Goal: Task Accomplishment & Management: Manage account settings

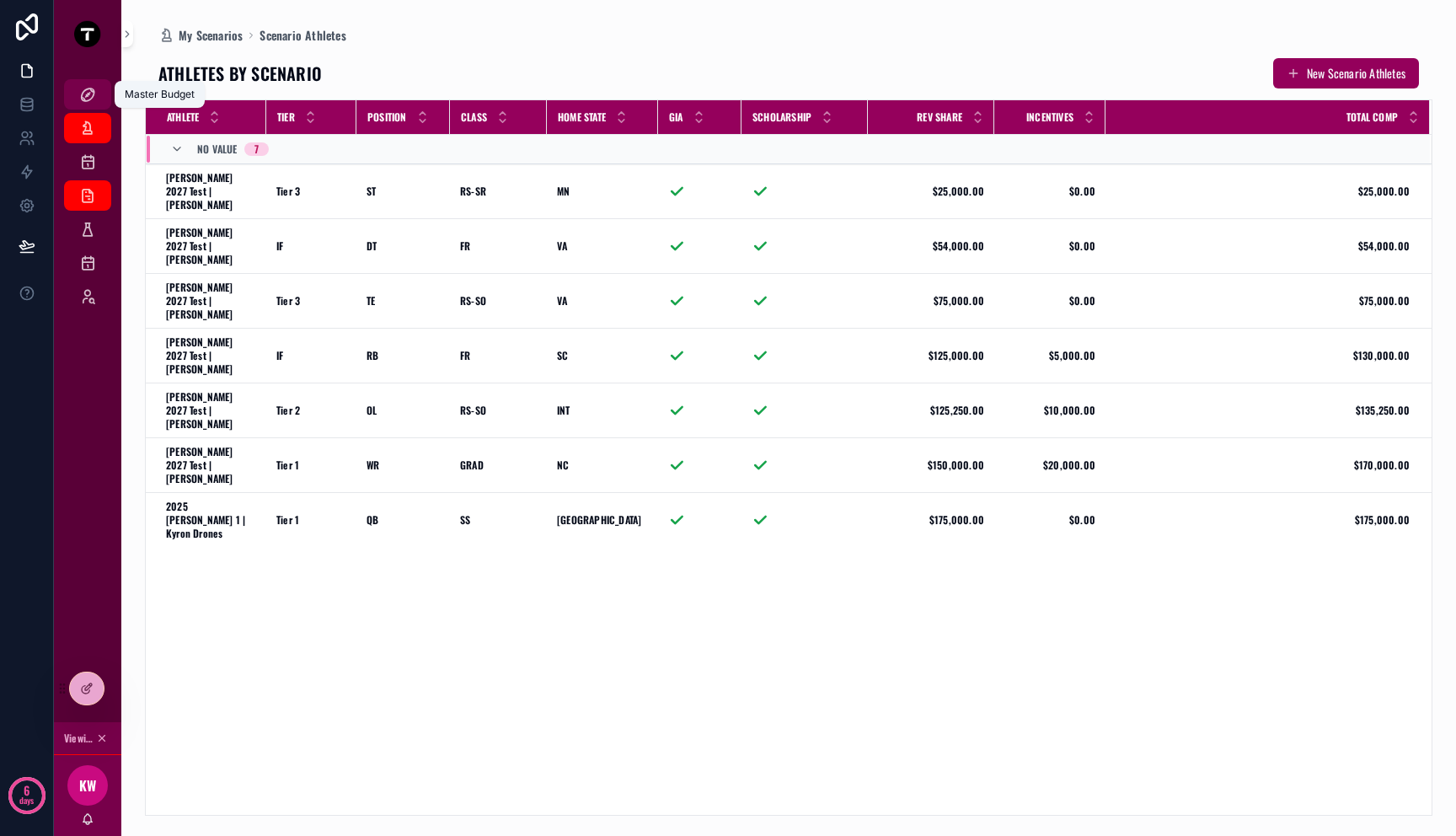
click at [90, 105] on div "Master Budget" at bounding box center [87, 94] width 27 height 27
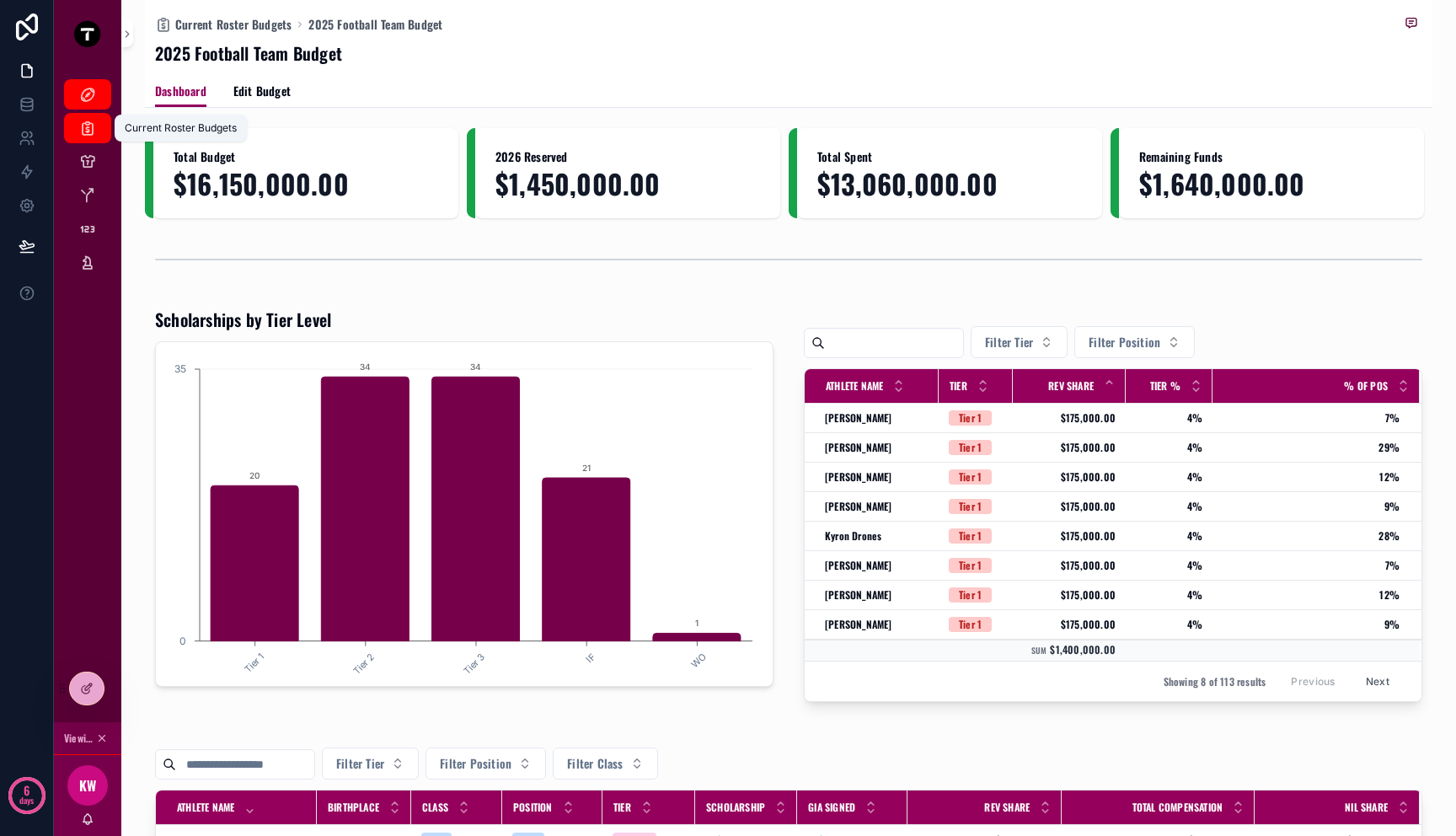
click at [83, 128] on icon "scrollable content" at bounding box center [87, 128] width 17 height 17
click at [84, 157] on icon "scrollable content" at bounding box center [87, 161] width 17 height 17
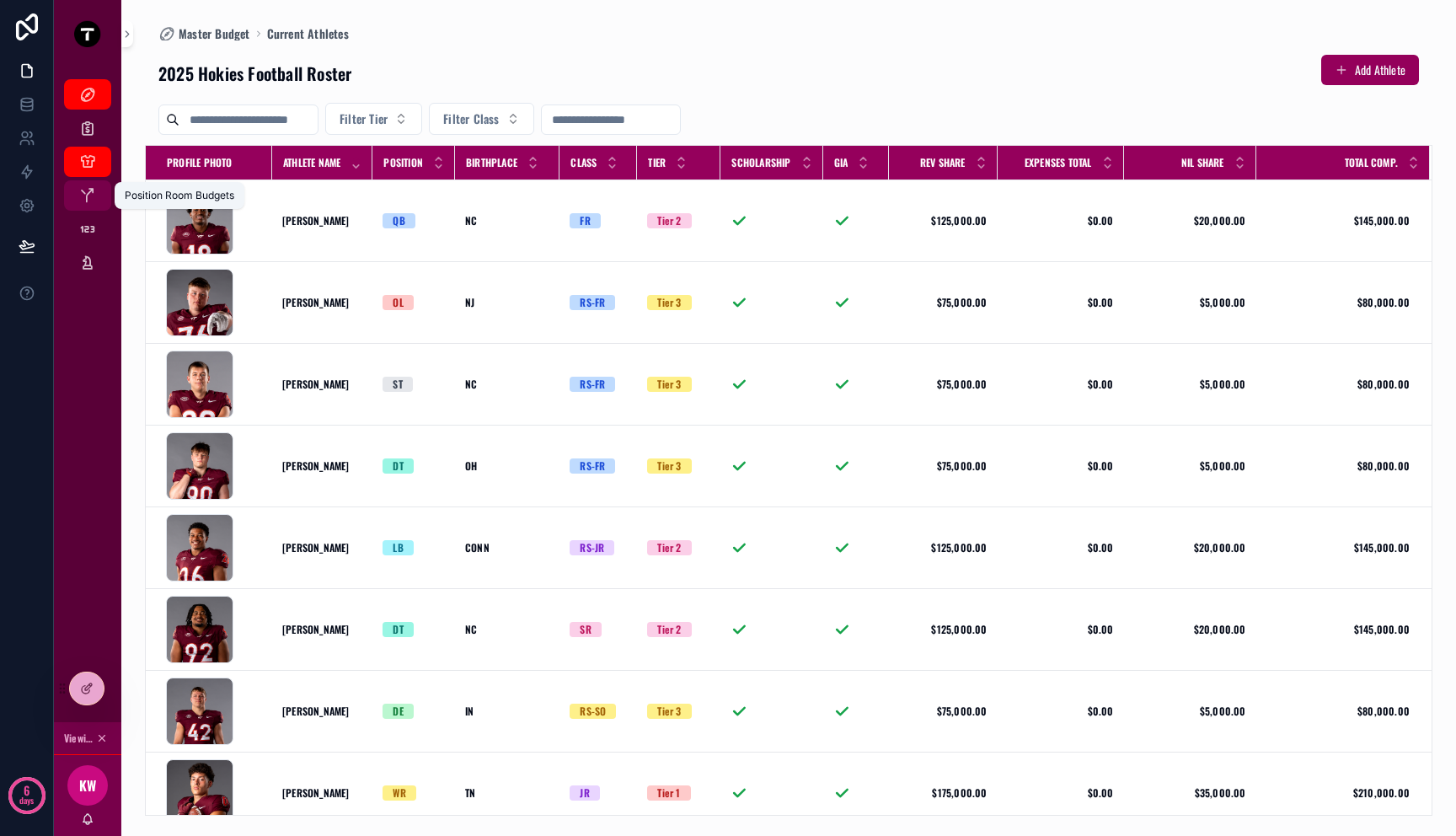
click at [89, 199] on icon "scrollable content" at bounding box center [87, 195] width 17 height 17
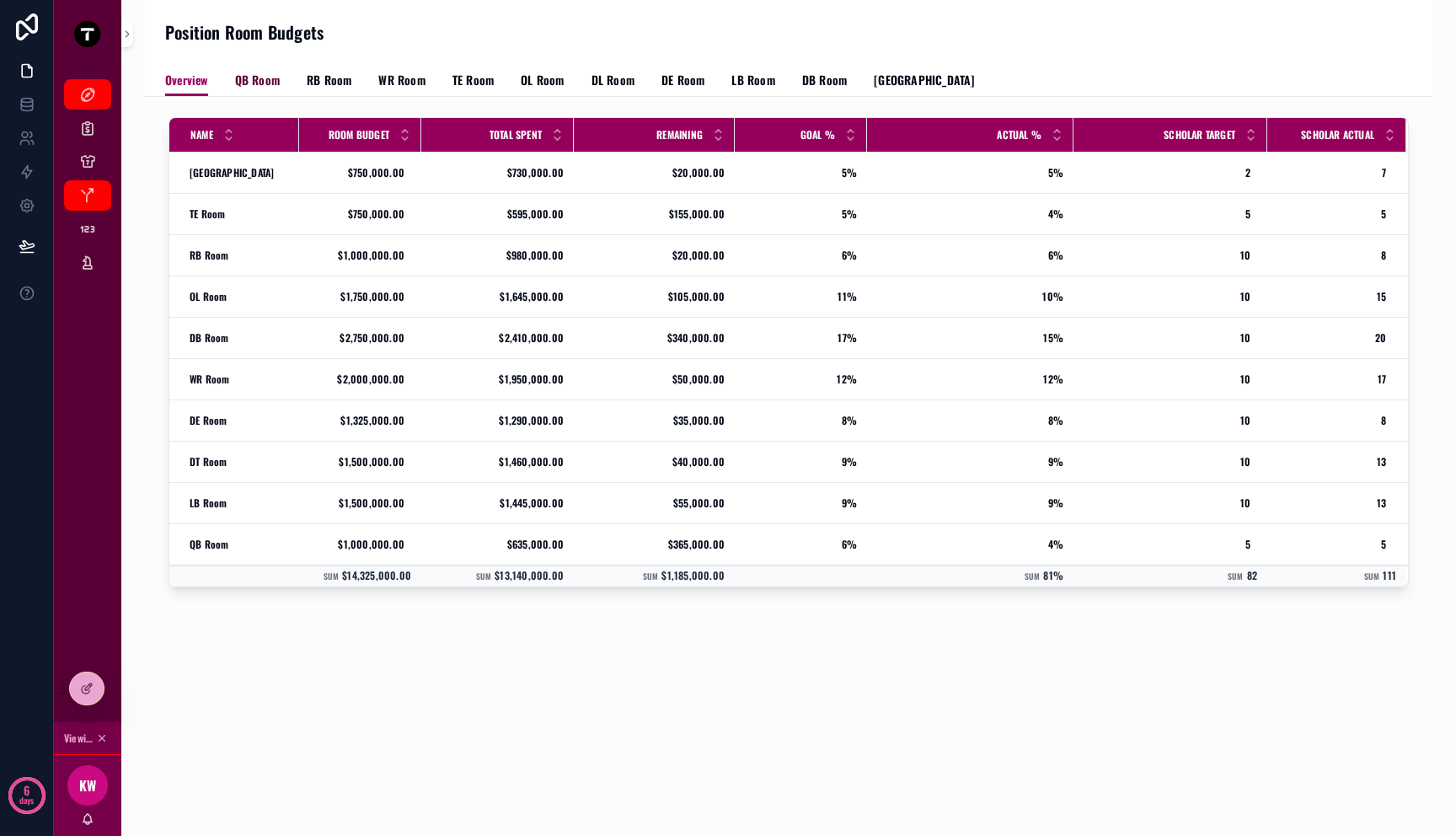
click at [247, 83] on span "QB Room" at bounding box center [257, 80] width 45 height 17
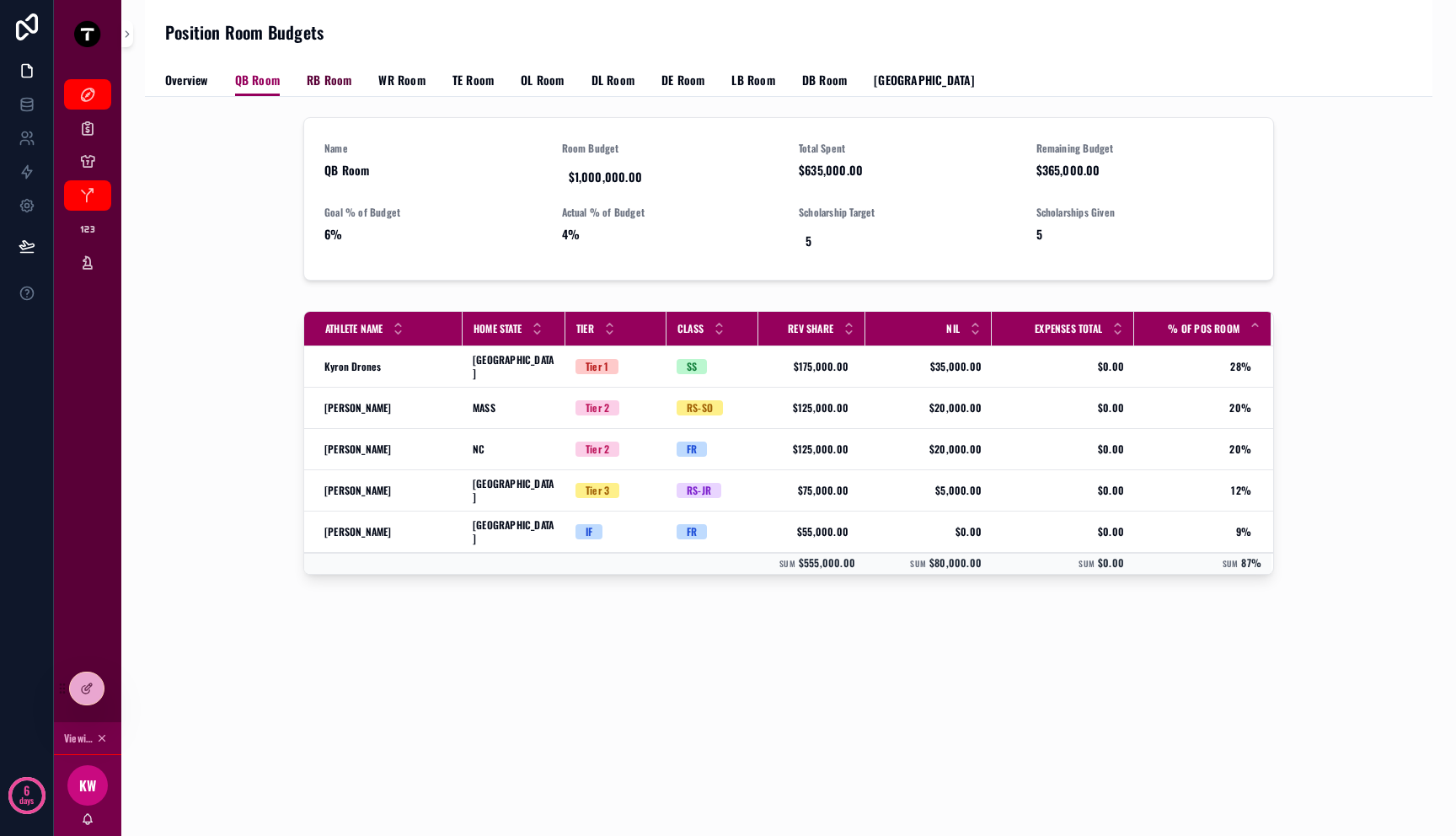
click at [313, 81] on span "RB Room" at bounding box center [329, 80] width 45 height 17
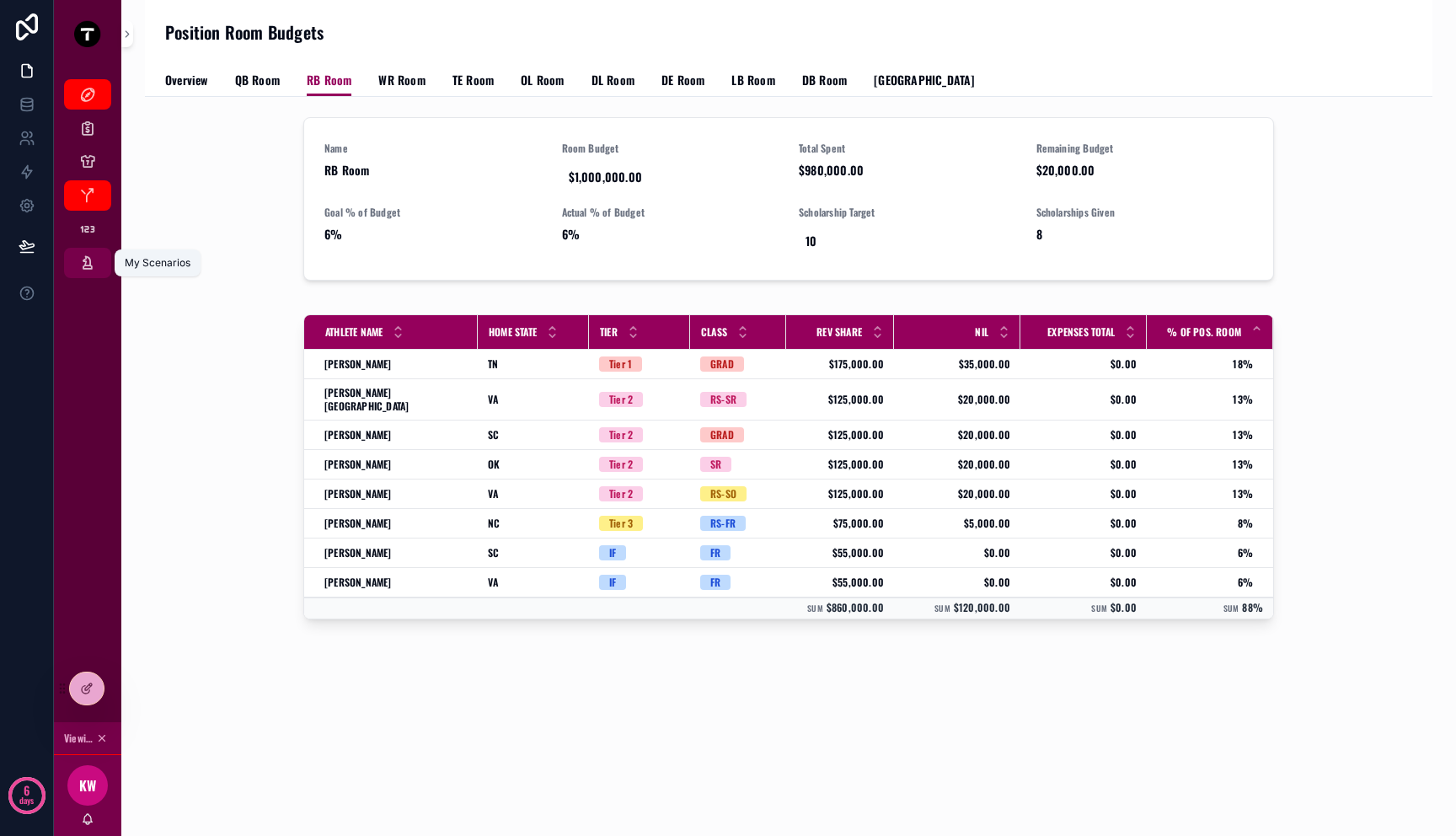
click at [86, 270] on icon "scrollable content" at bounding box center [87, 262] width 17 height 17
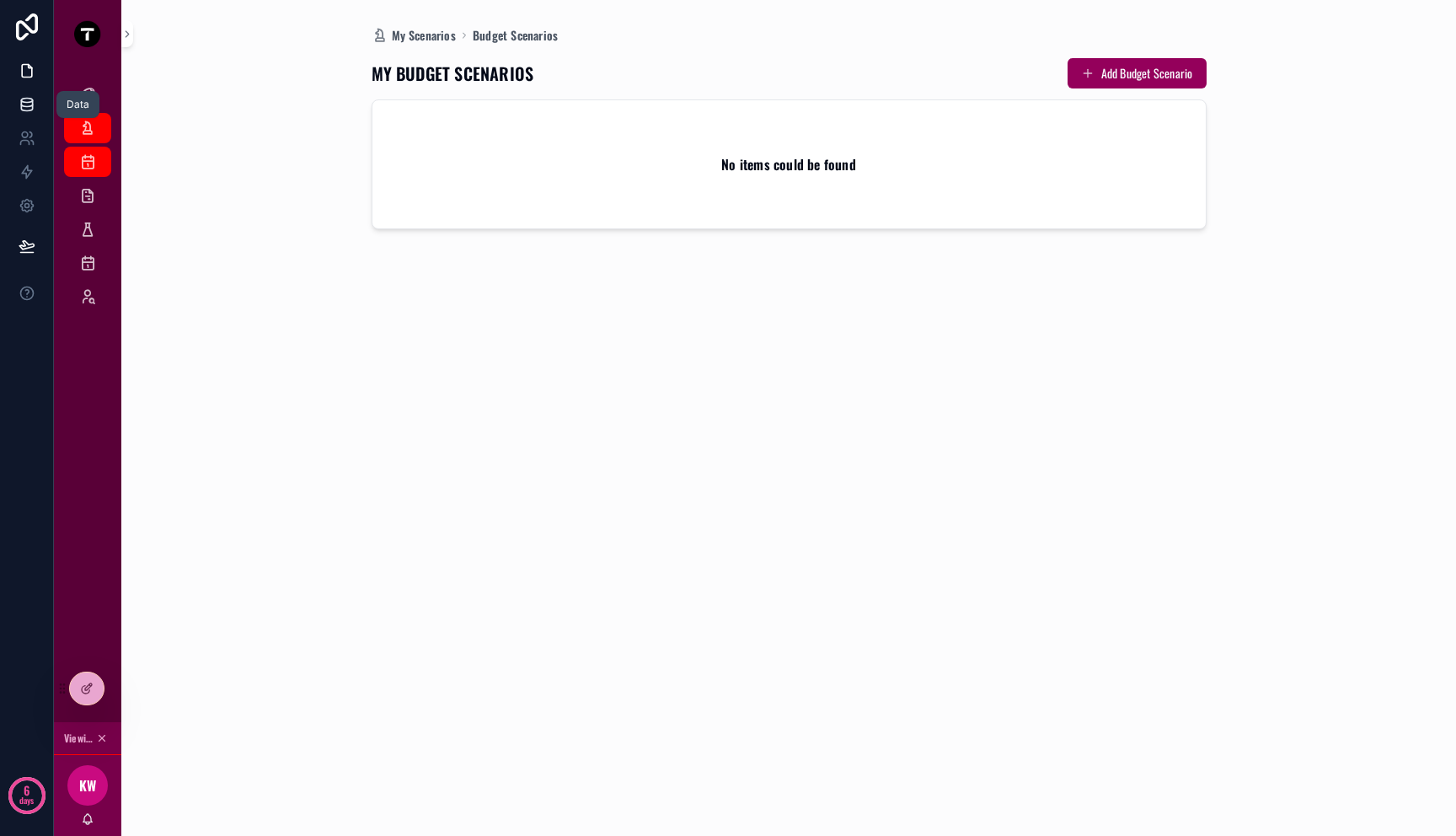
click at [25, 99] on icon at bounding box center [27, 104] width 17 height 17
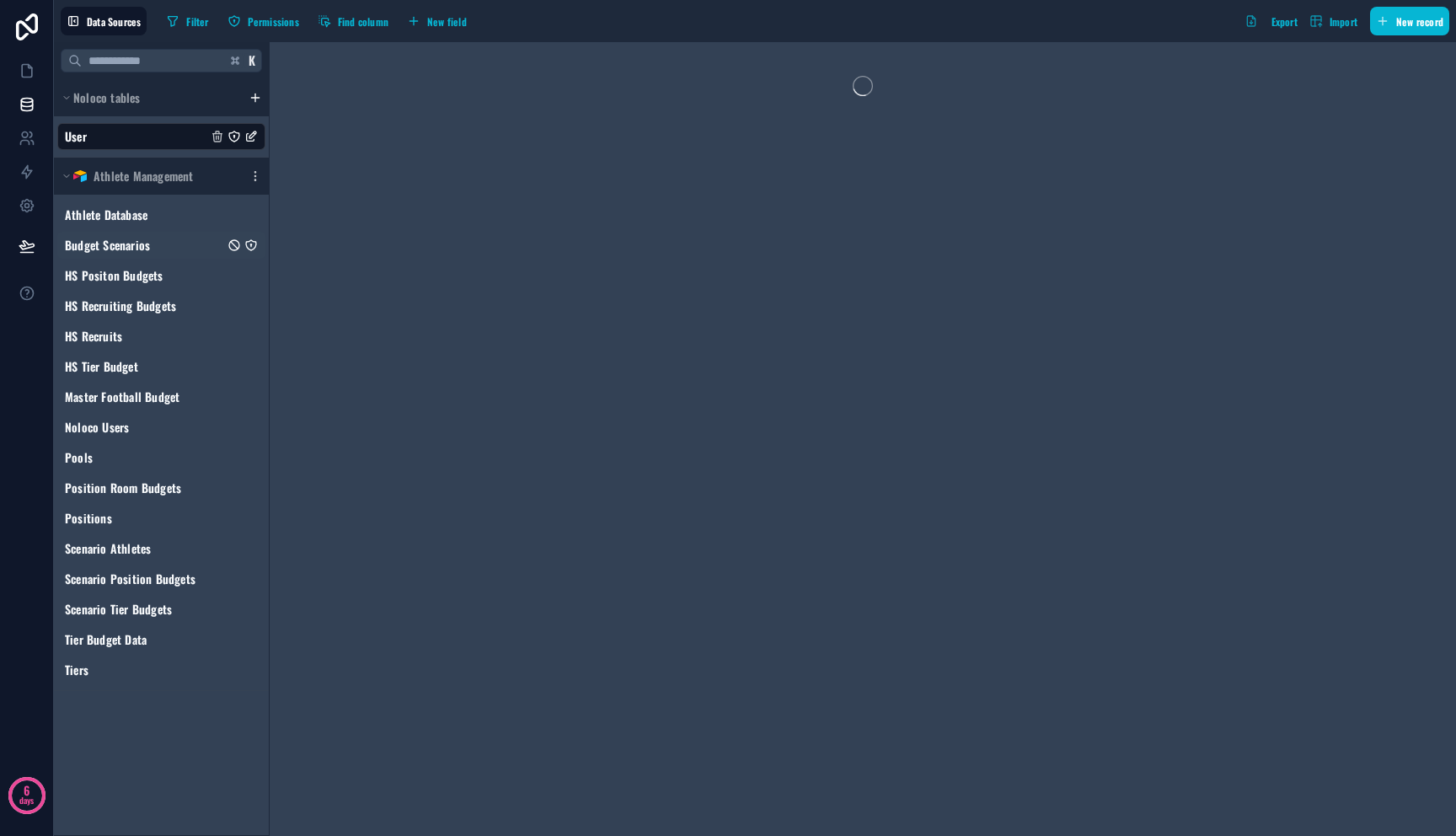
click at [251, 246] on icon "Budget Scenarios" at bounding box center [251, 246] width 0 height 2
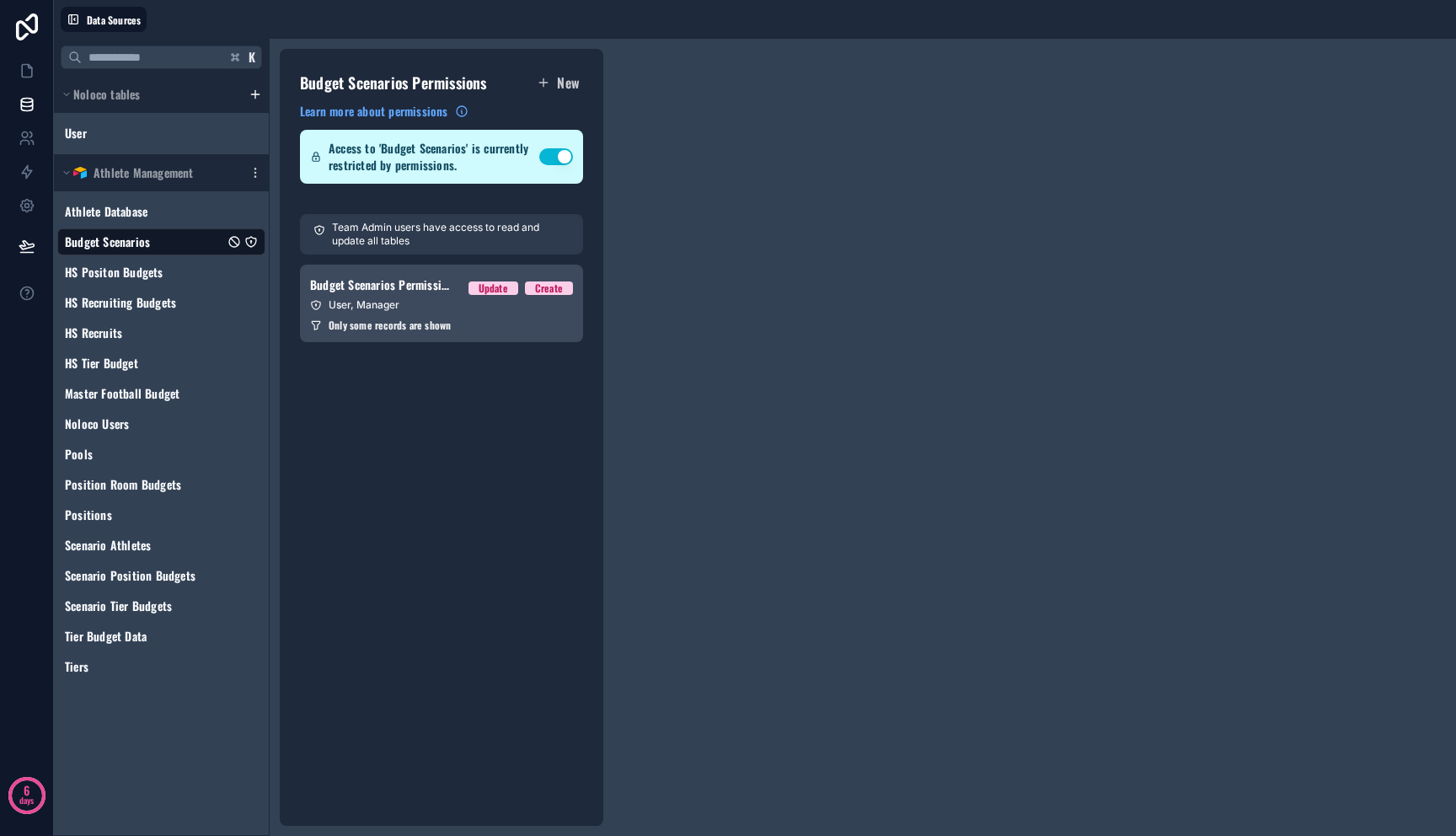
click at [325, 293] on div "Budget Scenarios Permission 1 Update Create" at bounding box center [441, 285] width 263 height 20
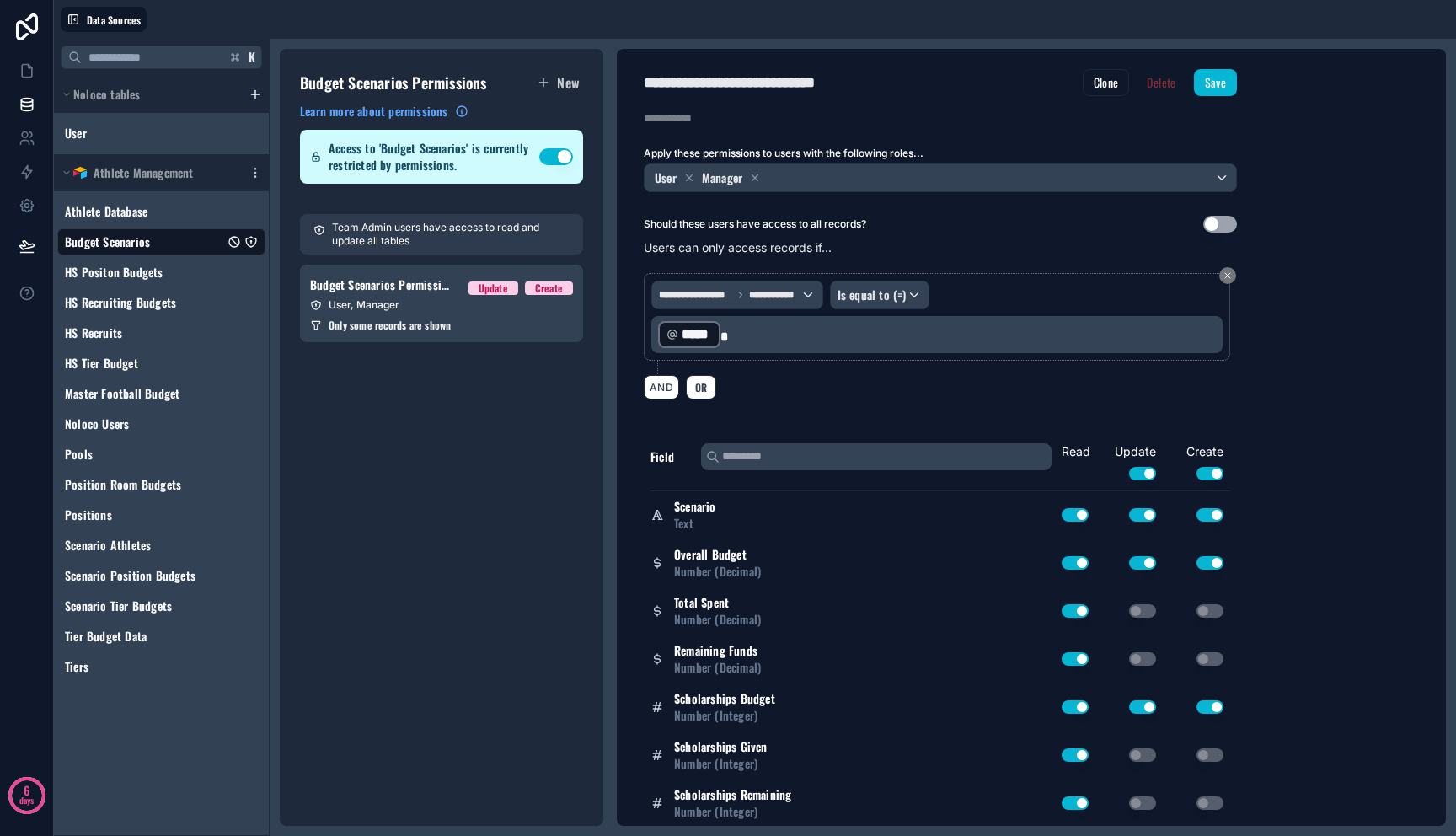
click at [350, 403] on div "Budget Scenarios Permissions New Learn more about permissions Access to 'Budget…" at bounding box center [442, 437] width 324 height 777
click at [386, 318] on span "Only some records are shown" at bounding box center [390, 324] width 122 height 13
click at [431, 324] on span "Only some records are shown" at bounding box center [390, 324] width 122 height 13
click at [310, 383] on div "Budget Scenarios Permissions New Learn more about permissions Access to 'Budget…" at bounding box center [442, 437] width 324 height 777
click at [457, 324] on div "Only some records are shown" at bounding box center [441, 324] width 263 height 13
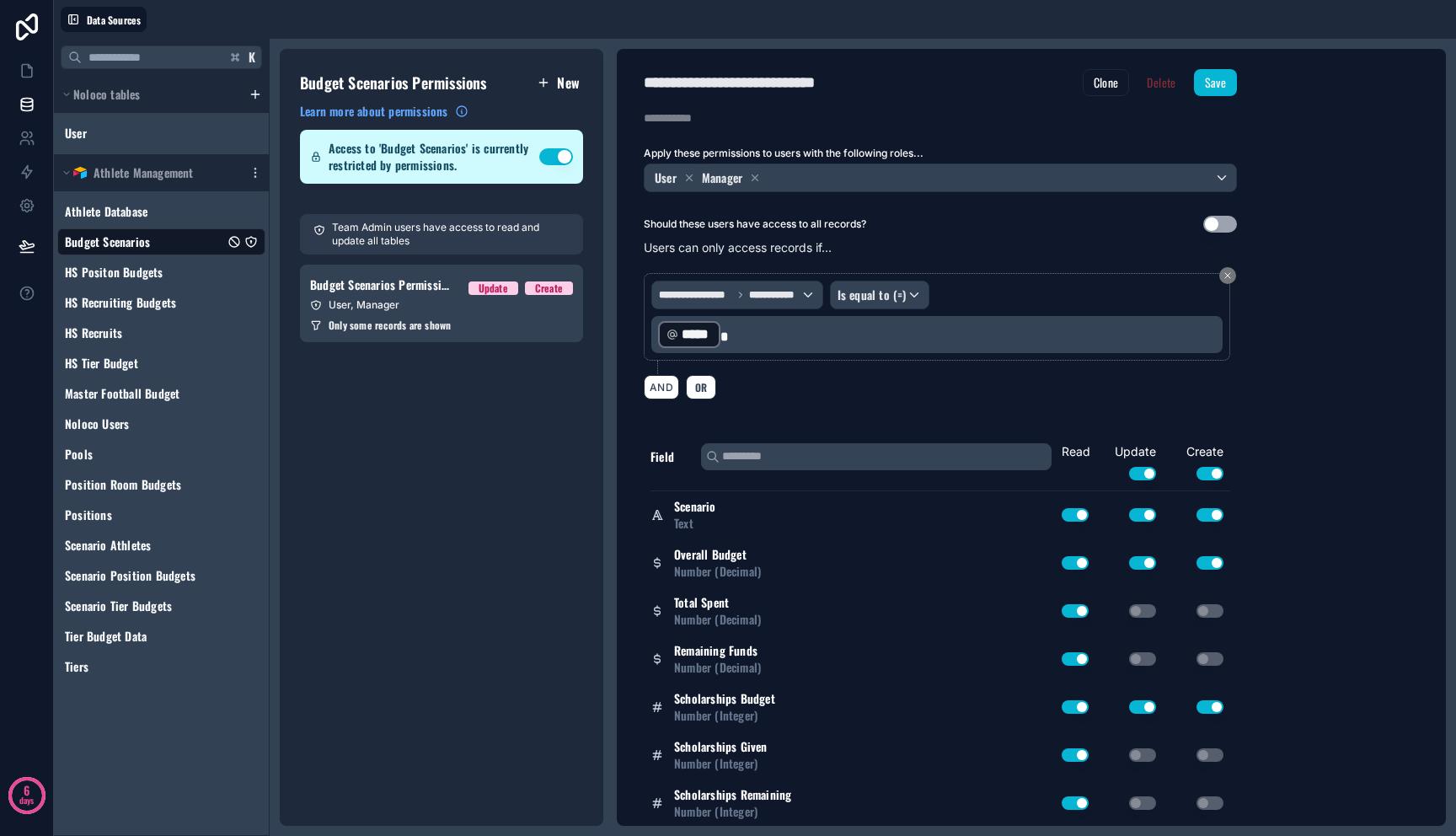
click at [564, 86] on span "New" at bounding box center [568, 82] width 23 height 20
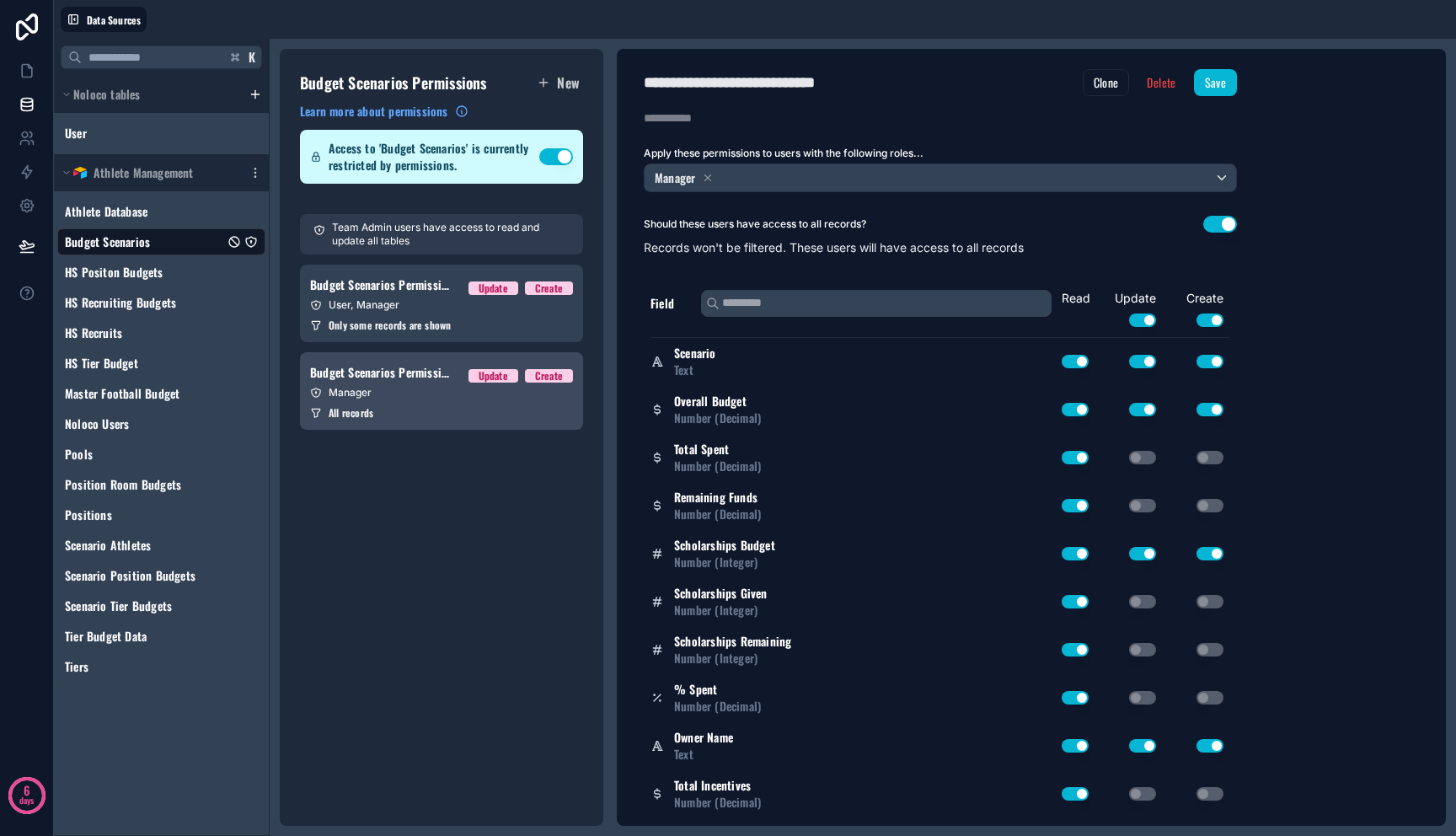
click at [447, 378] on span "Budget Scenarios Permission 2" at bounding box center [382, 372] width 145 height 17
click at [1142, 322] on button "Use setting" at bounding box center [1142, 319] width 27 height 13
click at [1189, 315] on div "Create Use setting" at bounding box center [1196, 308] width 67 height 37
click at [1210, 316] on button "Use setting" at bounding box center [1209, 319] width 27 height 13
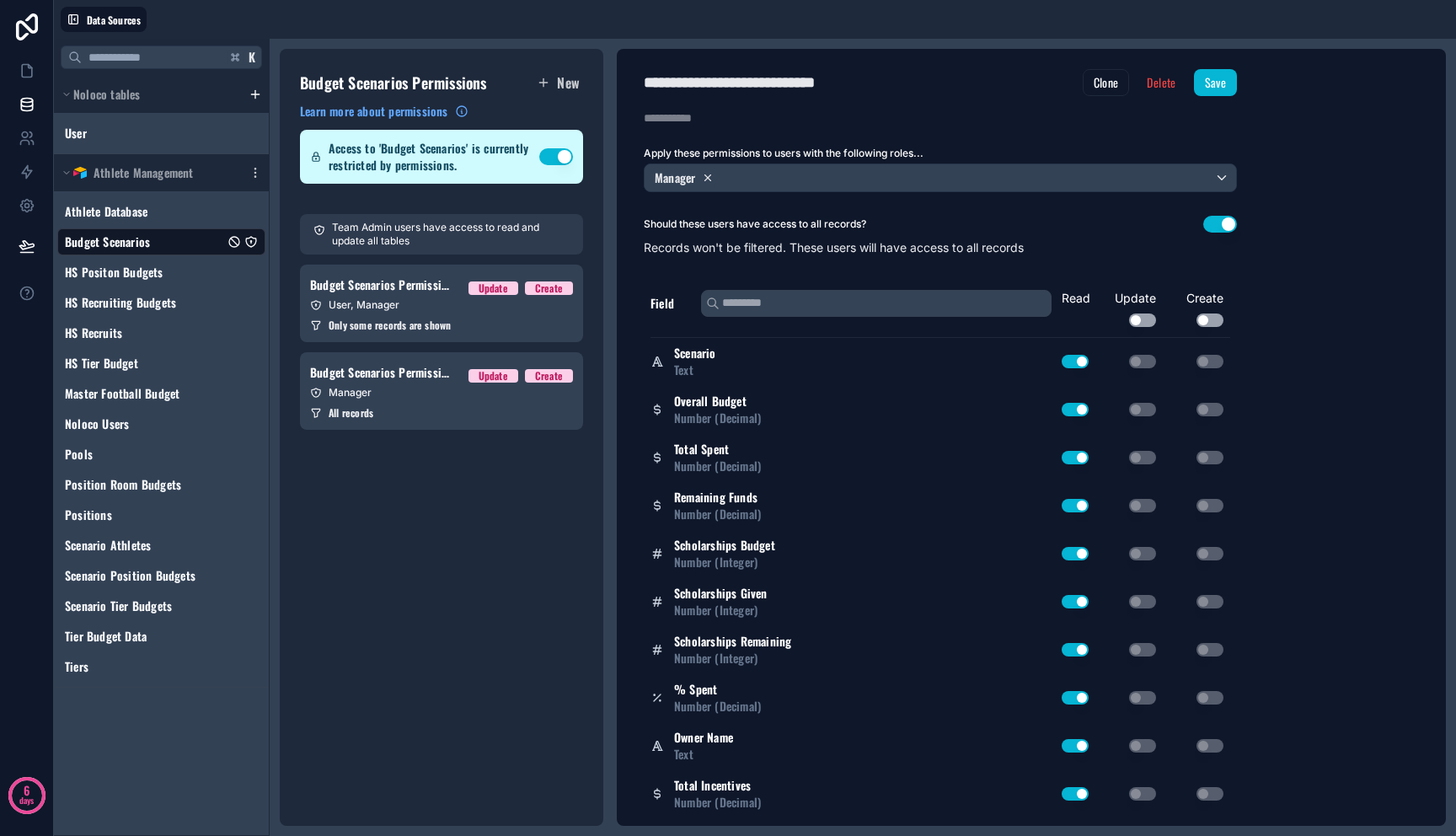
click at [706, 182] on icon at bounding box center [708, 178] width 12 height 12
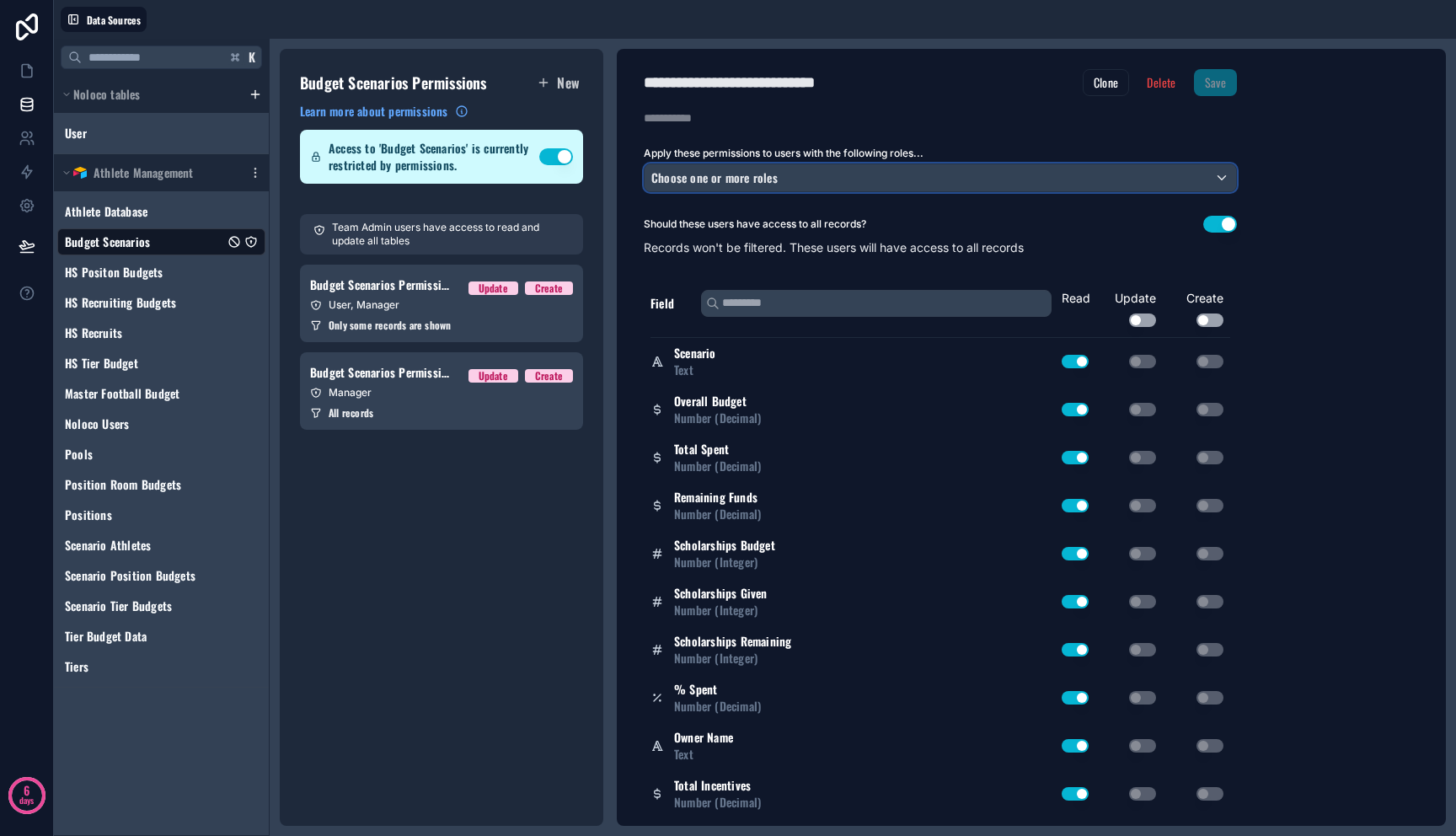
click at [710, 179] on span "Choose one or more roles" at bounding box center [714, 178] width 126 height 18
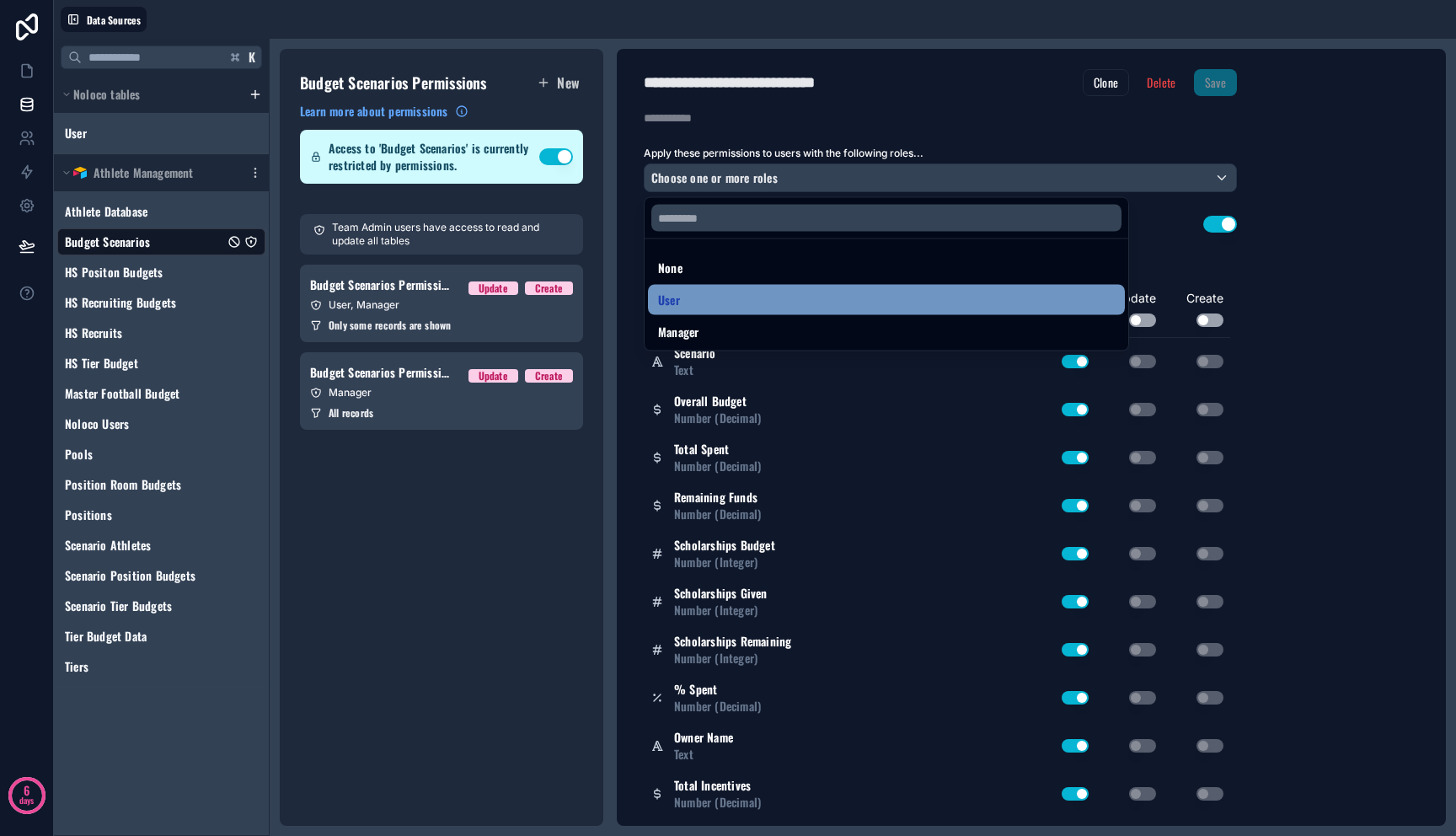
click at [696, 302] on div "User" at bounding box center [886, 300] width 457 height 20
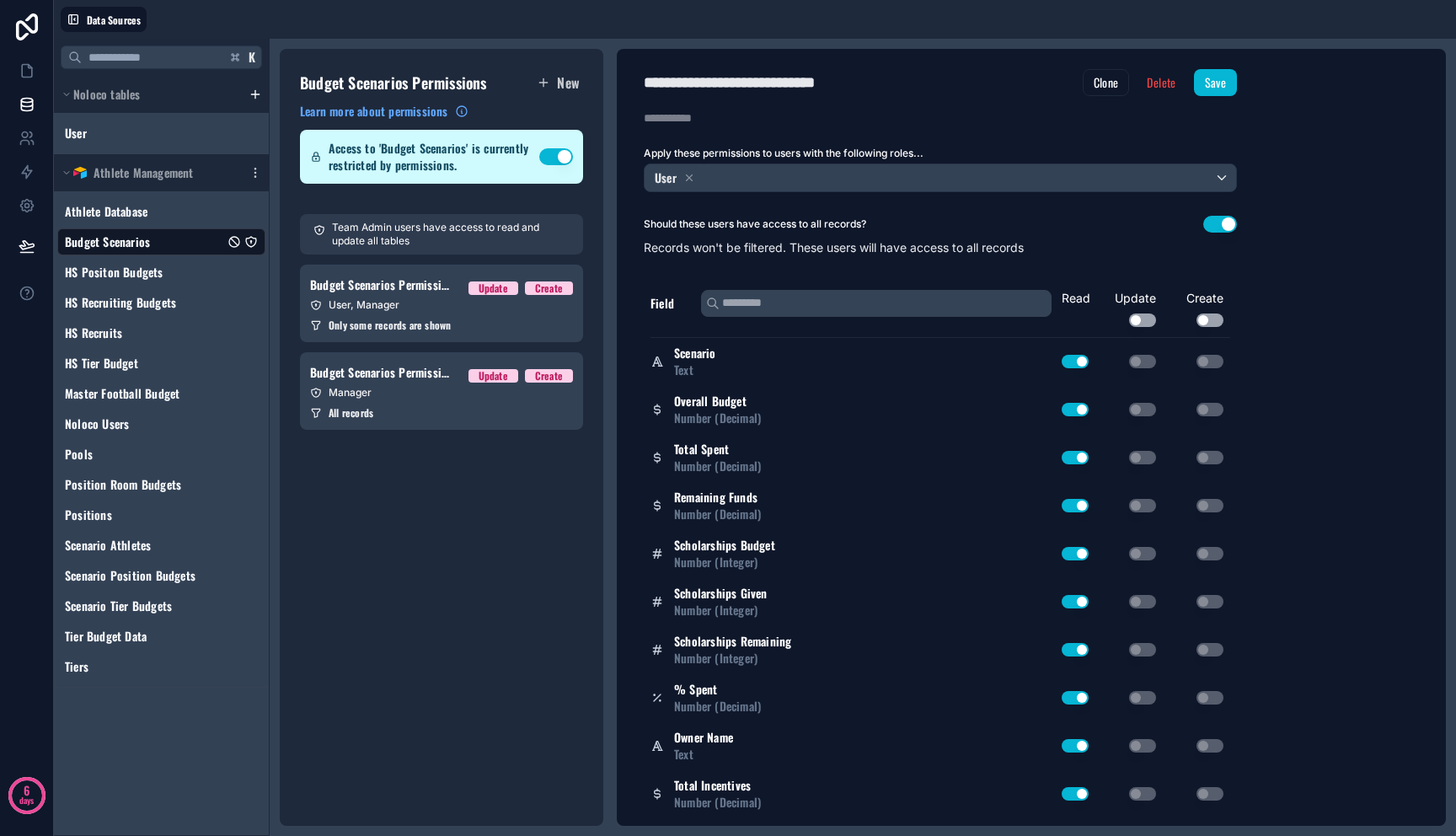
click at [1217, 230] on button "Use setting" at bounding box center [1220, 224] width 34 height 17
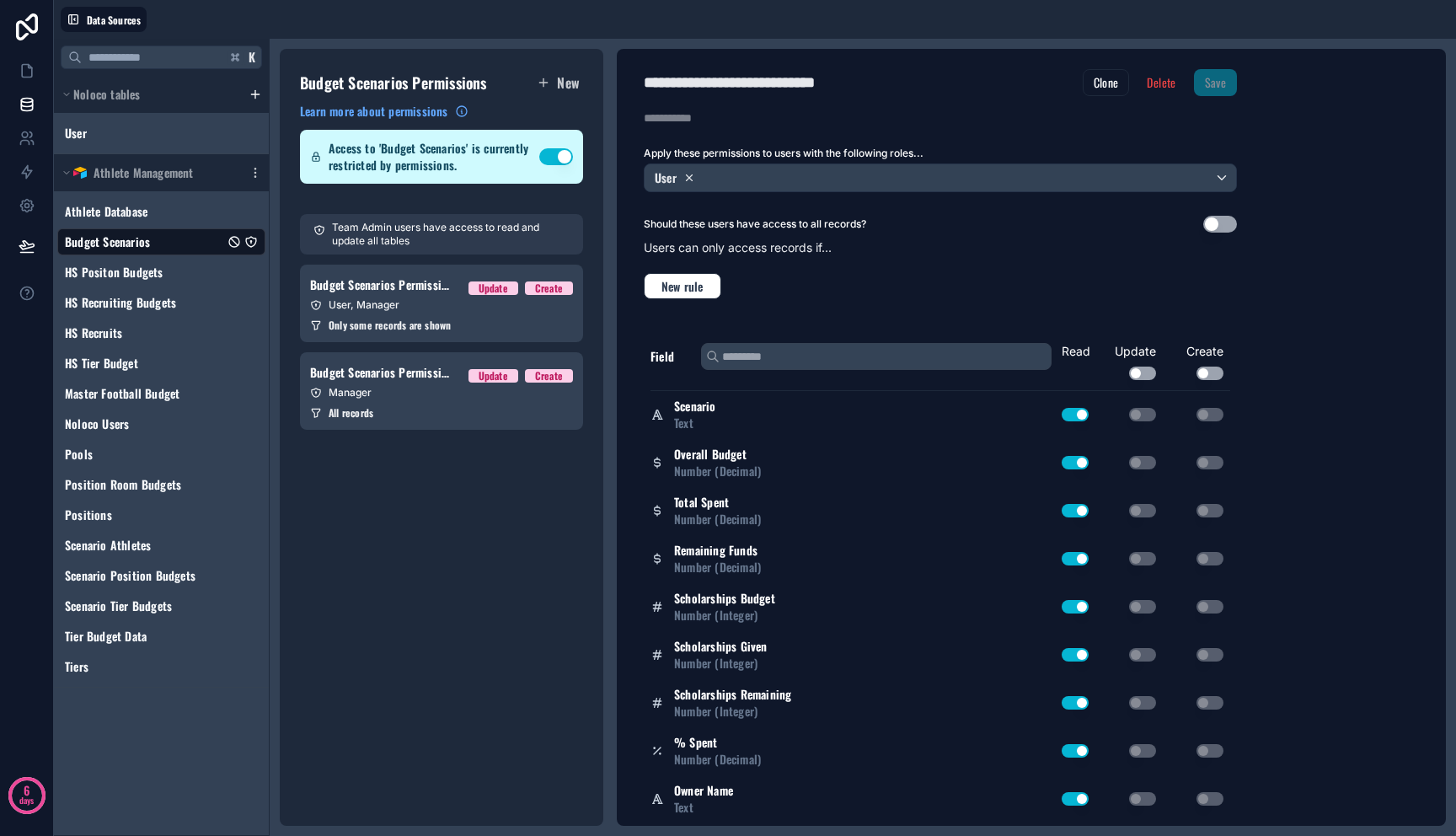
click at [692, 179] on icon at bounding box center [689, 177] width 6 height 6
click at [527, 425] on link "Budget Scenarios Permission 2 Update Create Manager All records" at bounding box center [441, 391] width 283 height 78
click at [1165, 79] on button "Delete" at bounding box center [1161, 82] width 51 height 27
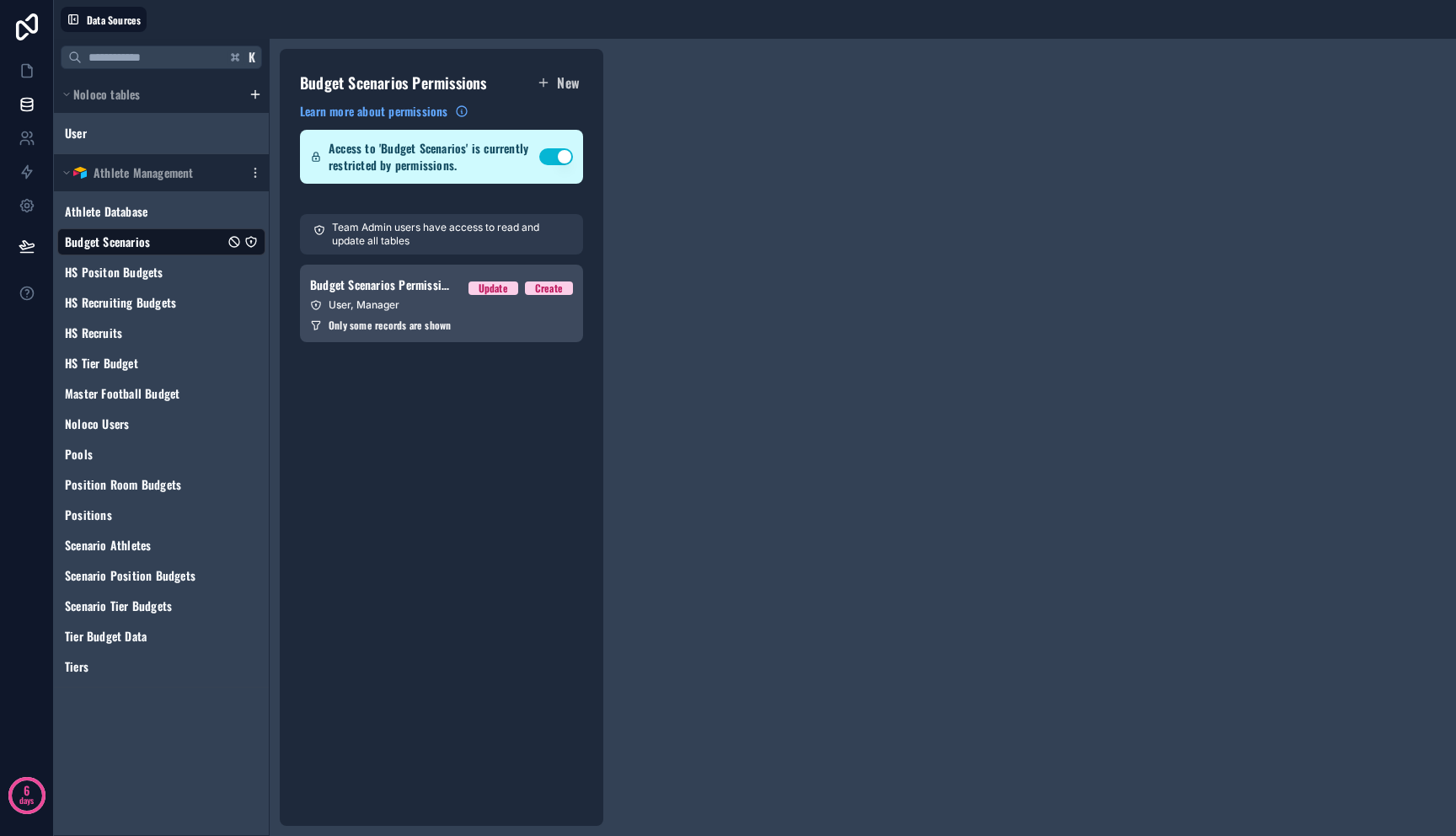
click at [459, 337] on link "Budget Scenarios Permission 1 Update Create User, Manager Only some records are…" at bounding box center [441, 304] width 283 height 78
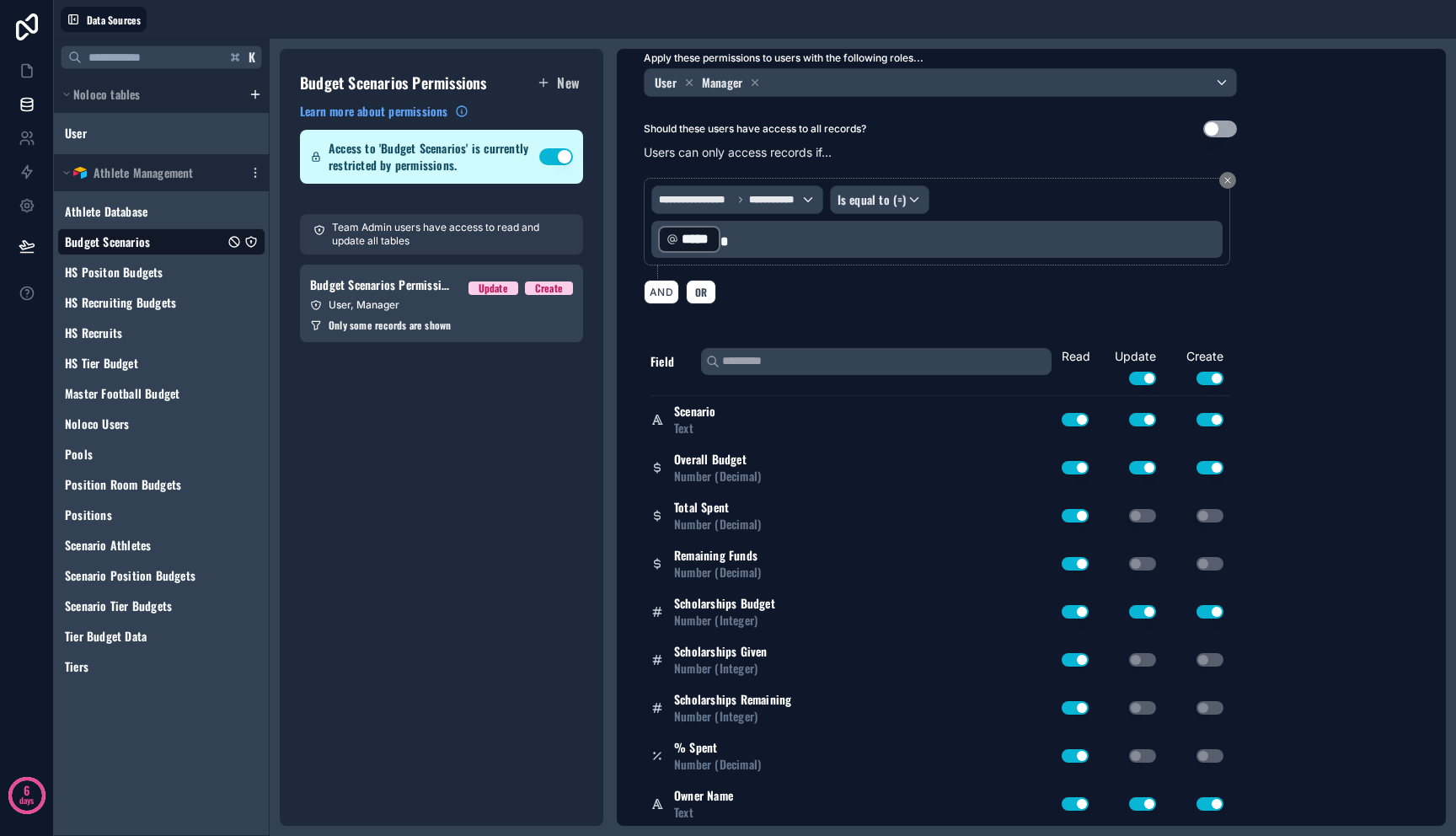
scroll to position [10, 0]
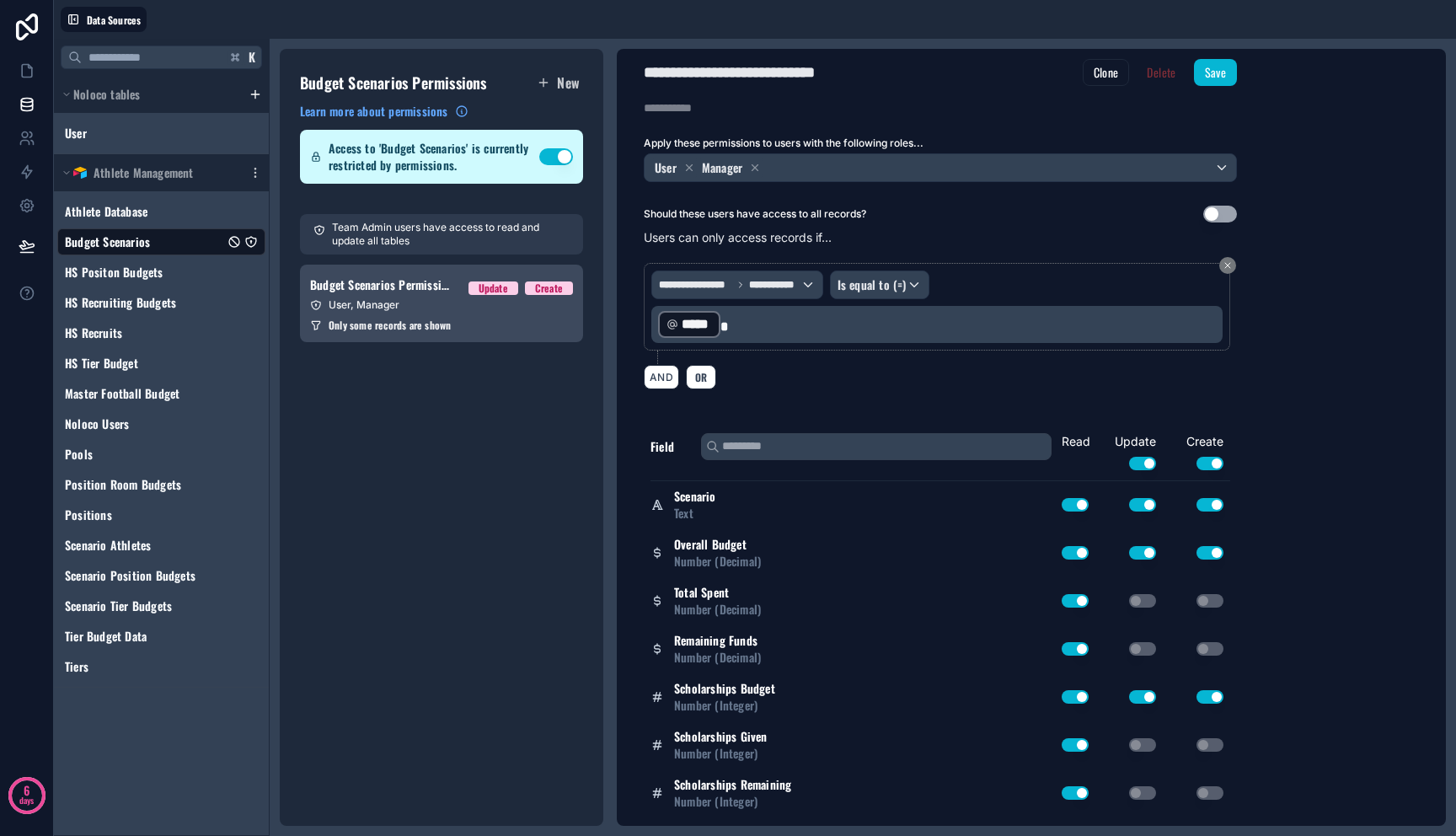
click at [468, 302] on div "User, Manager" at bounding box center [441, 304] width 263 height 13
click at [1097, 75] on button "Clone" at bounding box center [1106, 72] width 47 height 27
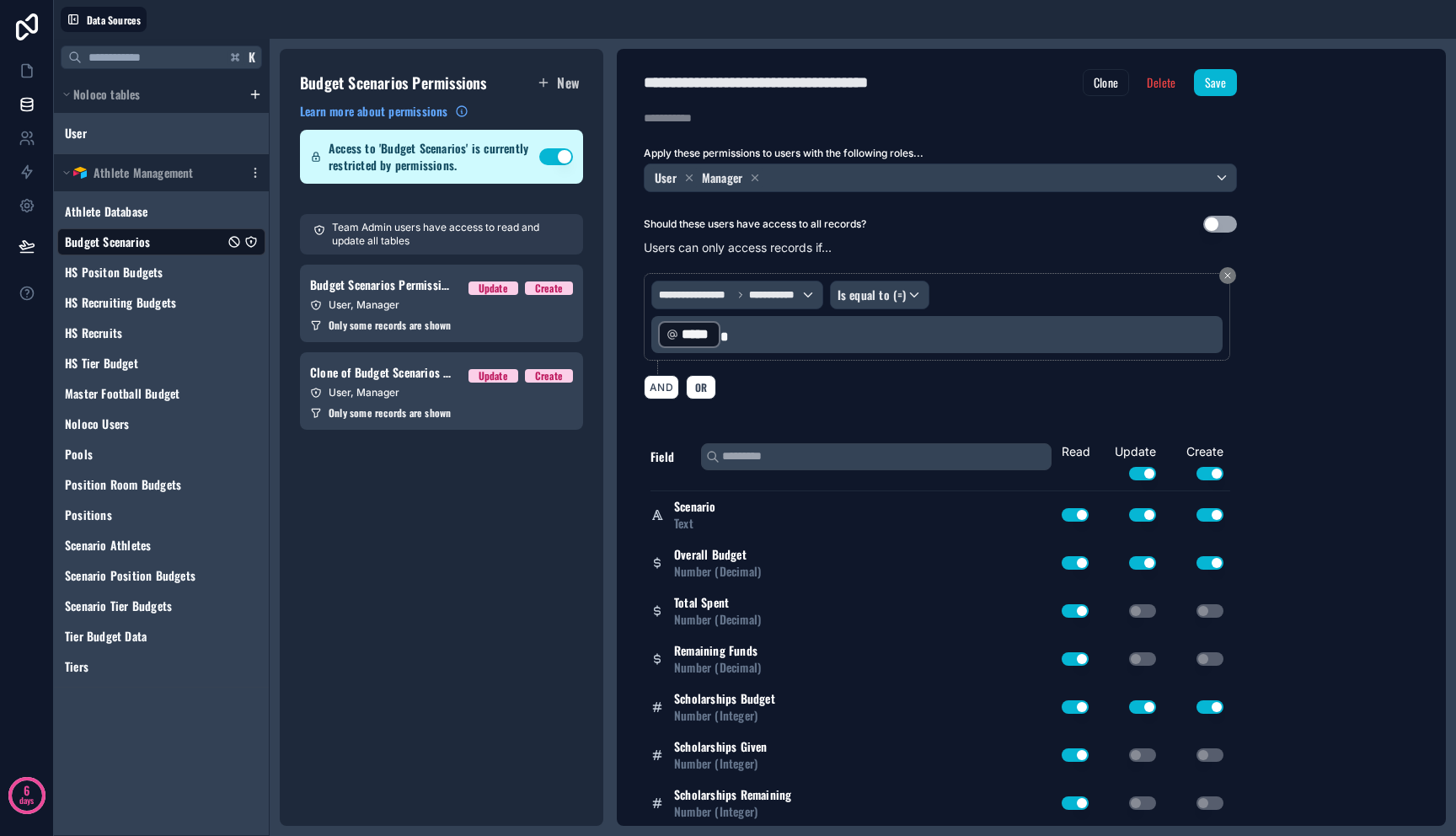
click at [1146, 471] on button "Use setting" at bounding box center [1142, 473] width 27 height 13
click at [1206, 473] on button "Use setting" at bounding box center [1209, 473] width 27 height 13
click at [704, 392] on span "OR" at bounding box center [701, 387] width 19 height 13
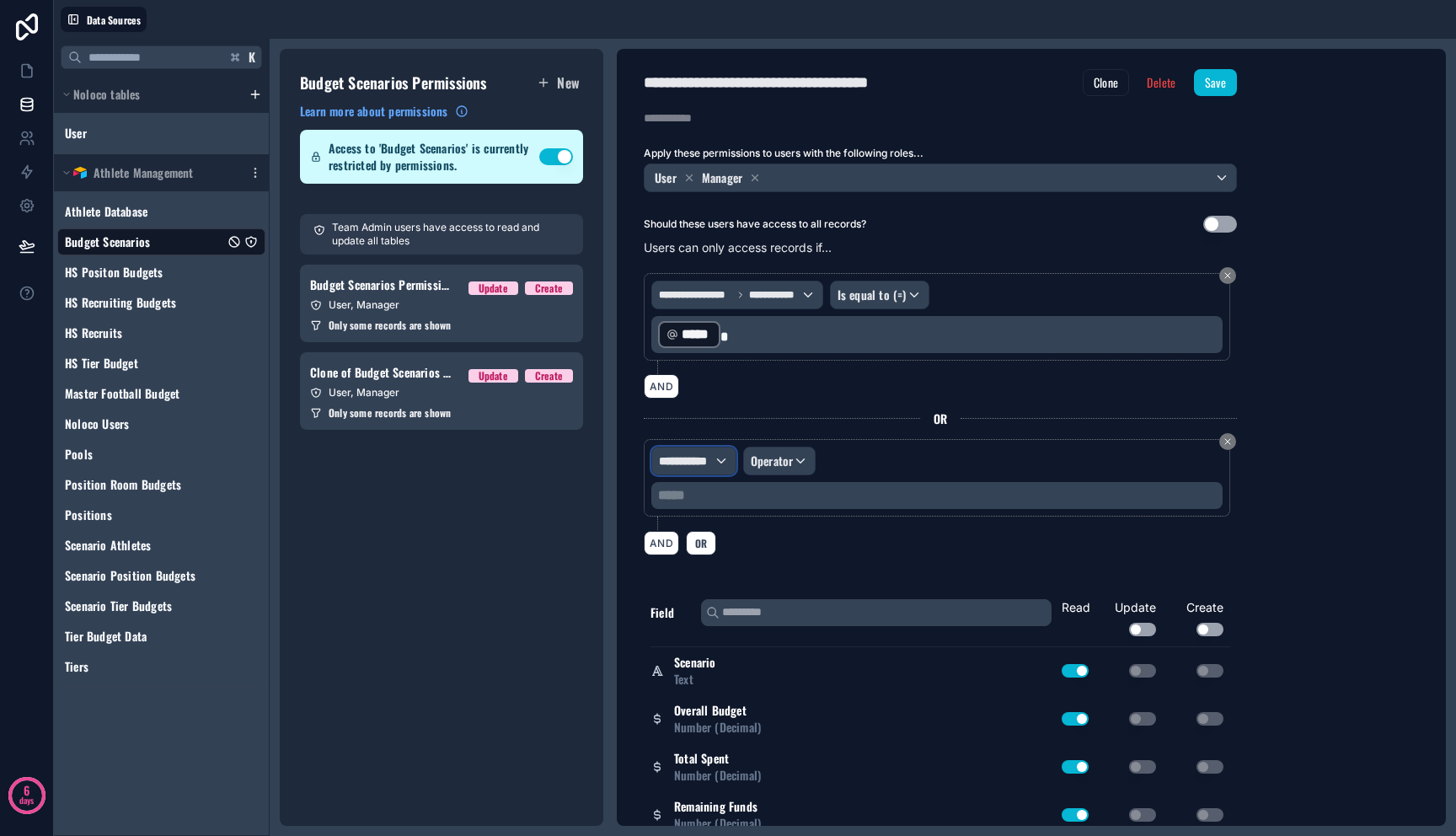
click at [704, 462] on span "**********" at bounding box center [686, 460] width 55 height 17
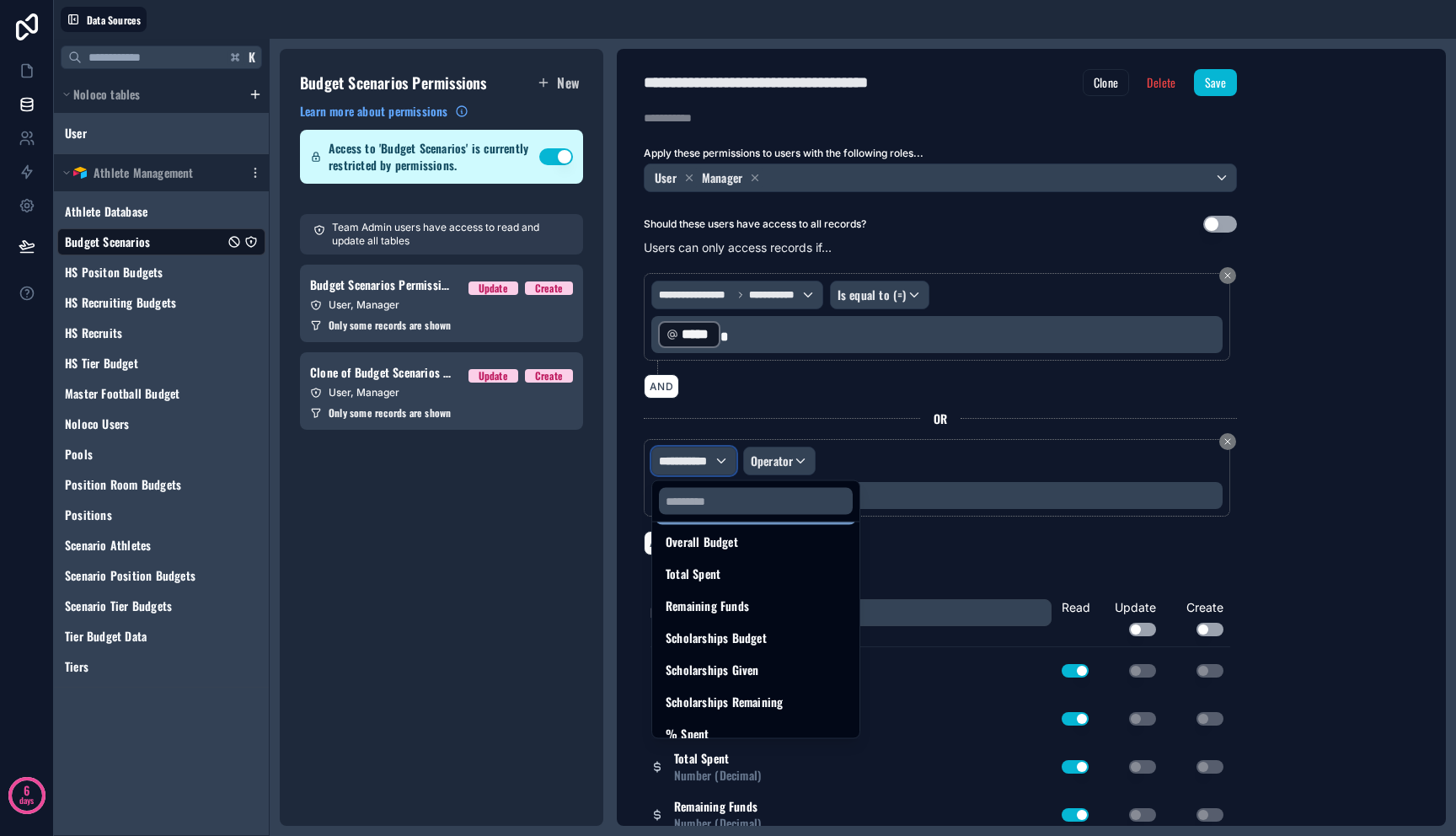
scroll to position [472, 0]
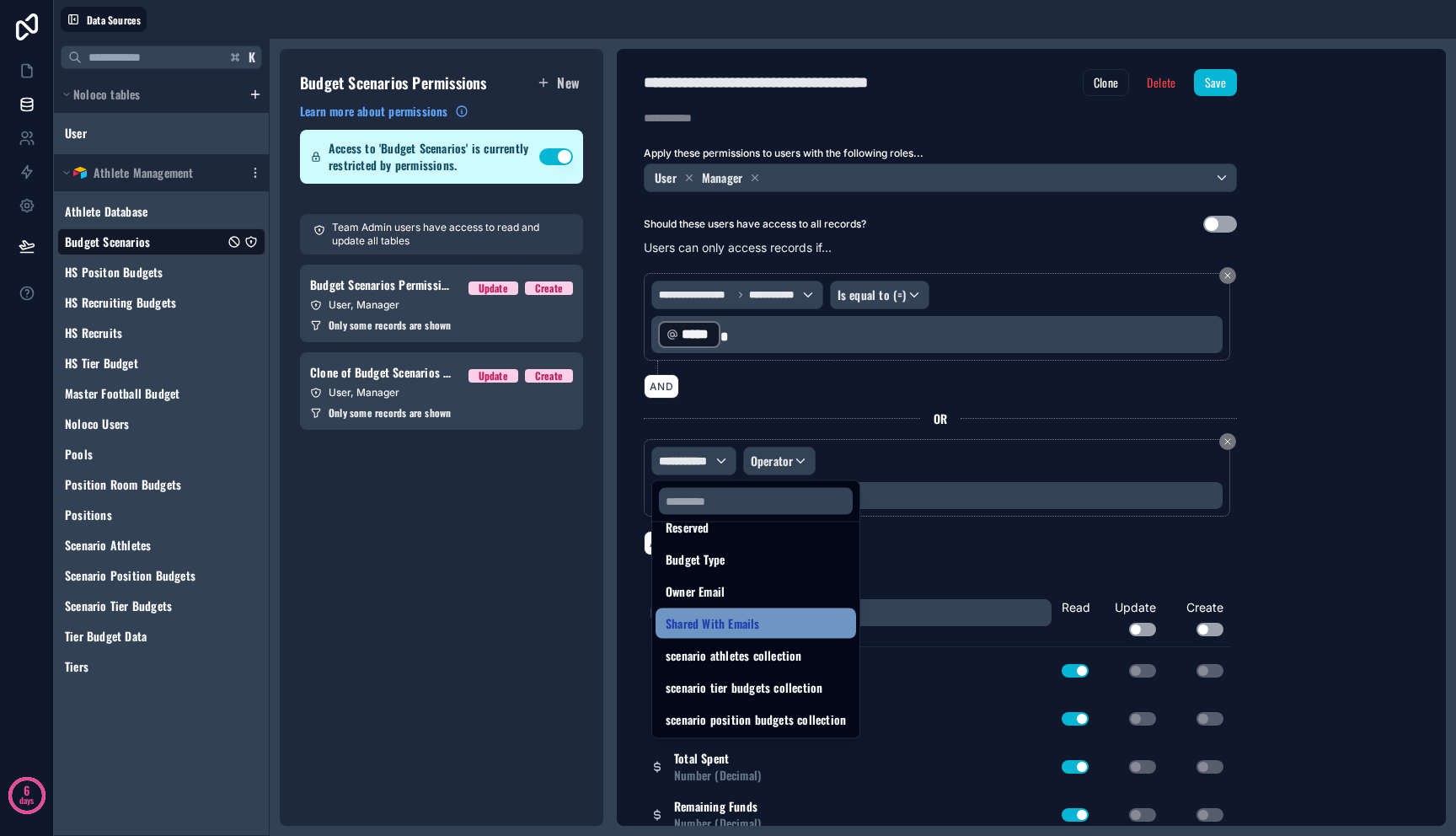
click at [748, 613] on span "Shared With Emails" at bounding box center [713, 623] width 94 height 20
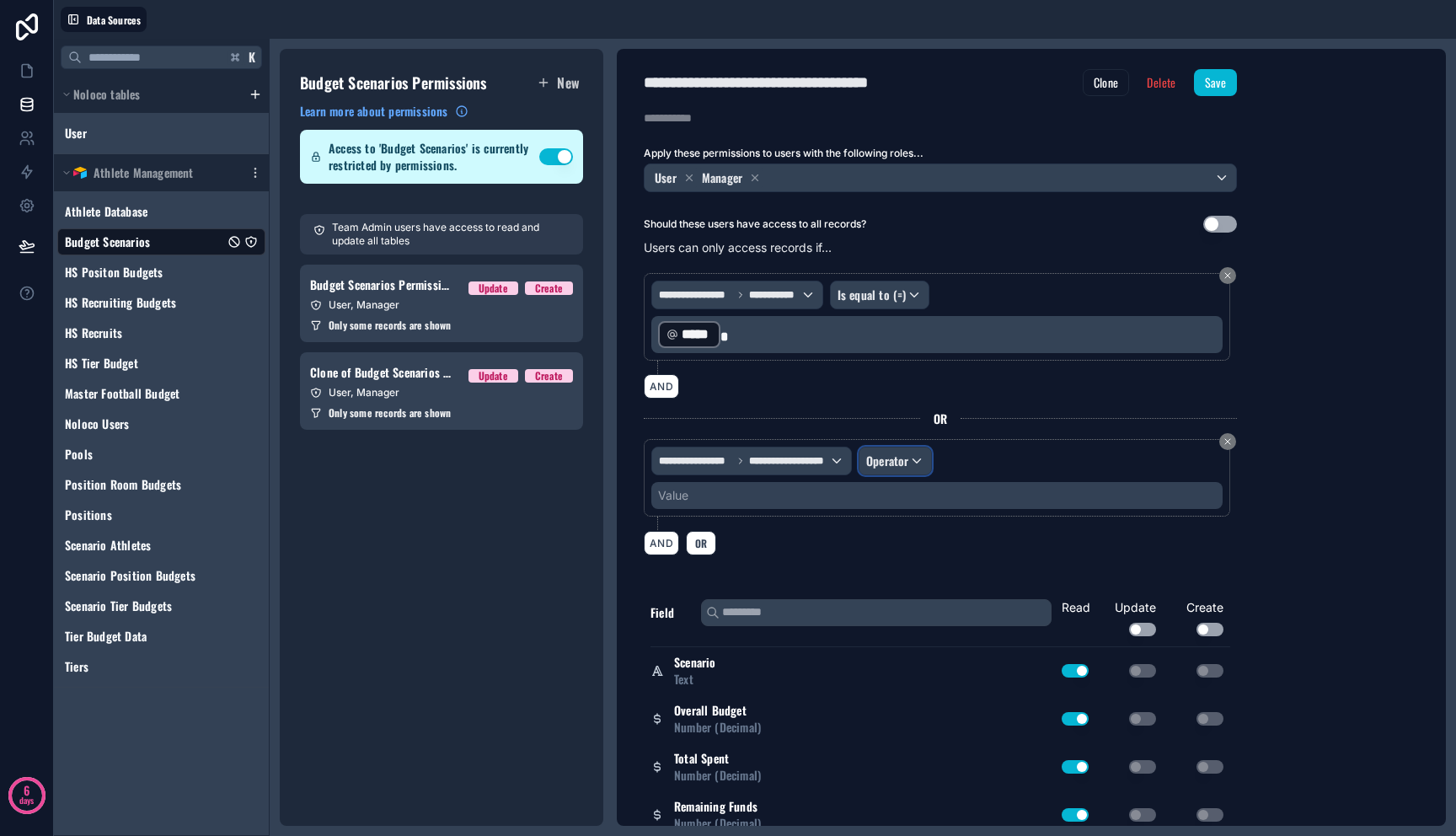
click at [885, 466] on span "Operator" at bounding box center [887, 461] width 43 height 18
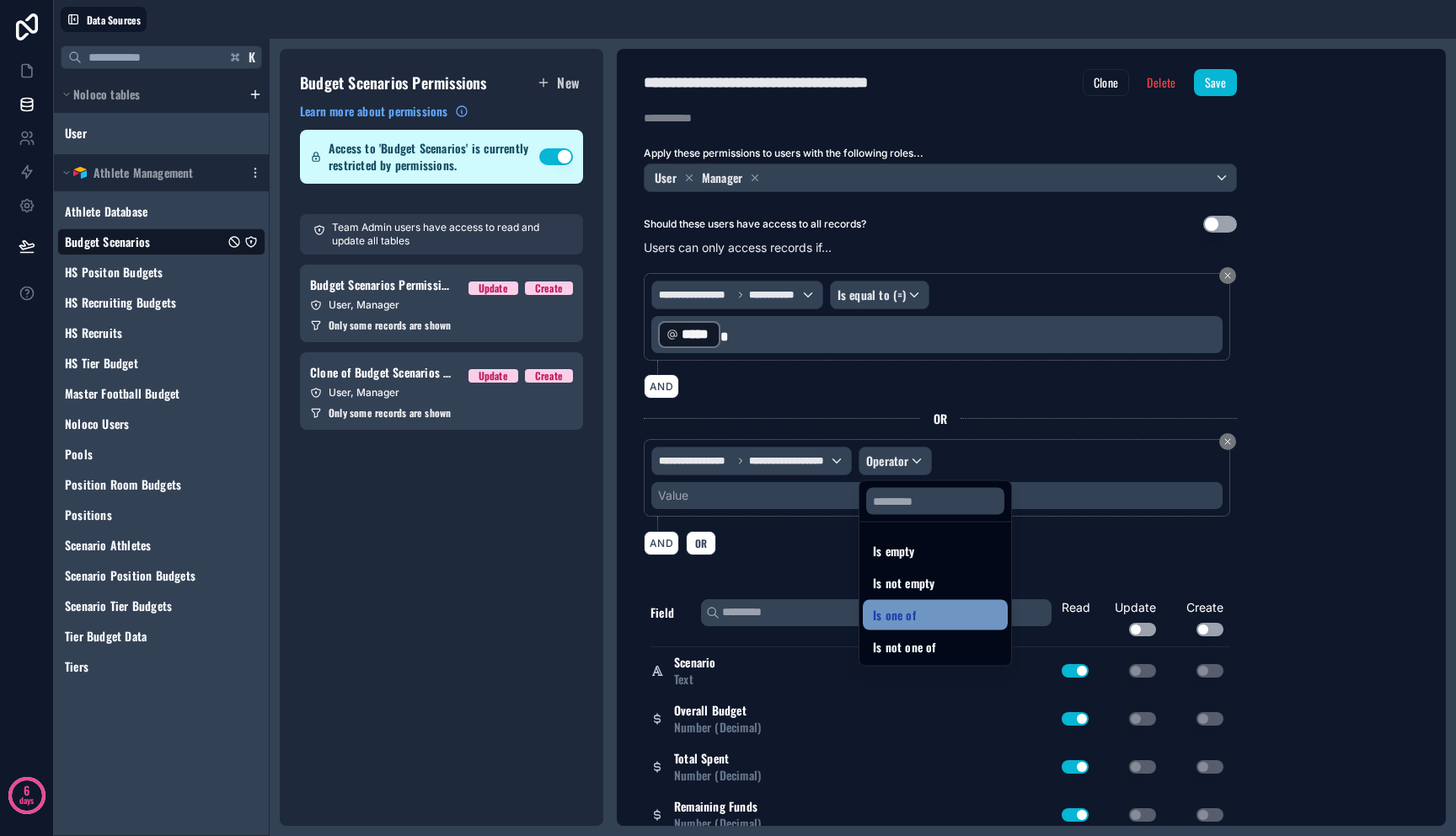
click at [923, 618] on div "Is one of" at bounding box center [935, 615] width 125 height 20
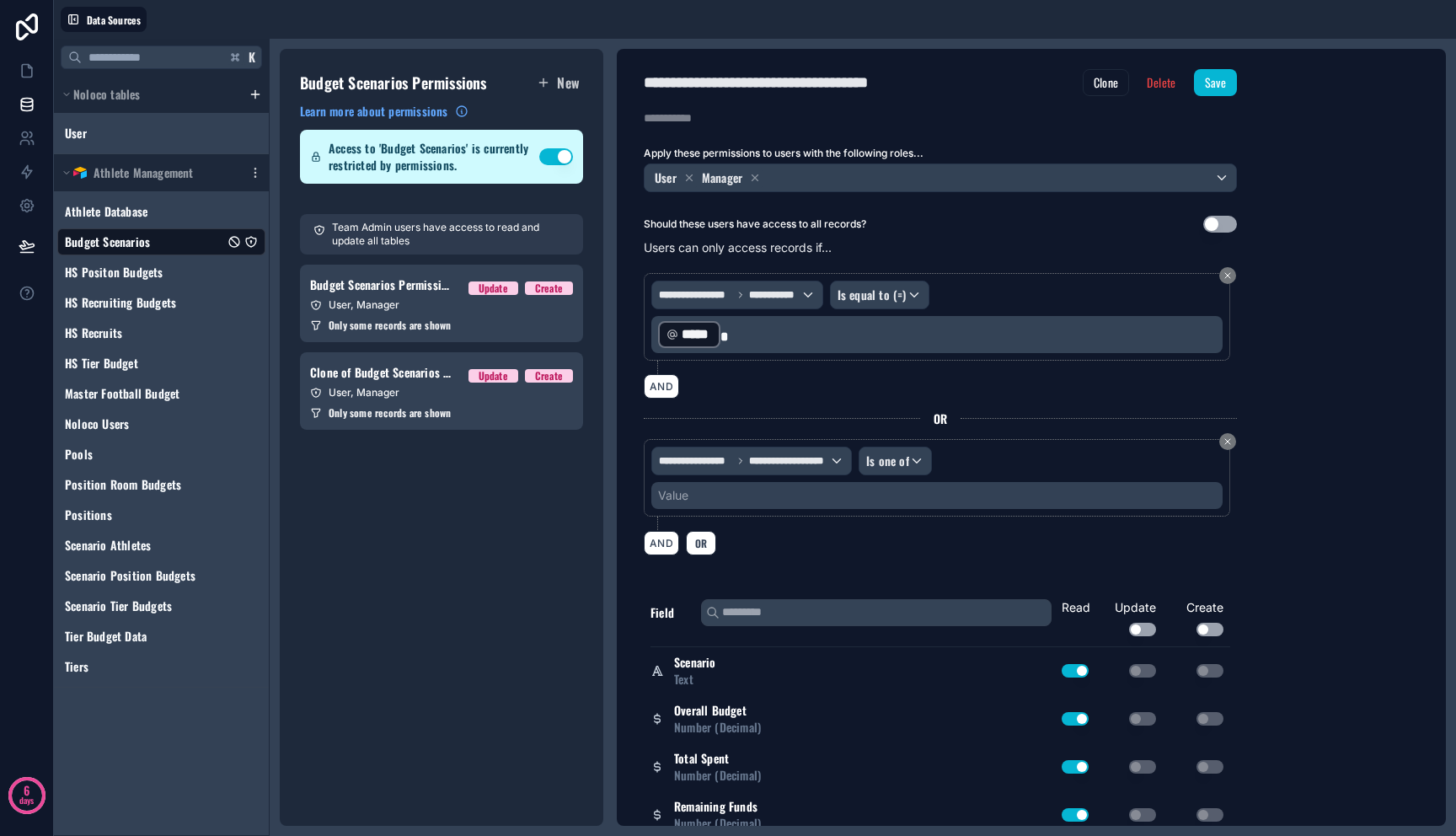
click at [885, 501] on div "Value" at bounding box center [936, 495] width 571 height 27
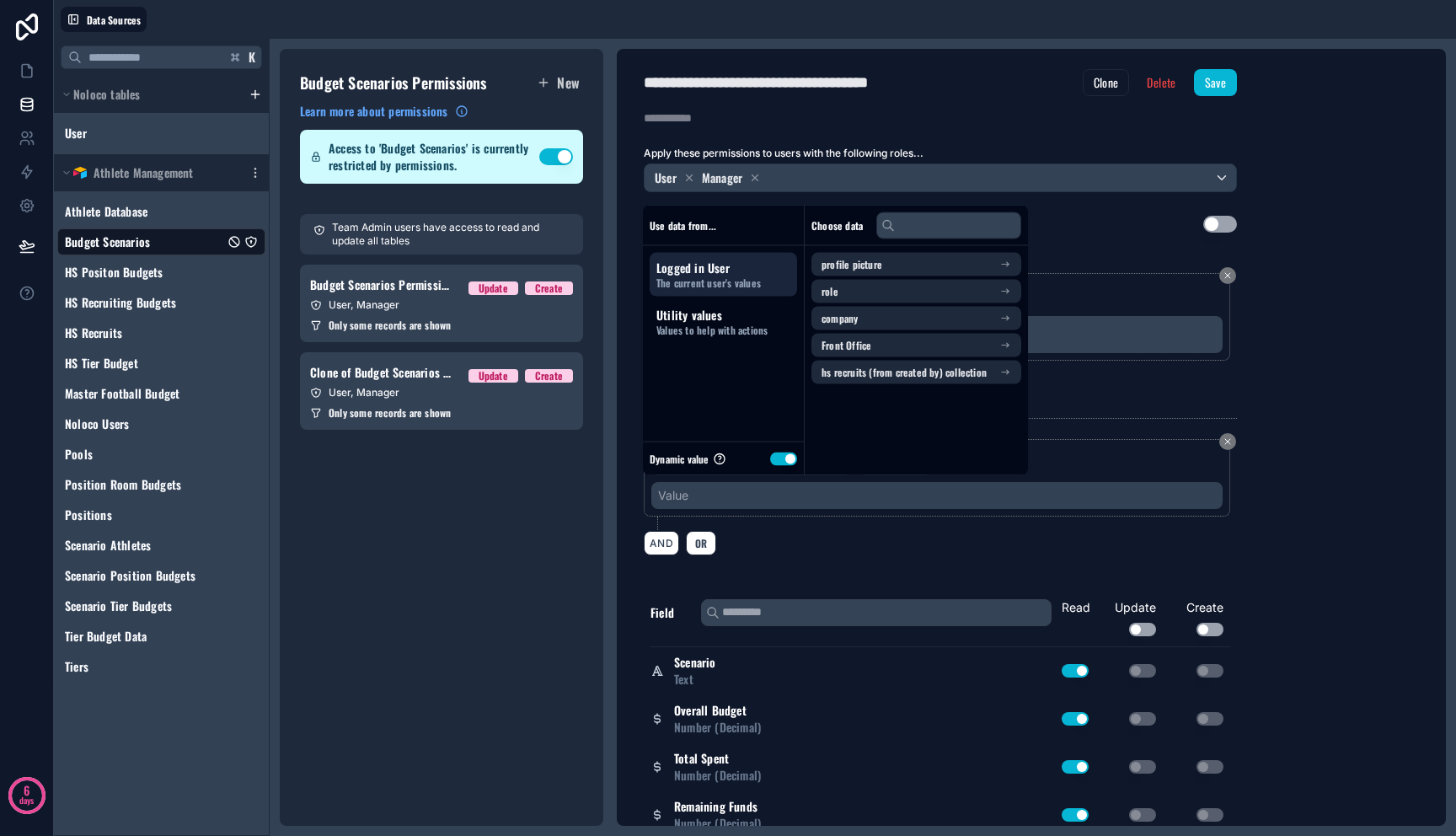
click at [735, 277] on span "The current user's values" at bounding box center [723, 282] width 134 height 13
click at [788, 456] on button "Use setting" at bounding box center [783, 458] width 27 height 13
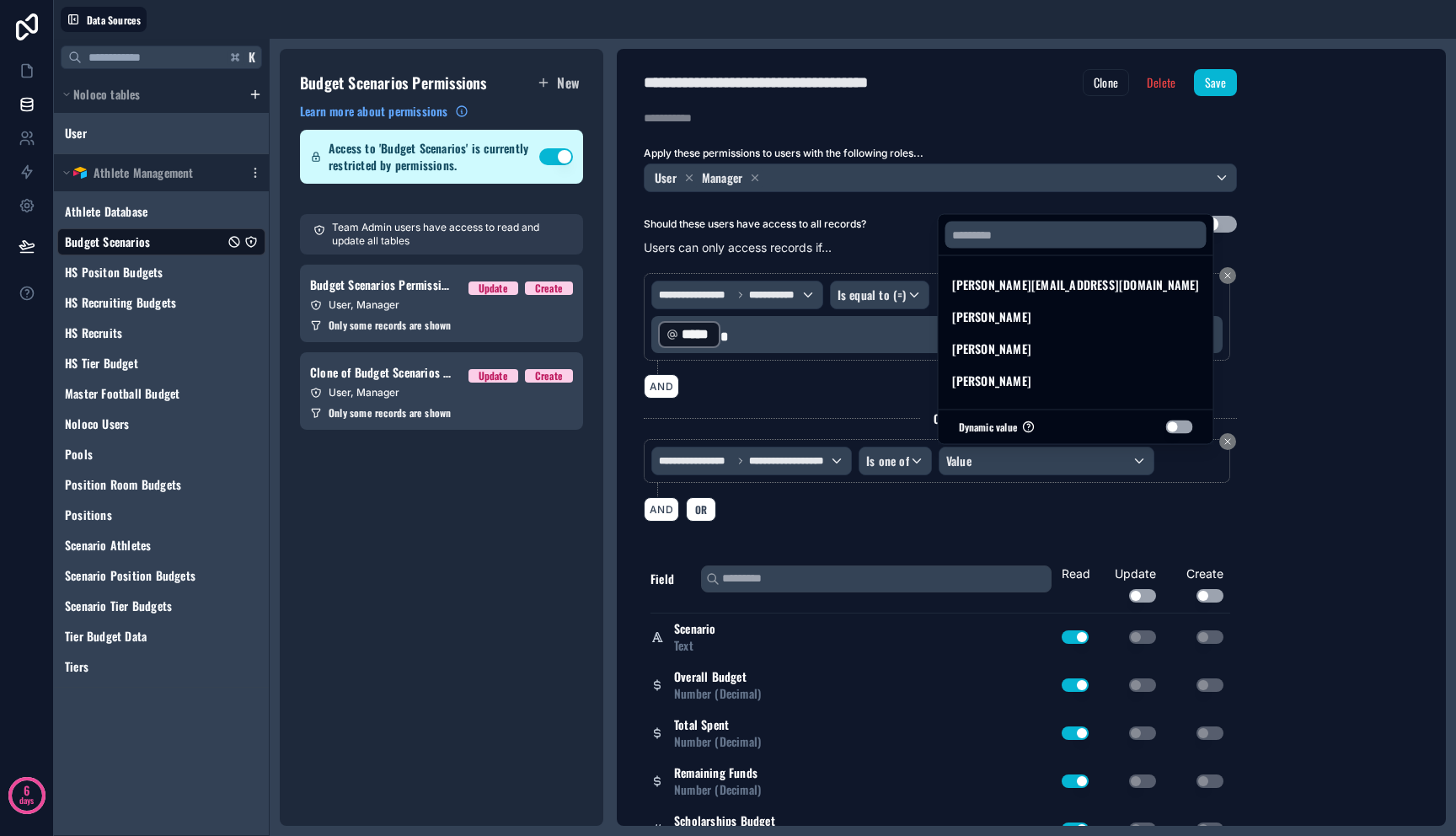
click at [1278, 491] on div at bounding box center [728, 418] width 1456 height 836
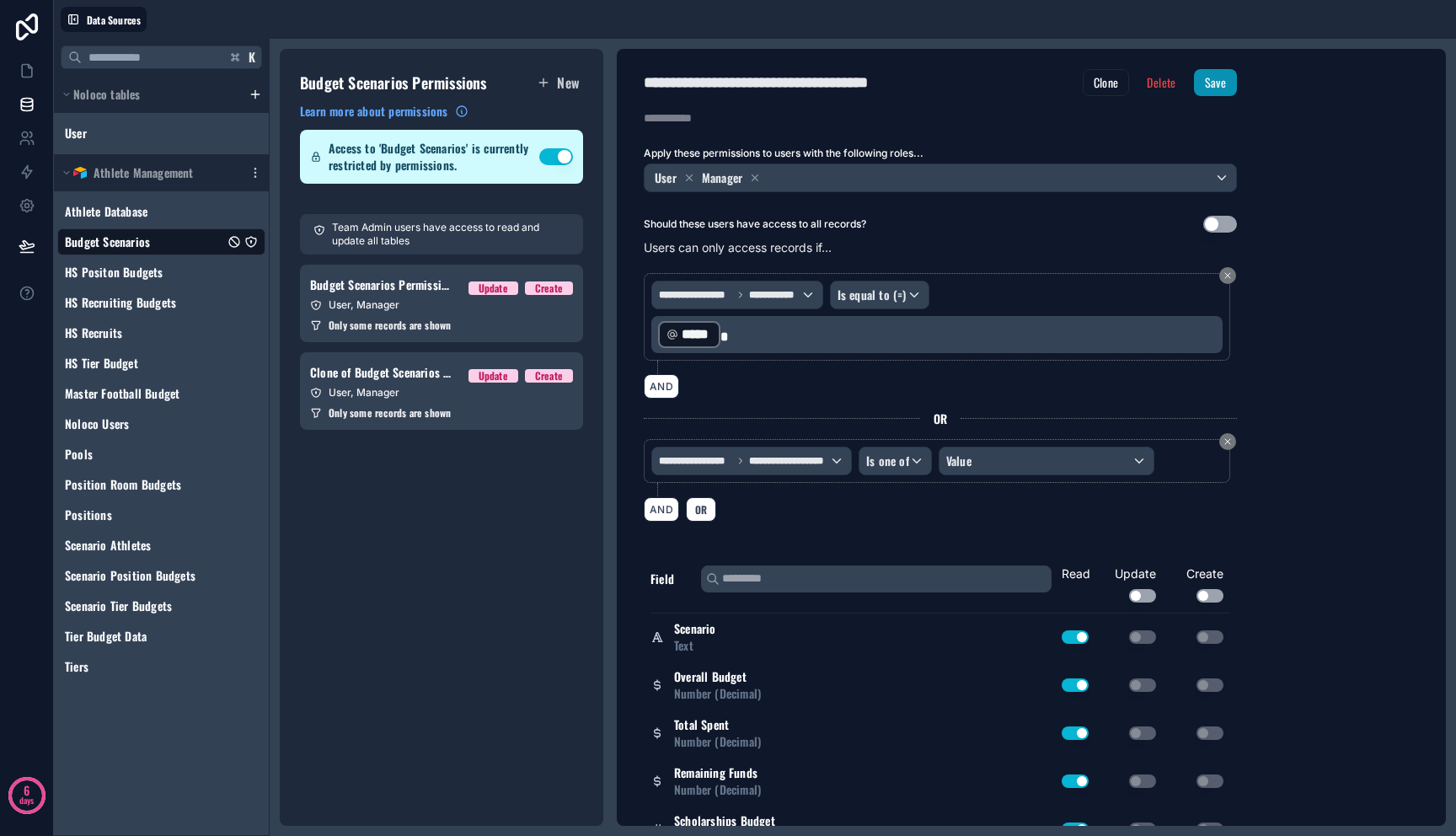
click at [1233, 83] on button "Save" at bounding box center [1215, 82] width 43 height 27
click at [506, 401] on link "Clone of Budget Scenarios Permission 1 Update Create User, Manager Only some re…" at bounding box center [441, 391] width 283 height 78
click at [505, 324] on div "Only some records are shown" at bounding box center [441, 324] width 263 height 13
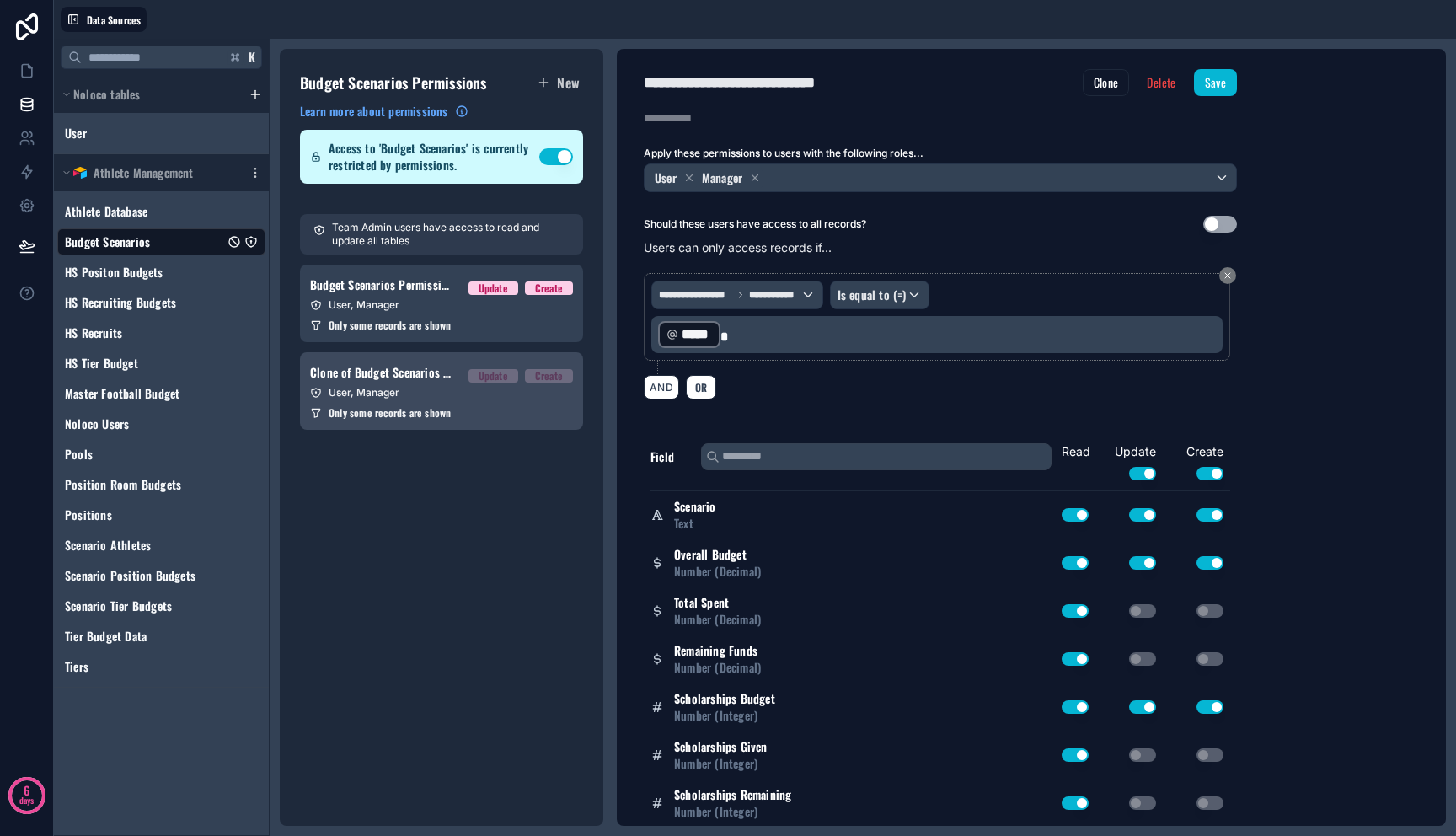
click at [509, 392] on div "User, Manager" at bounding box center [441, 392] width 263 height 13
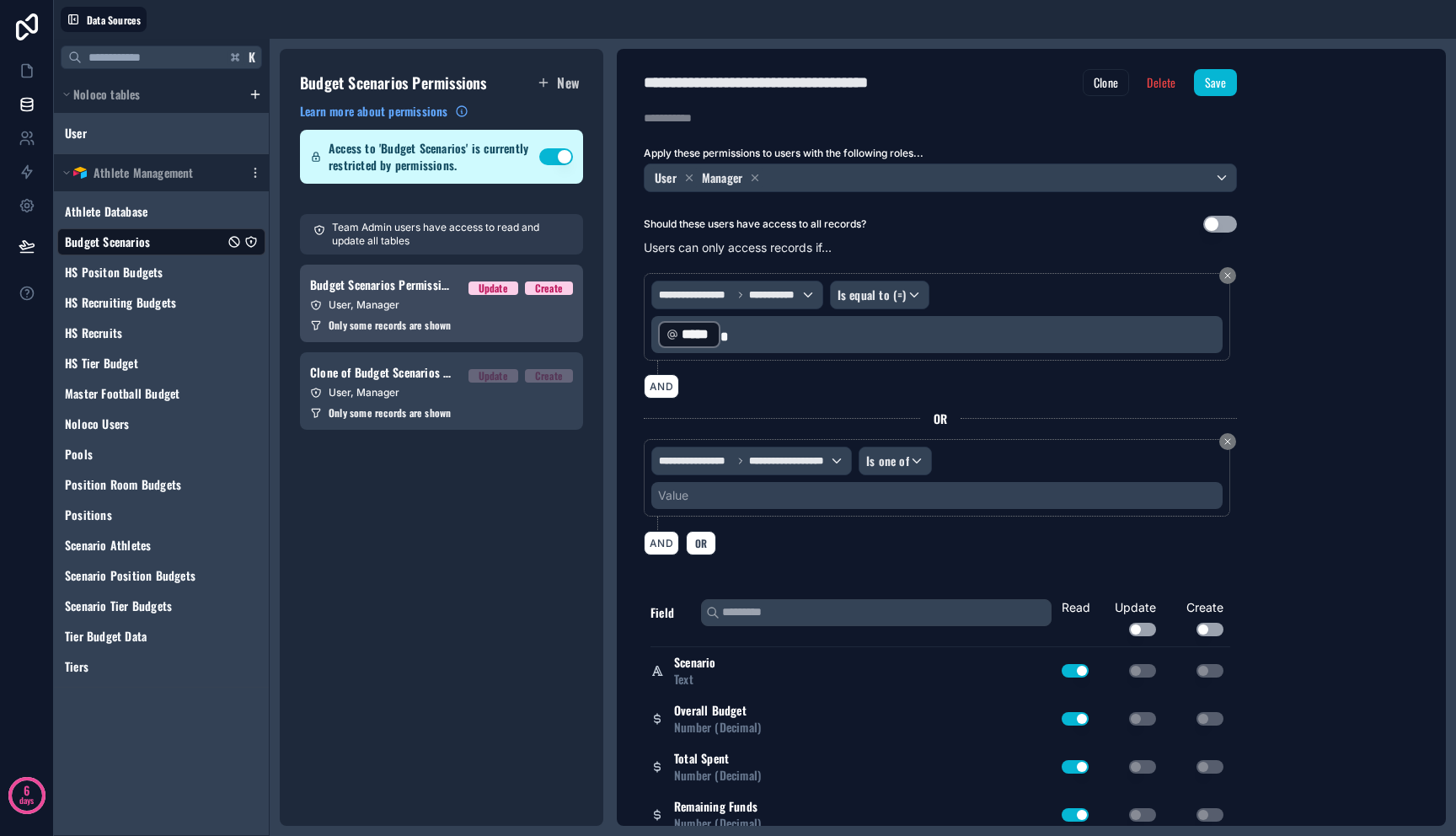
click at [496, 329] on div "Only some records are shown" at bounding box center [441, 324] width 263 height 13
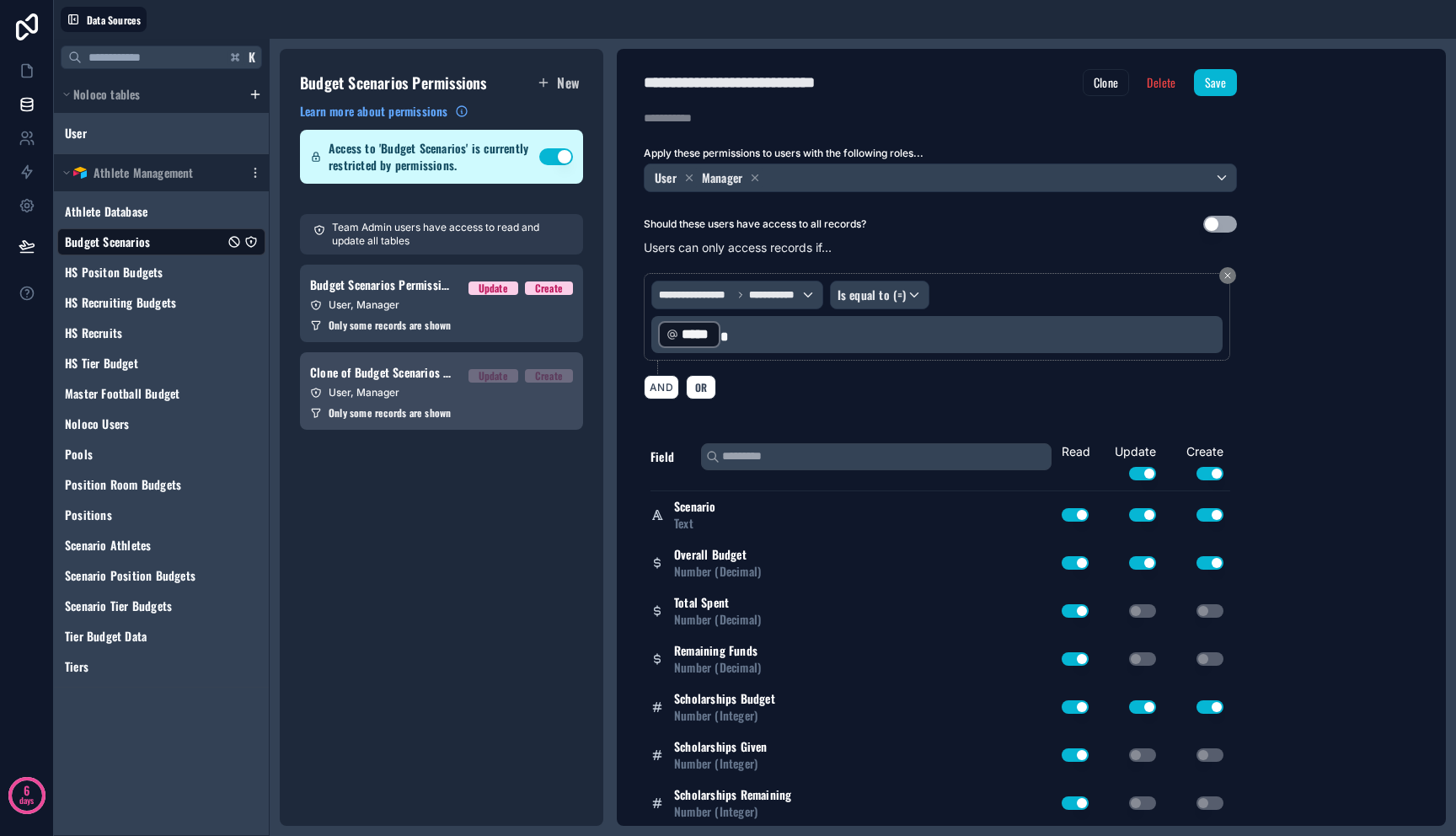
click at [500, 402] on link "Clone of Budget Scenarios Permission 1 Update Create User, Manager Only some re…" at bounding box center [441, 391] width 283 height 78
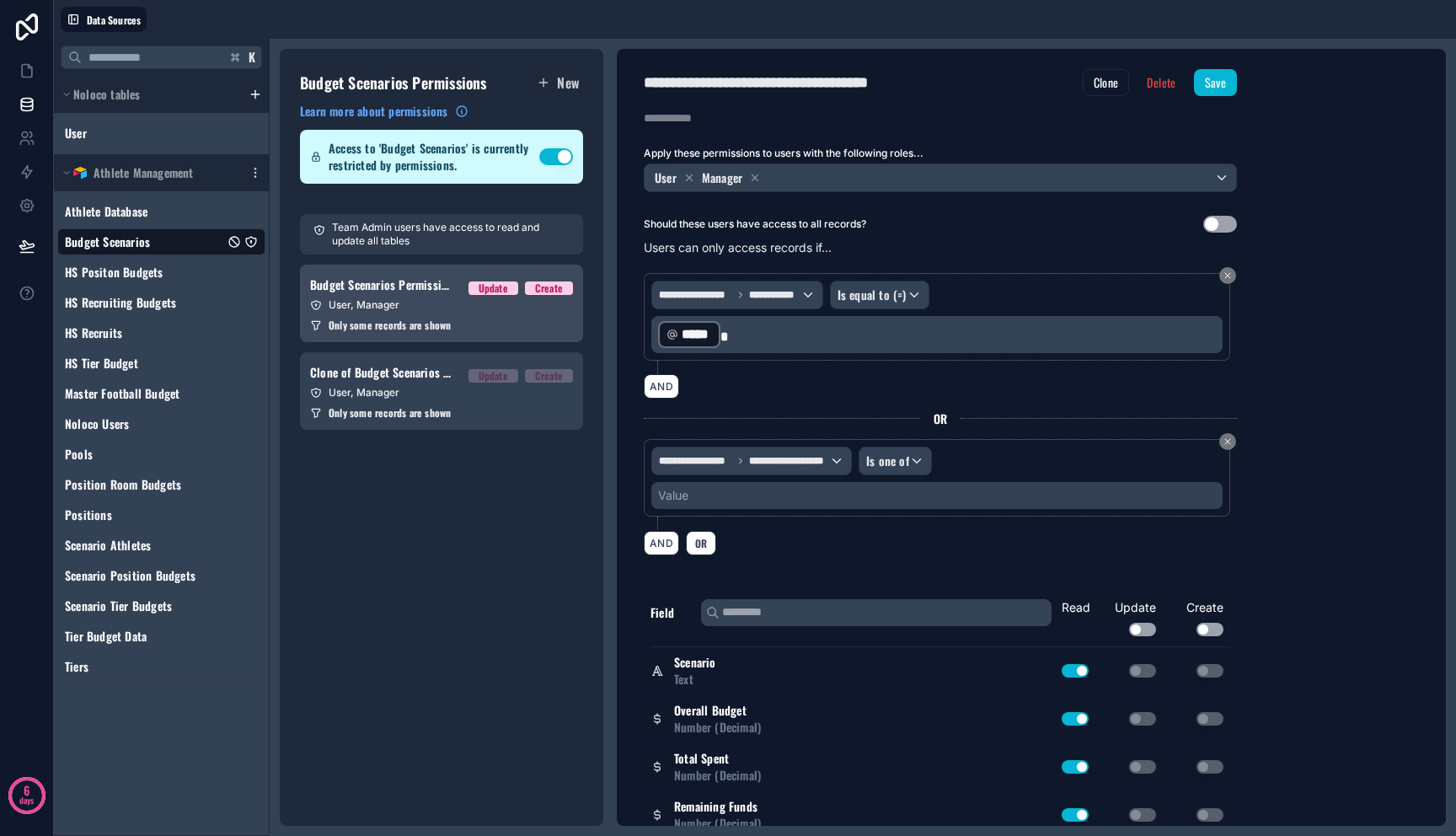
click at [494, 340] on link "Budget Scenarios Permission 1 Update Create User, Manager Only some records are…" at bounding box center [441, 304] width 283 height 78
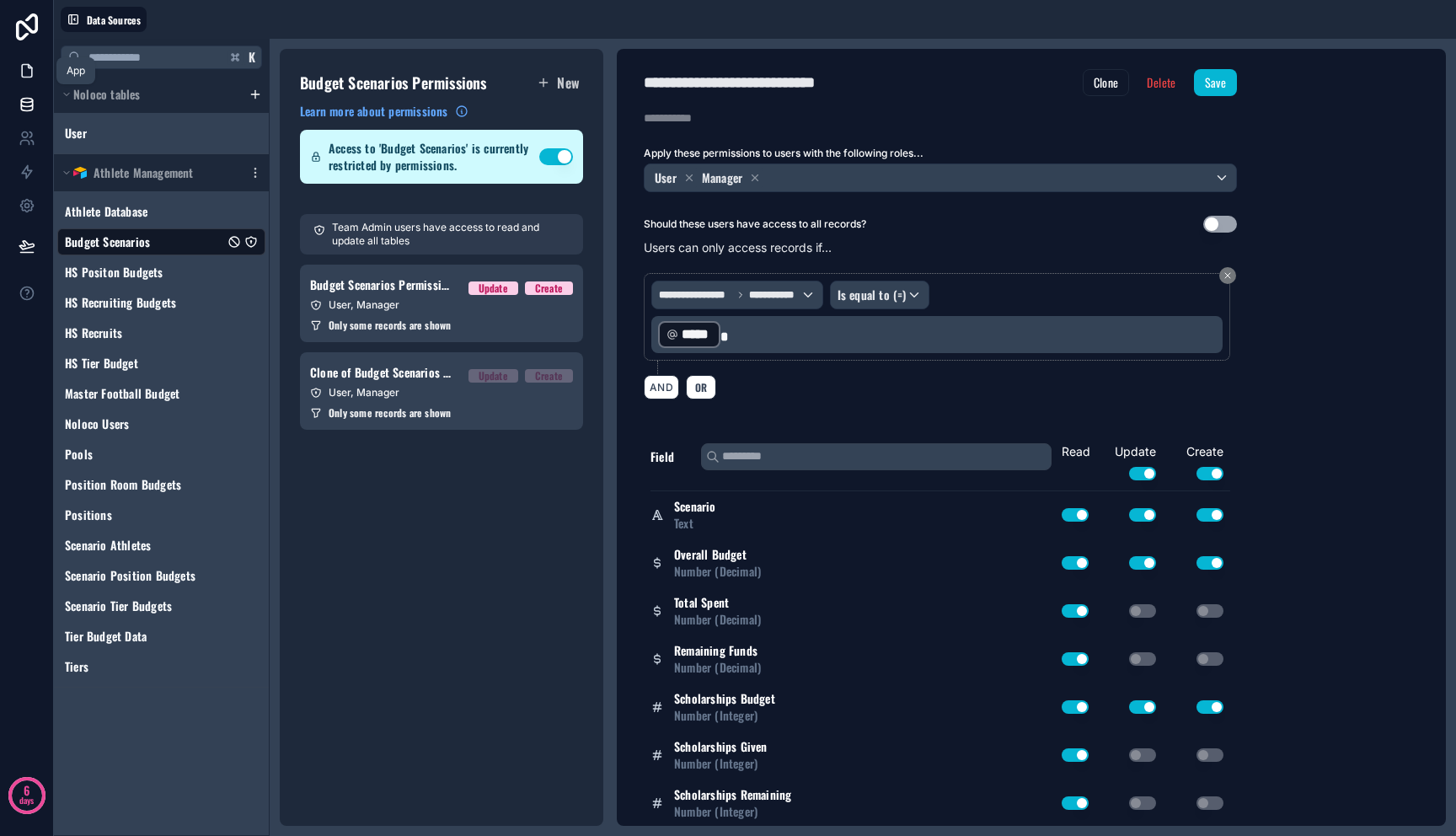
click at [20, 79] on link at bounding box center [26, 71] width 53 height 34
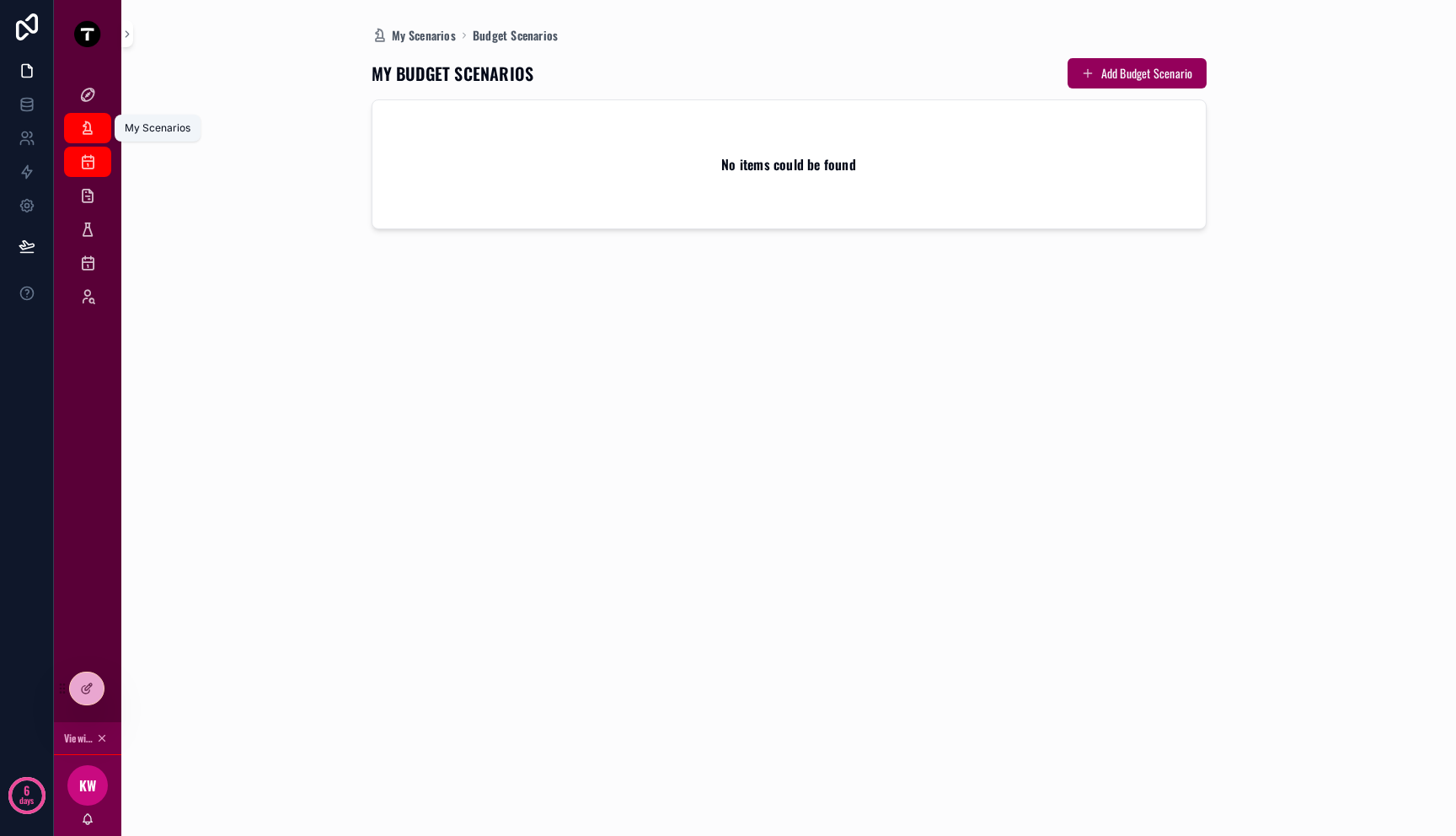
click at [83, 120] on icon "scrollable content" at bounding box center [87, 128] width 17 height 17
click at [85, 87] on icon "scrollable content" at bounding box center [87, 94] width 17 height 17
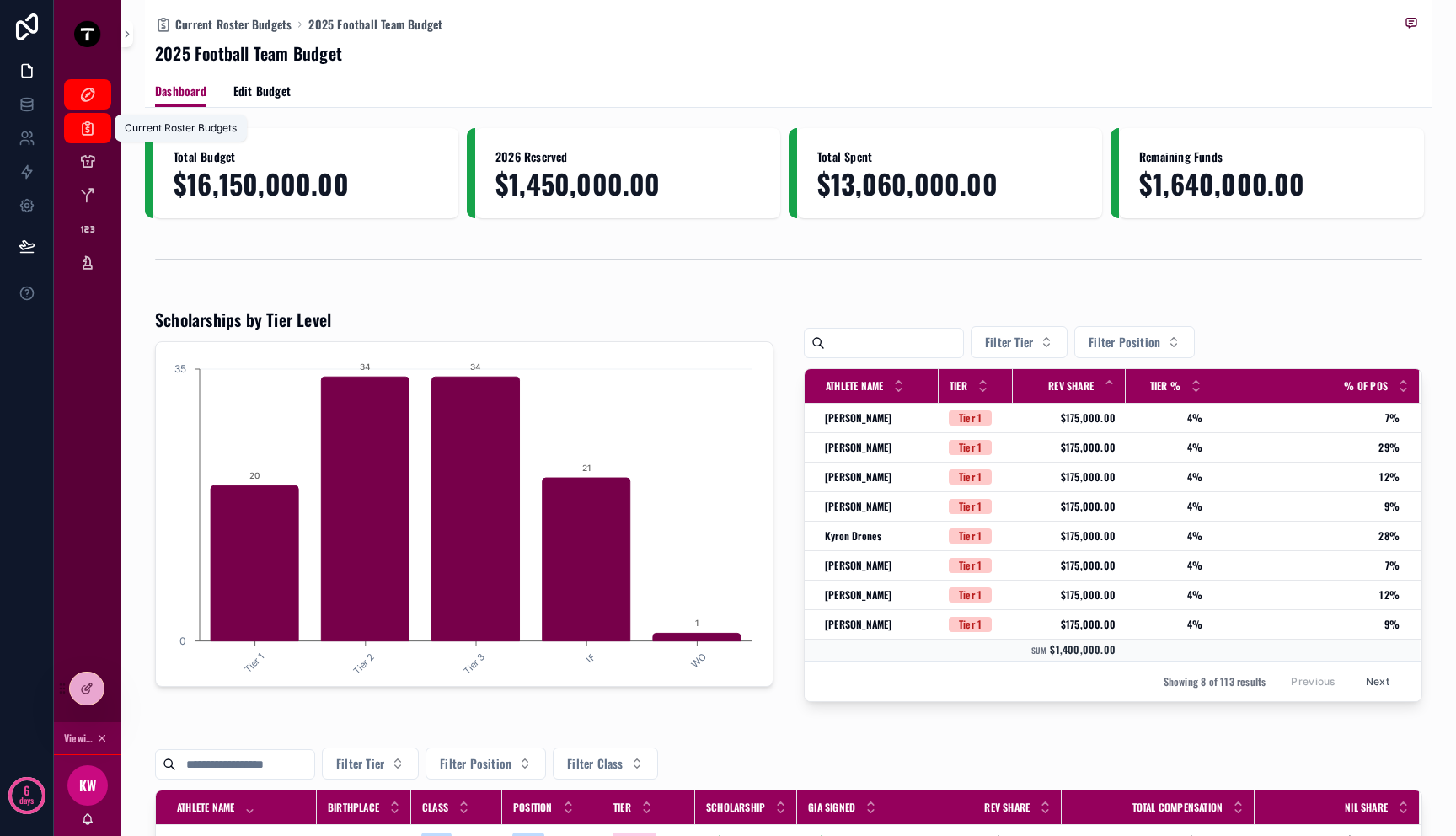
click at [86, 140] on div "Current Roster Budgets" at bounding box center [87, 128] width 27 height 27
click at [86, 153] on icon "scrollable content" at bounding box center [87, 161] width 17 height 17
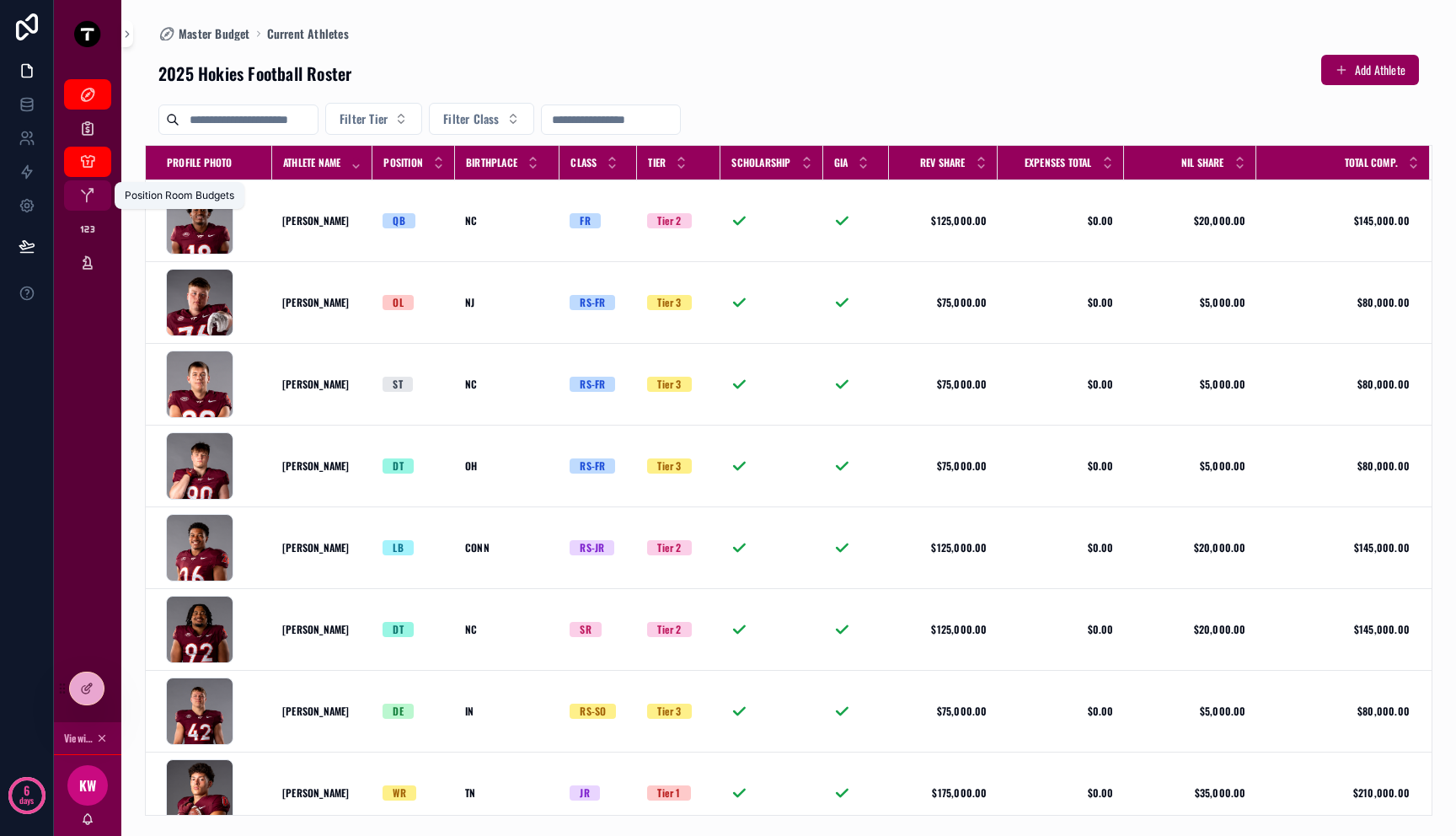
click at [90, 204] on div "Position Room Budgets" at bounding box center [87, 195] width 27 height 27
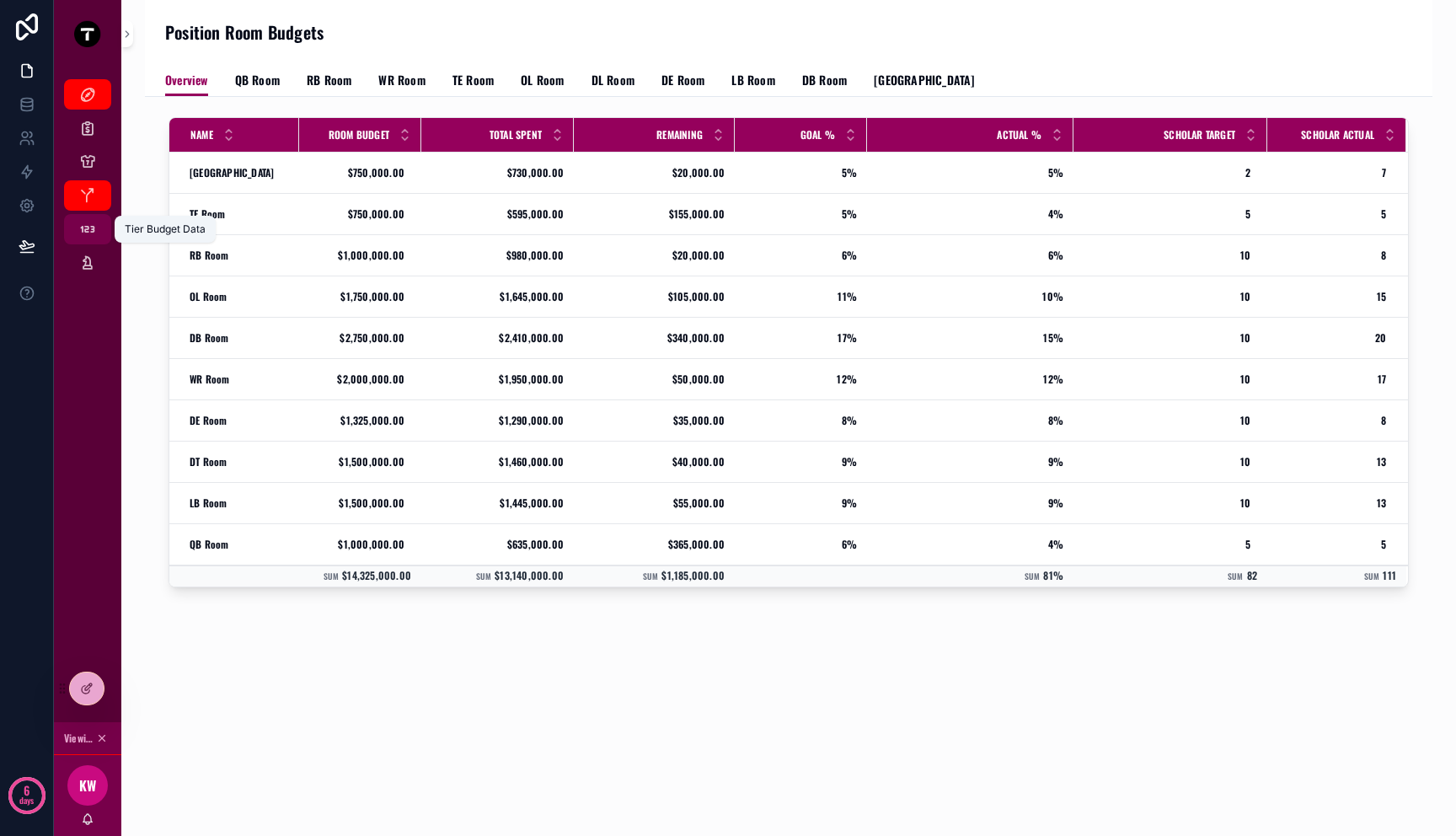
click at [90, 222] on icon "scrollable content" at bounding box center [87, 229] width 17 height 17
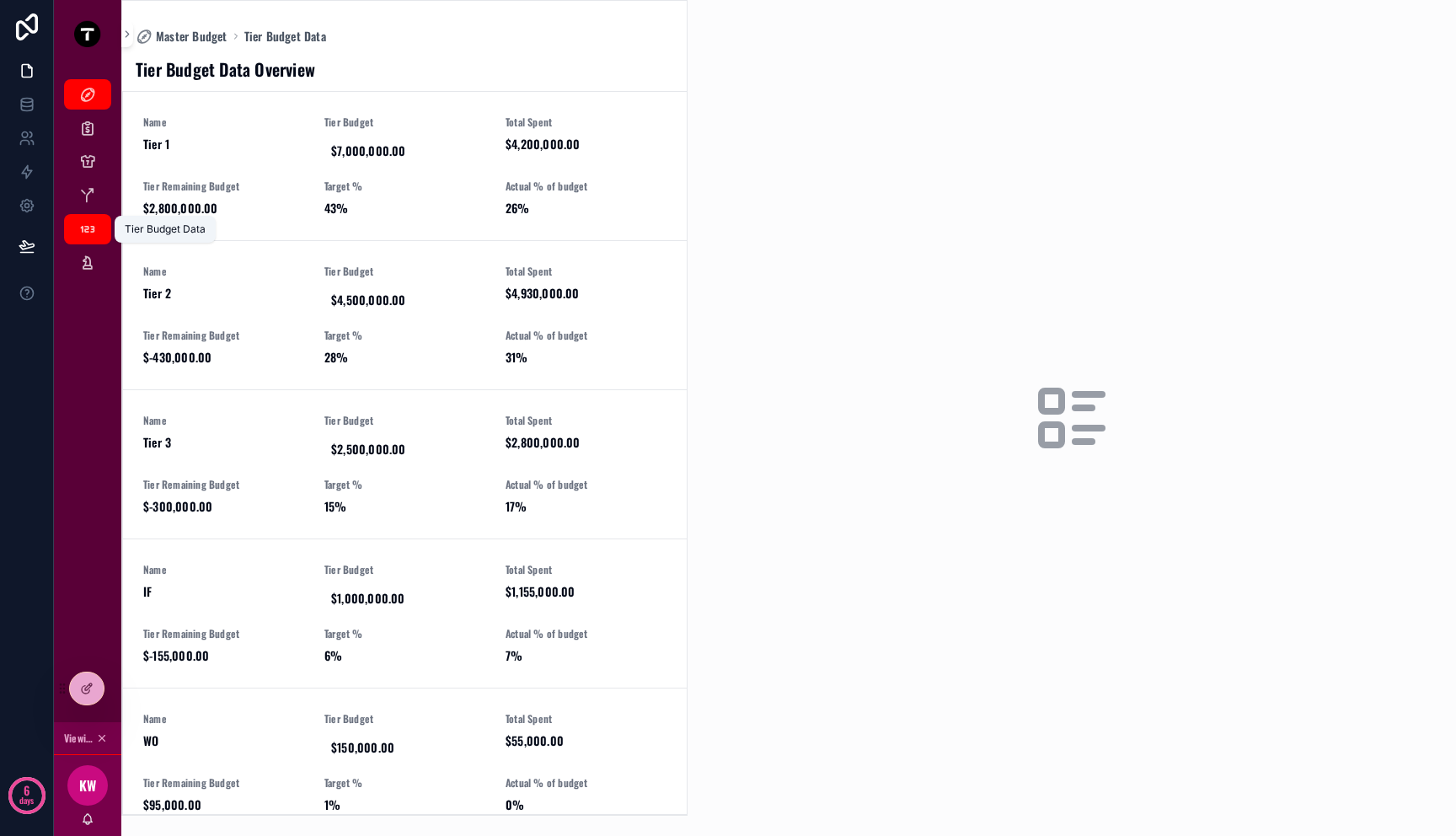
click at [90, 244] on div "Tier Budget Data" at bounding box center [87, 229] width 67 height 34
click at [90, 248] on link "My Scenarios" at bounding box center [87, 263] width 47 height 30
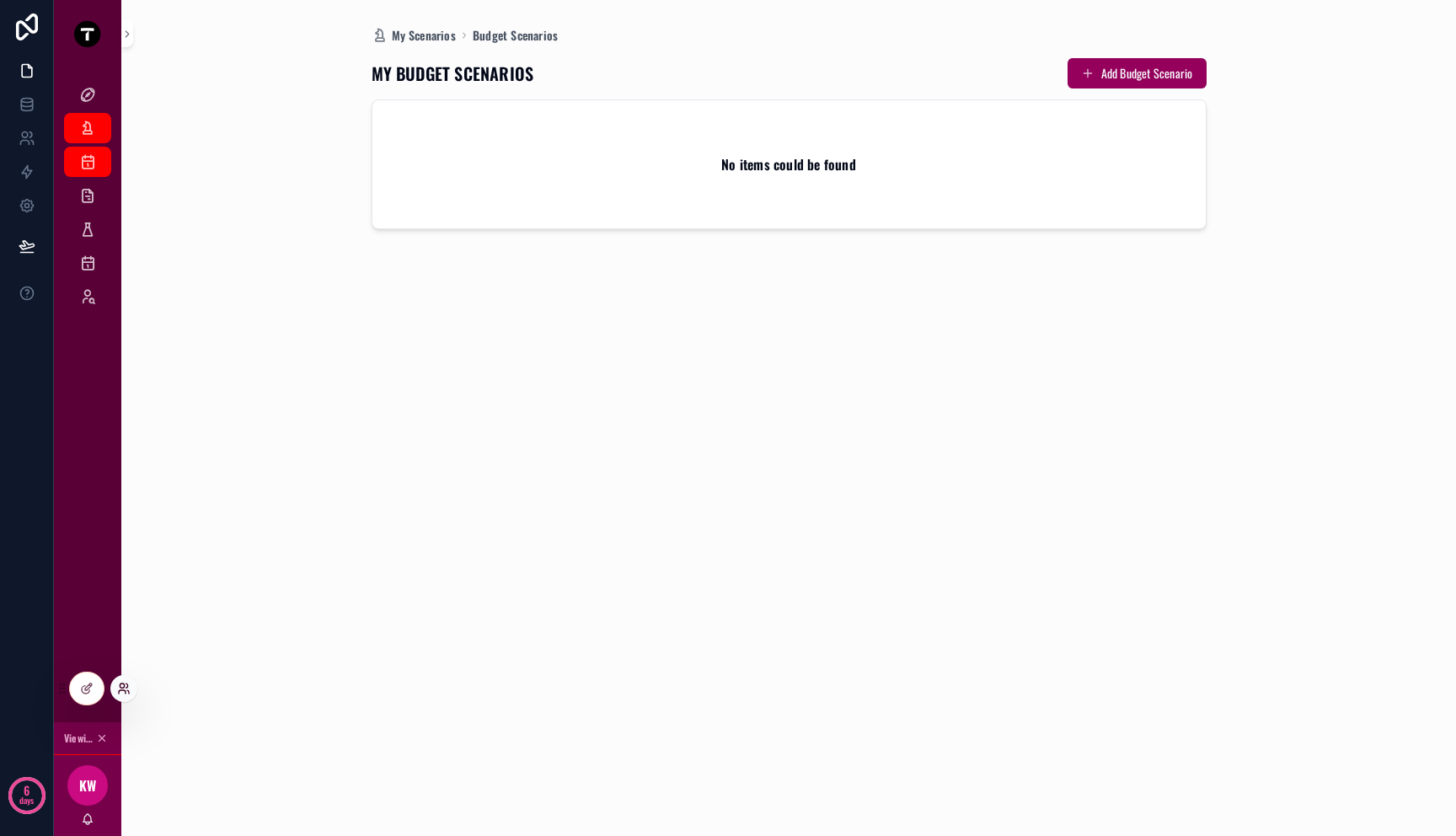
click at [119, 692] on icon at bounding box center [122, 691] width 7 height 3
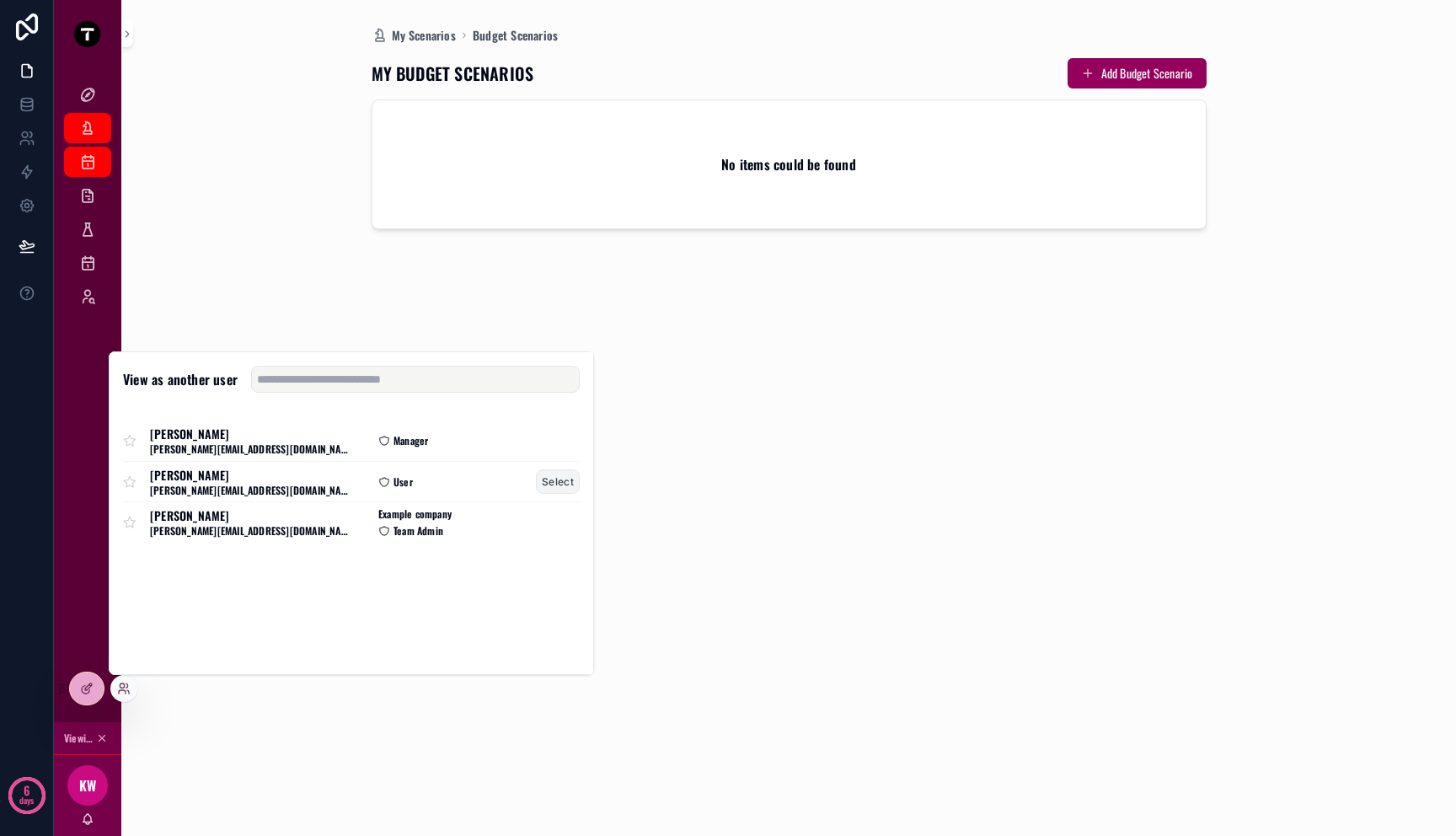
click at [556, 475] on button "Select" at bounding box center [558, 481] width 44 height 24
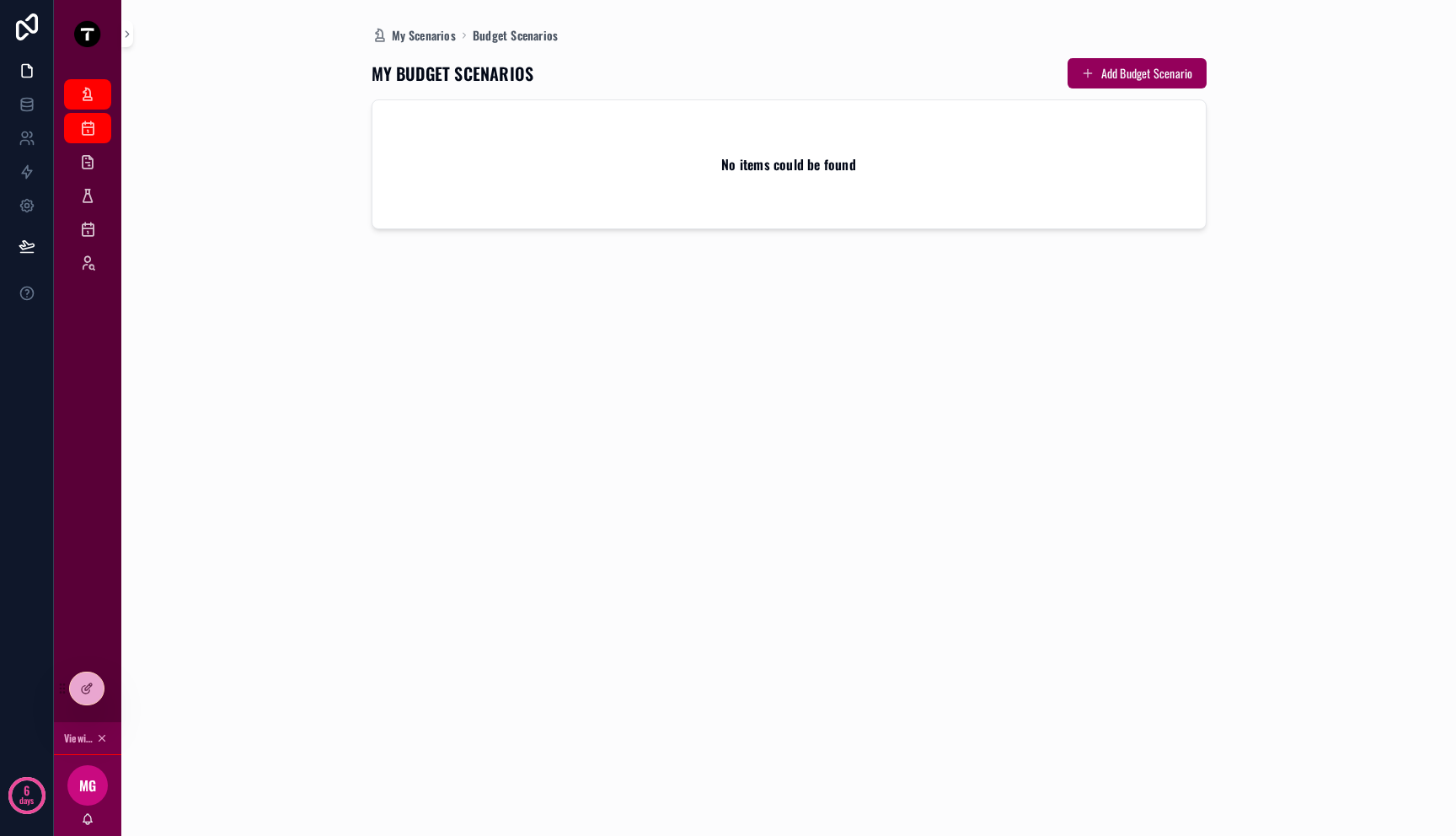
click at [193, 192] on div "My Scenarios Budget Scenarios MY BUDGET SCENARIOS Add Budget Scenario No items …" at bounding box center [788, 418] width 1287 height 836
click at [94, 100] on icon "scrollable content" at bounding box center [87, 94] width 17 height 17
click at [94, 130] on icon "scrollable content" at bounding box center [87, 128] width 17 height 17
click at [88, 163] on icon "scrollable content" at bounding box center [87, 161] width 17 height 17
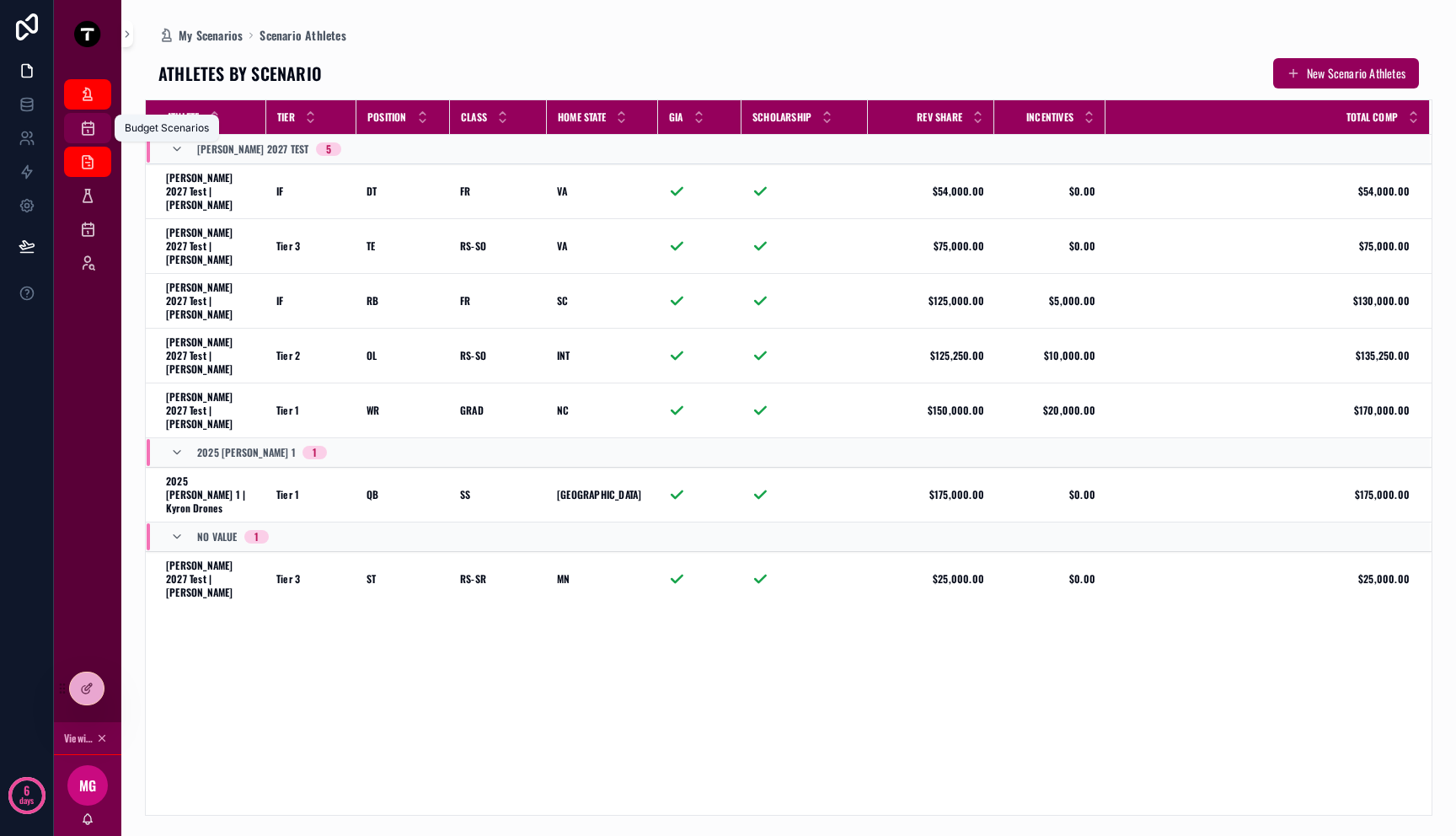
click at [88, 134] on icon "scrollable content" at bounding box center [87, 128] width 17 height 17
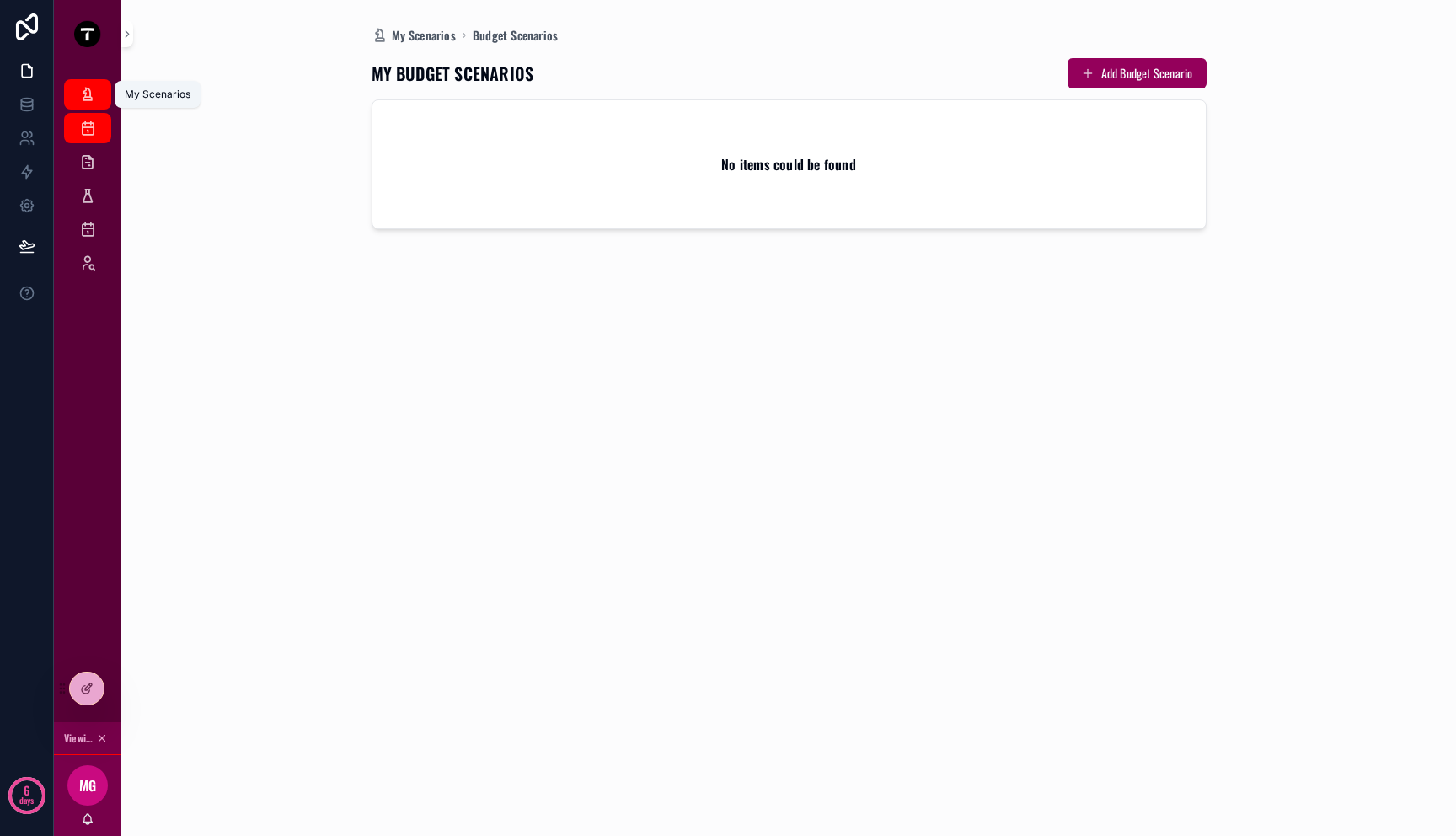
click at [88, 100] on icon "scrollable content" at bounding box center [87, 94] width 17 height 17
click at [88, 133] on icon "scrollable content" at bounding box center [87, 128] width 17 height 17
click at [87, 169] on icon "scrollable content" at bounding box center [87, 161] width 17 height 17
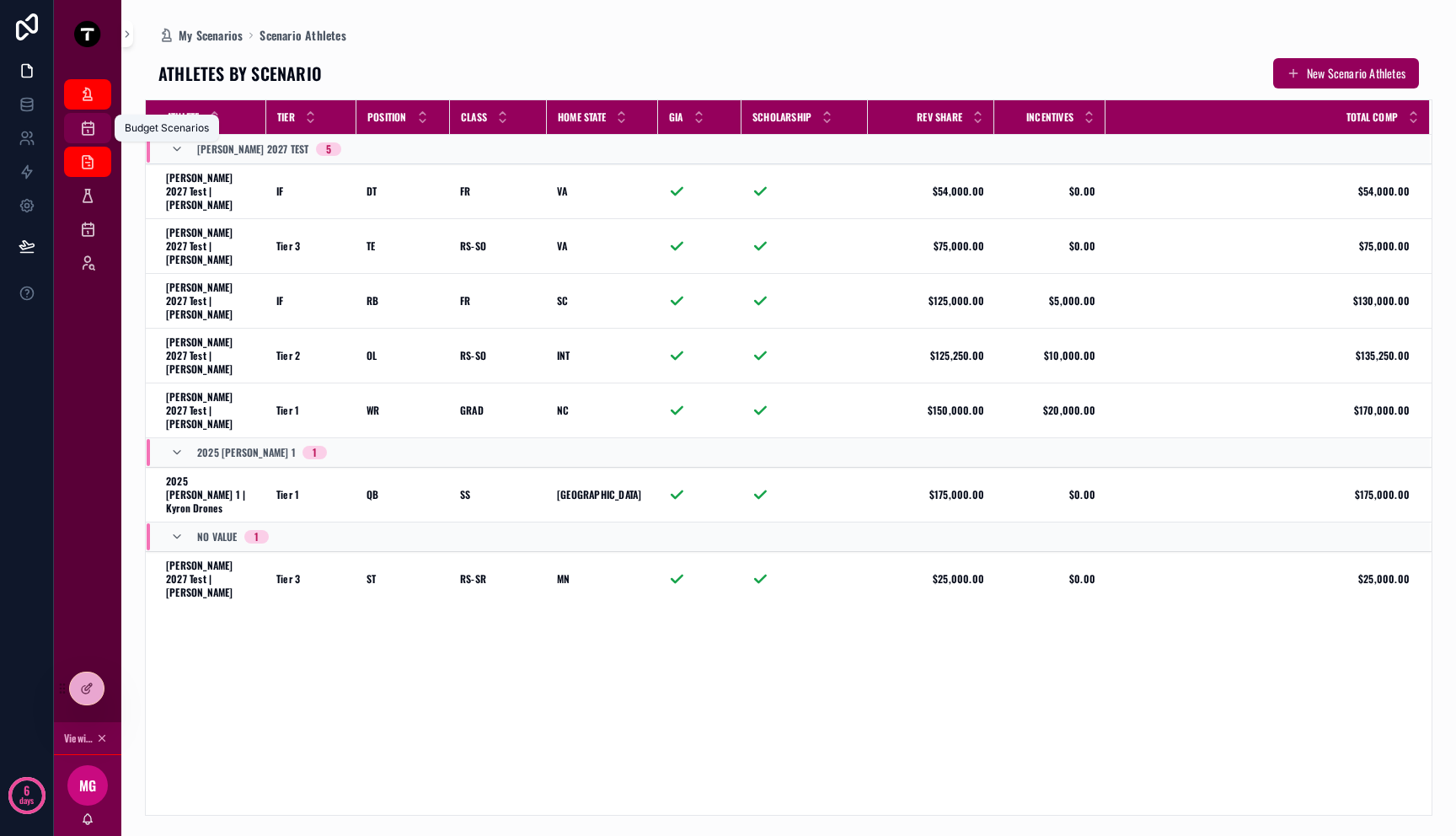
click at [87, 133] on icon "scrollable content" at bounding box center [87, 128] width 17 height 17
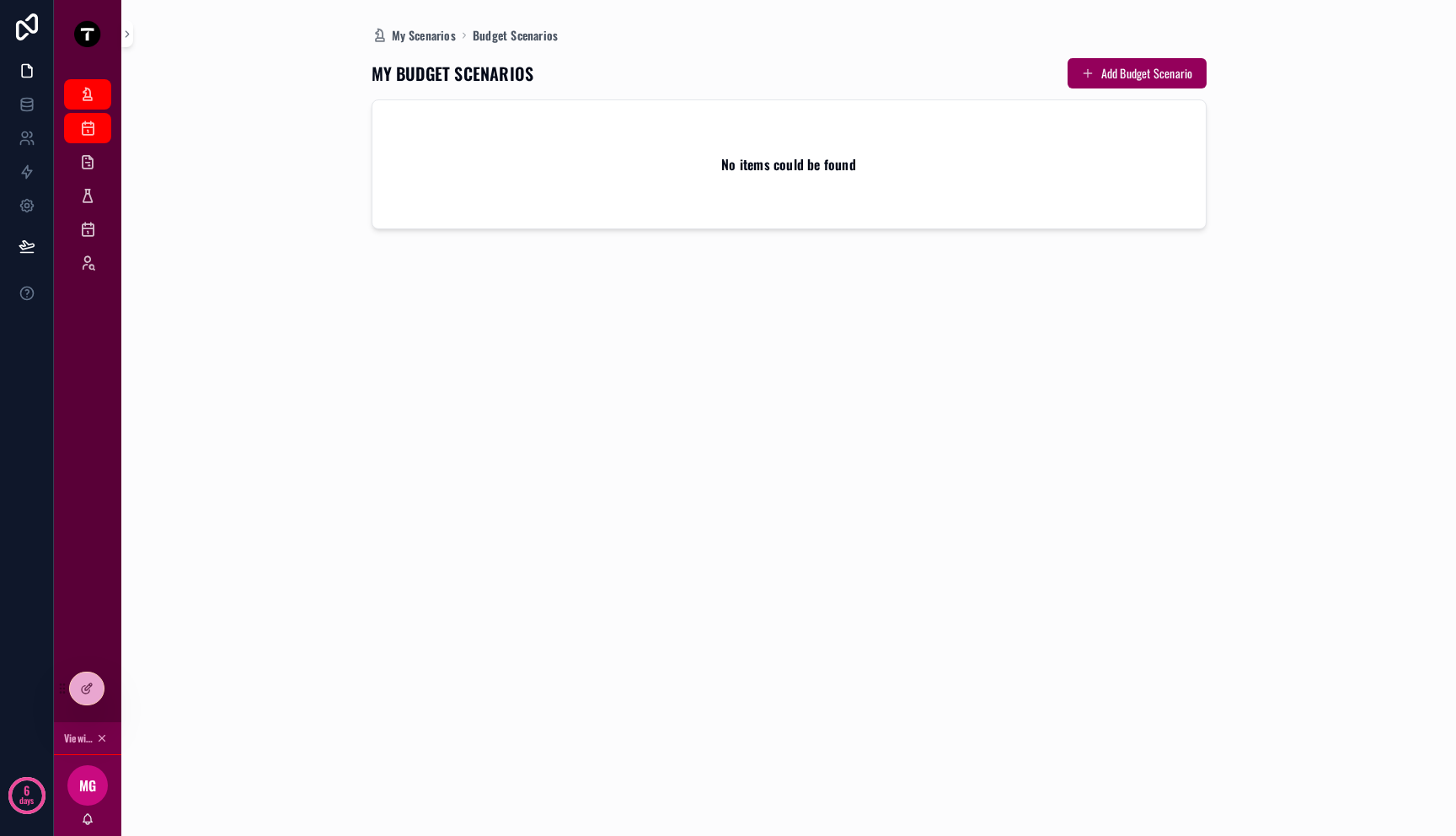
click at [773, 186] on div "No items could be found" at bounding box center [788, 164] width 833 height 128
click at [21, 99] on icon at bounding box center [27, 104] width 17 height 17
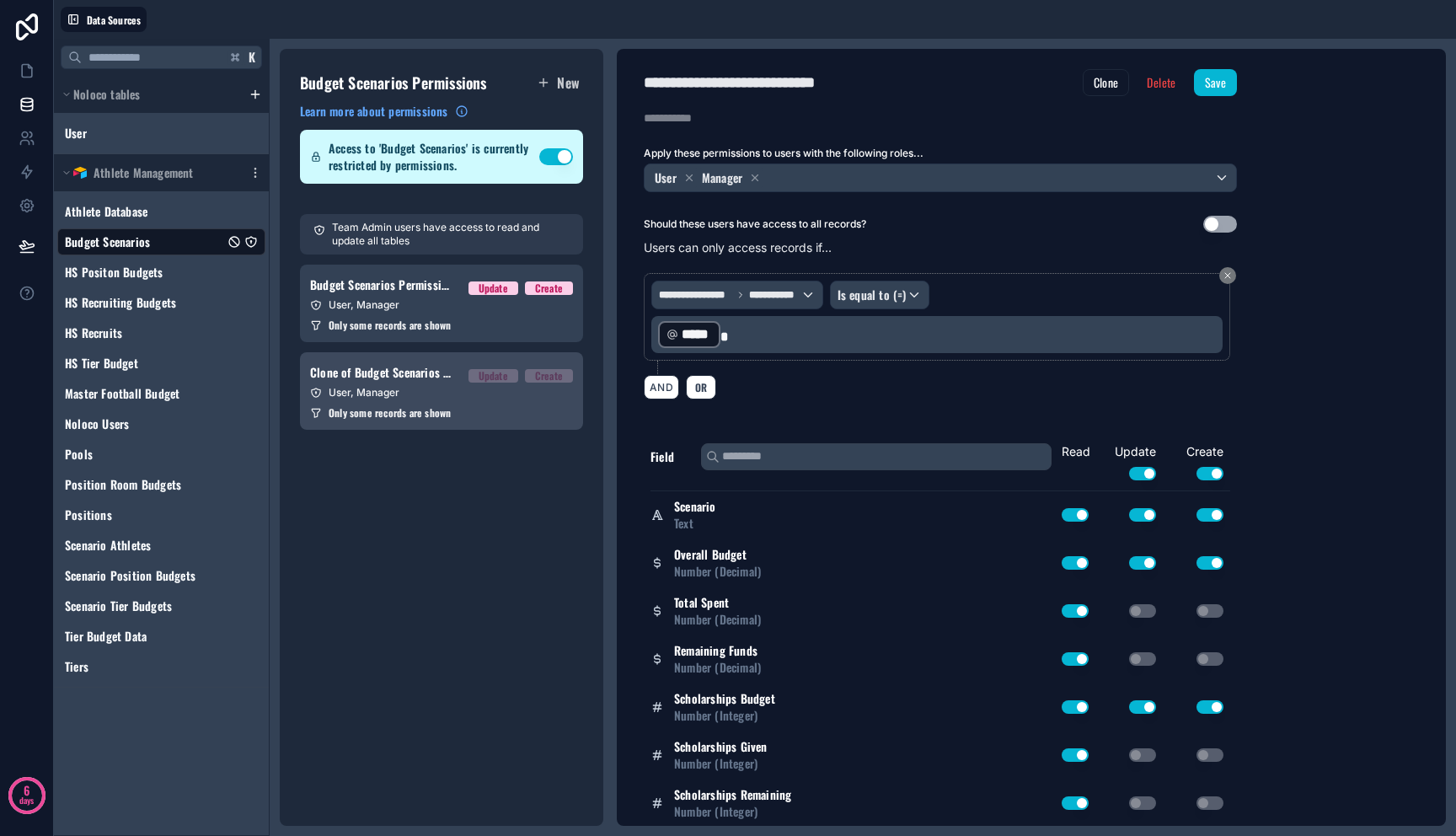
click at [436, 380] on span "Clone of Budget Scenarios Permission 1" at bounding box center [382, 372] width 145 height 17
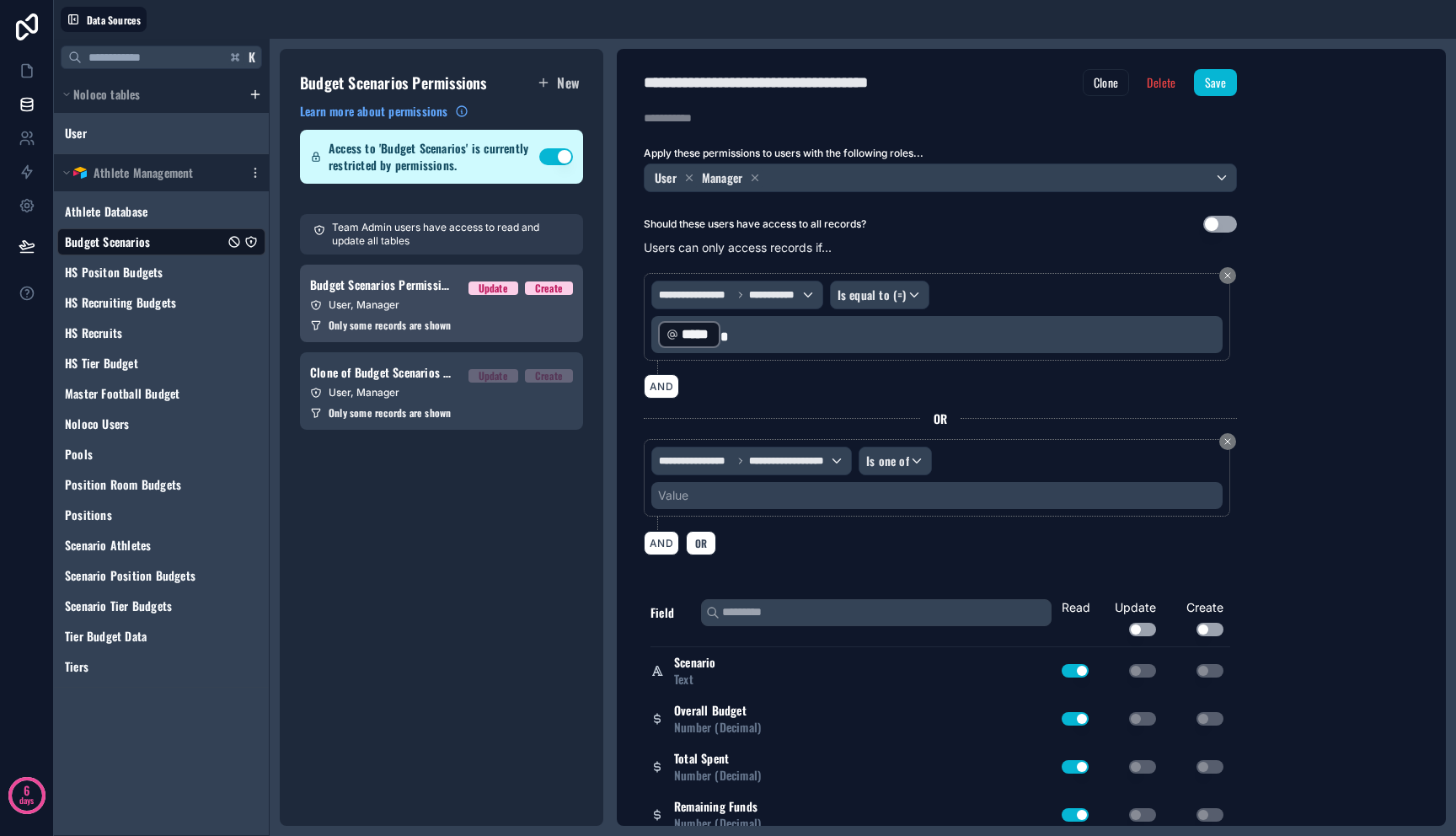
click at [432, 319] on span "Only some records are shown" at bounding box center [390, 324] width 122 height 13
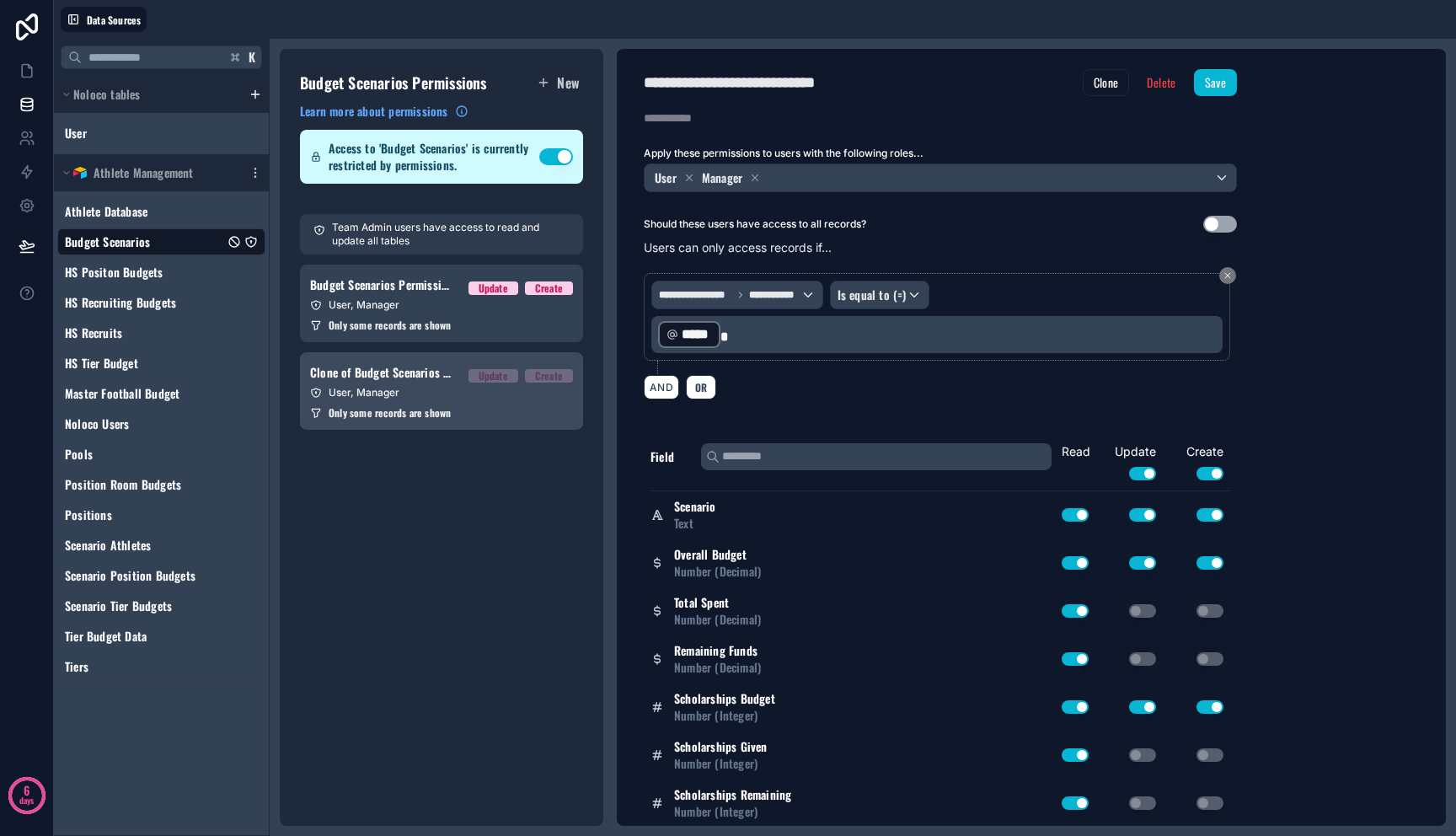
click at [432, 382] on div "Clone of Budget Scenarios Permission 1 Update Create" at bounding box center [441, 372] width 263 height 20
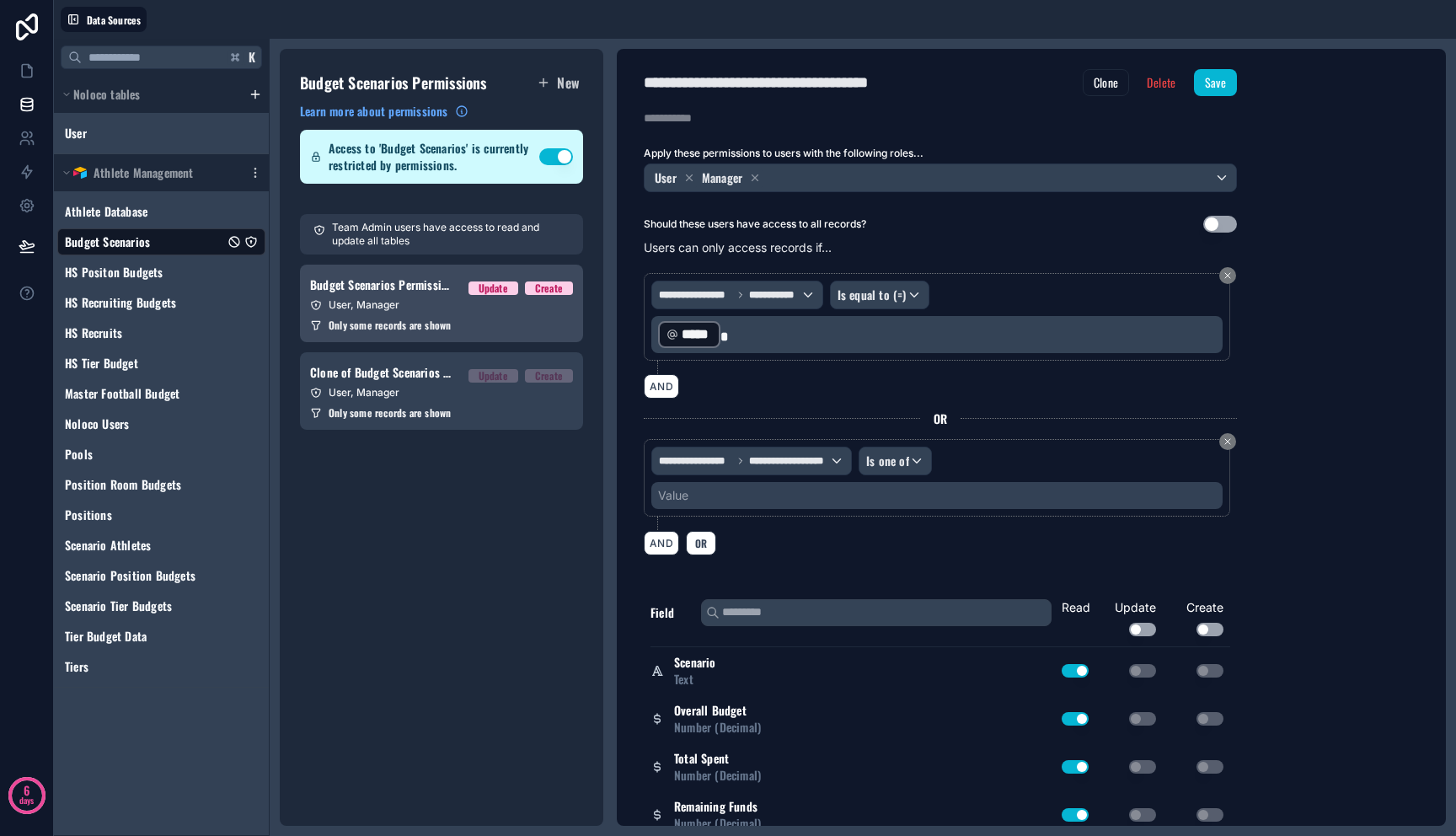
click at [431, 296] on link "Budget Scenarios Permission 1 Update Create User, Manager Only some records are…" at bounding box center [441, 304] width 283 height 78
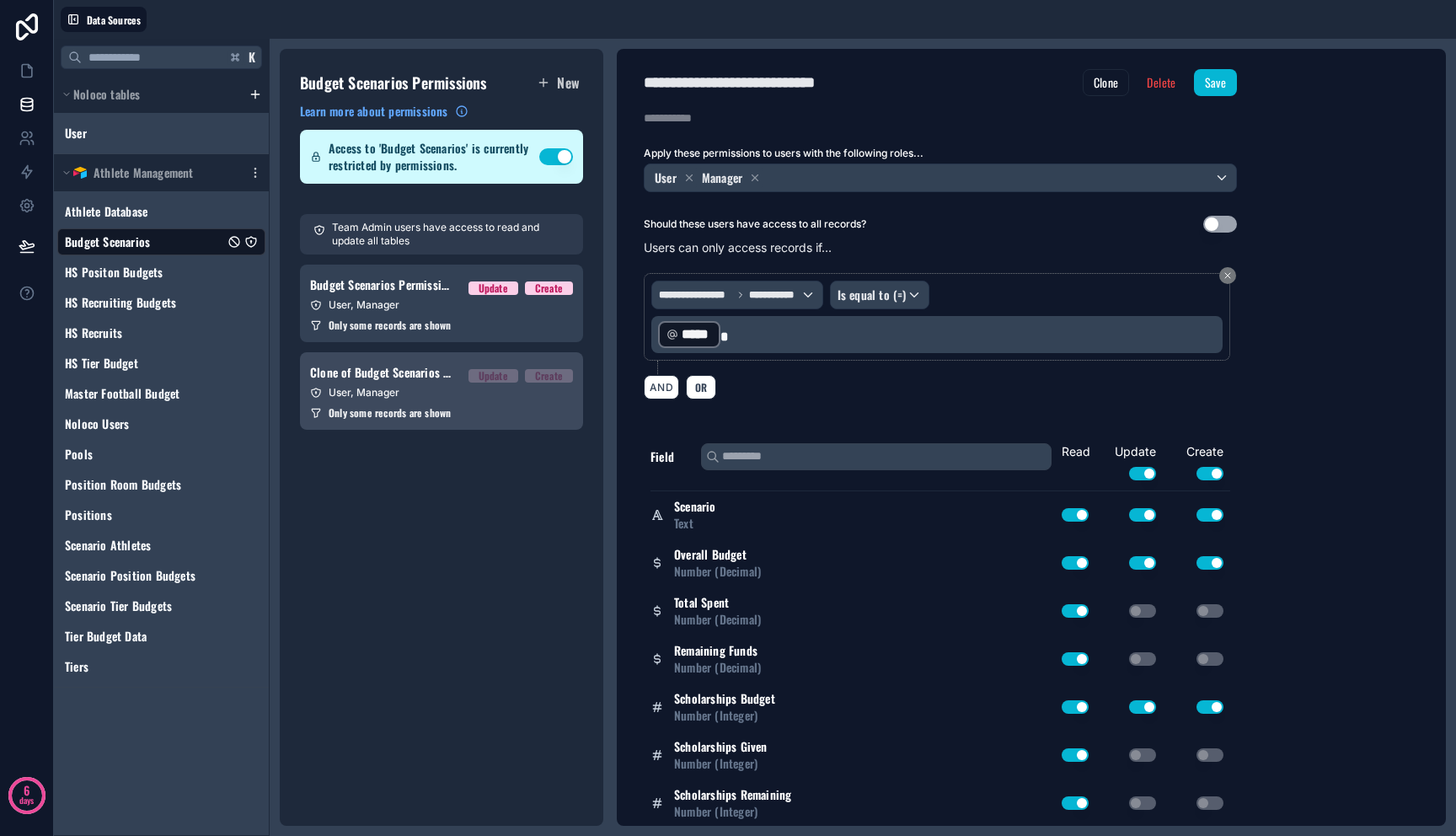
click at [442, 379] on span "Clone of Budget Scenarios Permission 1" at bounding box center [382, 372] width 145 height 17
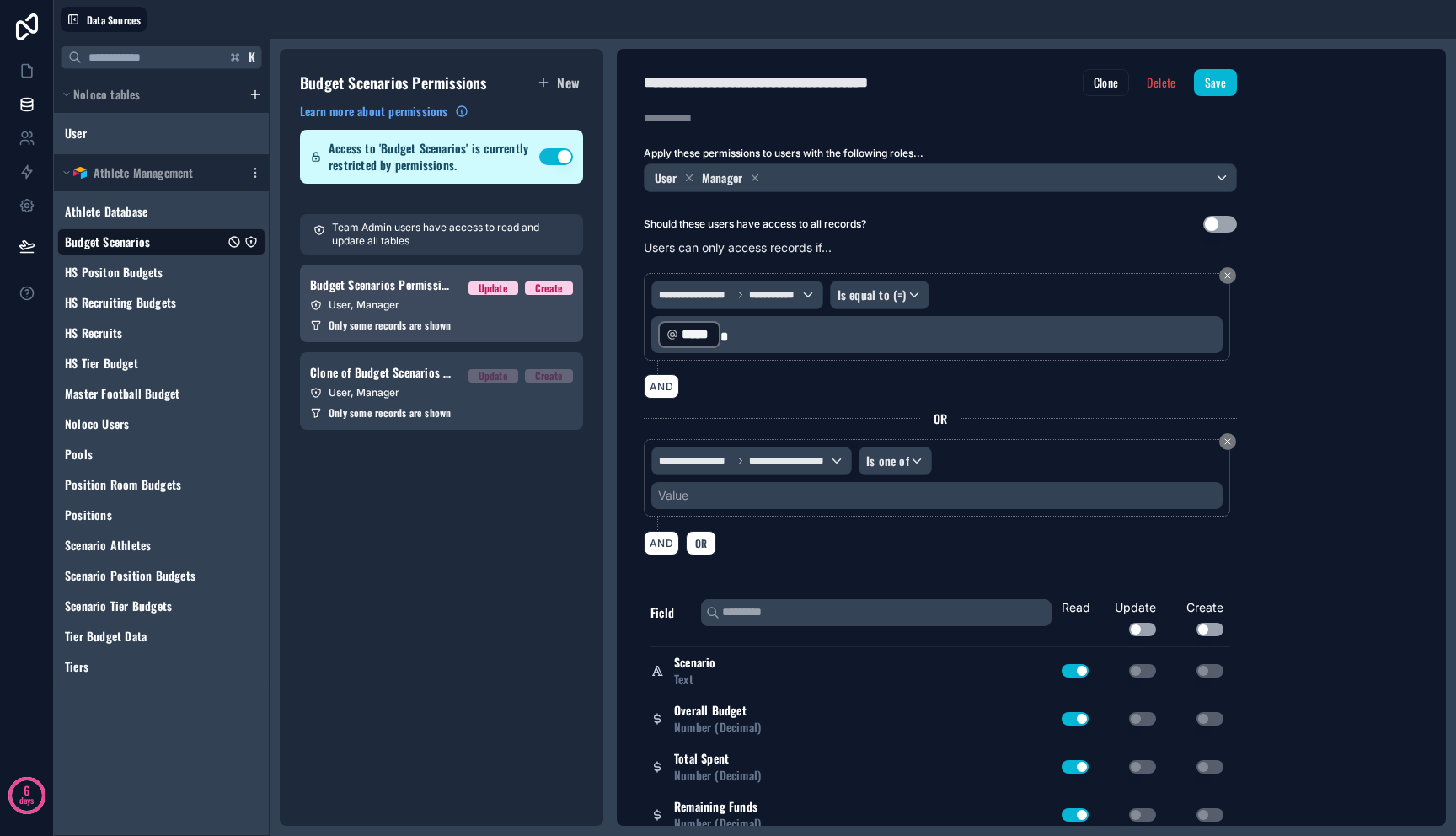
click at [443, 324] on span "Only some records are shown" at bounding box center [390, 324] width 122 height 13
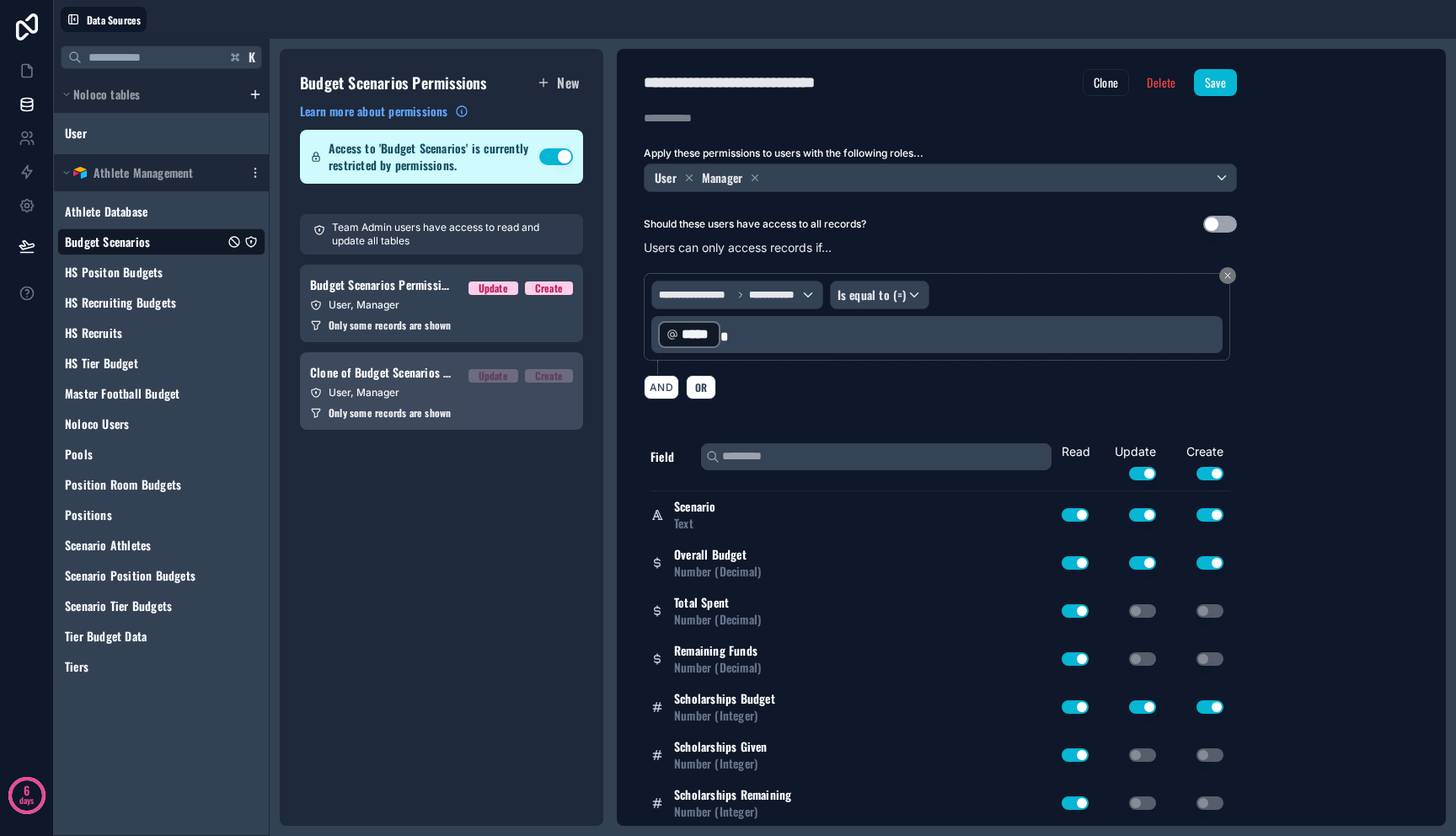
click at [443, 383] on link "Clone of Budget Scenarios Permission 1 Update Create User, Manager Only some re…" at bounding box center [441, 391] width 283 height 78
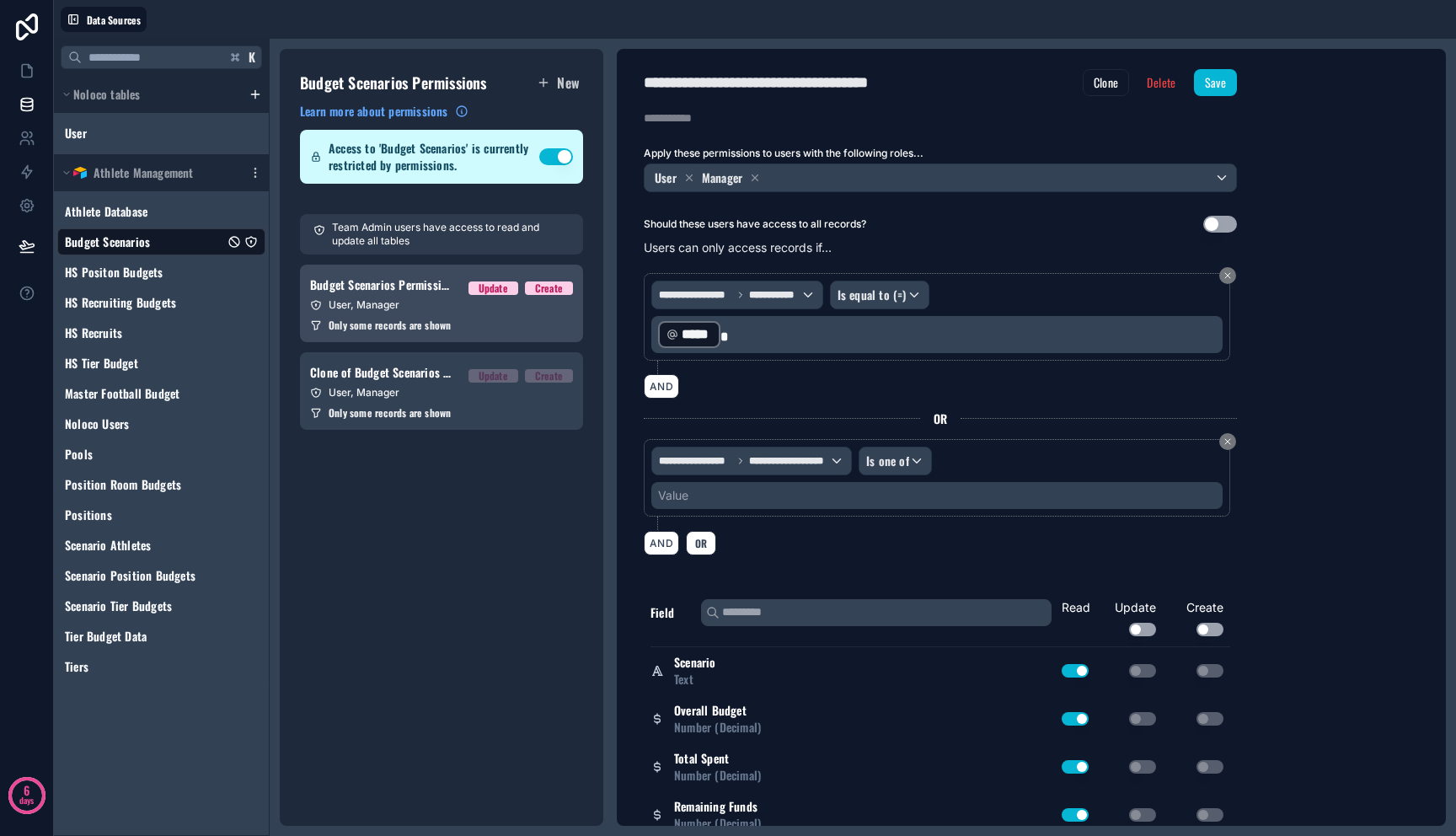
click at [443, 337] on link "Budget Scenarios Permission 1 Update Create User, Manager Only some records are…" at bounding box center [441, 304] width 283 height 78
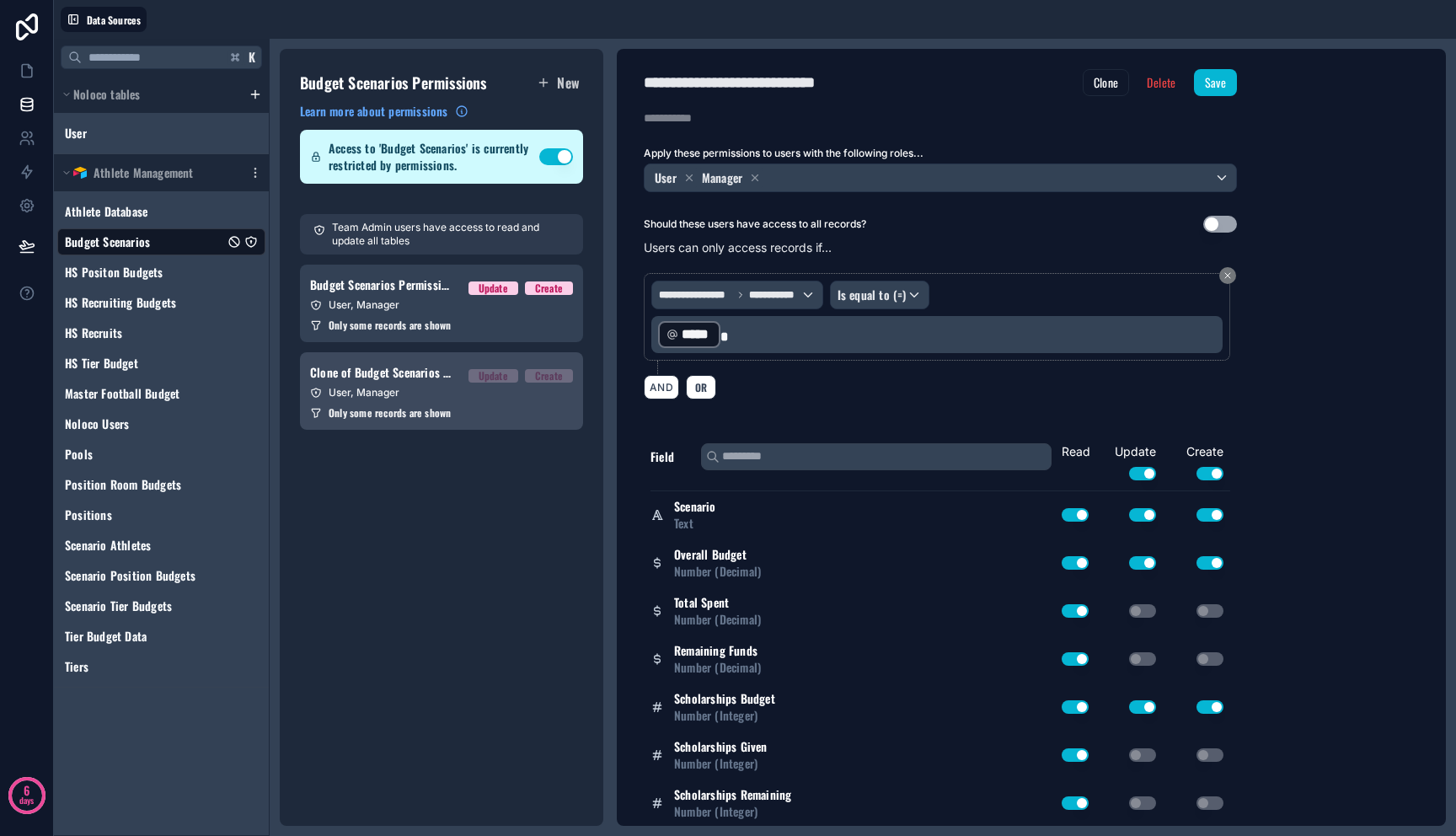
click at [443, 413] on span "Only some records are shown" at bounding box center [390, 412] width 122 height 13
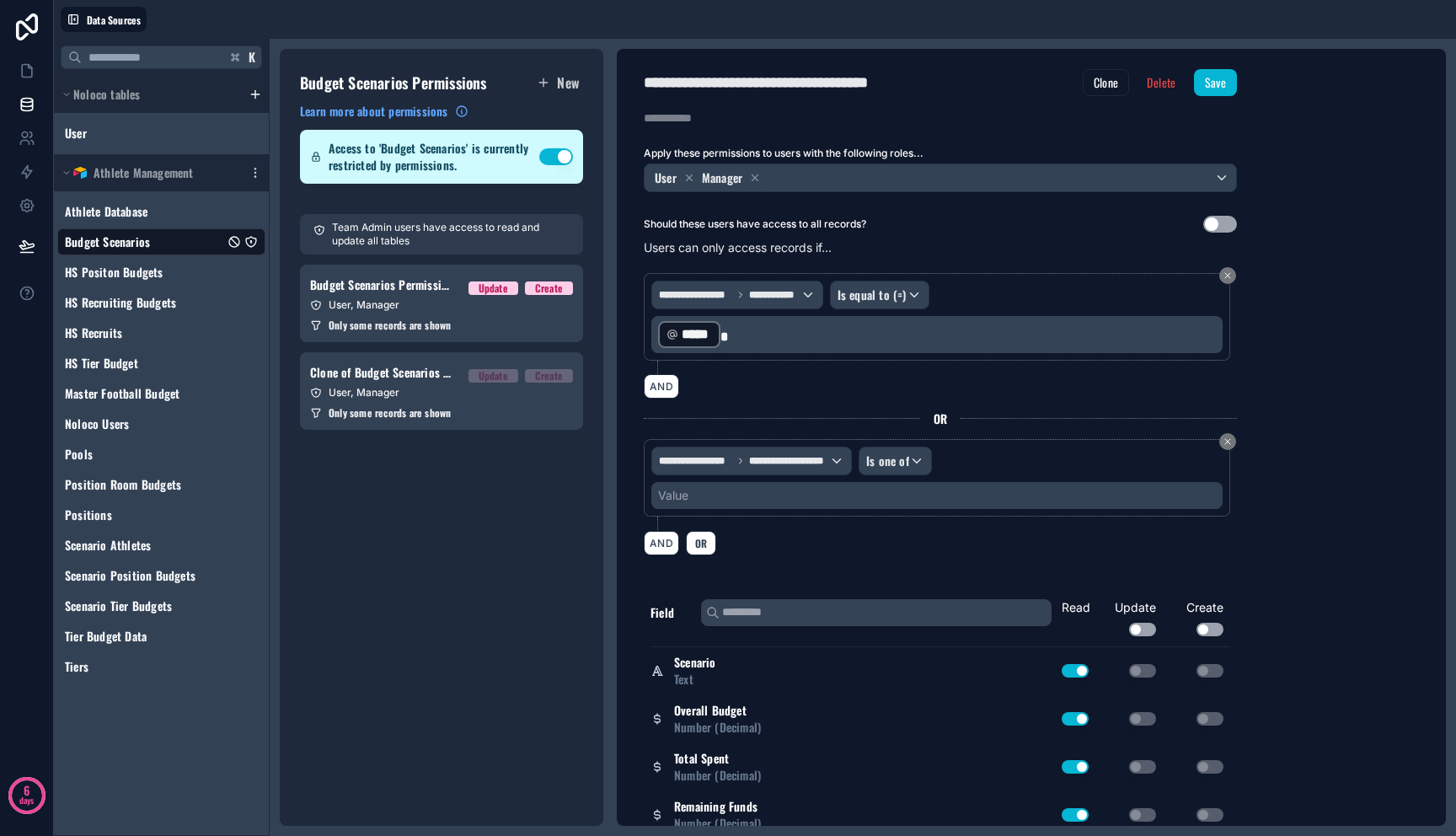
click at [763, 502] on div "Value" at bounding box center [936, 495] width 571 height 27
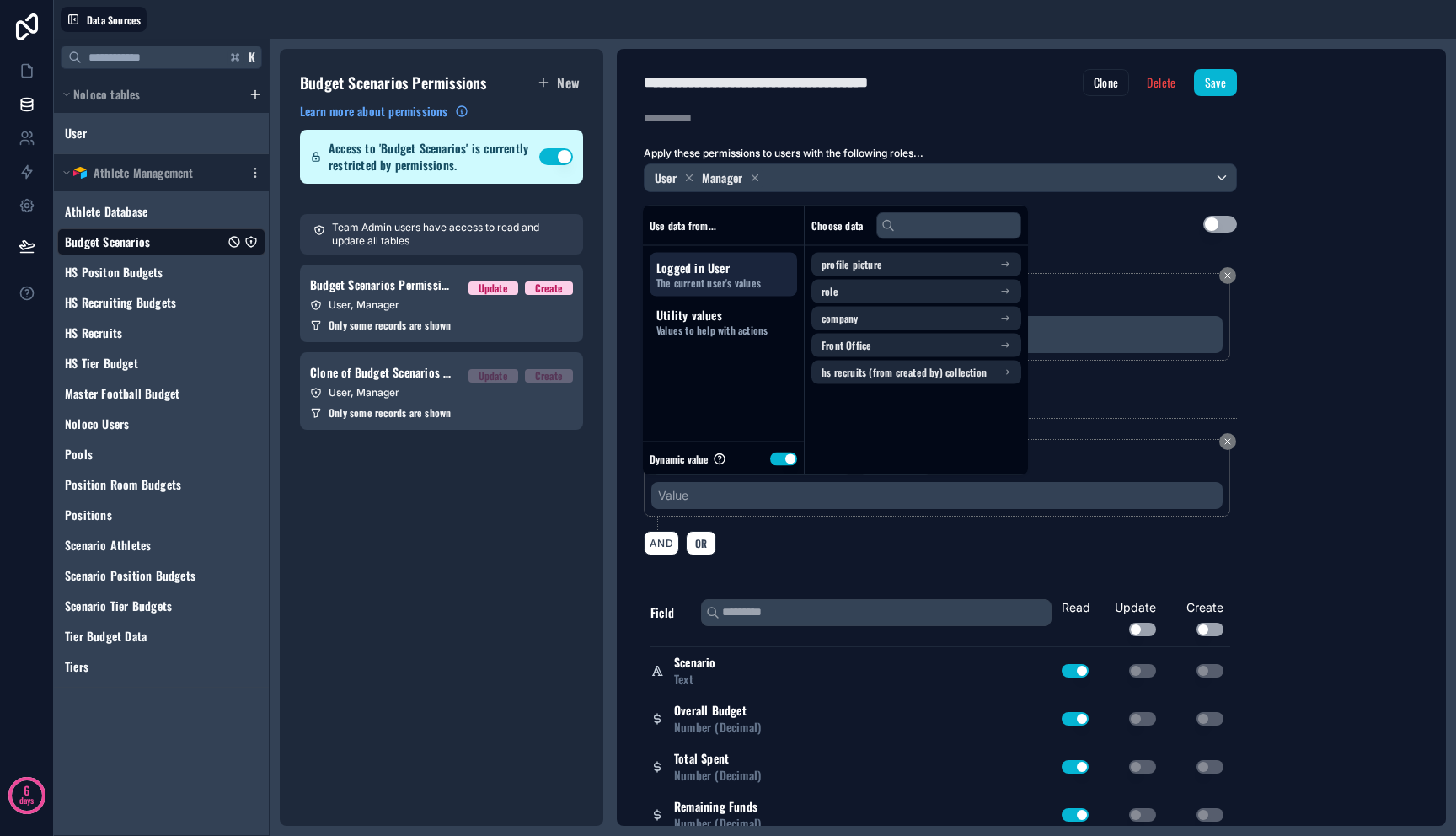
click at [808, 496] on div "Value" at bounding box center [936, 495] width 571 height 27
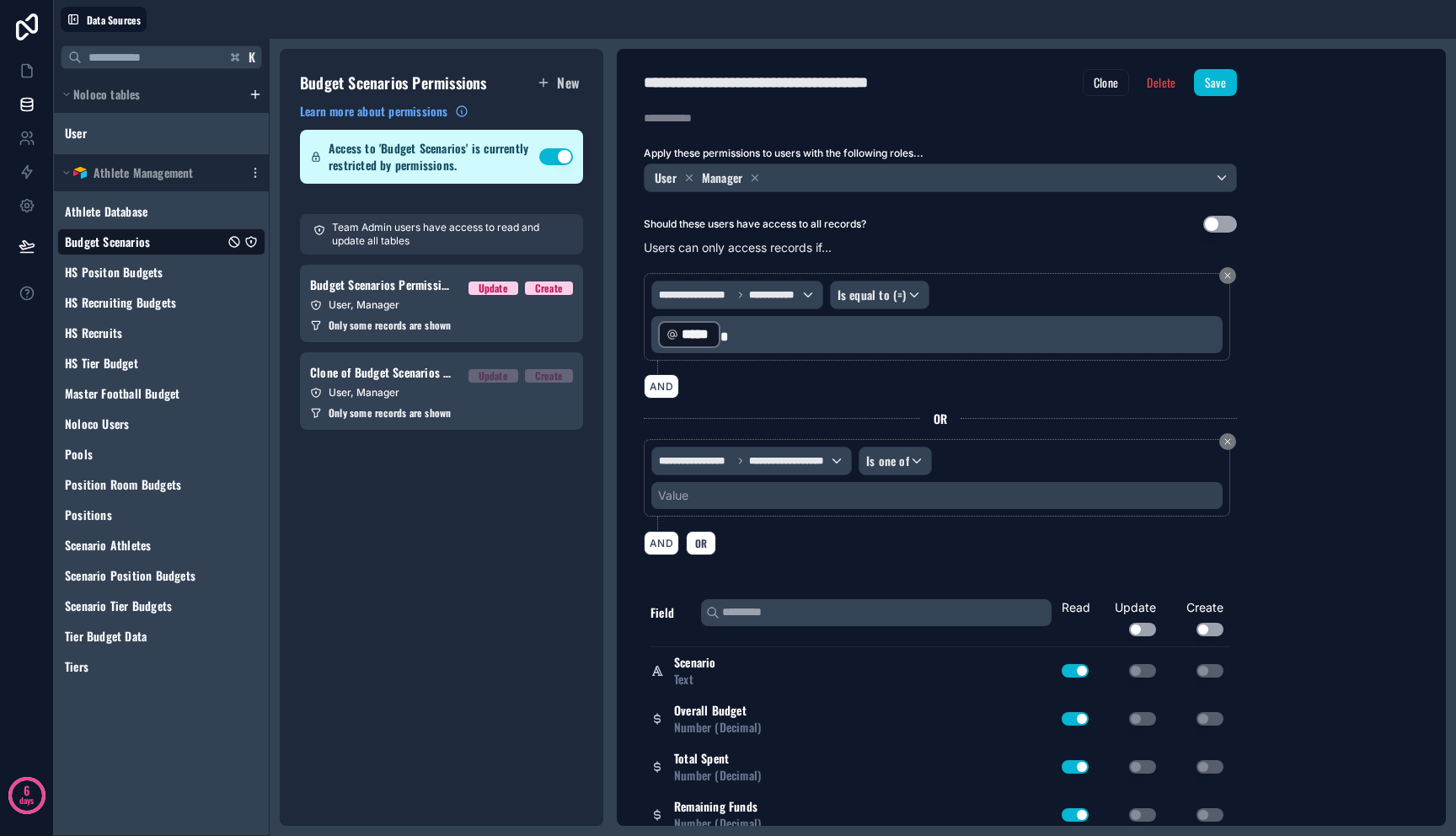
click at [805, 545] on div "AND OR" at bounding box center [940, 542] width 593 height 25
click at [21, 101] on icon at bounding box center [26, 103] width 11 height 7
click at [24, 67] on icon at bounding box center [27, 70] width 17 height 17
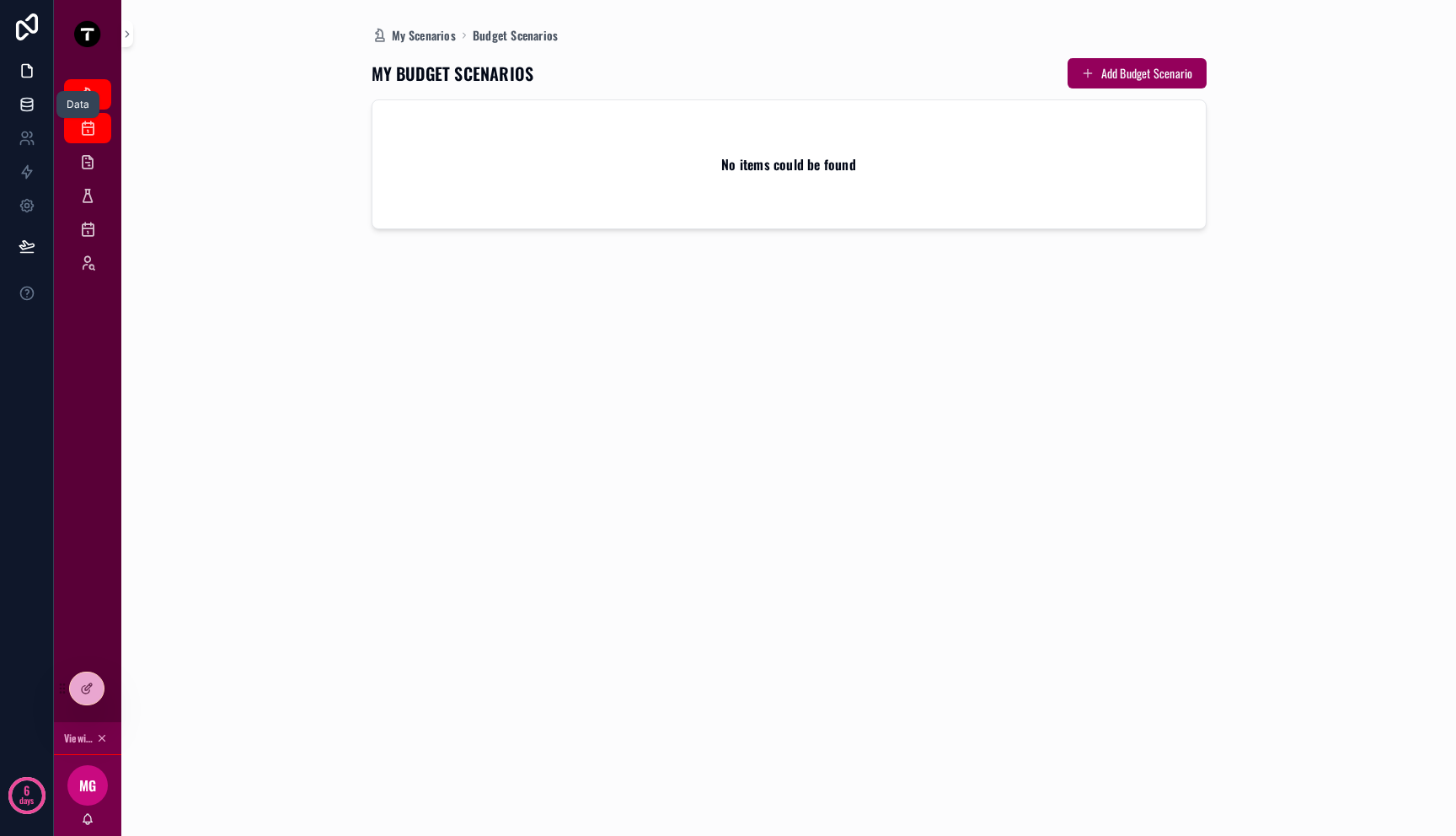
click at [8, 108] on link at bounding box center [26, 105] width 53 height 34
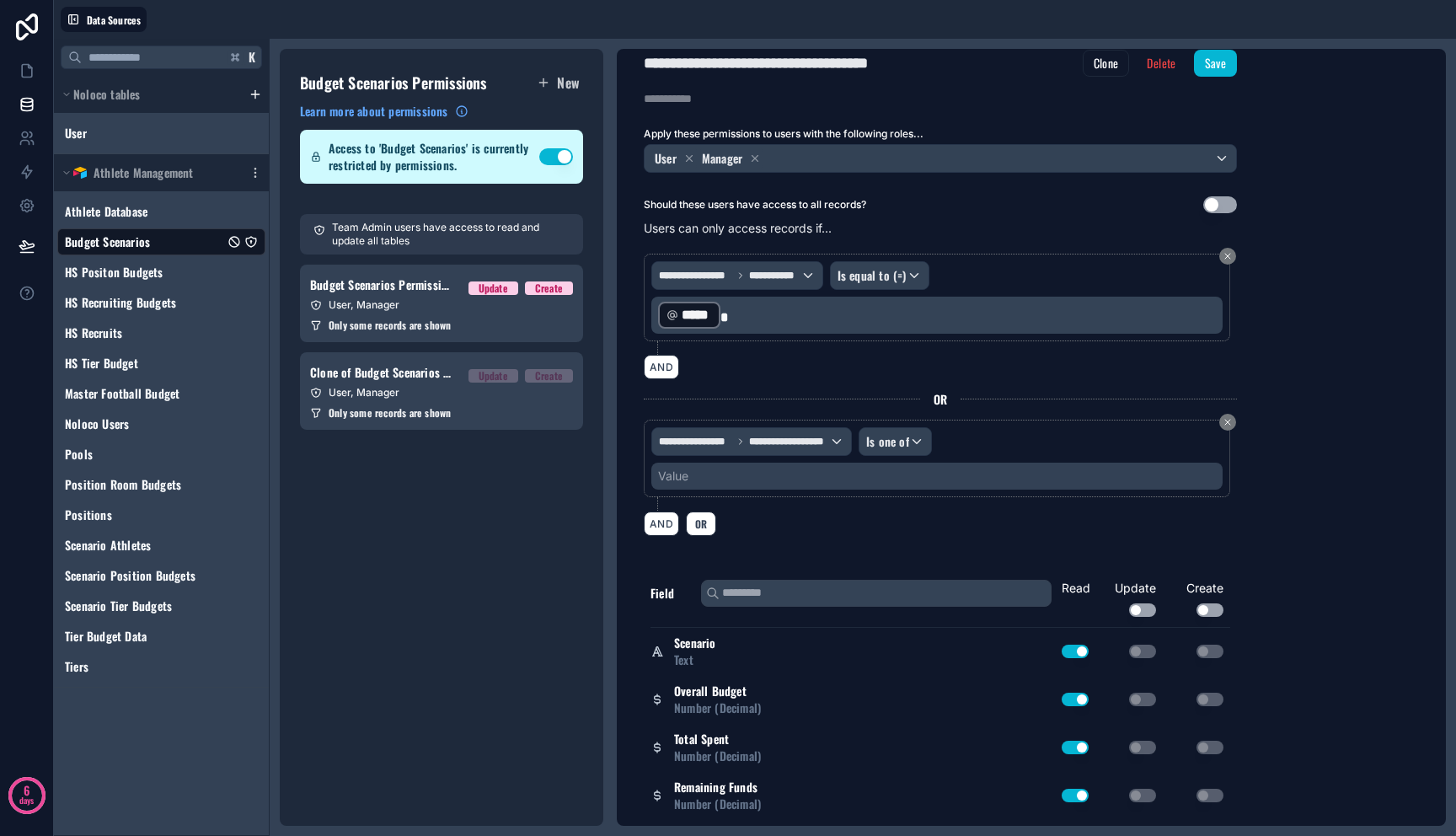
scroll to position [15, 0]
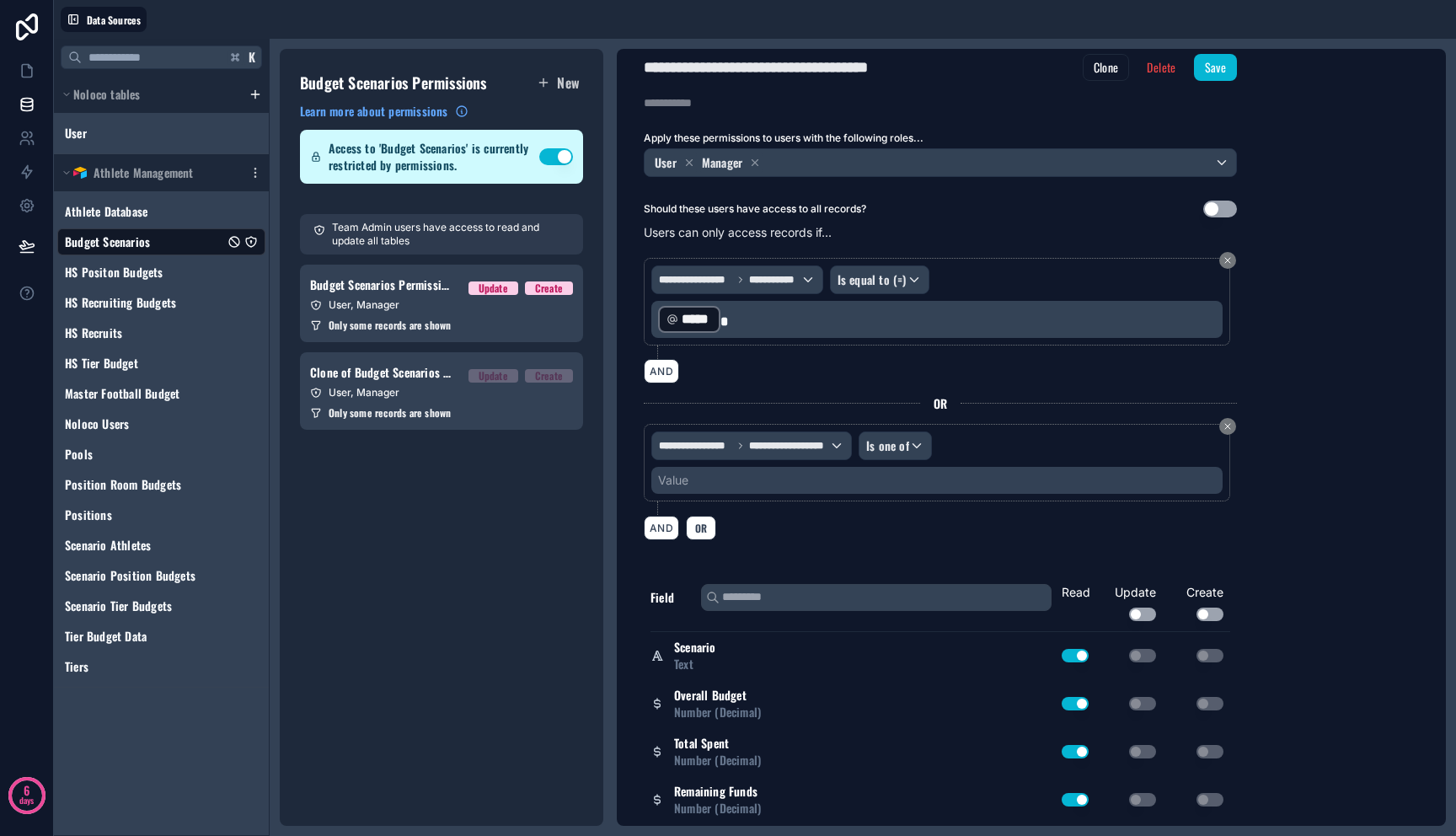
click at [1107, 587] on div "Update Use setting" at bounding box center [1128, 602] width 67 height 37
click at [1114, 591] on div "Update Use setting" at bounding box center [1128, 602] width 67 height 37
click at [1131, 593] on div "Update Use setting" at bounding box center [1128, 602] width 67 height 37
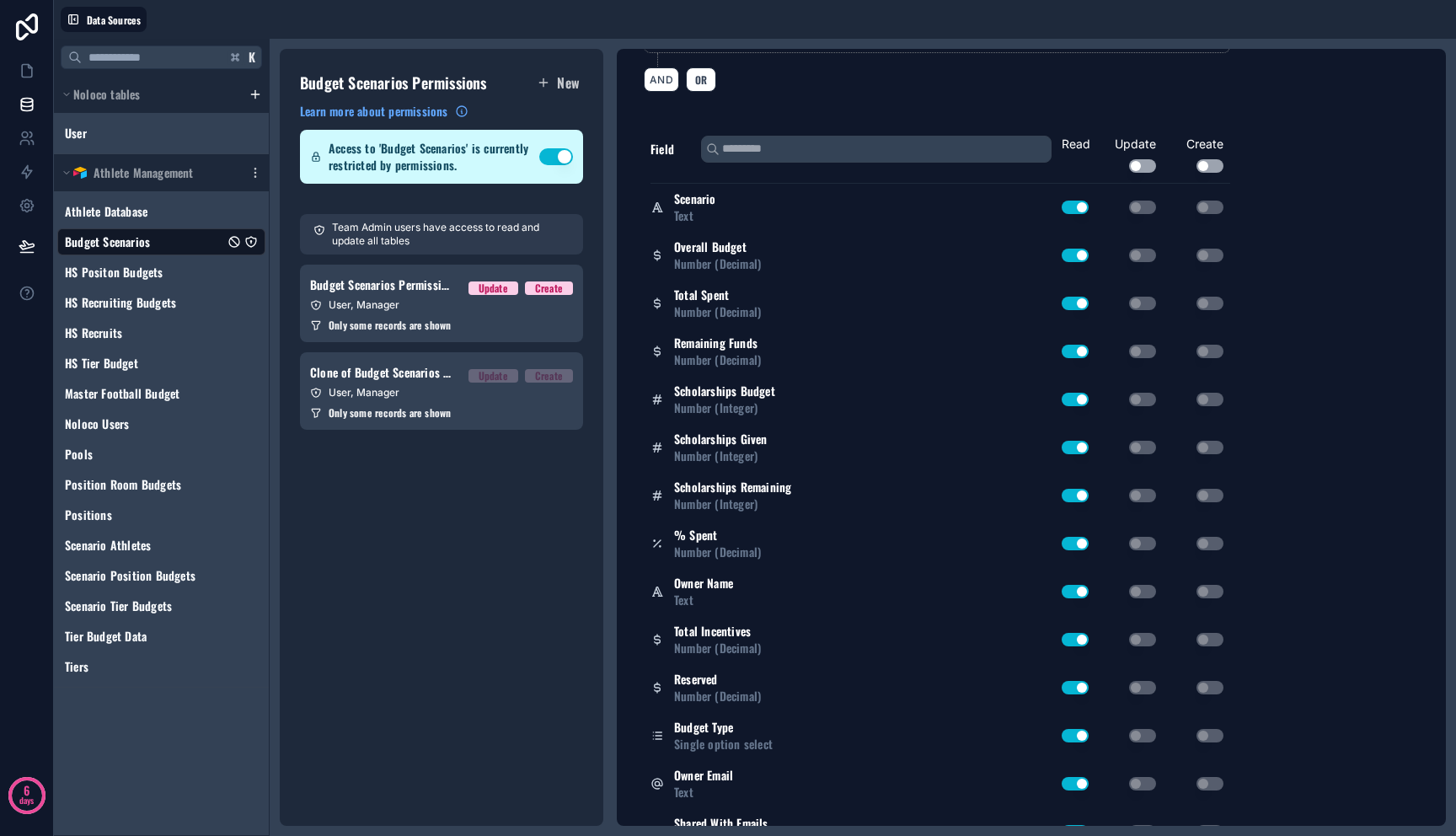
scroll to position [0, 0]
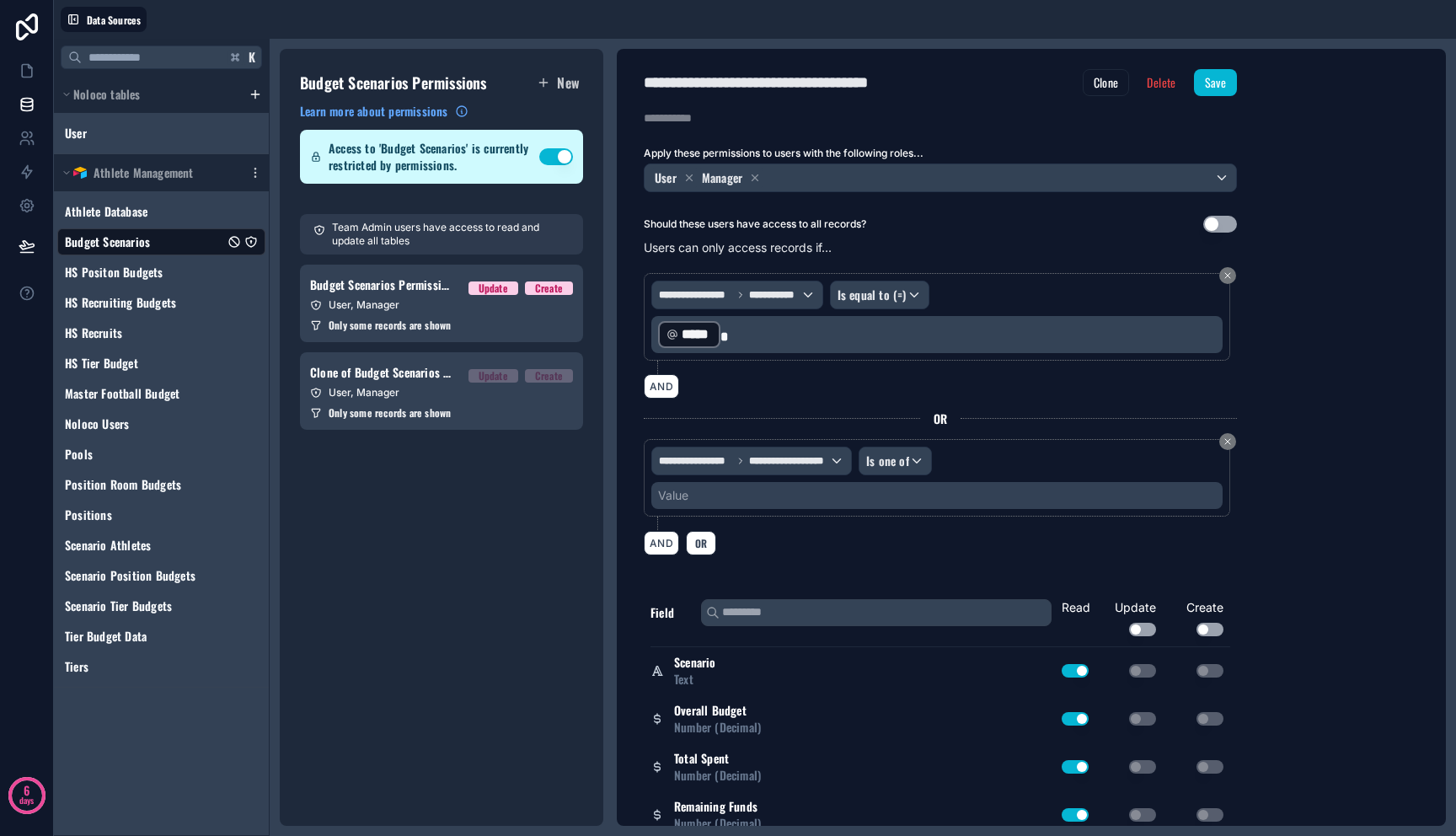
click at [884, 382] on div "AND" at bounding box center [940, 386] width 593 height 24
click at [944, 415] on span "OR" at bounding box center [940, 418] width 13 height 17
click at [451, 293] on div "Budget Scenarios Permission 1 Update Create" at bounding box center [441, 285] width 263 height 20
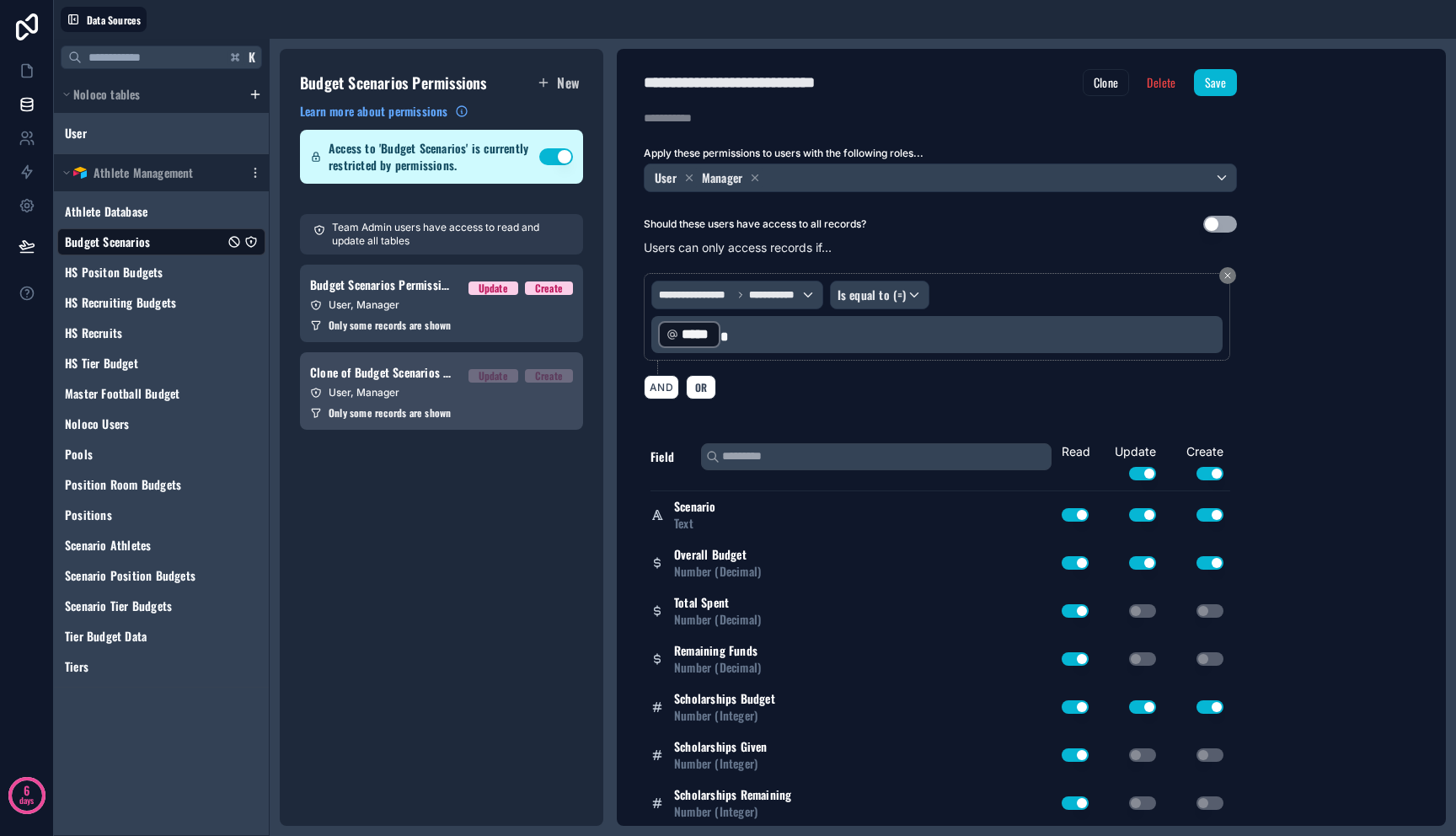
click at [448, 397] on div "User, Manager" at bounding box center [441, 392] width 263 height 13
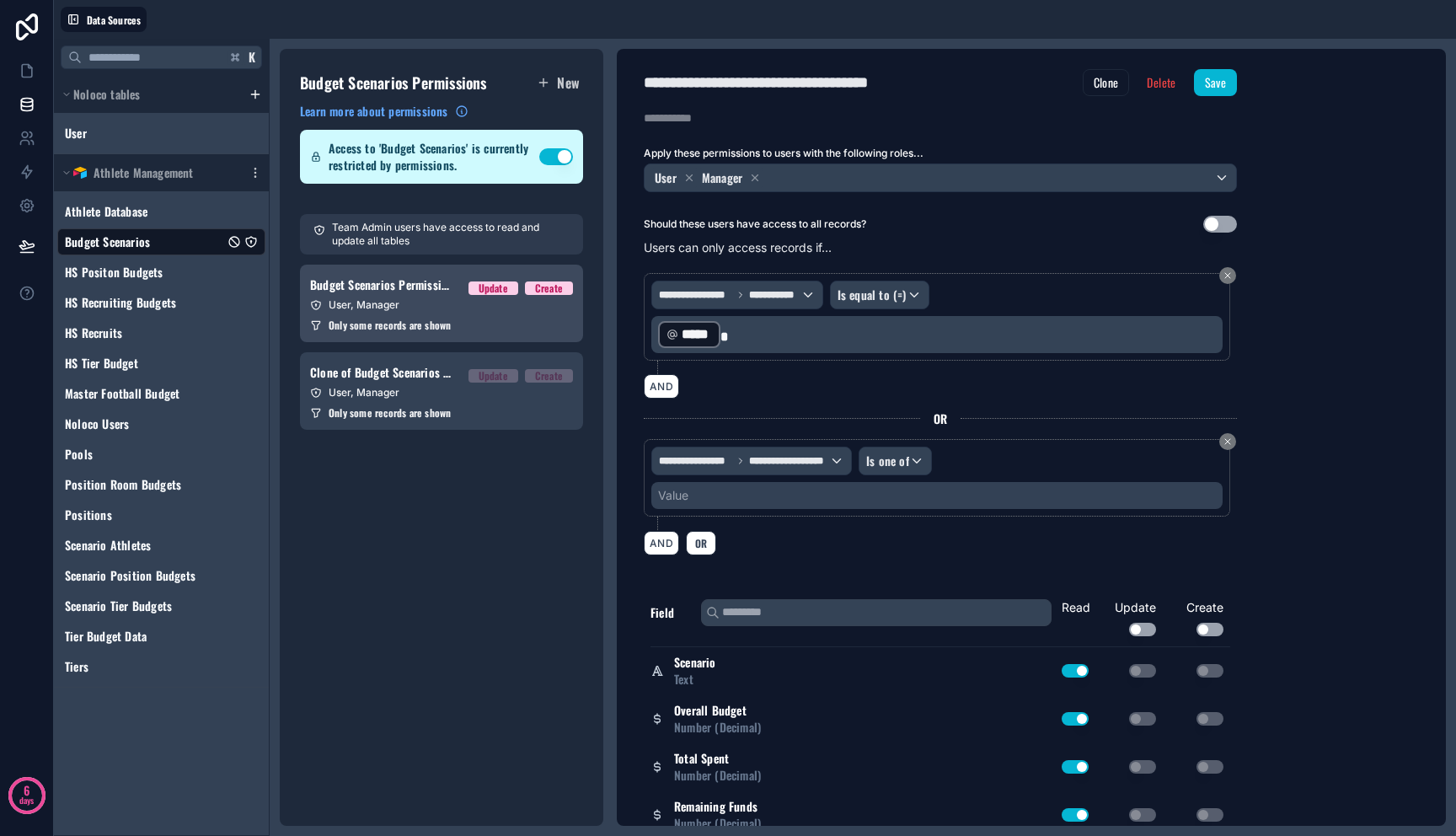
click at [448, 327] on span "Only some records are shown" at bounding box center [390, 324] width 122 height 13
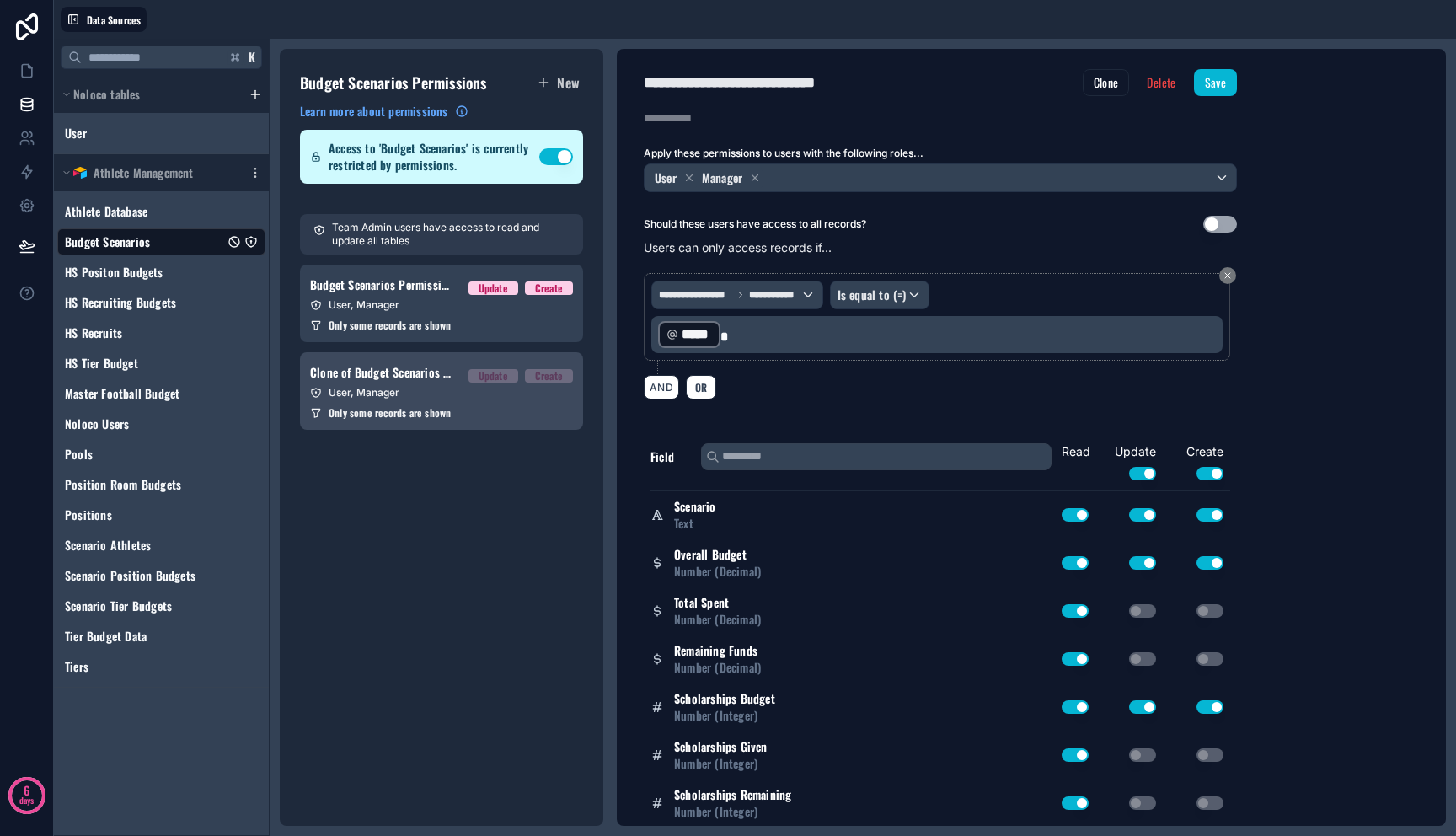
click at [452, 382] on div "Clone of Budget Scenarios Permission 1 Update Create" at bounding box center [441, 372] width 263 height 20
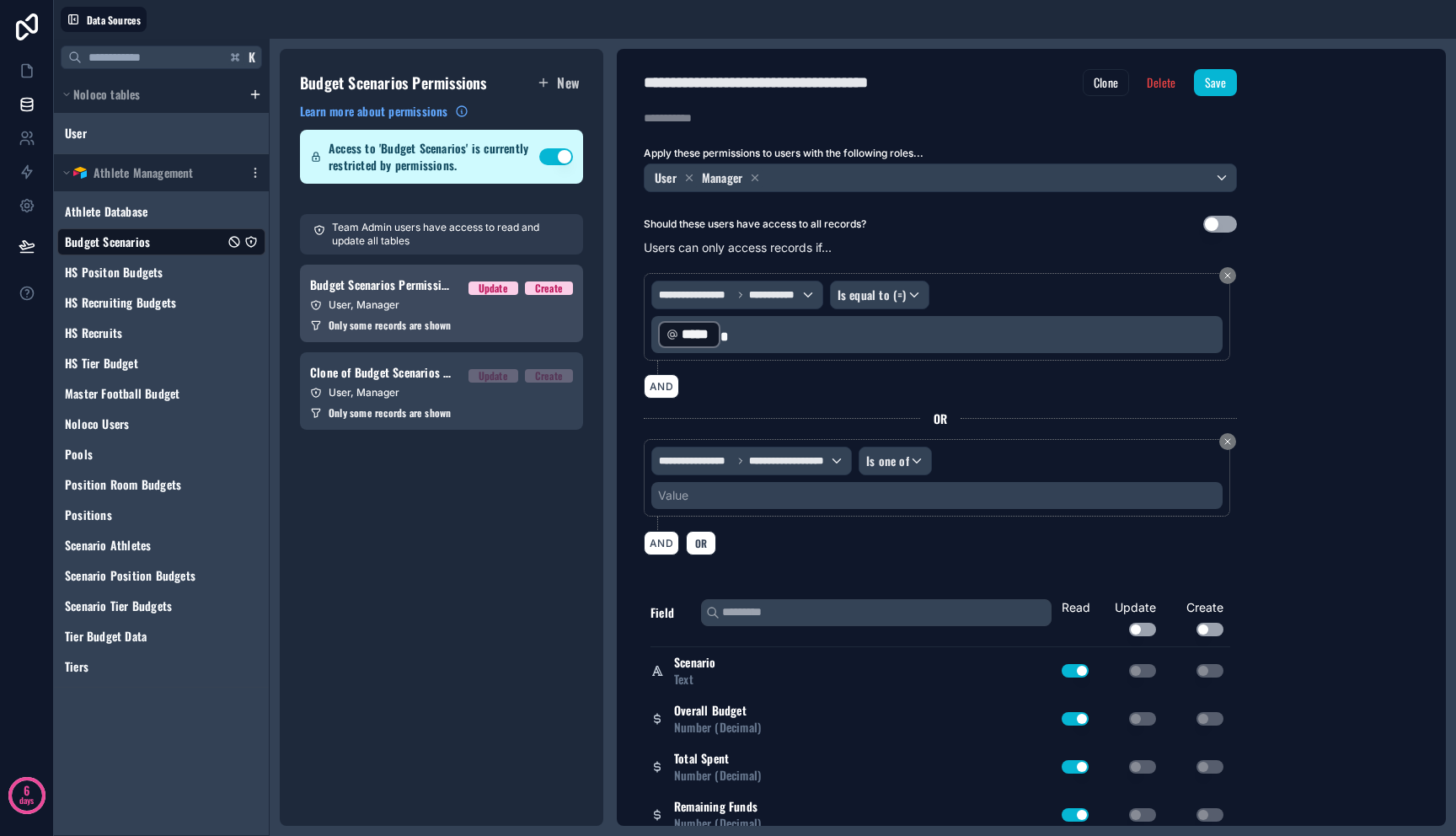
click at [448, 320] on span "Only some records are shown" at bounding box center [390, 324] width 122 height 13
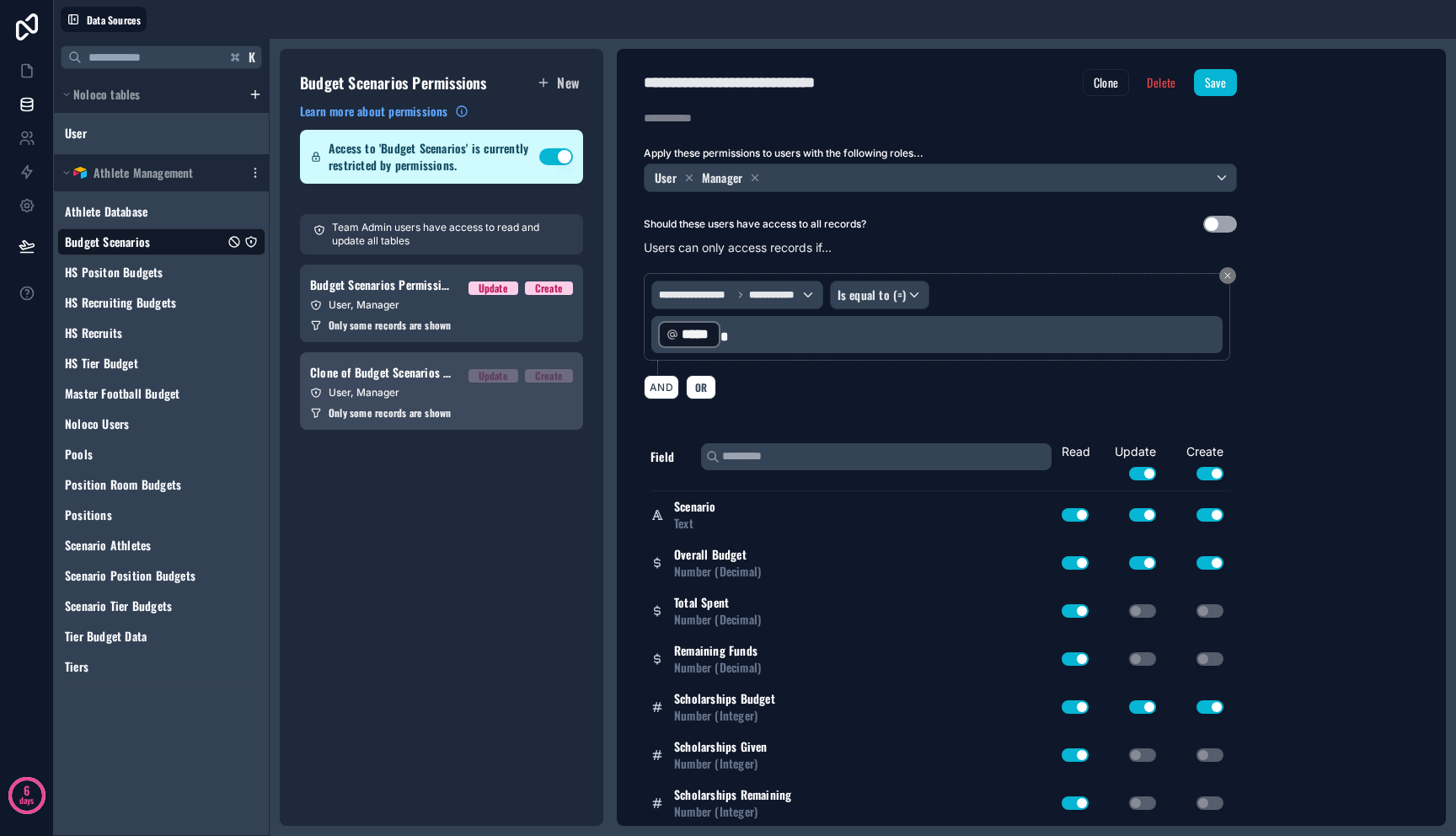
click at [450, 390] on div "User, Manager" at bounding box center [441, 392] width 263 height 13
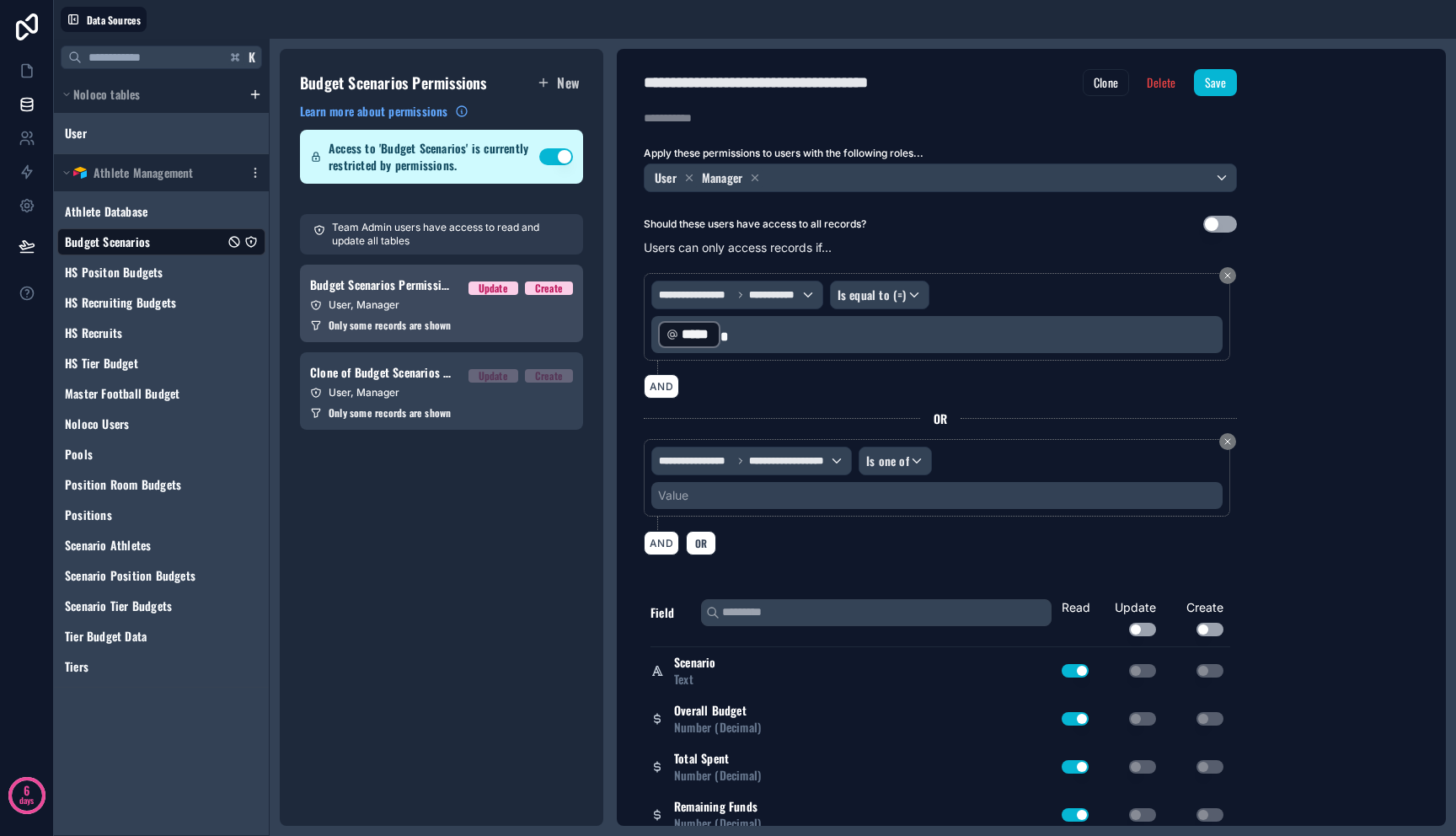
click at [356, 305] on div "User, Manager" at bounding box center [441, 304] width 263 height 13
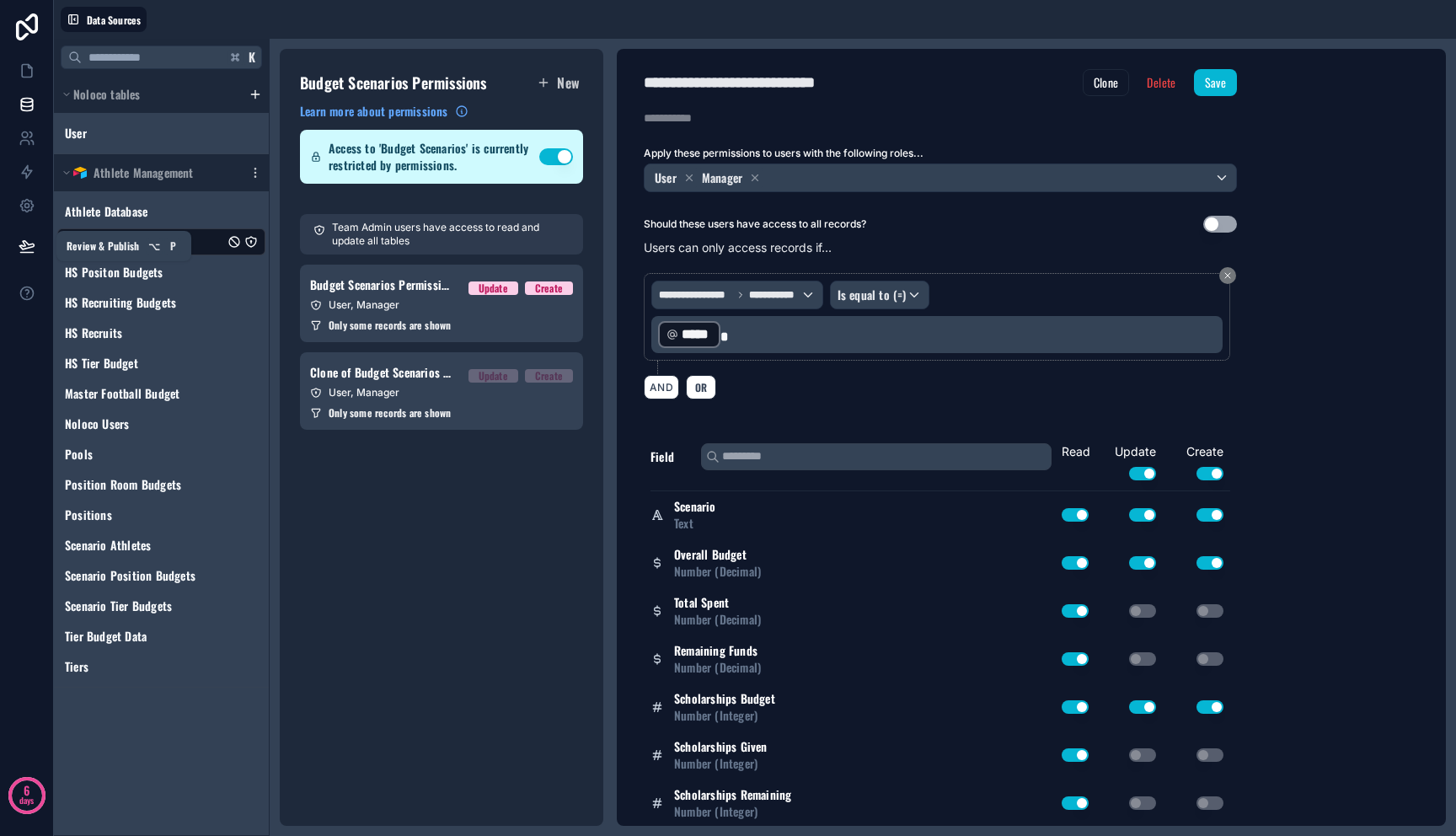
click at [24, 241] on icon at bounding box center [26, 245] width 14 height 8
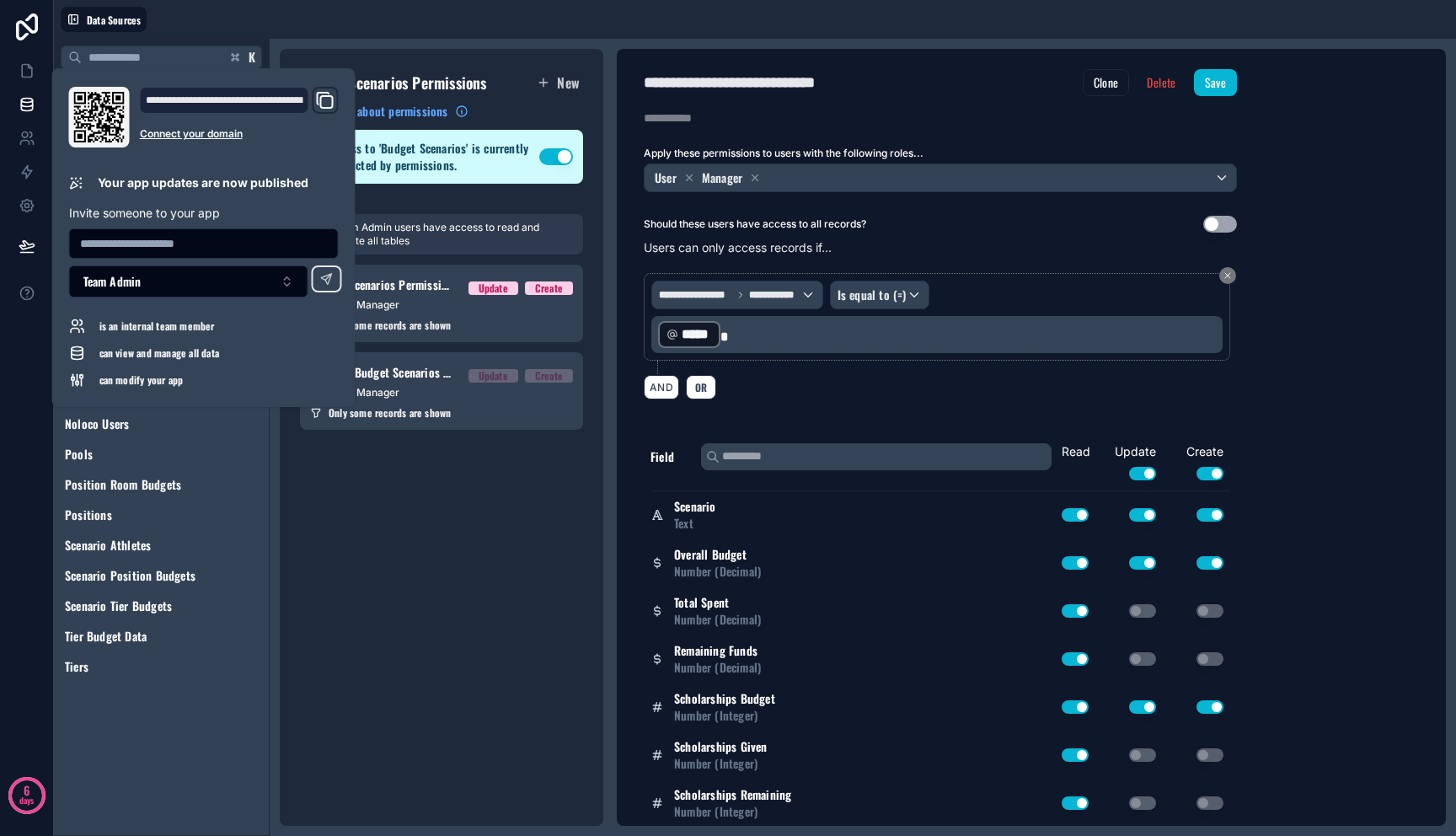
click at [315, 110] on icon "Domain and Custom Link" at bounding box center [325, 100] width 20 height 20
click at [355, 530] on div "Budget Scenarios Permissions New Learn more about permissions Access to 'Budget…" at bounding box center [442, 437] width 324 height 777
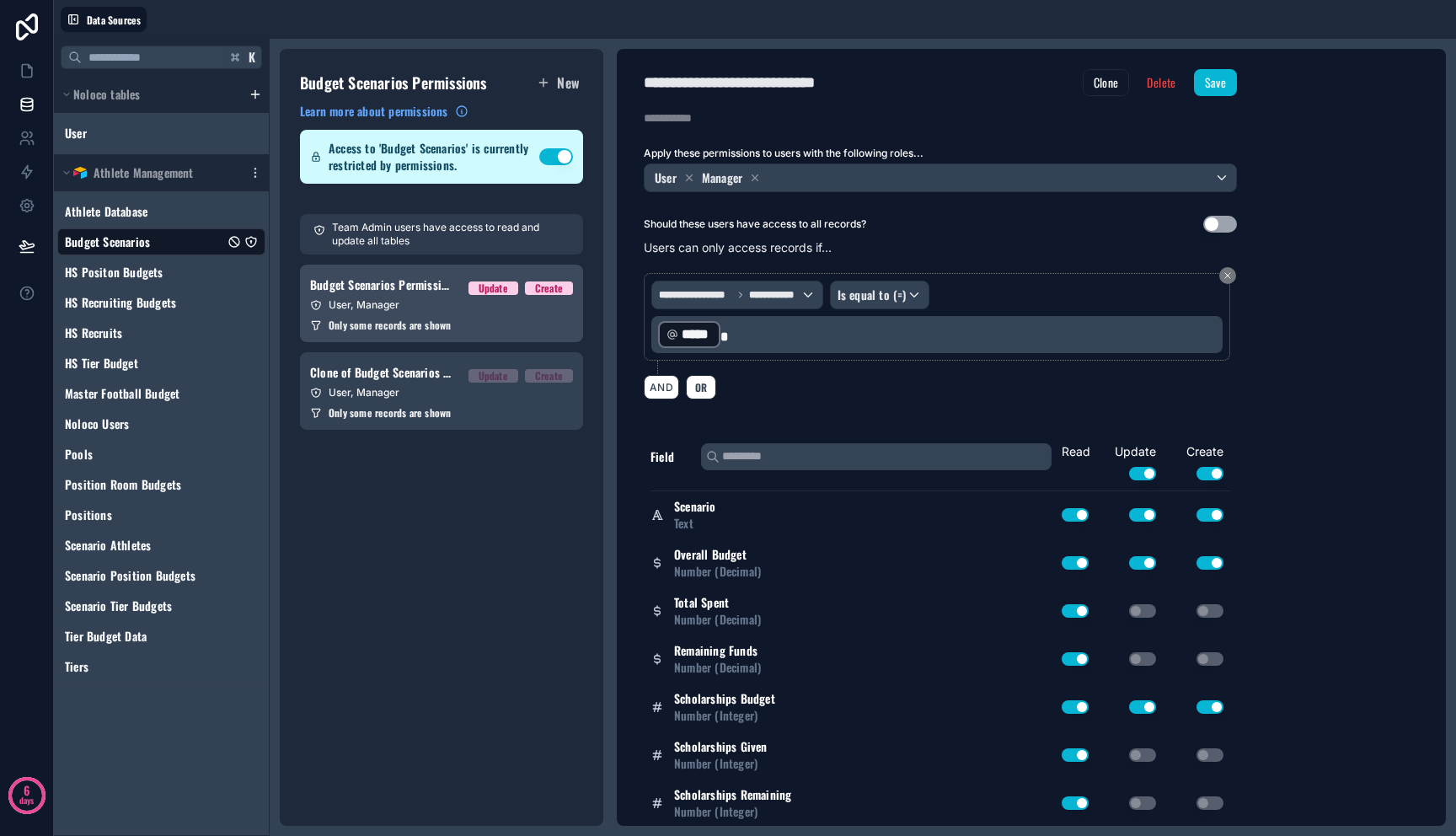
click at [420, 314] on link "Budget Scenarios Permission 1 Update Create User, Manager Only some records are…" at bounding box center [441, 304] width 283 height 78
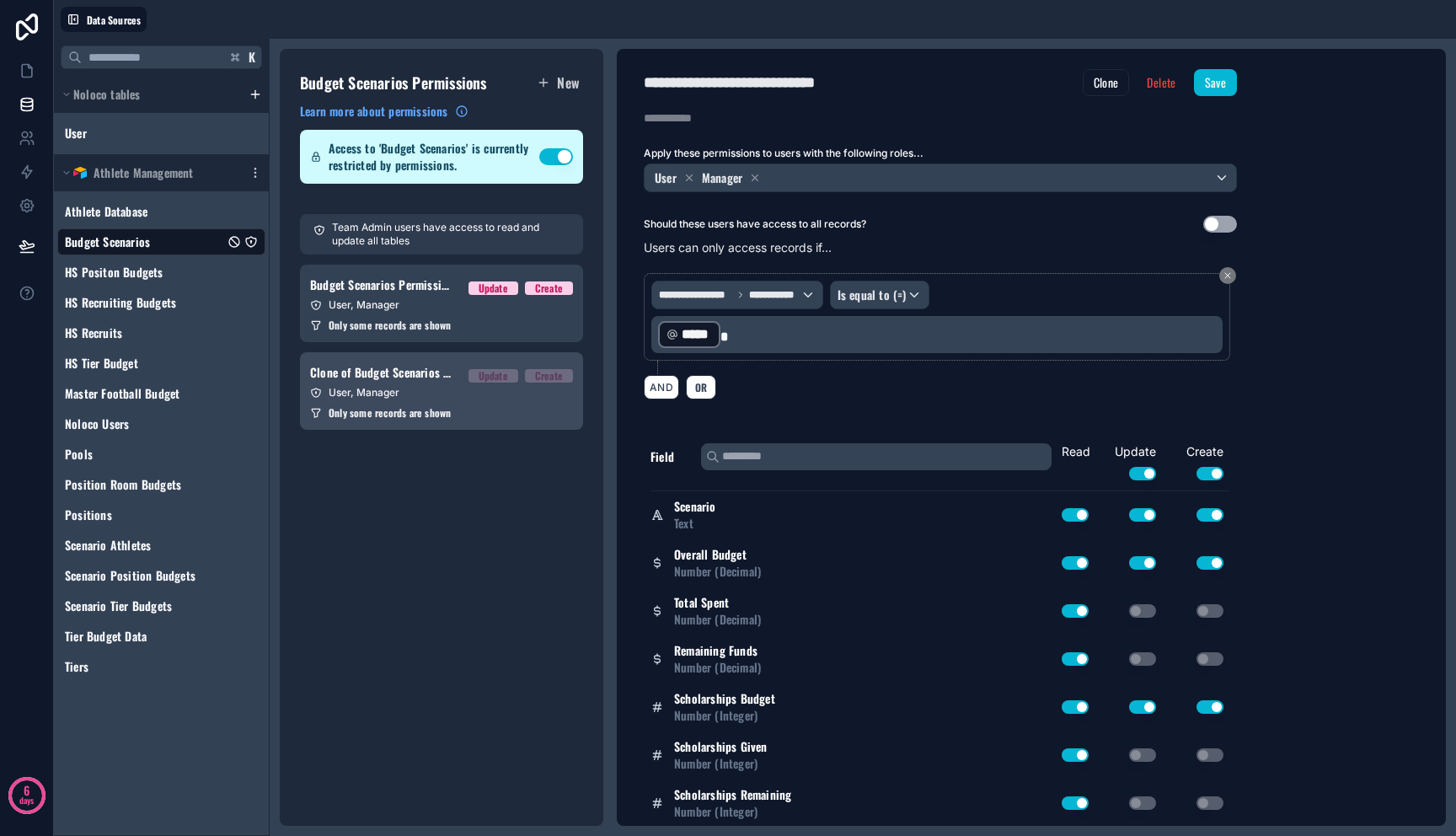
click at [420, 377] on span "Clone of Budget Scenarios Permission 1" at bounding box center [382, 372] width 145 height 17
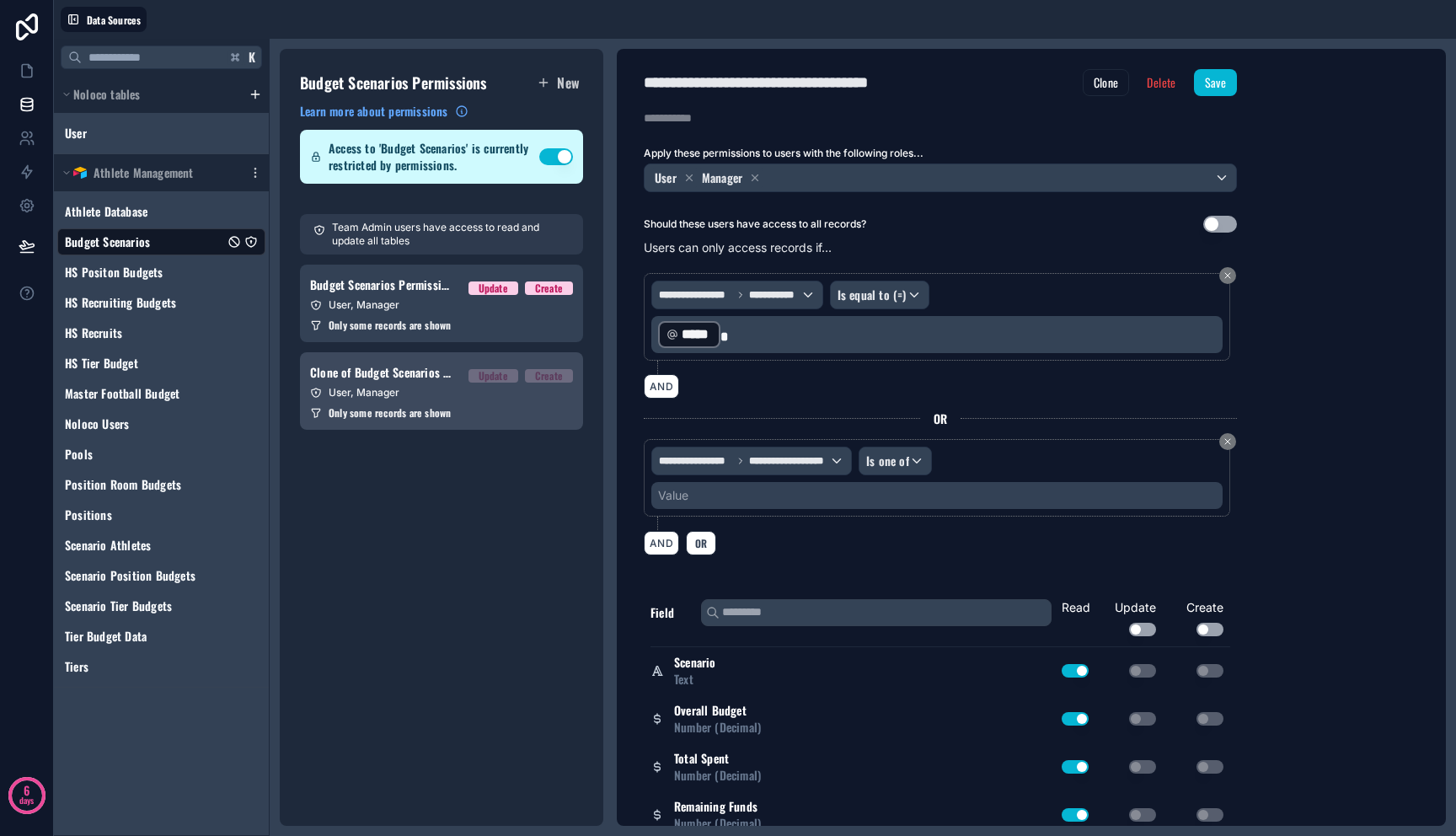
click at [541, 404] on link "Clone of Budget Scenarios Permission 1 Update Create User, Manager Only some re…" at bounding box center [441, 391] width 283 height 78
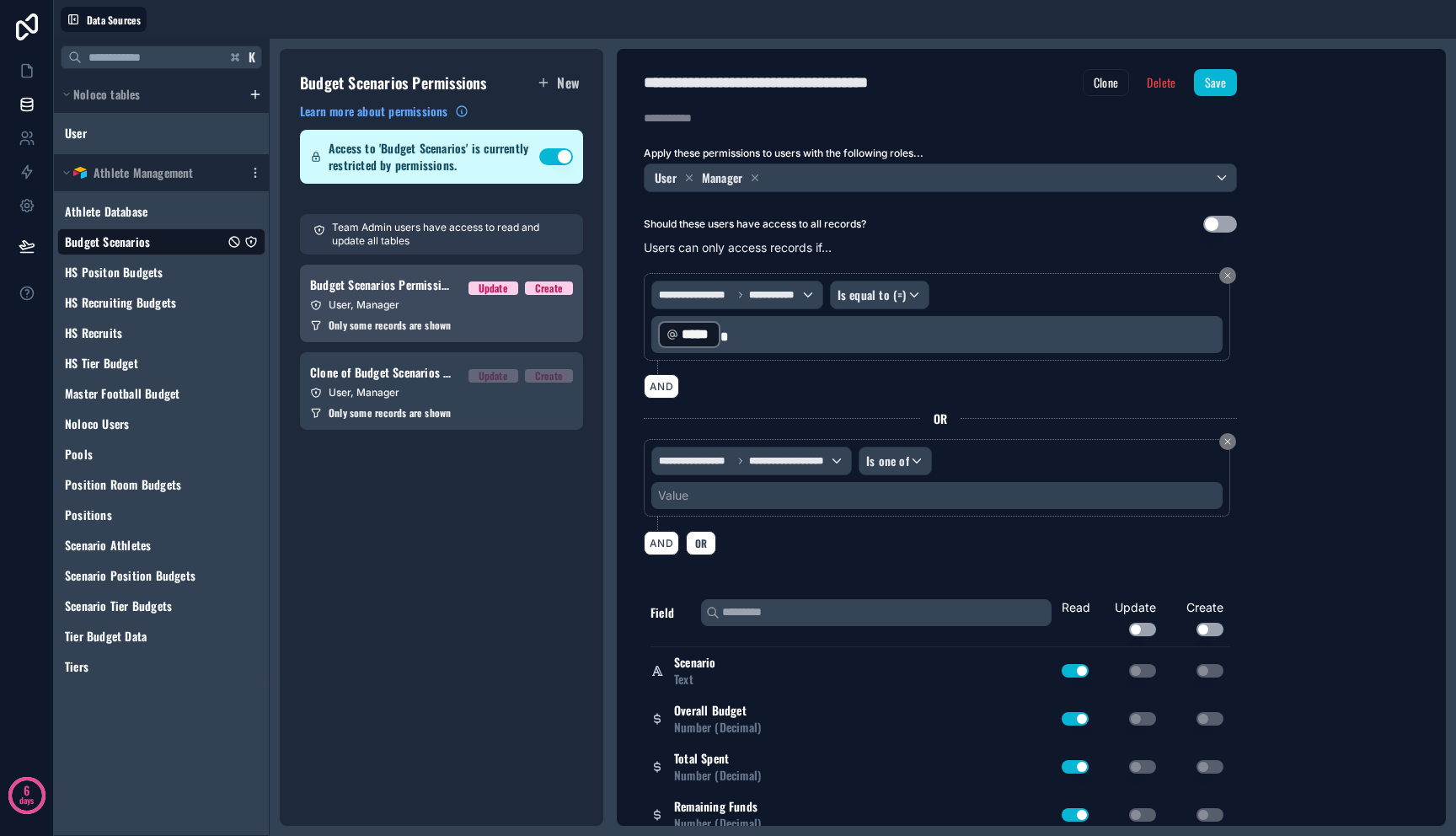
click at [437, 325] on span "Only some records are shown" at bounding box center [390, 324] width 122 height 13
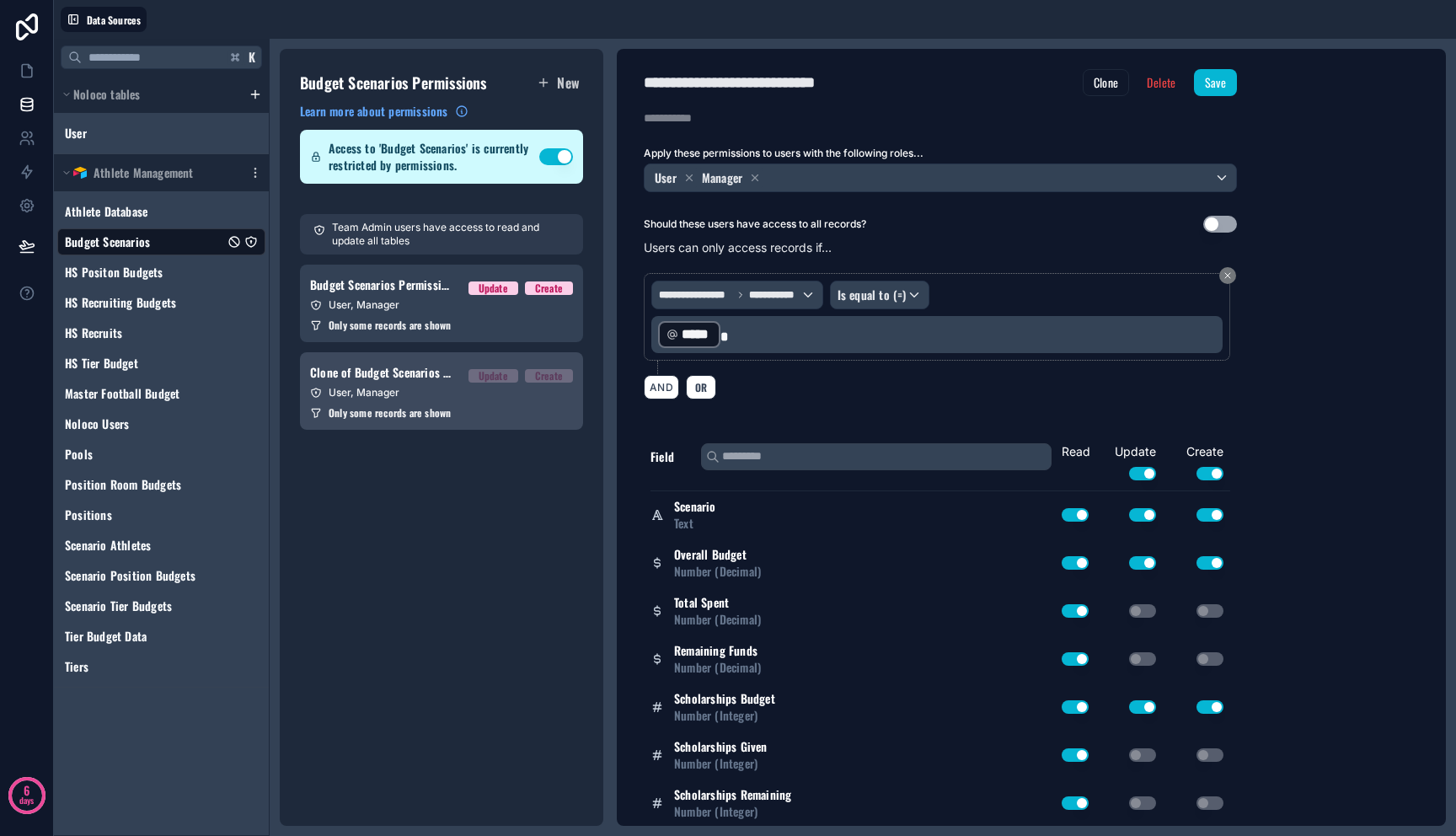
click at [519, 402] on link "Clone of Budget Scenarios Permission 1 Update Create User, Manager Only some re…" at bounding box center [441, 391] width 283 height 78
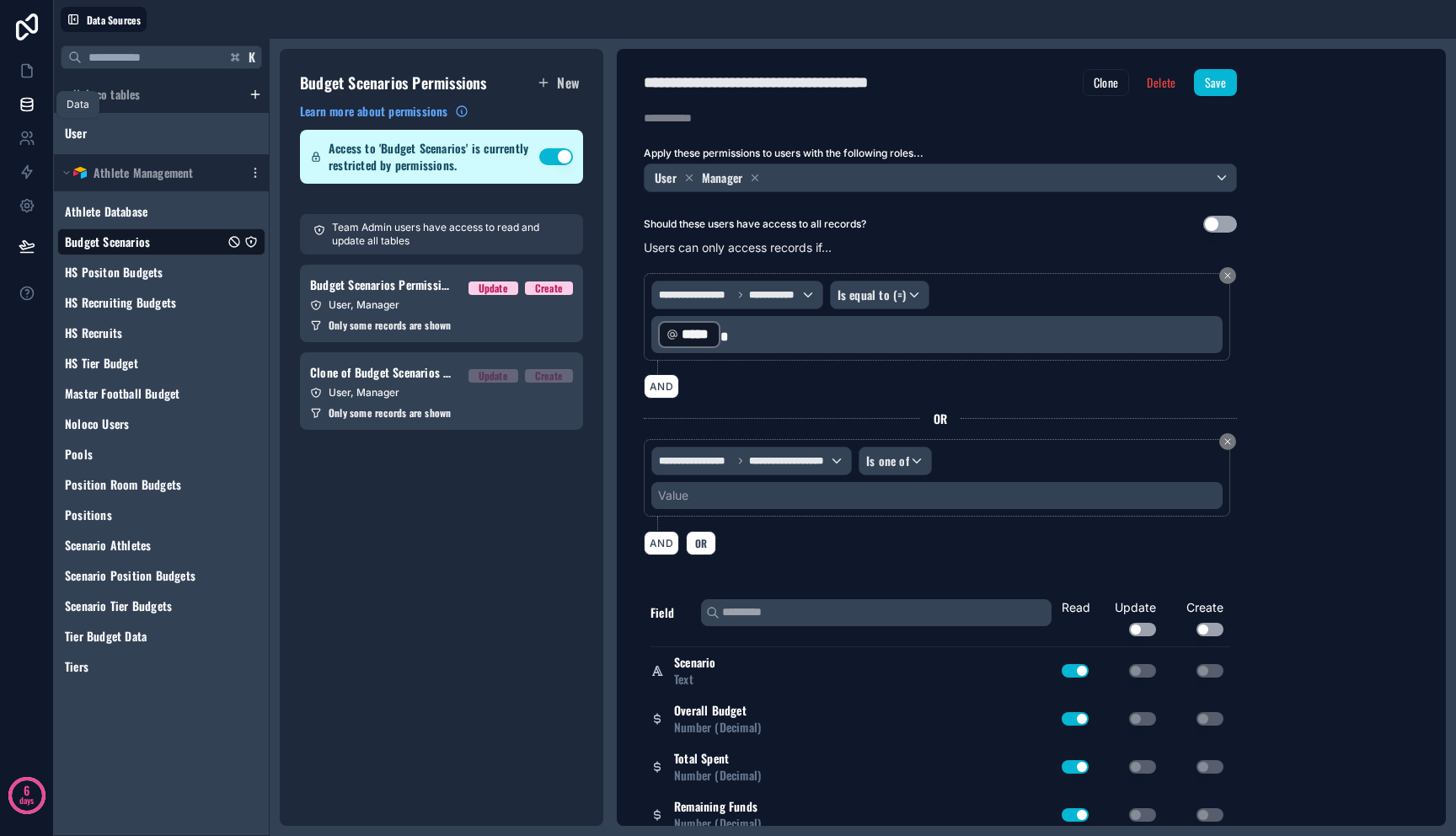
click at [34, 99] on icon at bounding box center [27, 104] width 17 height 17
click at [33, 77] on icon at bounding box center [27, 70] width 17 height 17
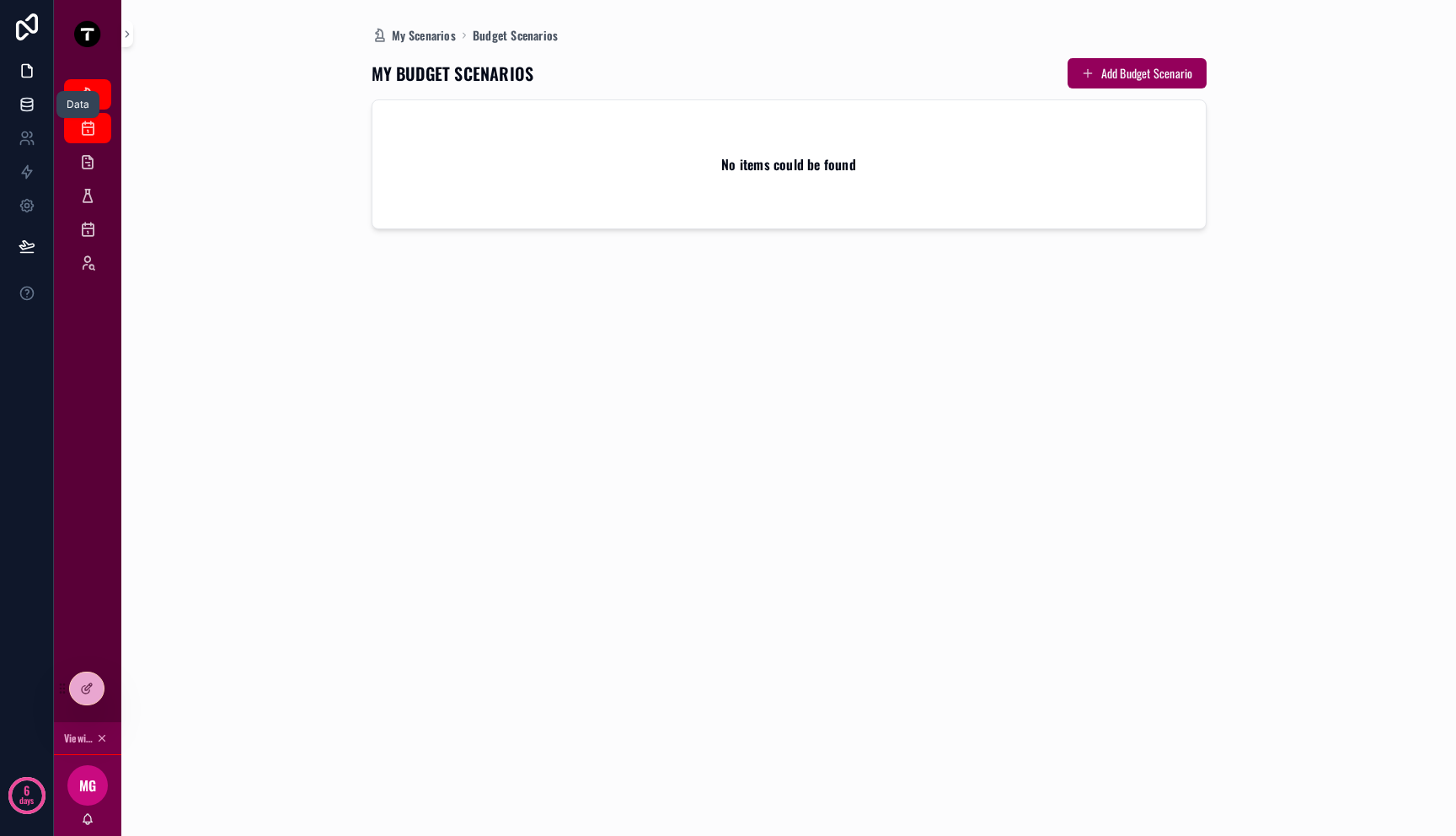
click at [31, 96] on icon at bounding box center [27, 104] width 17 height 17
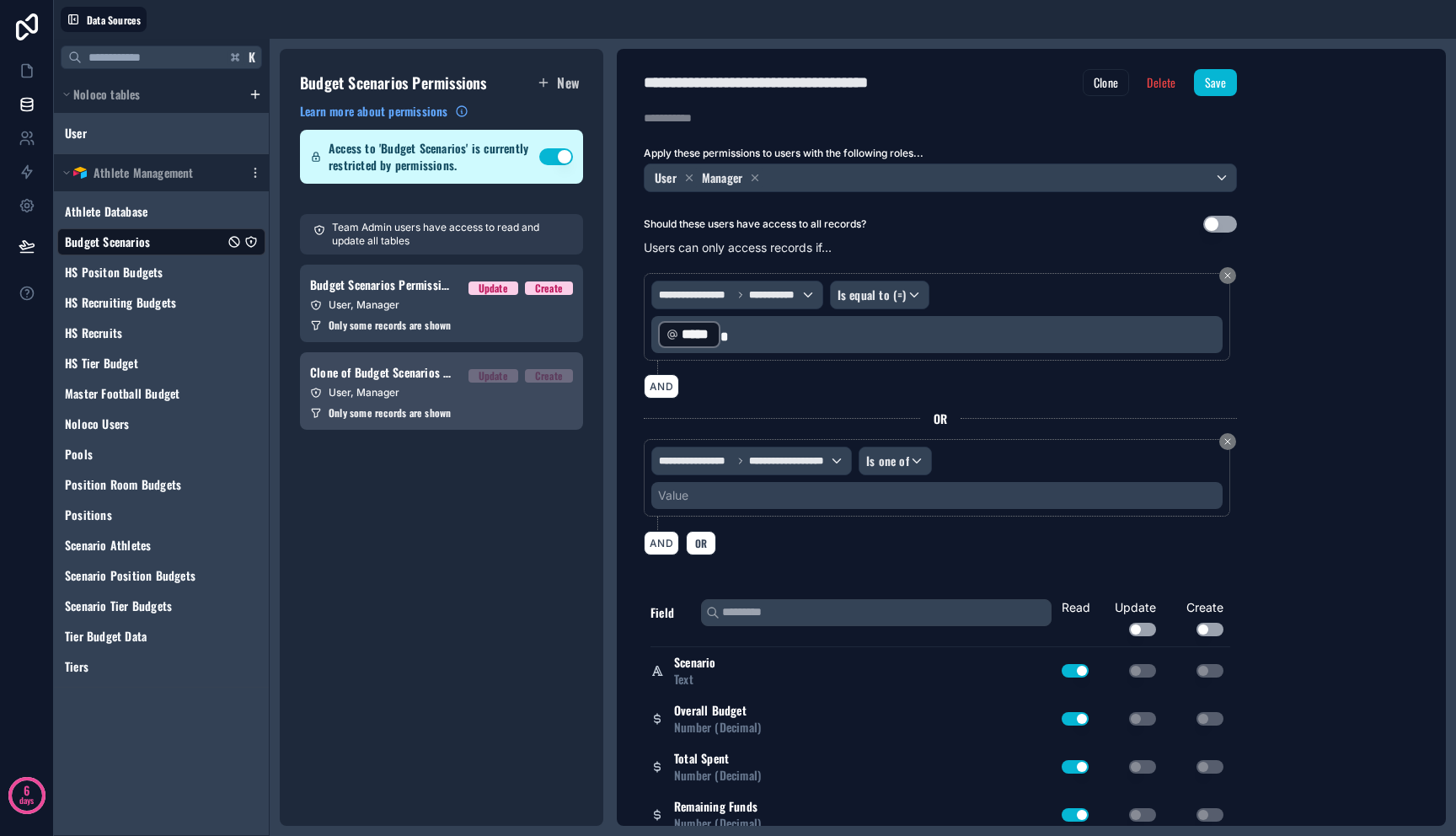
click at [567, 361] on link "Clone of Budget Scenarios Permission 1 Update Create User, Manager Only some re…" at bounding box center [441, 391] width 283 height 78
click at [1169, 86] on button "Delete" at bounding box center [1161, 82] width 51 height 27
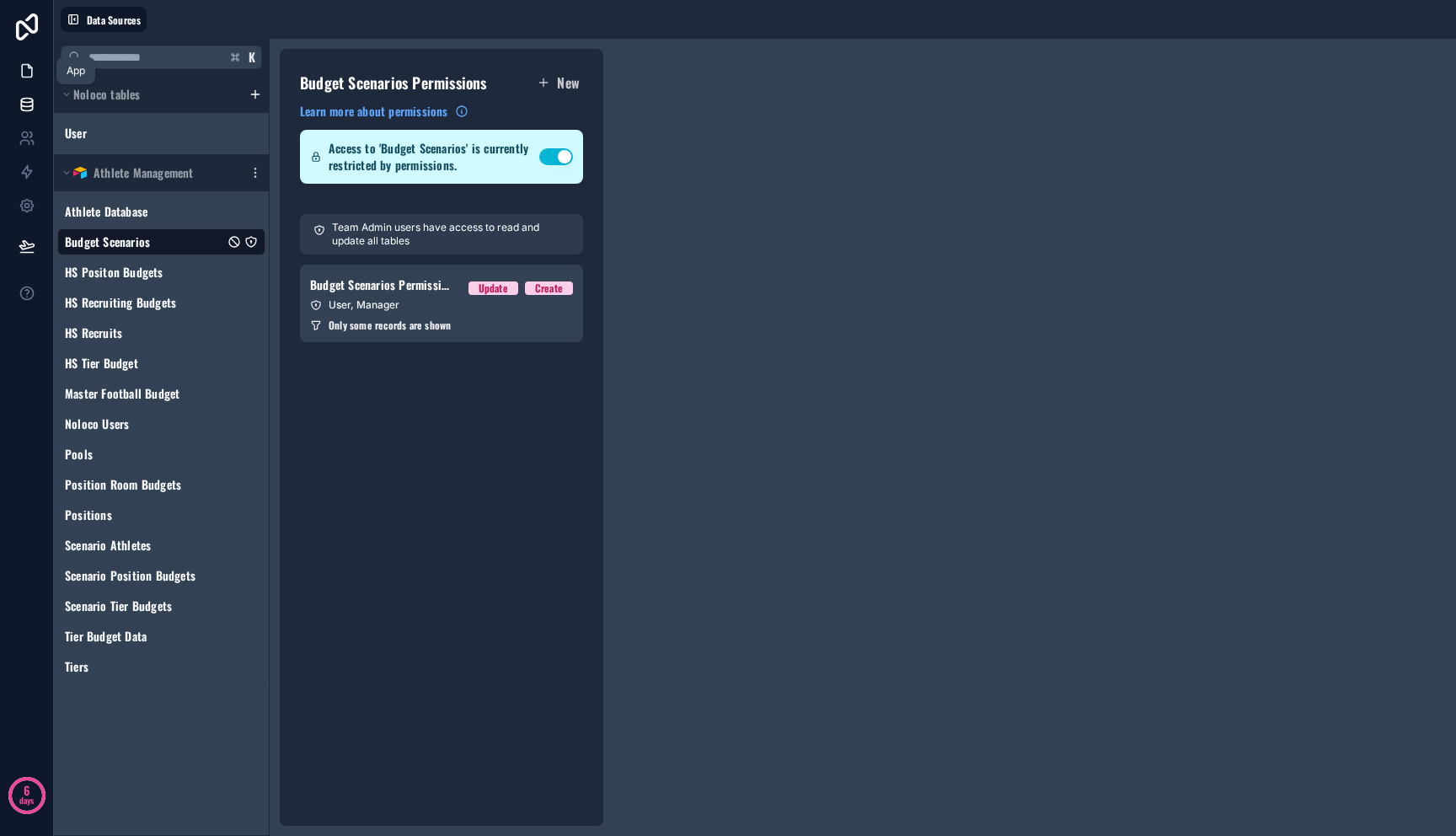
click at [17, 84] on link at bounding box center [26, 71] width 53 height 34
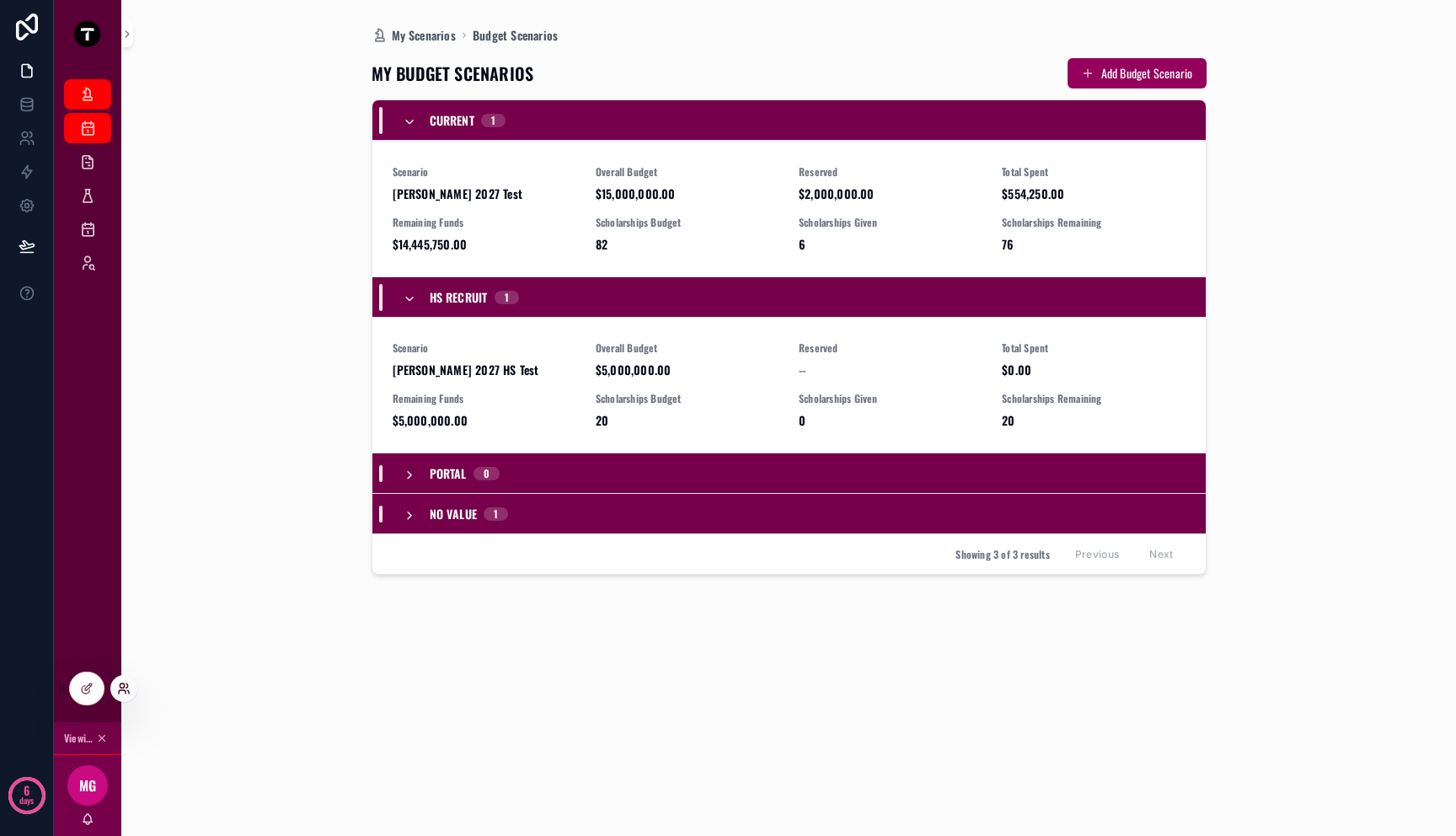
click at [120, 692] on icon at bounding box center [123, 688] width 13 height 13
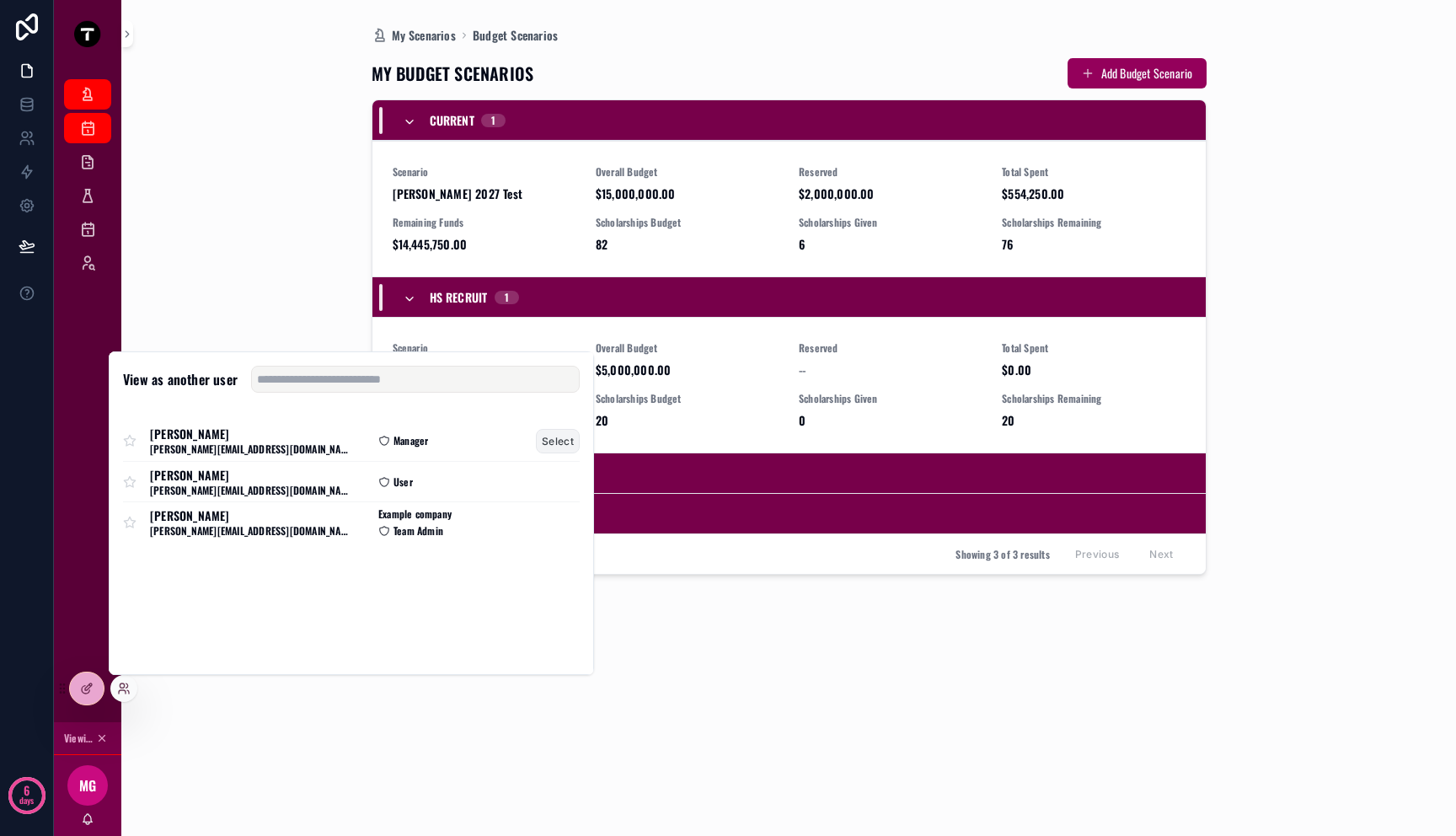
click at [546, 441] on button "Select" at bounding box center [558, 441] width 44 height 24
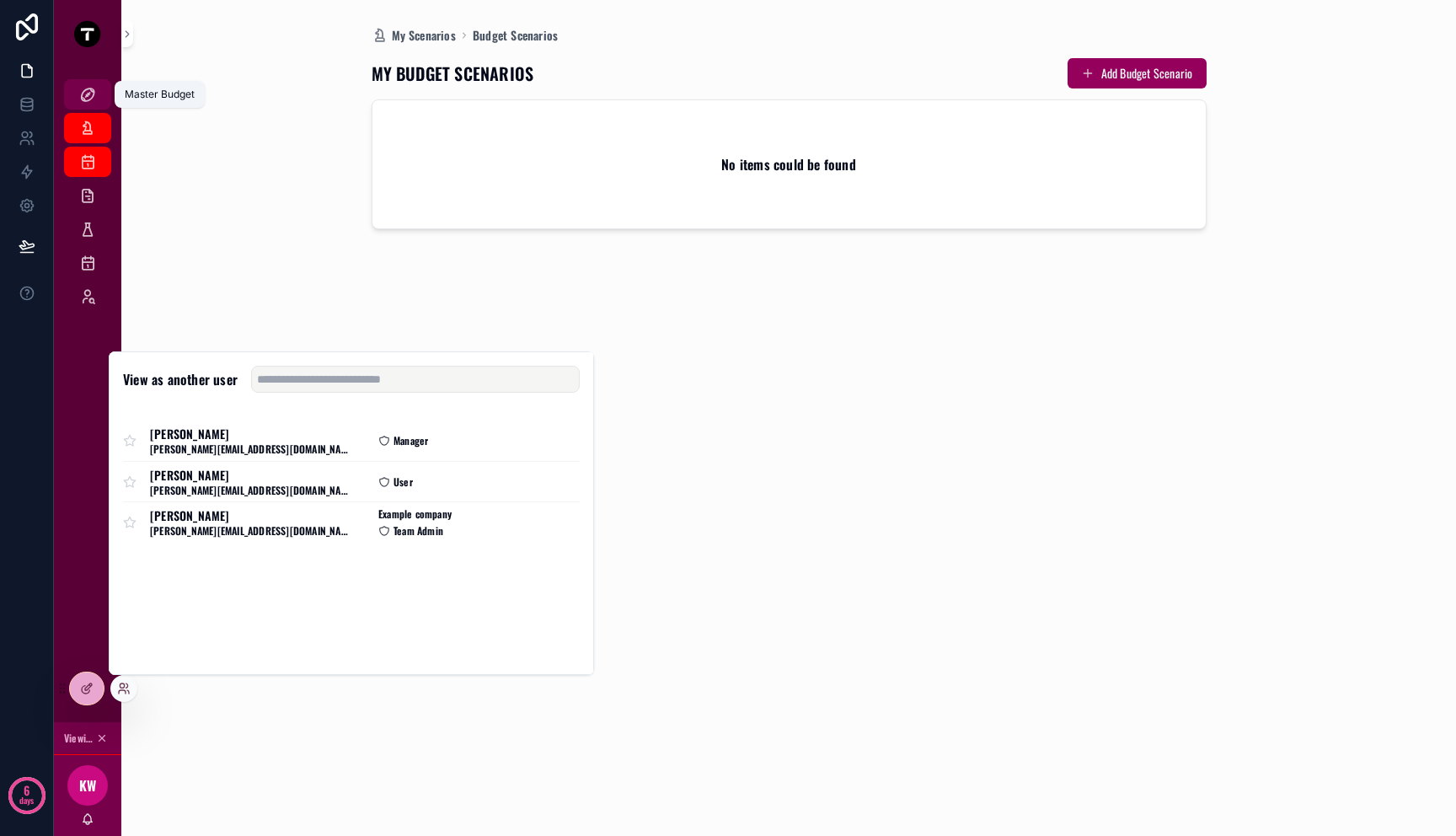
click at [91, 99] on icon "scrollable content" at bounding box center [87, 94] width 17 height 17
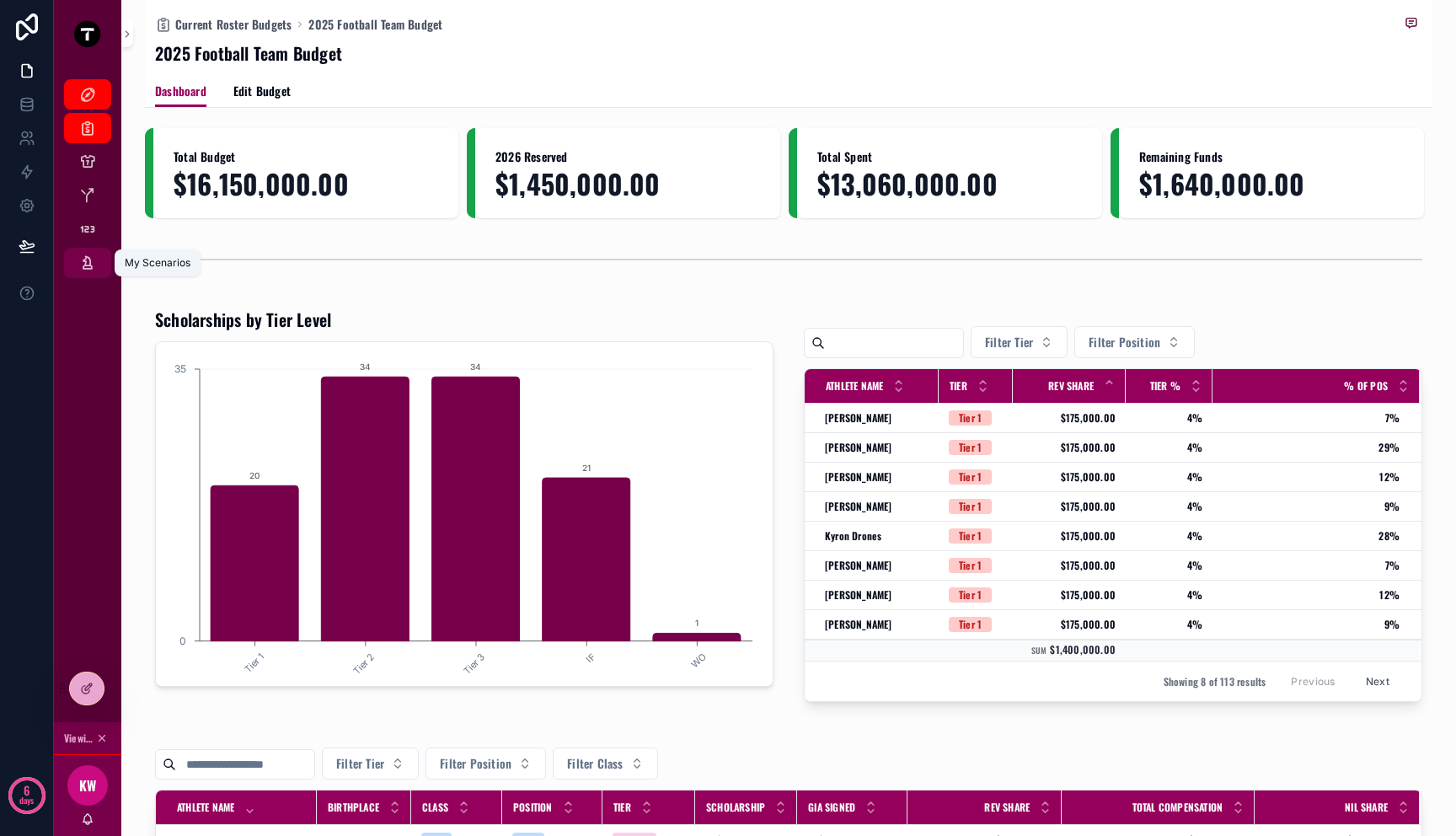
click at [91, 270] on icon "scrollable content" at bounding box center [87, 262] width 17 height 17
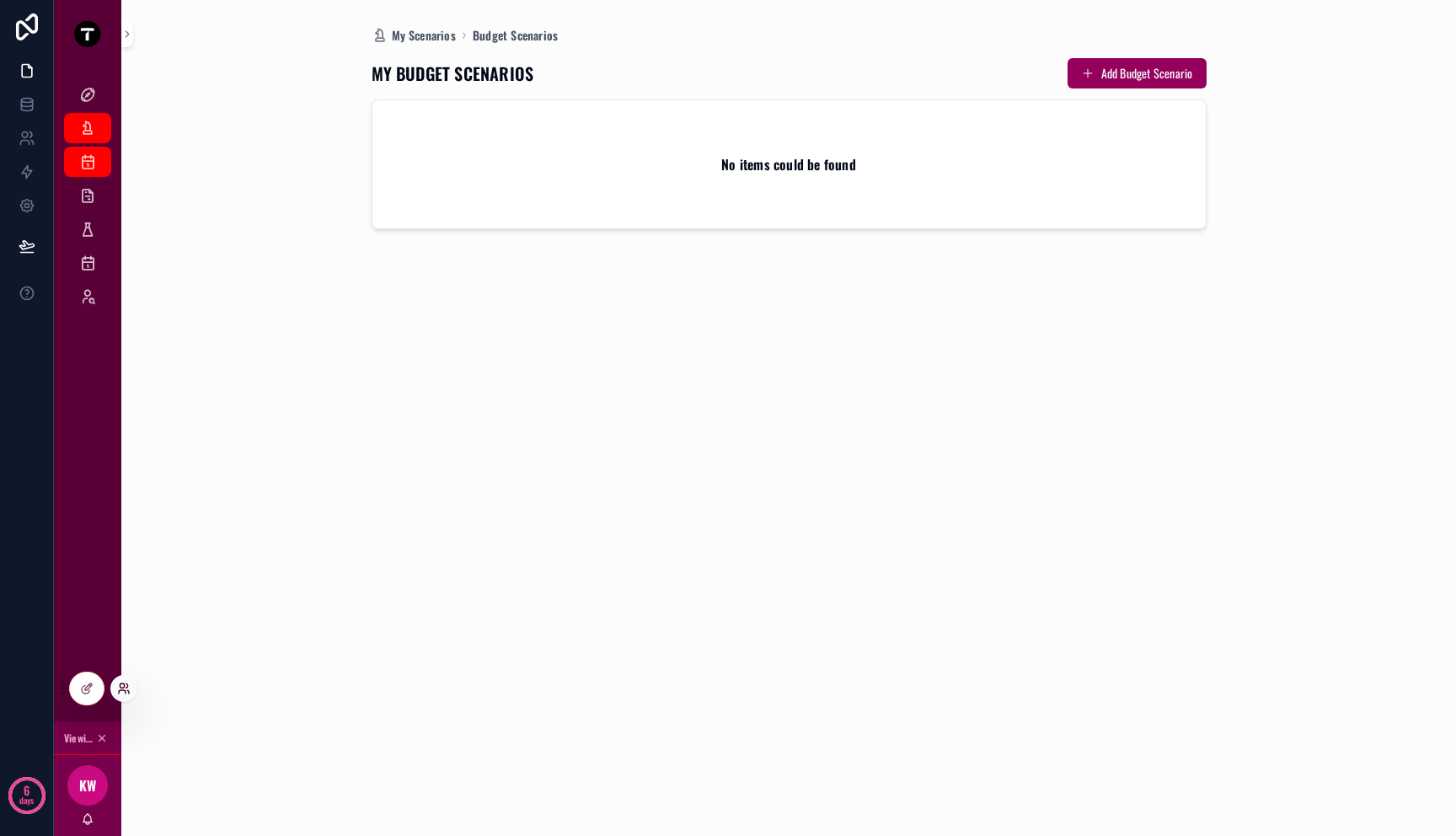
click at [124, 692] on icon at bounding box center [123, 688] width 13 height 13
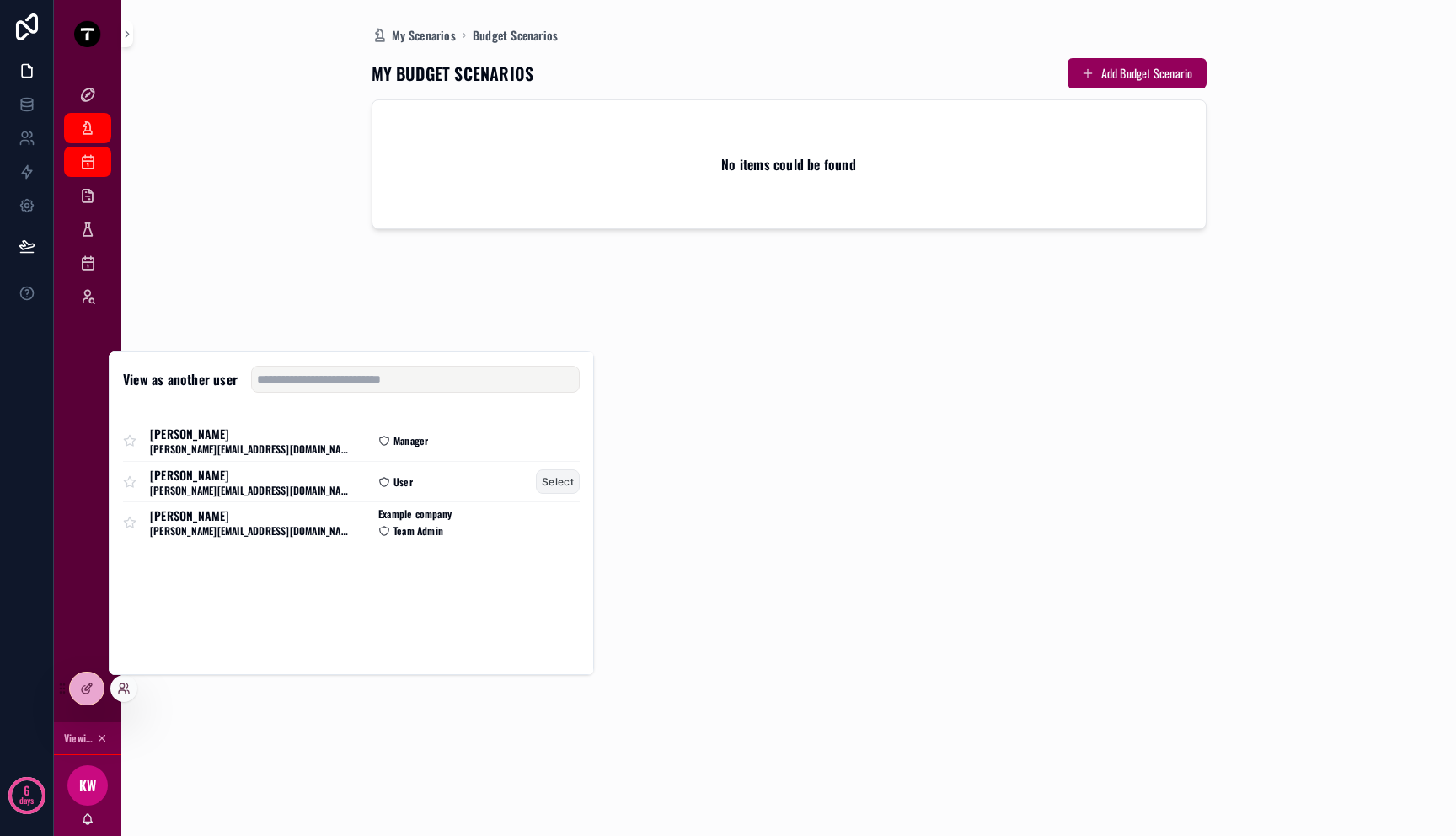
click at [570, 483] on button "Select" at bounding box center [558, 481] width 44 height 24
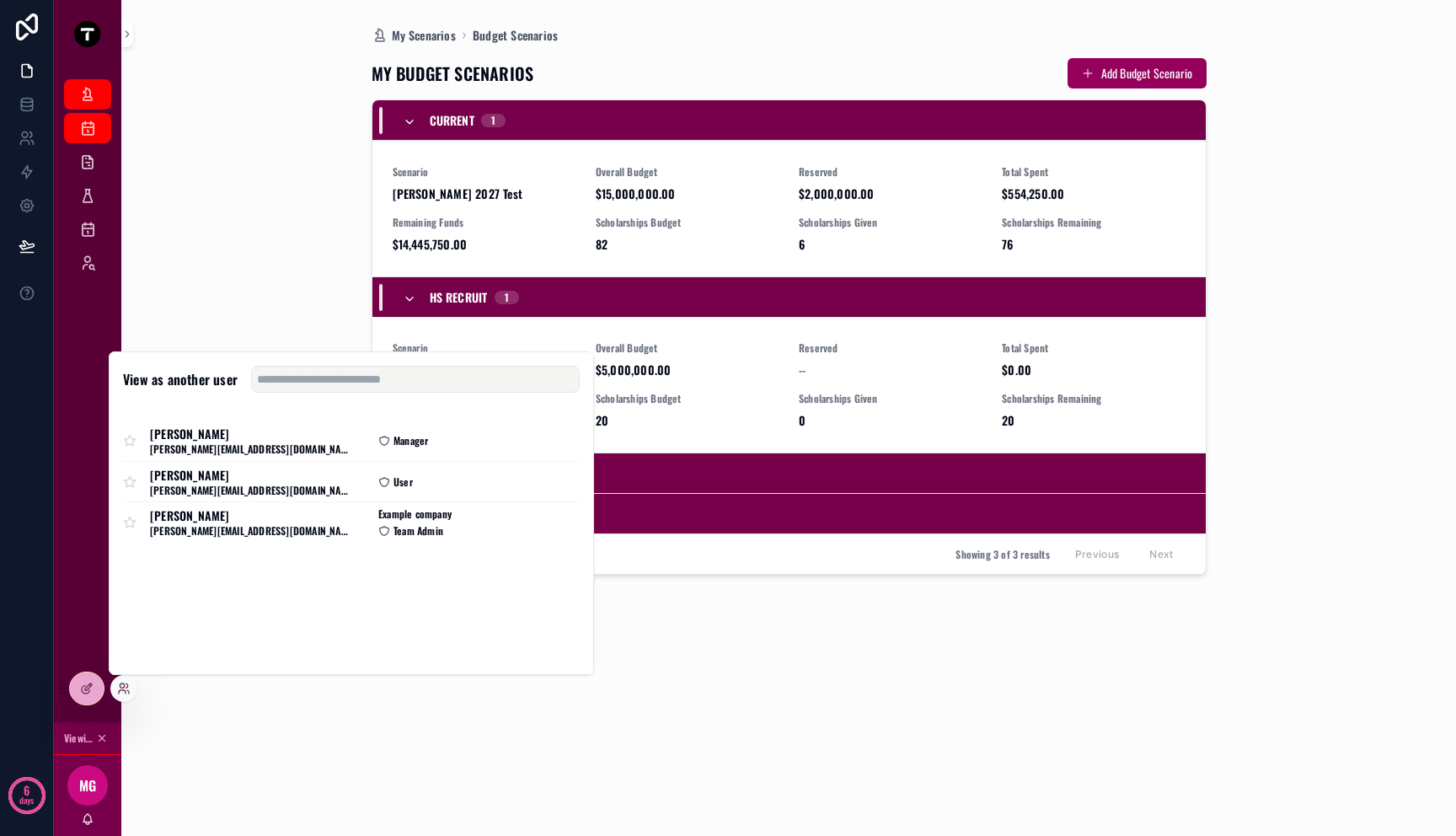
click at [243, 204] on div "My Scenarios Budget Scenarios MY BUDGET SCENARIOS Add Budget Scenario Current 1…" at bounding box center [788, 418] width 1287 height 836
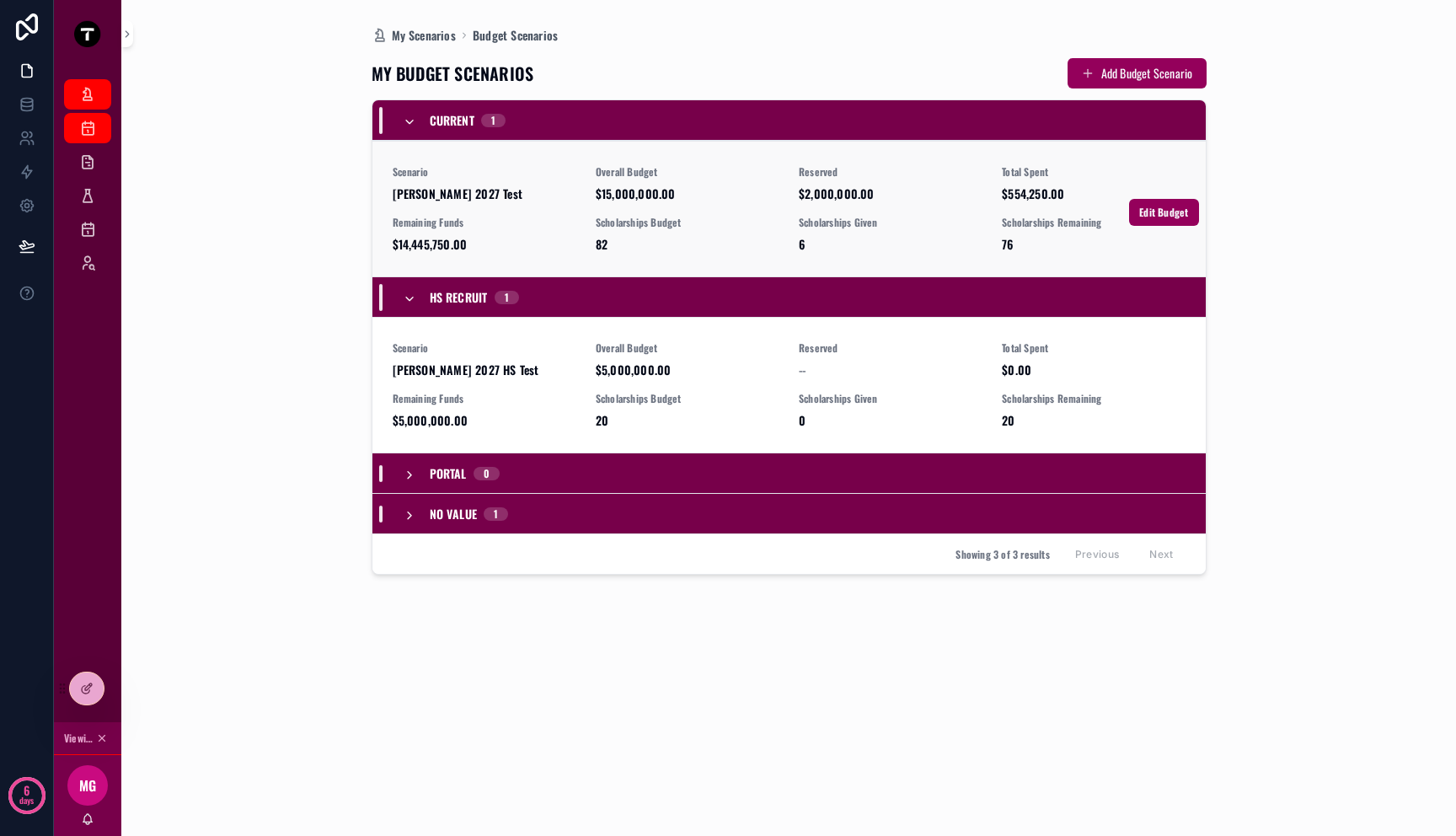
click at [574, 199] on span "[PERSON_NAME] 2027 Test" at bounding box center [484, 193] width 183 height 17
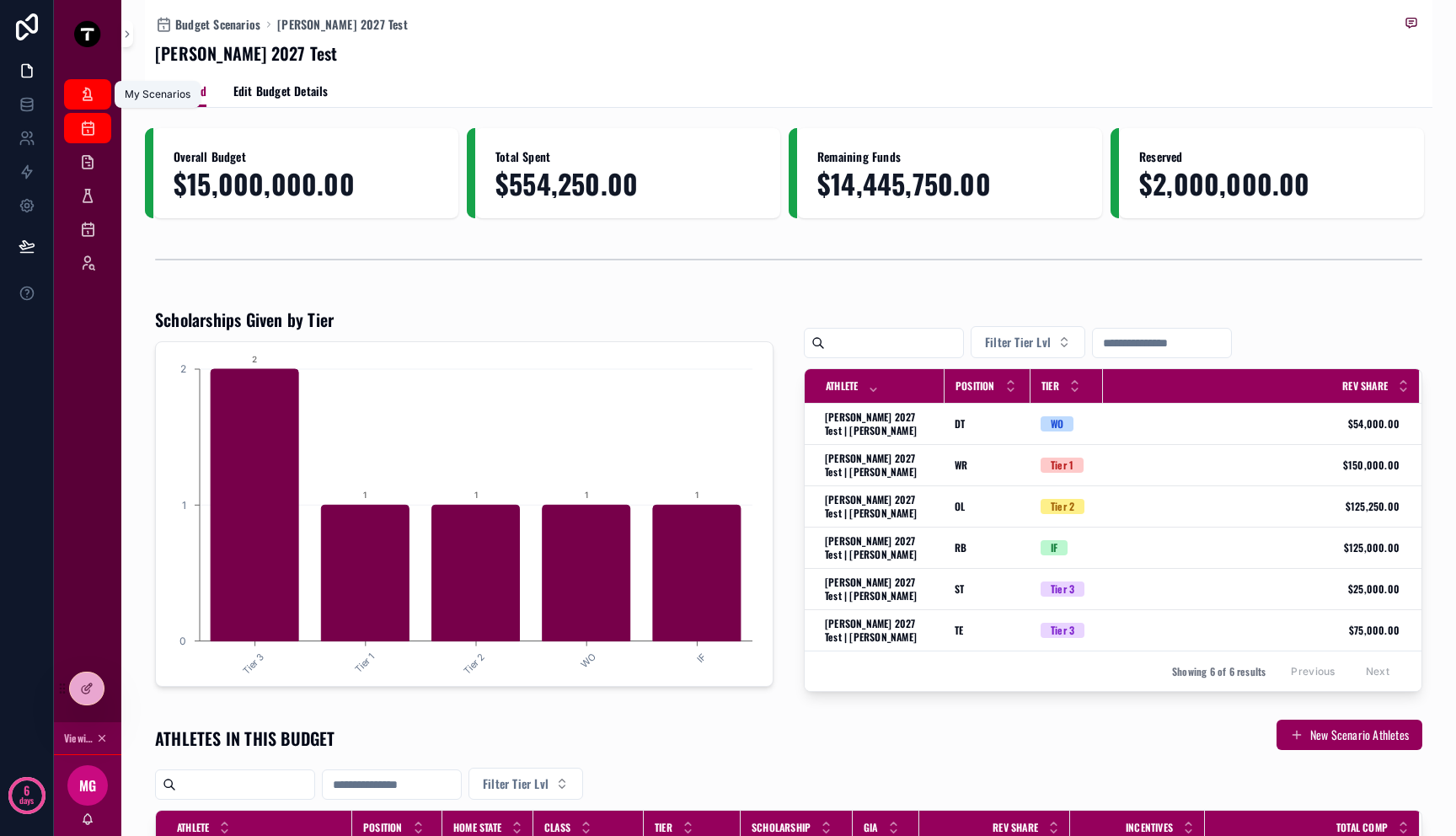
click at [87, 94] on icon "scrollable content" at bounding box center [87, 94] width 17 height 17
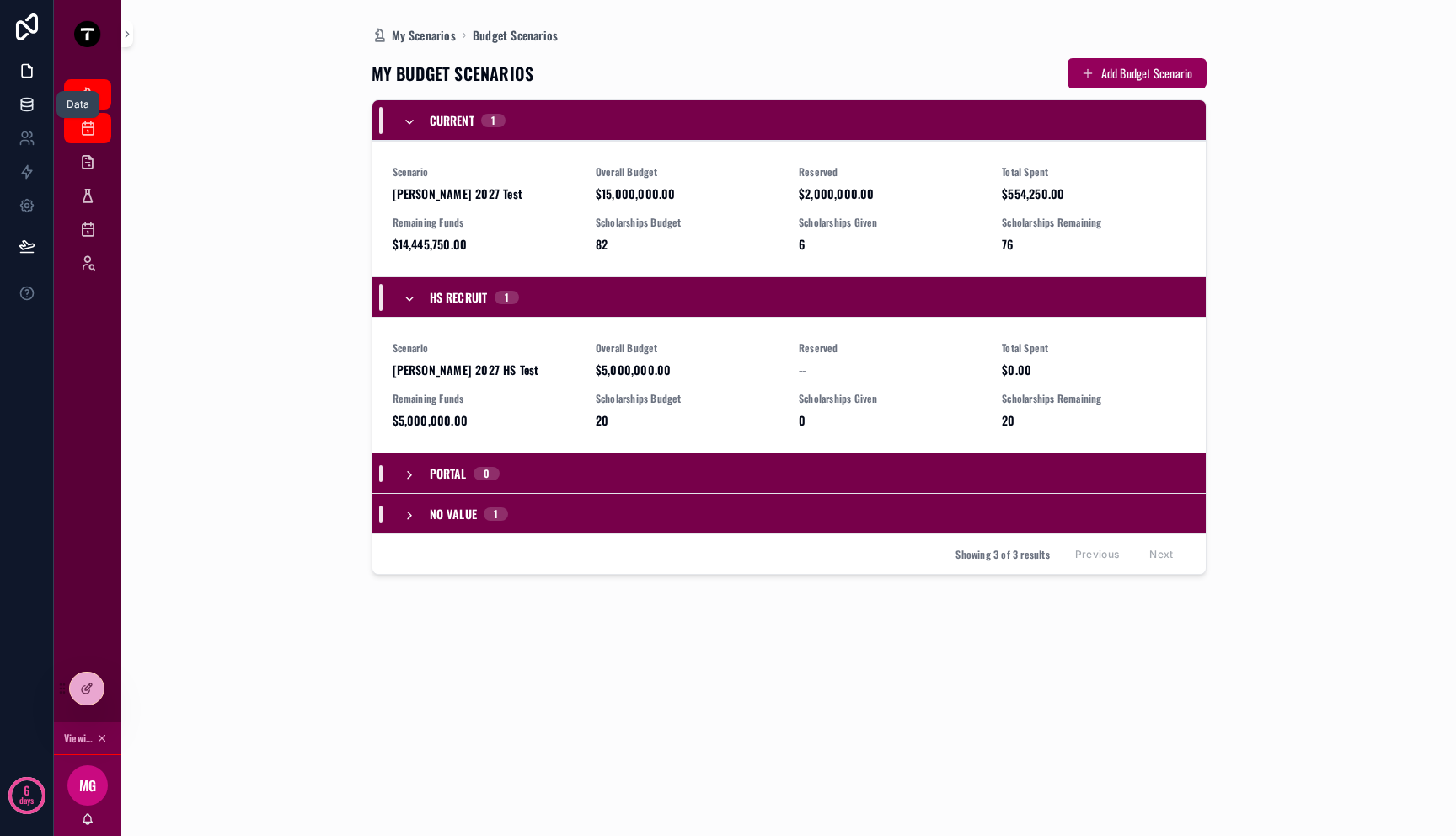
click at [19, 106] on icon at bounding box center [27, 104] width 17 height 17
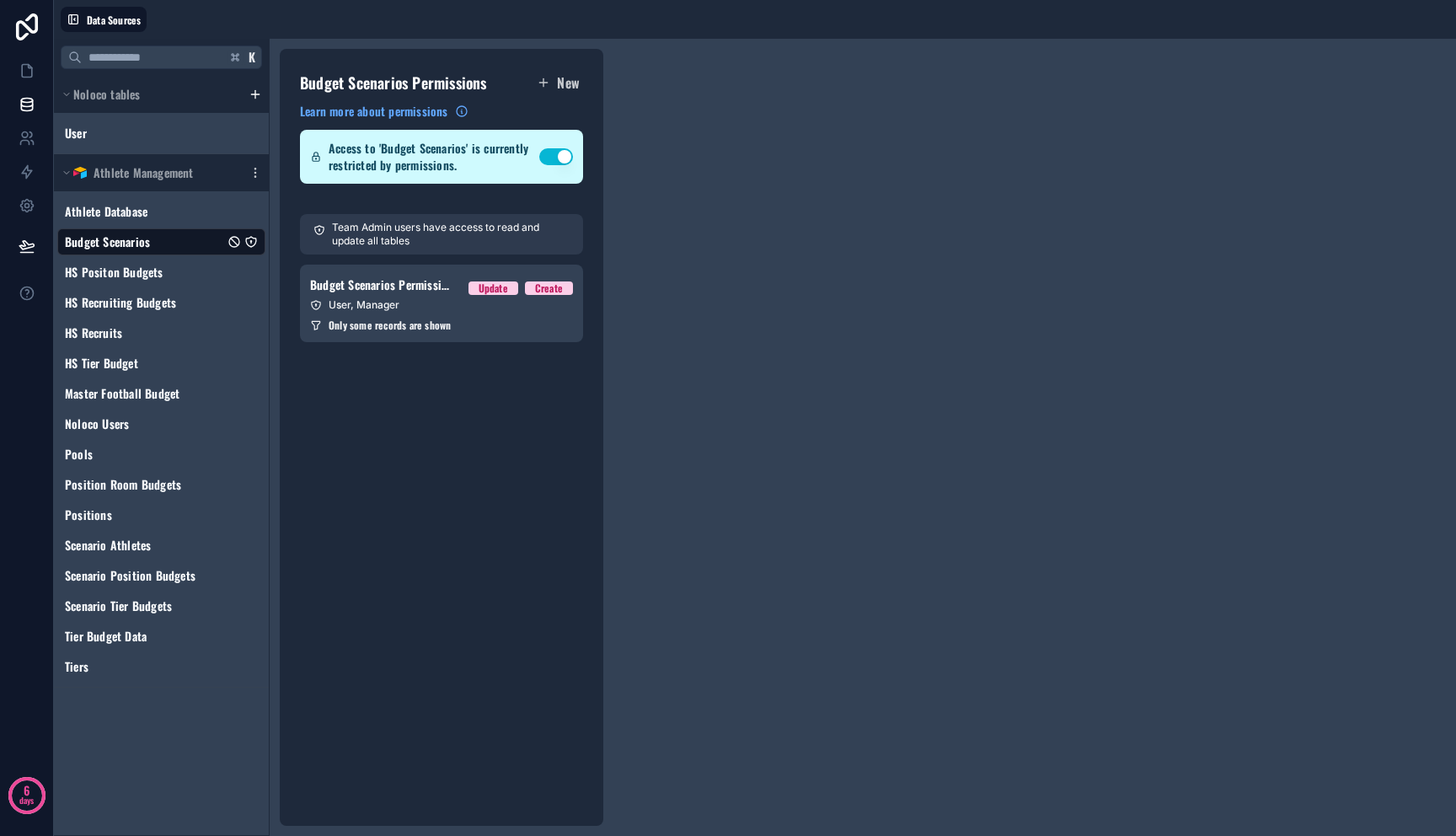
click at [254, 242] on icon "Budget Scenarios" at bounding box center [251, 242] width 10 height 10
click at [254, 240] on icon "Budget Scenarios" at bounding box center [250, 241] width 13 height 13
click at [372, 318] on span "Only some records are shown" at bounding box center [390, 324] width 122 height 13
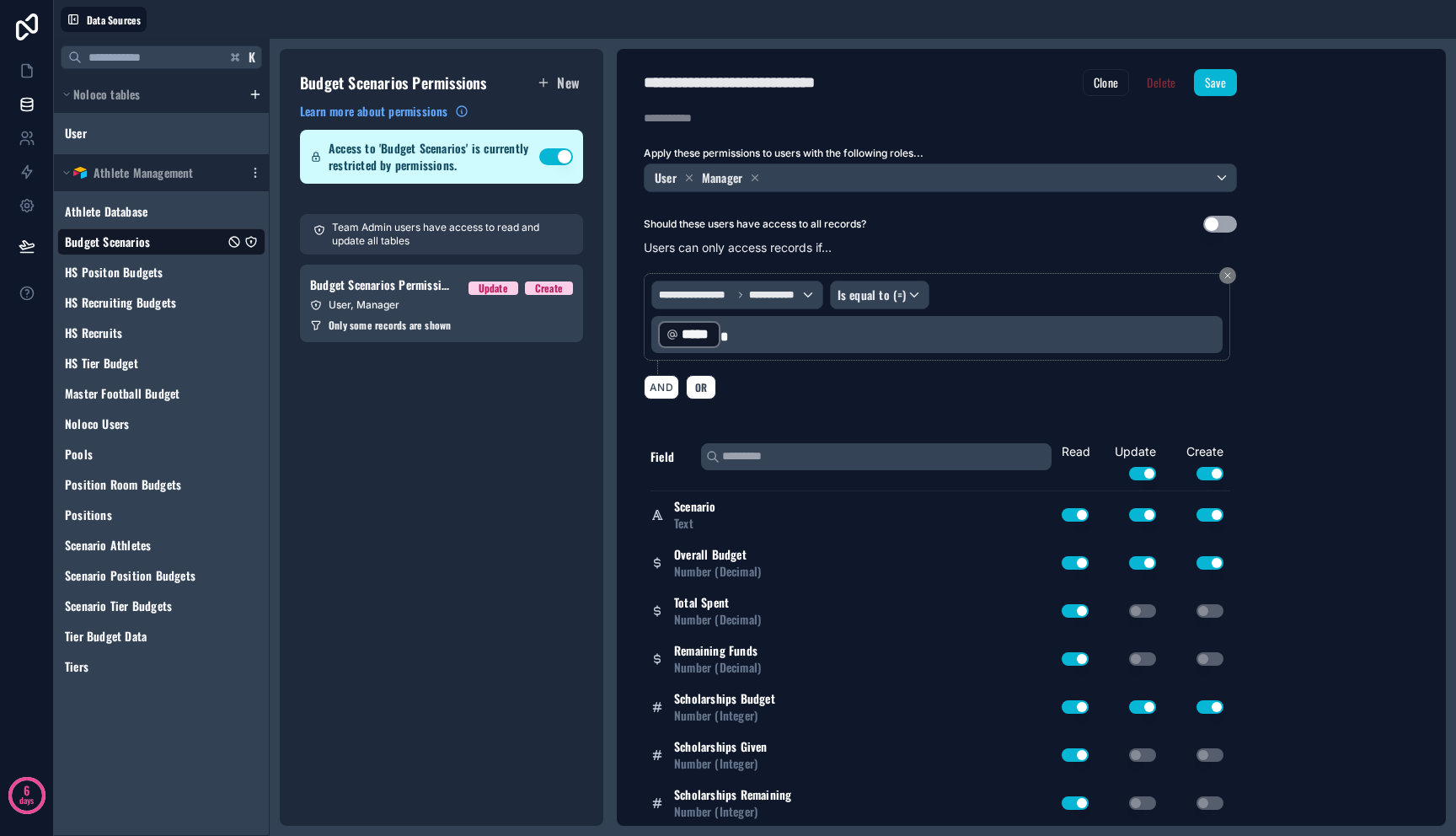
click at [1128, 296] on div "**********" at bounding box center [936, 317] width 571 height 72
click at [928, 379] on div "AND OR" at bounding box center [940, 386] width 593 height 25
click at [698, 388] on span "OR" at bounding box center [701, 387] width 19 height 13
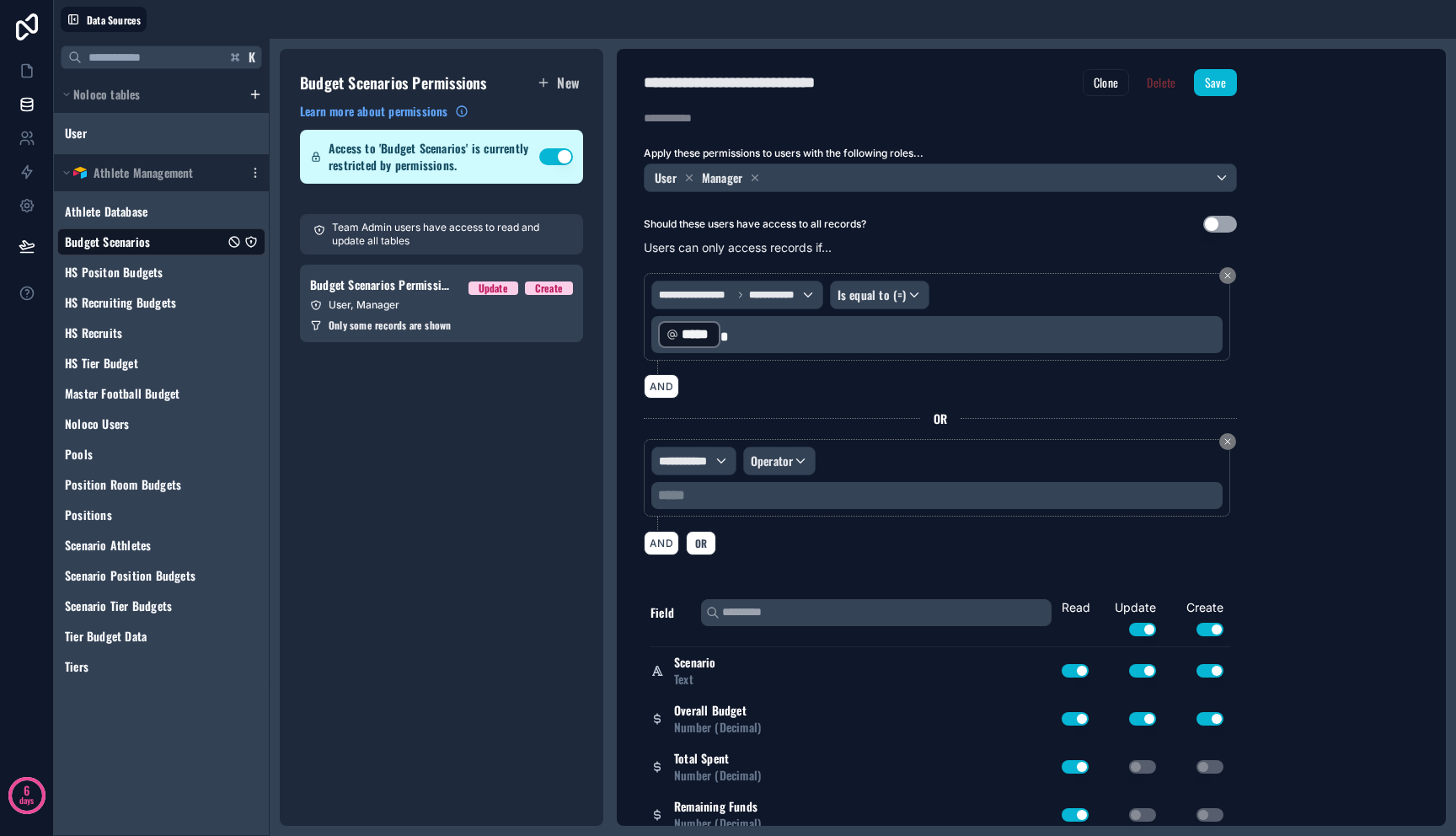
click at [935, 473] on div "**********" at bounding box center [936, 478] width 571 height 62
click at [879, 497] on p "***** ﻿" at bounding box center [938, 495] width 561 height 20
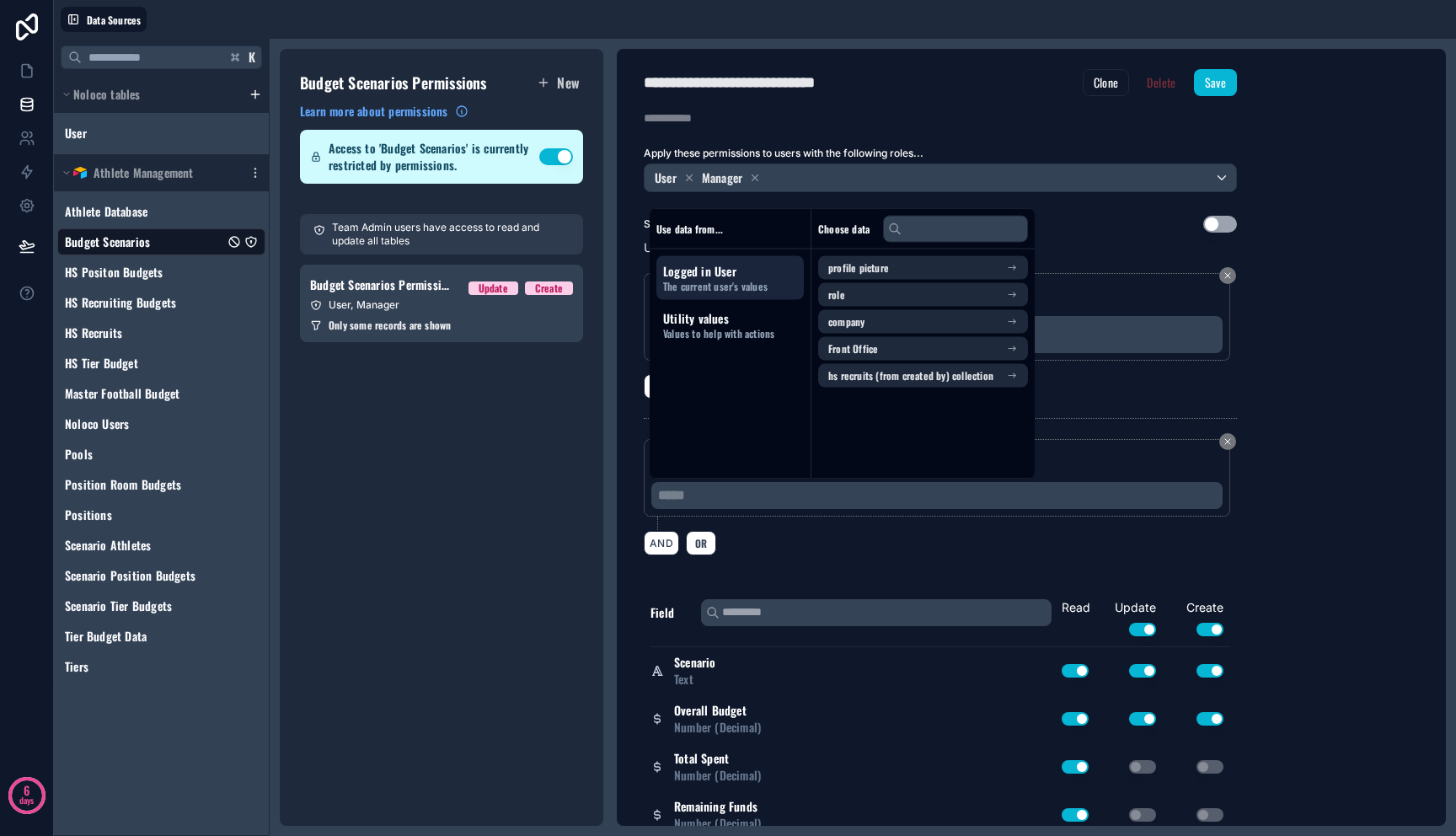
click at [916, 536] on div "AND OR" at bounding box center [940, 542] width 593 height 25
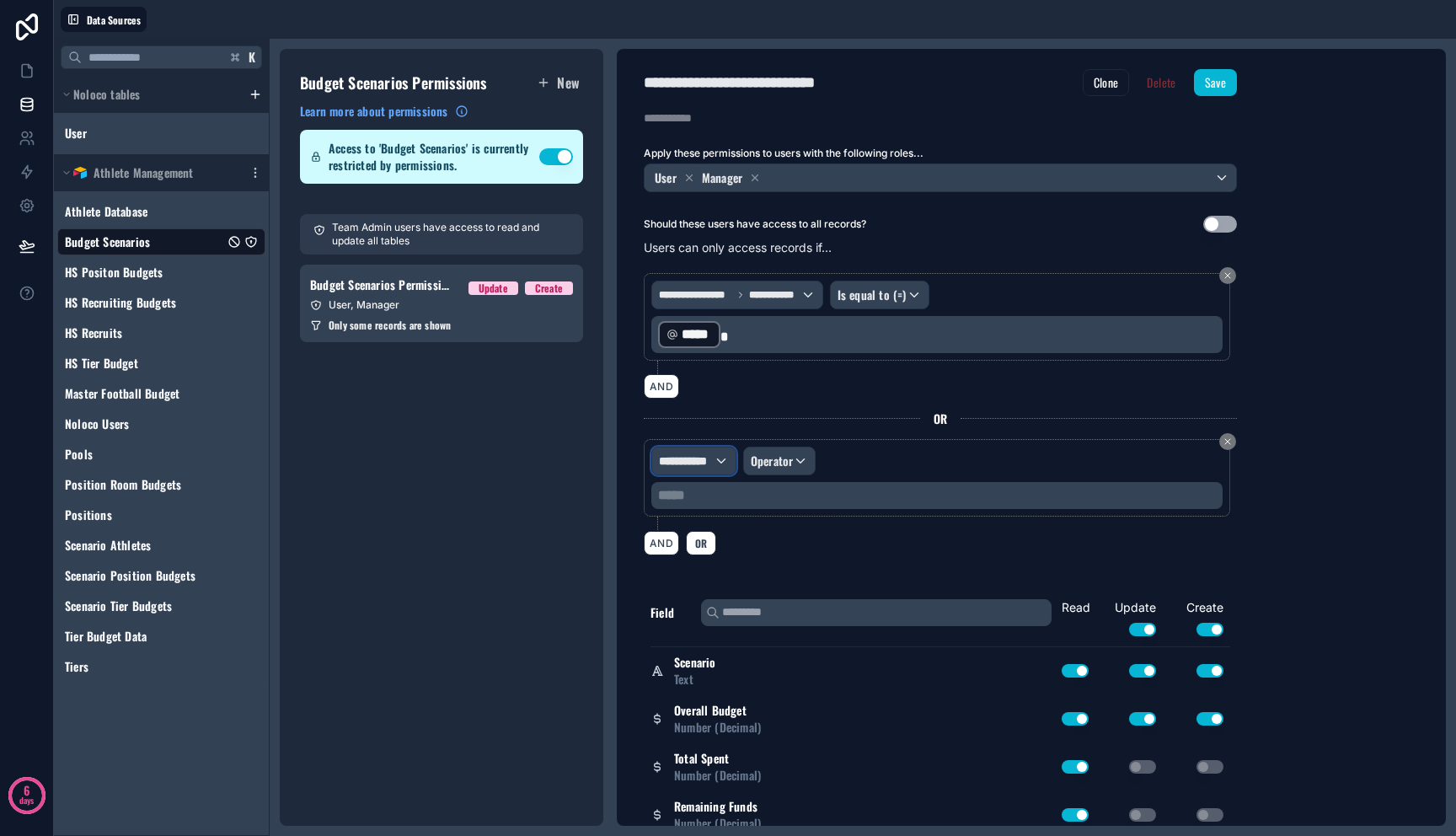
click at [675, 465] on span "**********" at bounding box center [686, 460] width 55 height 17
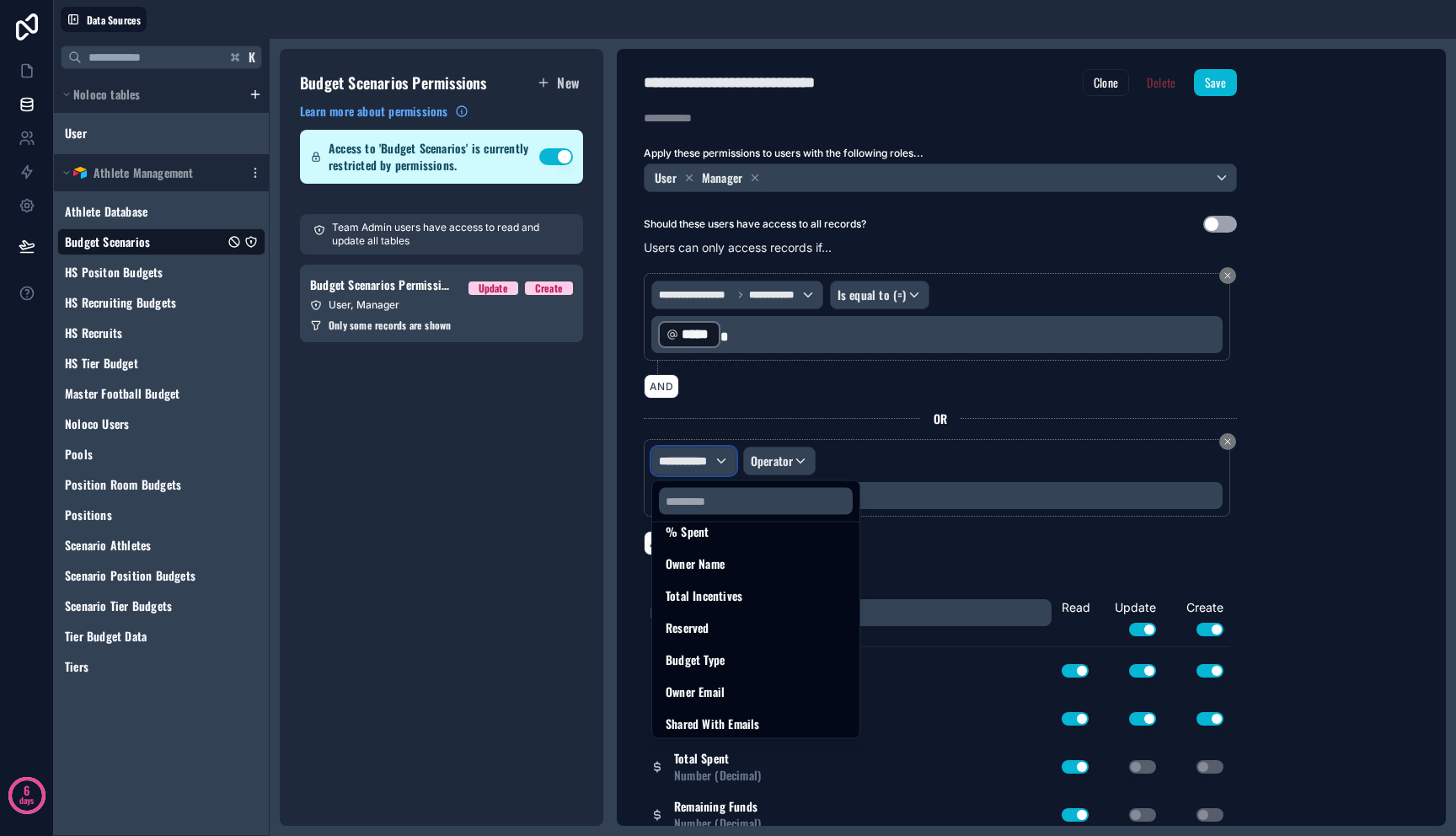
scroll to position [472, 0]
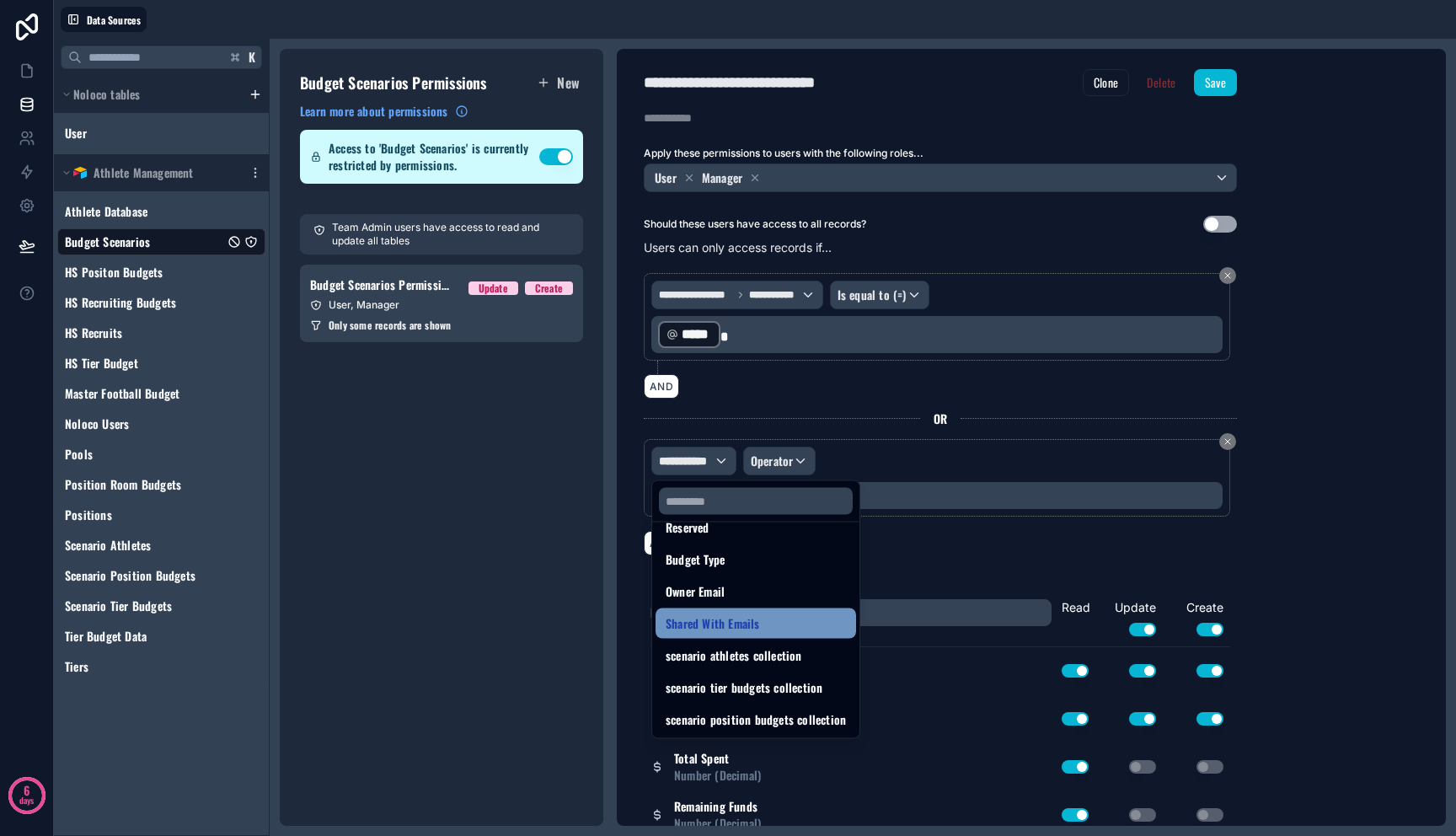
click at [752, 622] on span "Shared With Emails" at bounding box center [713, 623] width 94 height 20
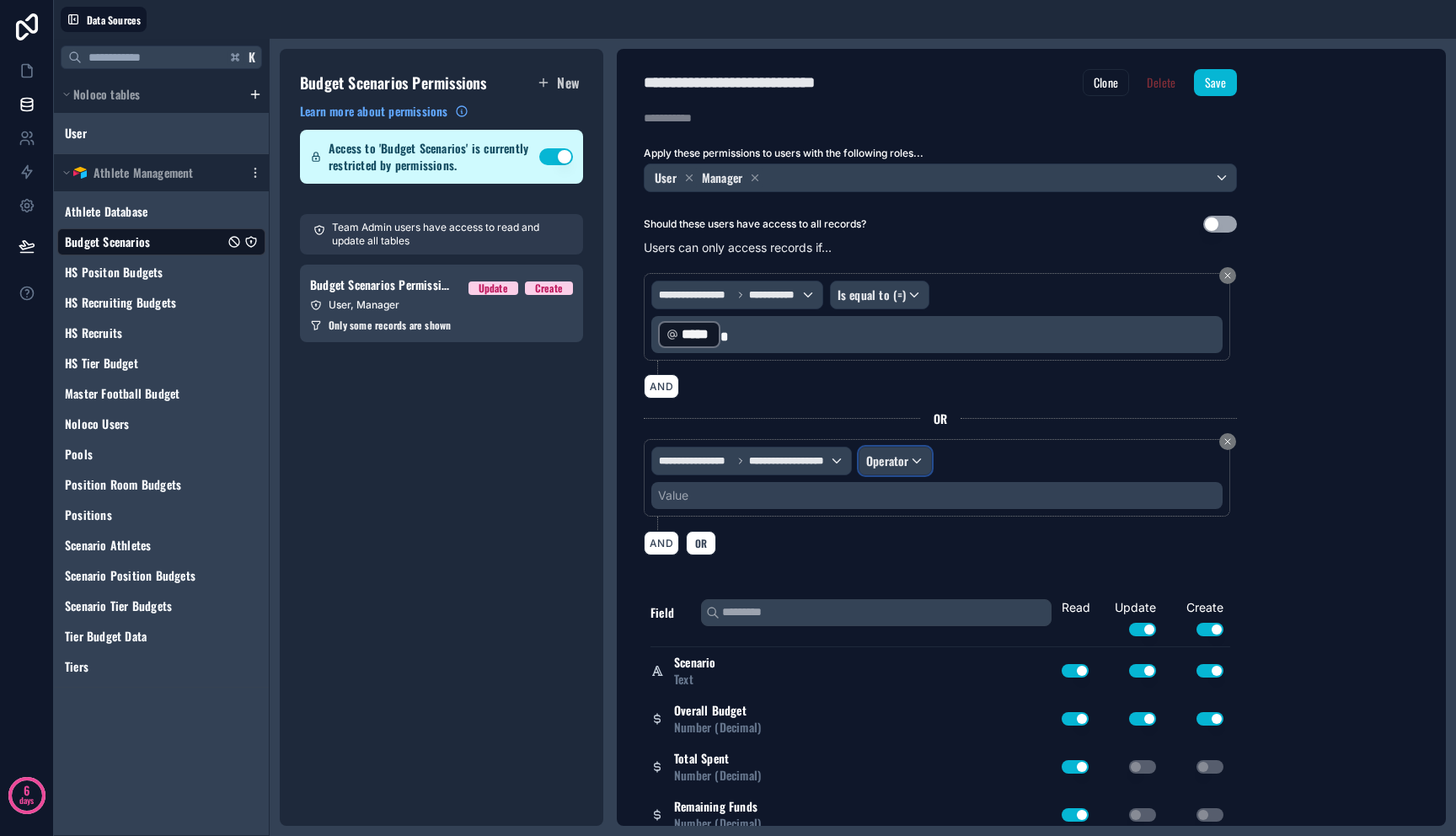
click at [922, 463] on div "Operator" at bounding box center [895, 460] width 72 height 27
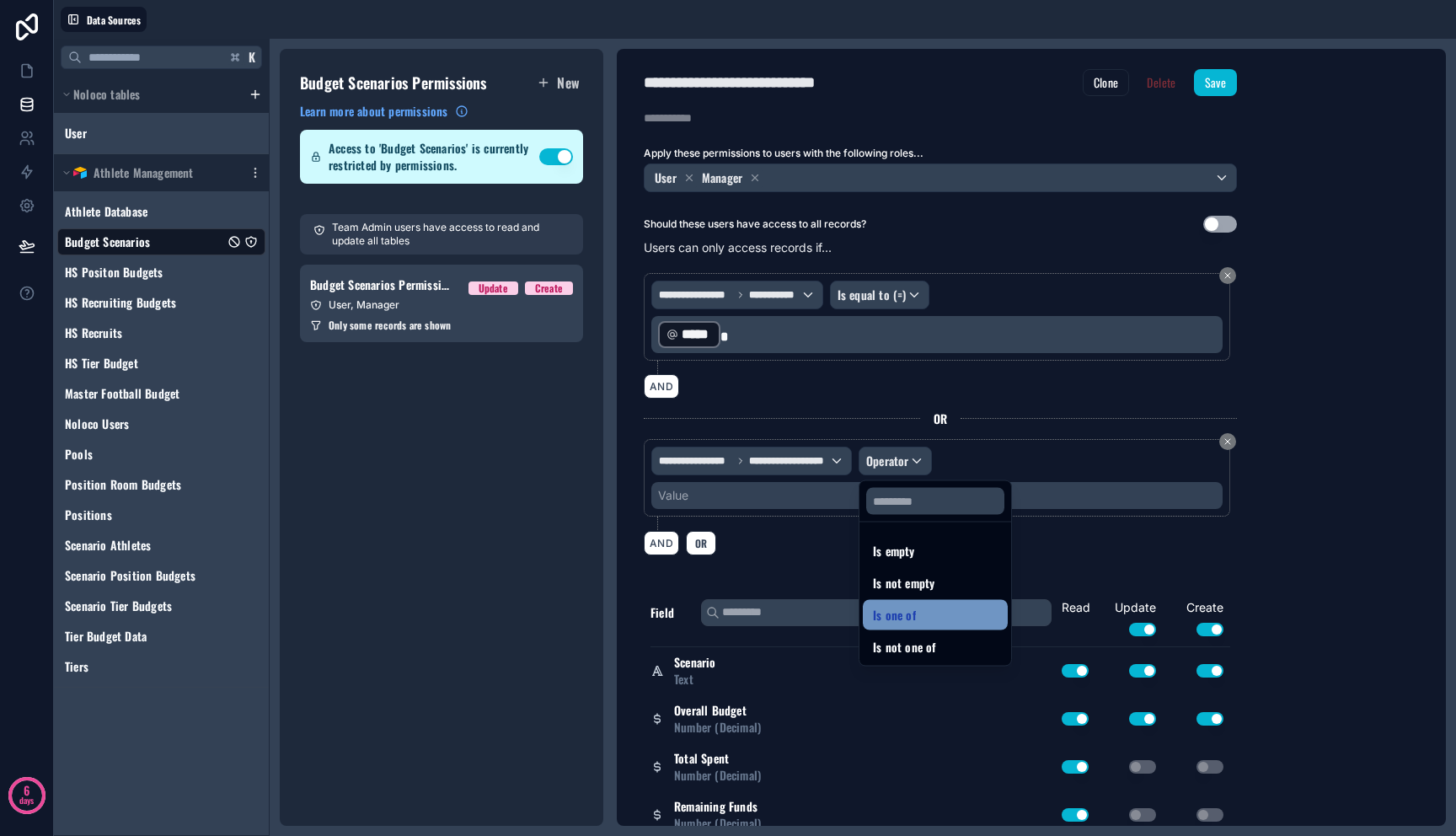
click at [923, 613] on div "Is one of" at bounding box center [935, 615] width 125 height 20
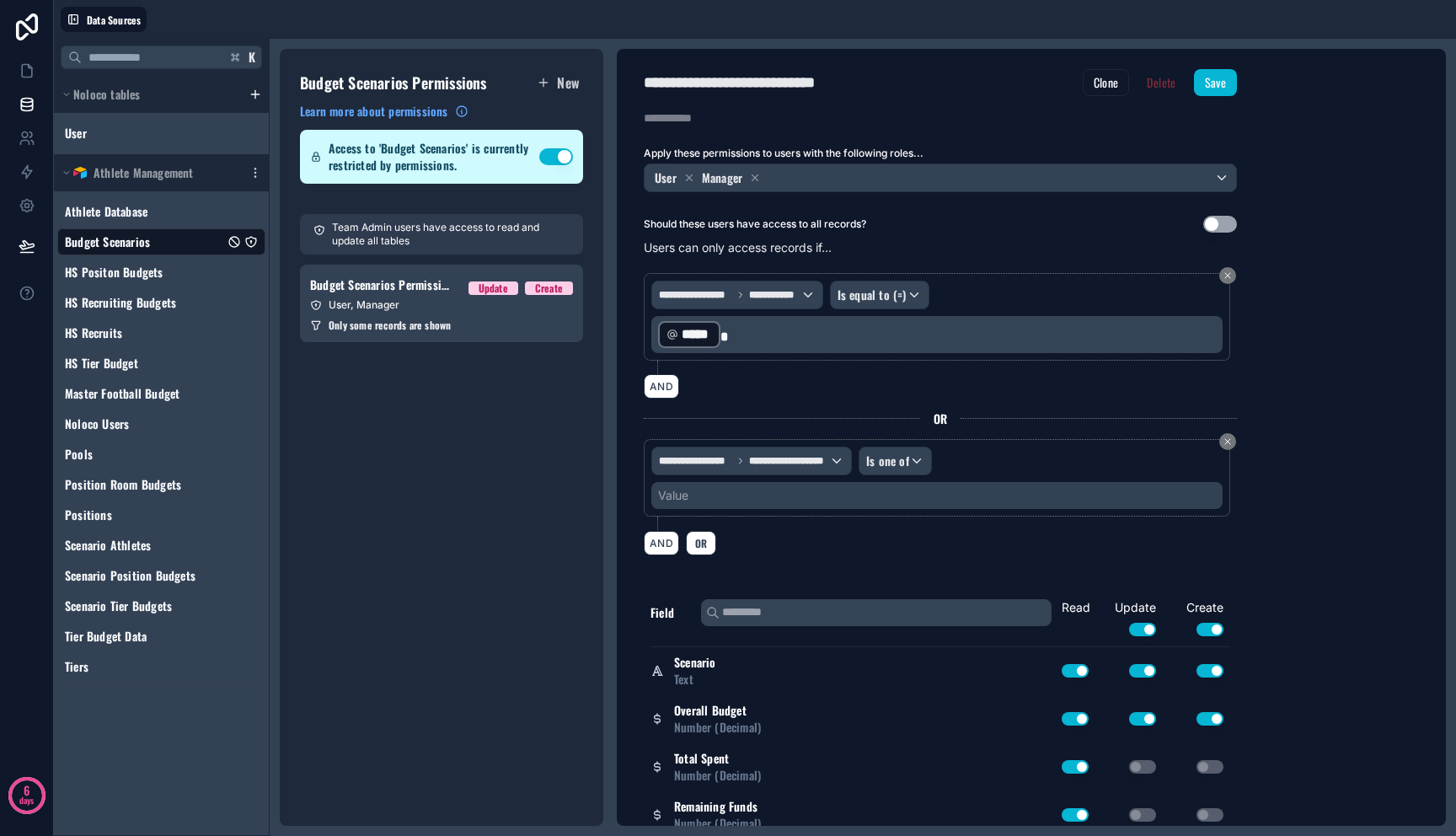
click at [864, 512] on div "**********" at bounding box center [937, 478] width 586 height 78
click at [864, 501] on div "Value" at bounding box center [936, 495] width 571 height 27
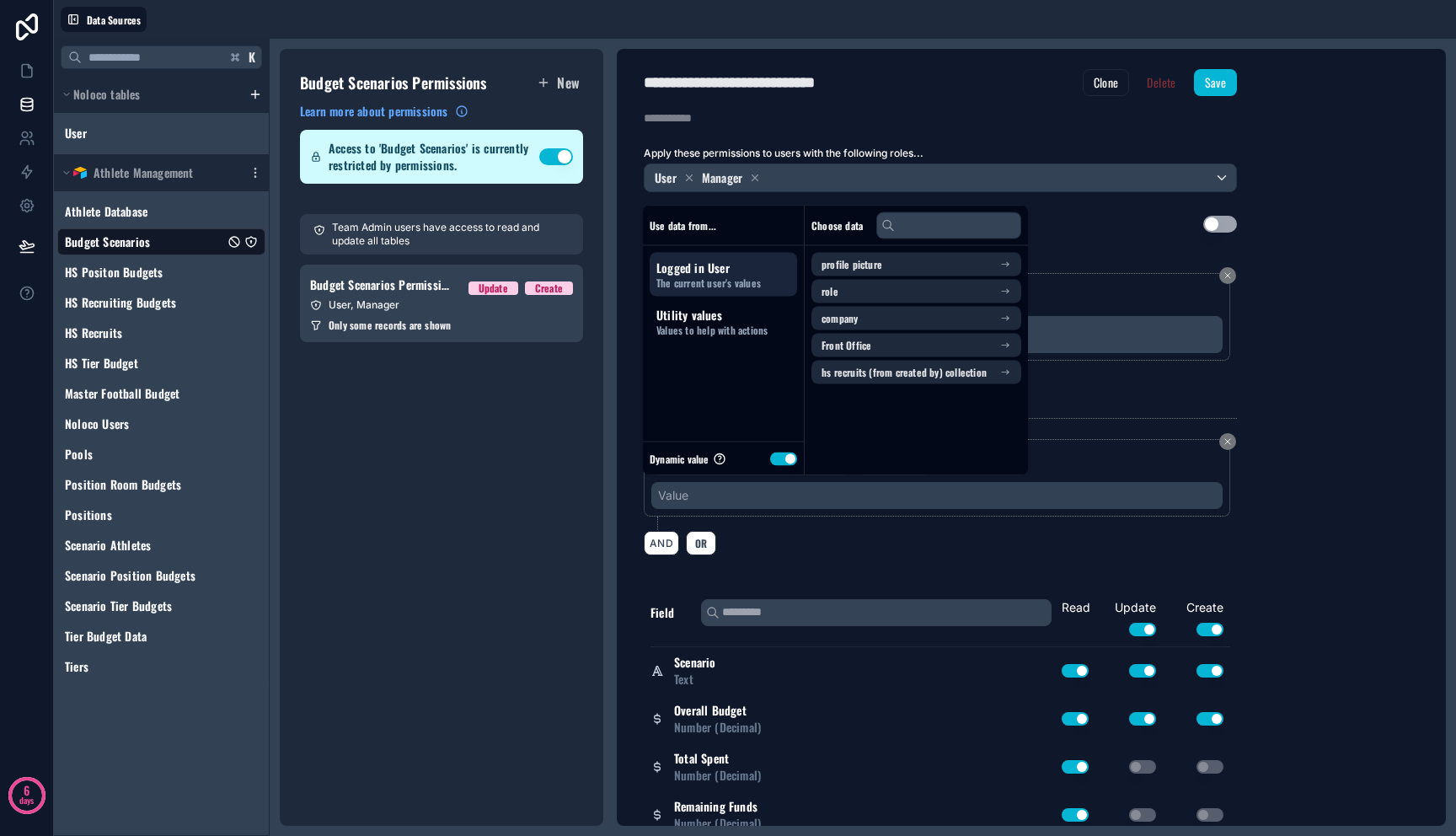
click at [779, 462] on button "Use setting" at bounding box center [783, 458] width 27 height 13
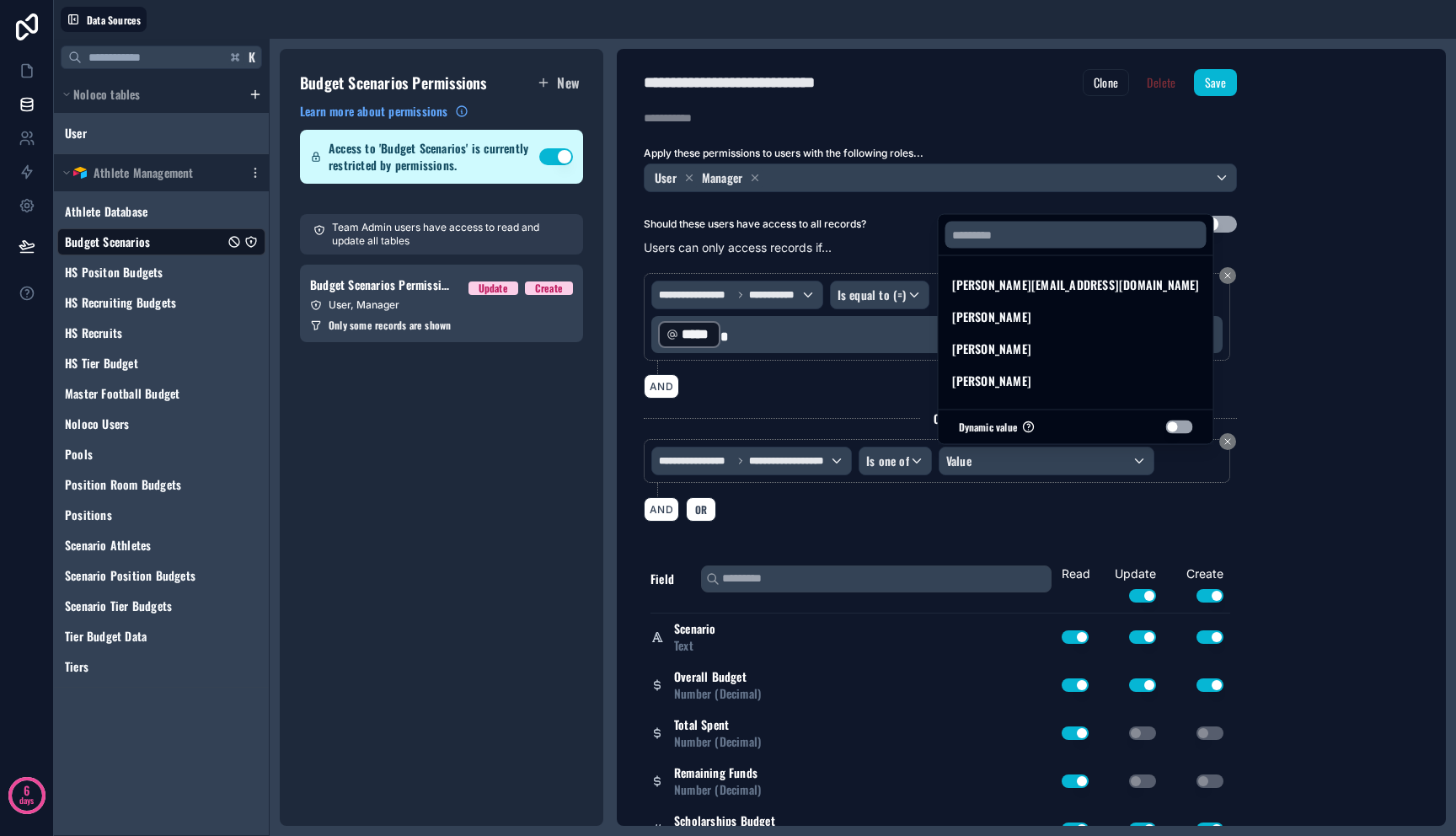
click at [1044, 502] on div at bounding box center [728, 418] width 1456 height 836
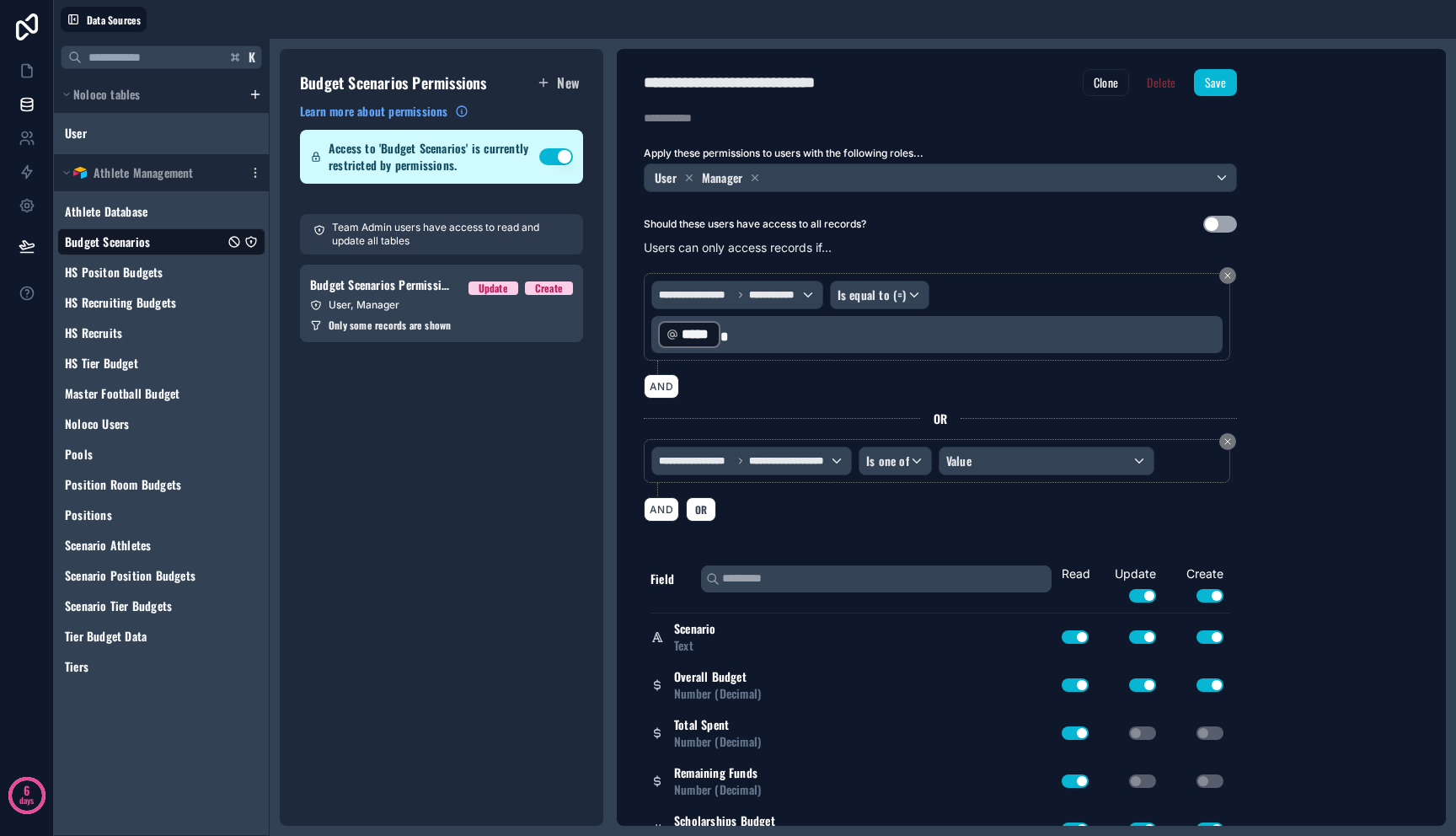
click at [1043, 520] on div "AND OR" at bounding box center [940, 508] width 593 height 25
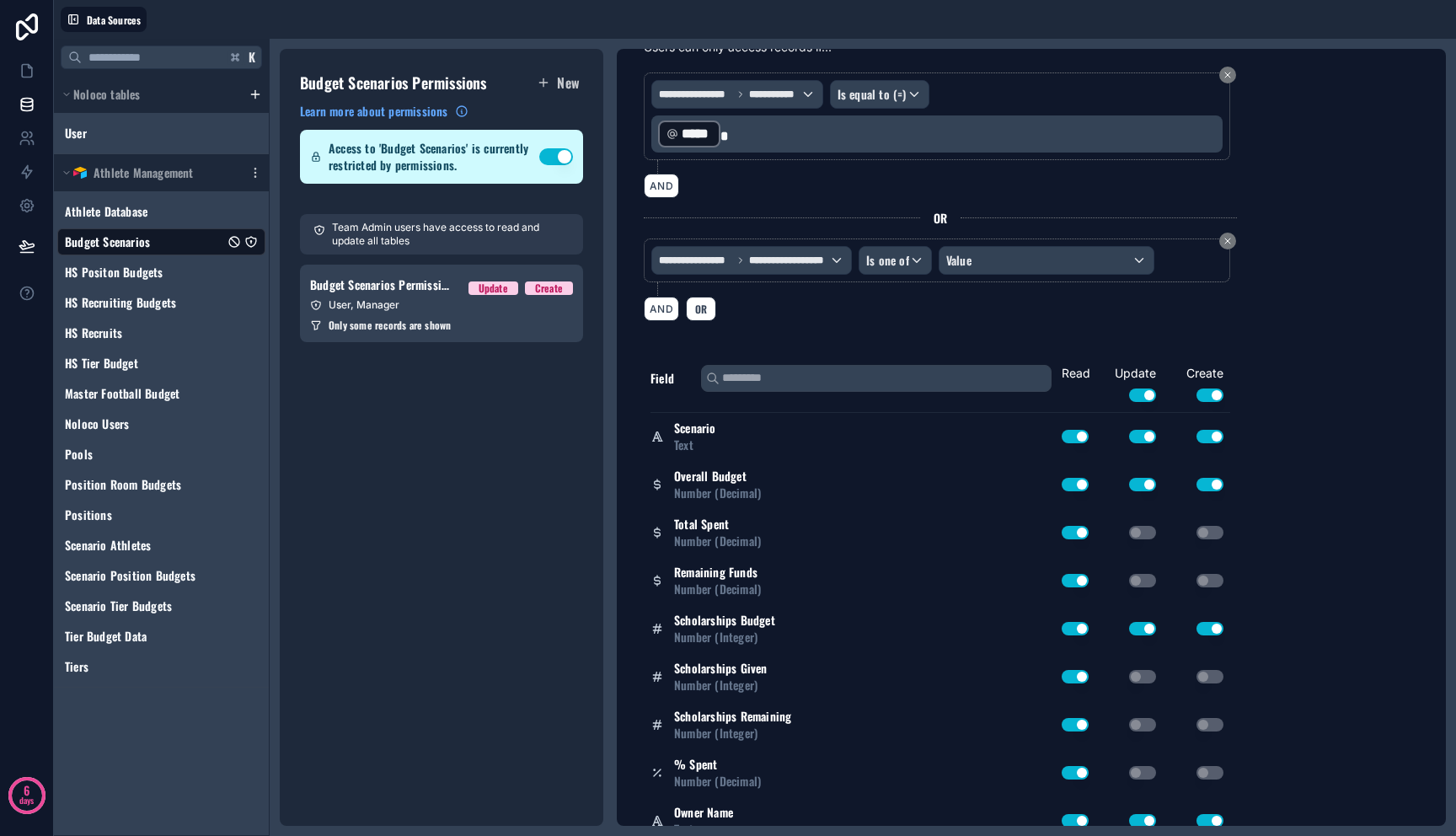
scroll to position [110, 0]
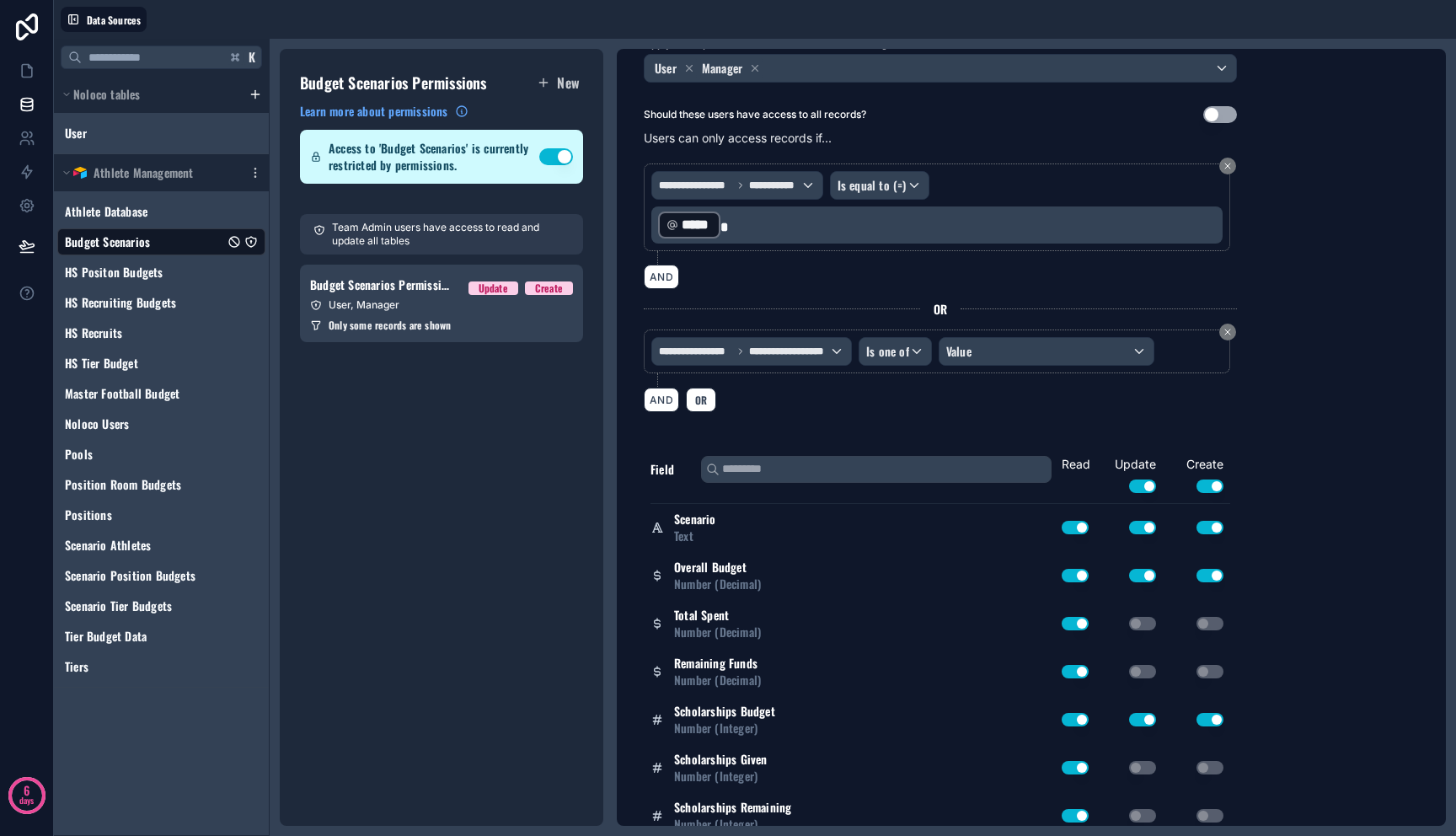
click at [1205, 345] on div "**********" at bounding box center [936, 351] width 571 height 29
click at [1192, 211] on p "﻿ ***** ﻿" at bounding box center [938, 225] width 561 height 30
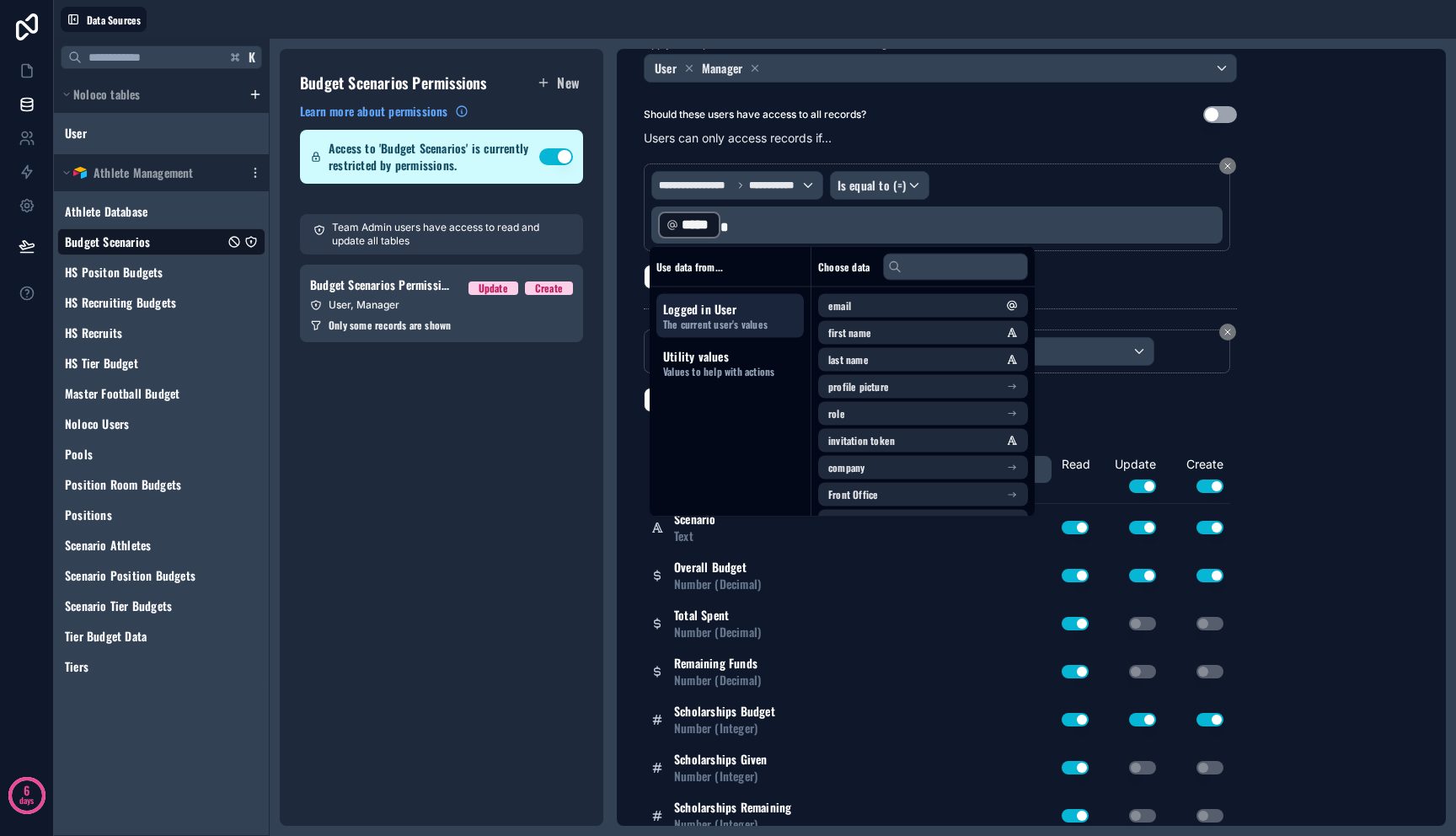
click at [1192, 211] on p "﻿ ***** ﻿" at bounding box center [938, 225] width 561 height 30
click at [1292, 259] on div "**********" at bounding box center [1031, 437] width 829 height 777
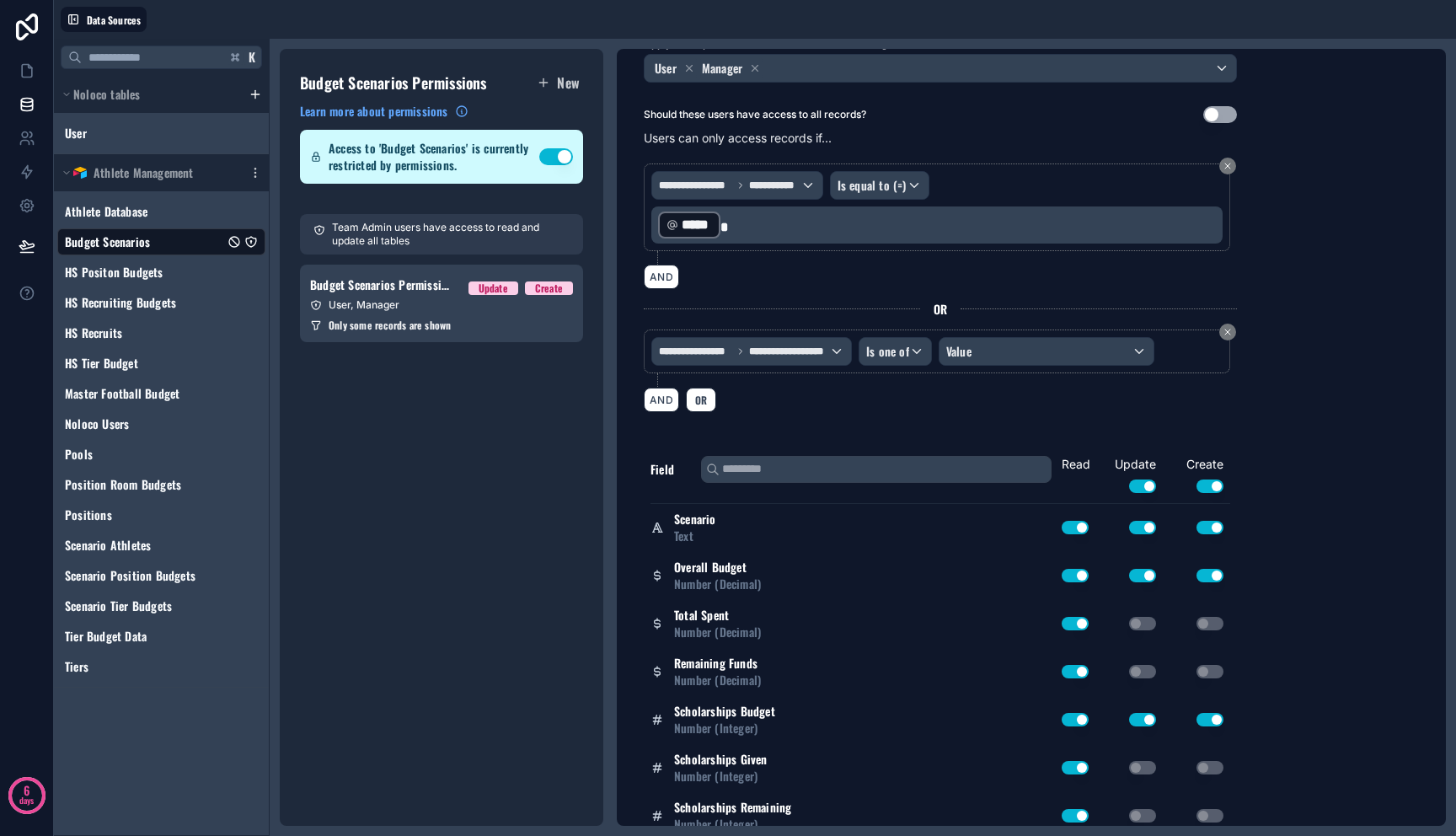
click at [1089, 165] on div "**********" at bounding box center [937, 207] width 586 height 88
click at [1193, 327] on div "**********" at bounding box center [940, 287] width 593 height 269
click at [1148, 484] on button "Use setting" at bounding box center [1142, 485] width 27 height 13
click at [1132, 483] on button "Use setting" at bounding box center [1142, 485] width 27 height 13
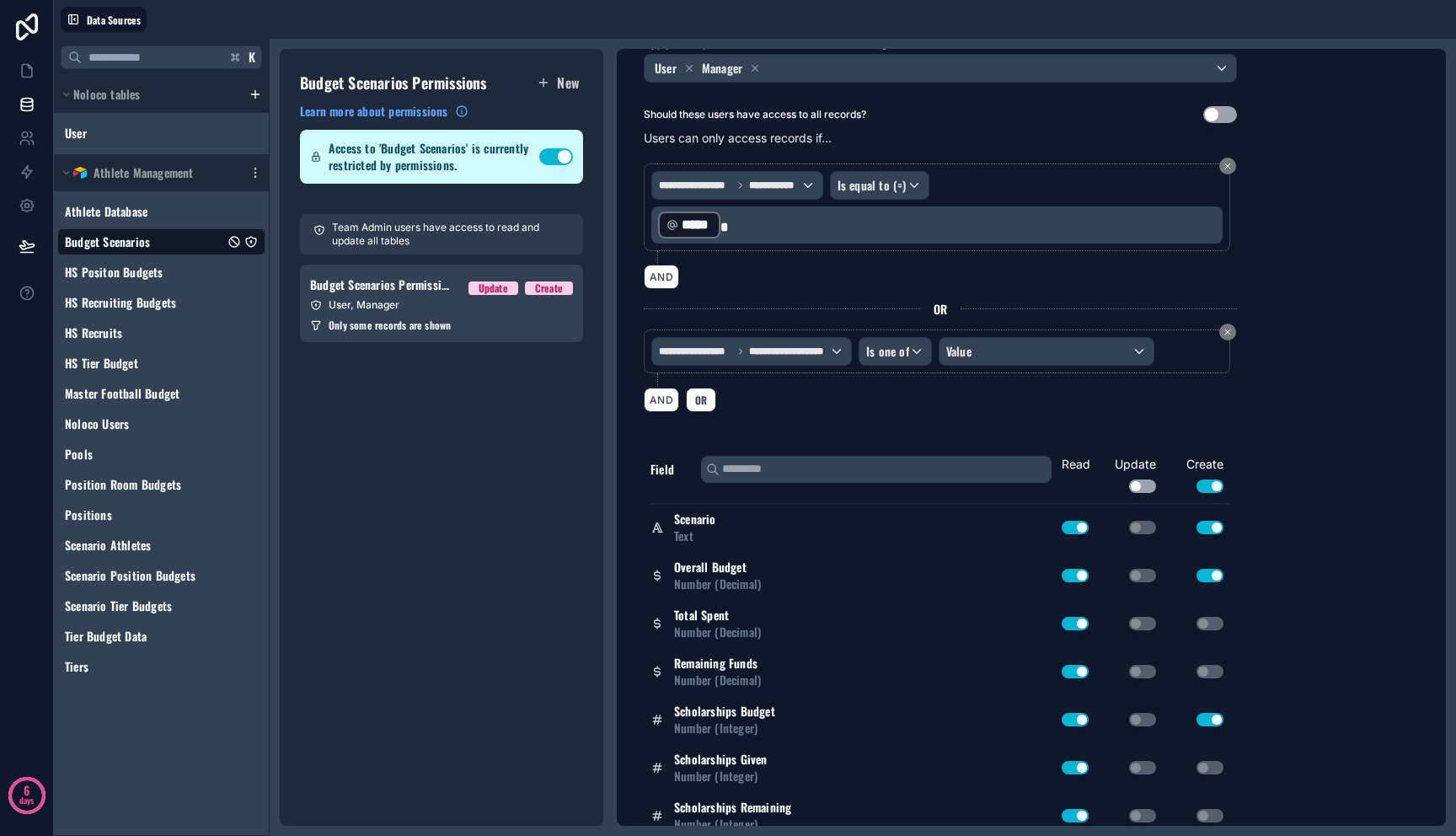
click at [1111, 184] on div "**********" at bounding box center [936, 207] width 571 height 72
click at [1172, 349] on div "**********" at bounding box center [936, 351] width 571 height 29
click at [1146, 488] on button "Use setting" at bounding box center [1142, 485] width 27 height 13
click at [1148, 484] on button "Use setting" at bounding box center [1142, 485] width 27 height 13
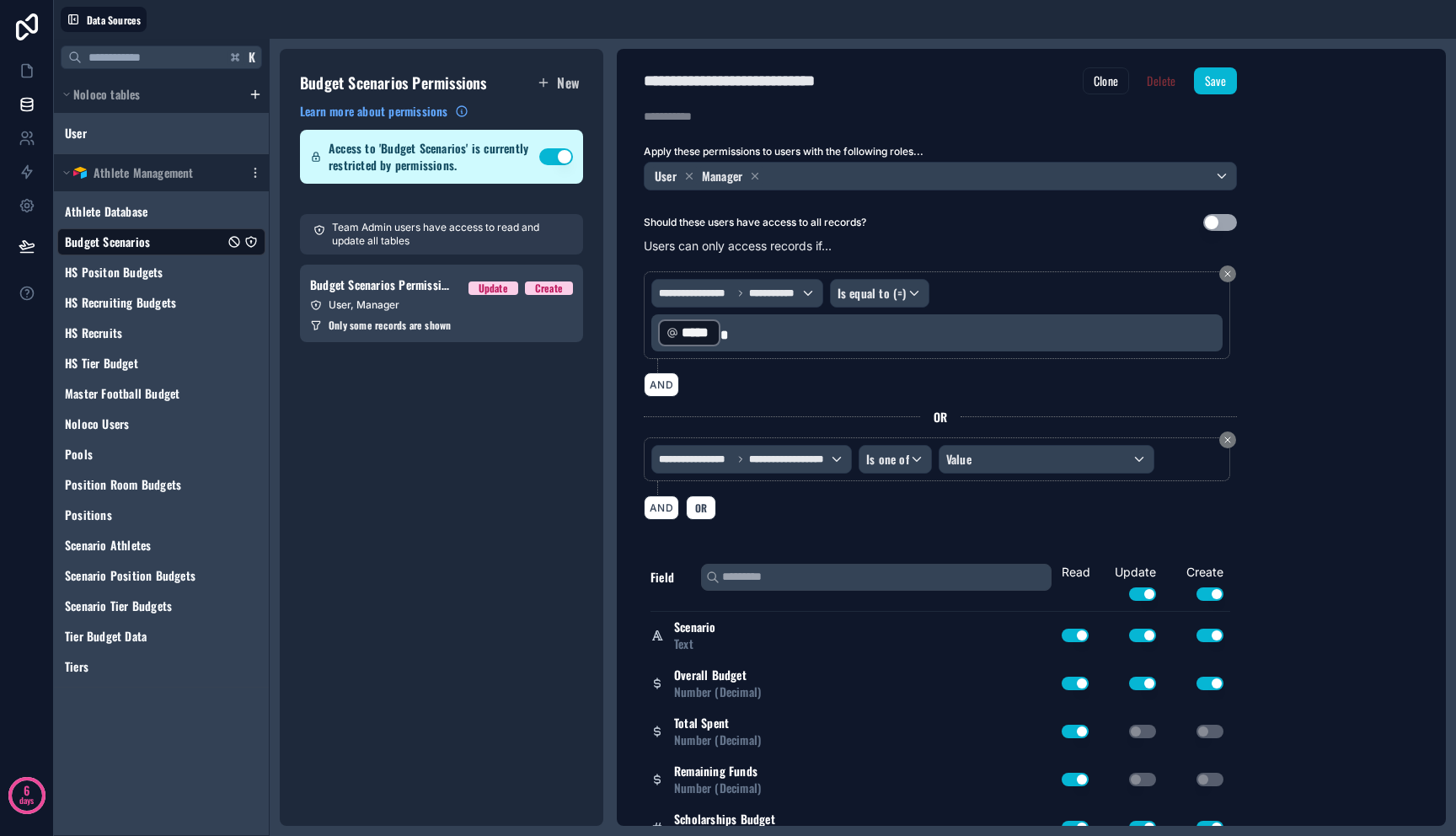
scroll to position [0, 0]
click at [675, 273] on div "**********" at bounding box center [937, 317] width 586 height 88
click at [674, 255] on p "Users can only access records if..." at bounding box center [940, 247] width 593 height 17
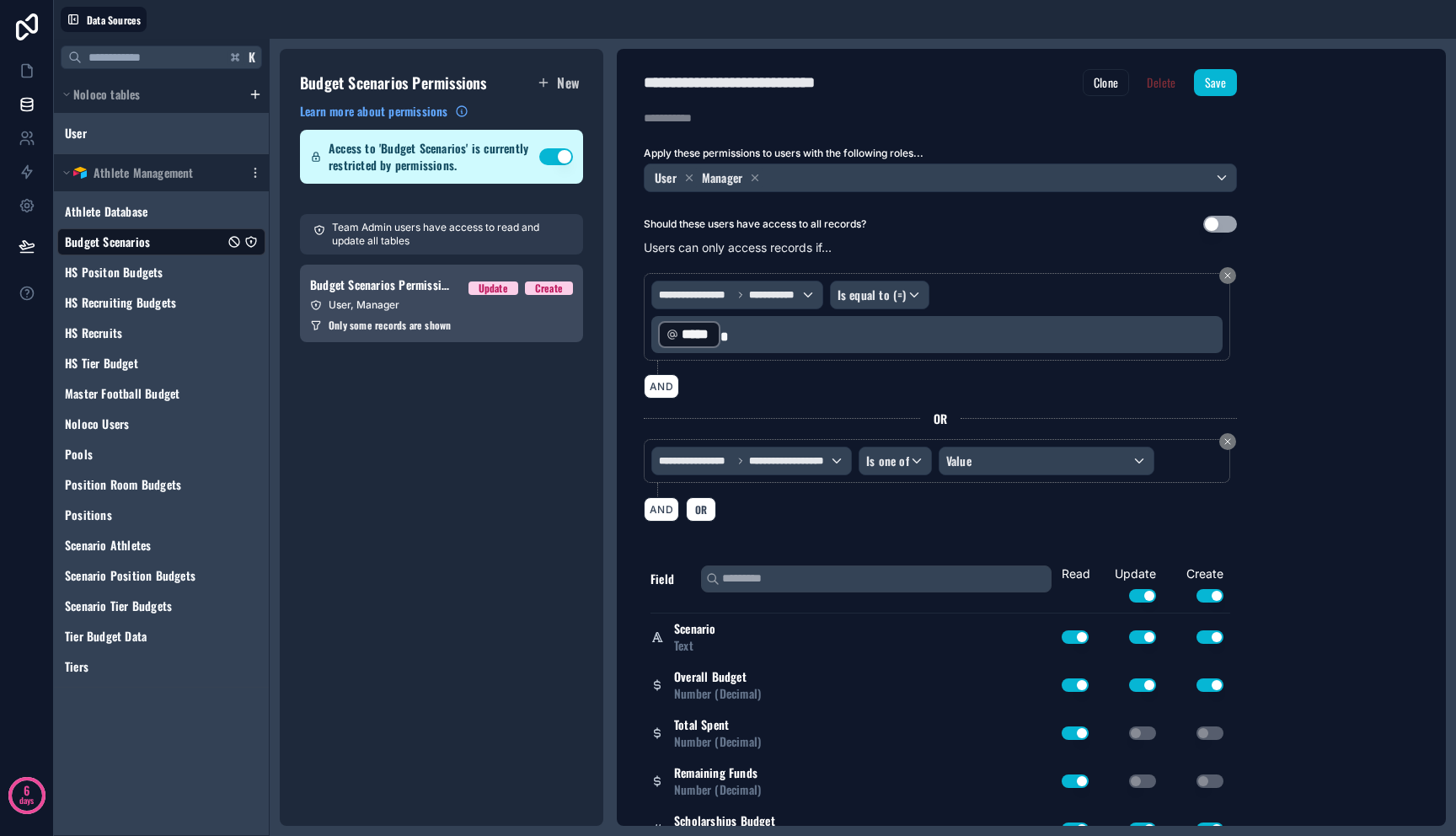
click at [458, 336] on link "Budget Scenarios Permission 1 Update Create User, Manager Only some records are…" at bounding box center [441, 304] width 283 height 78
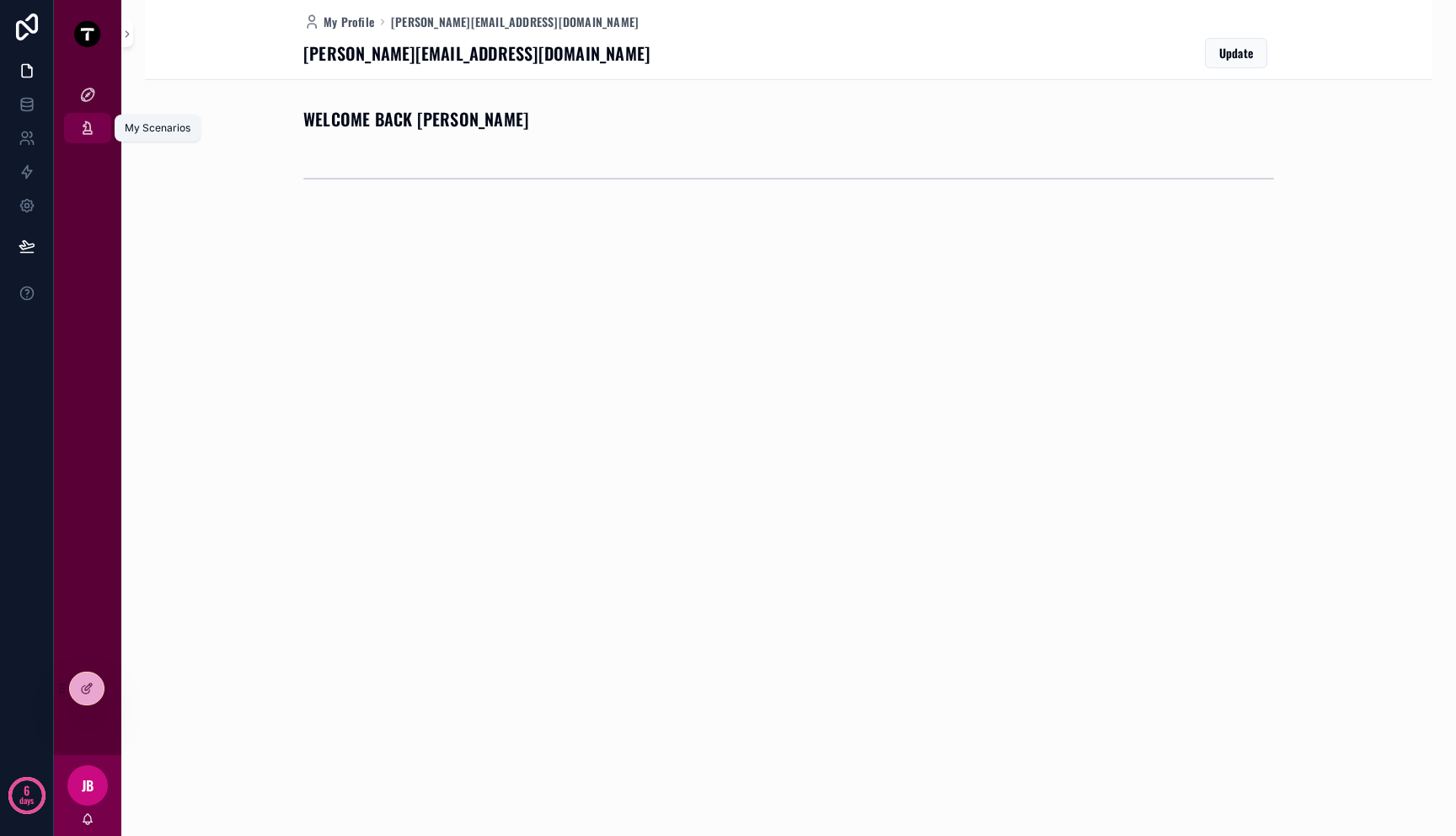
click at [95, 123] on icon "scrollable content" at bounding box center [87, 128] width 17 height 17
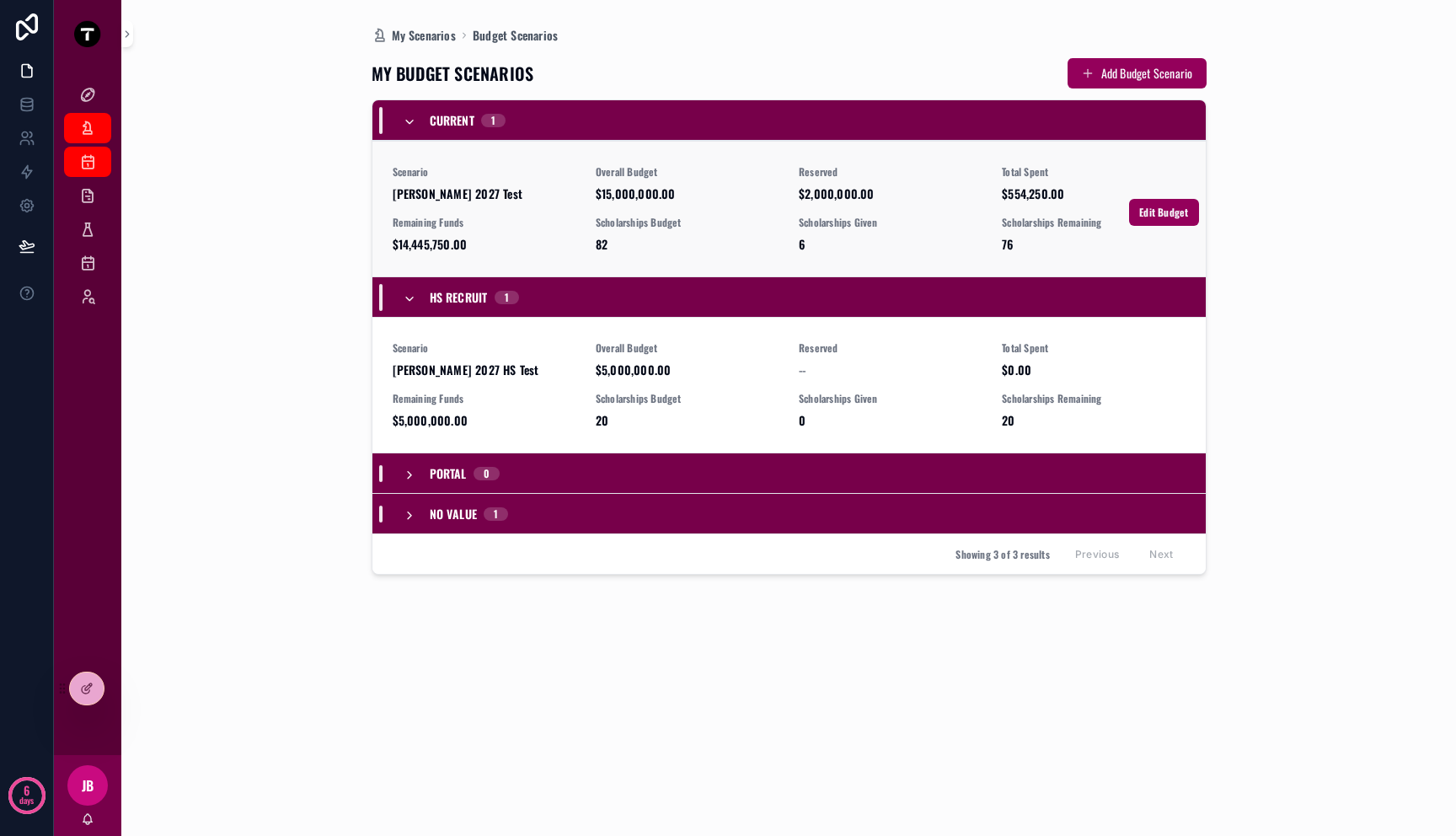
click at [648, 191] on span "$15,000,000.00" at bounding box center [687, 193] width 183 height 17
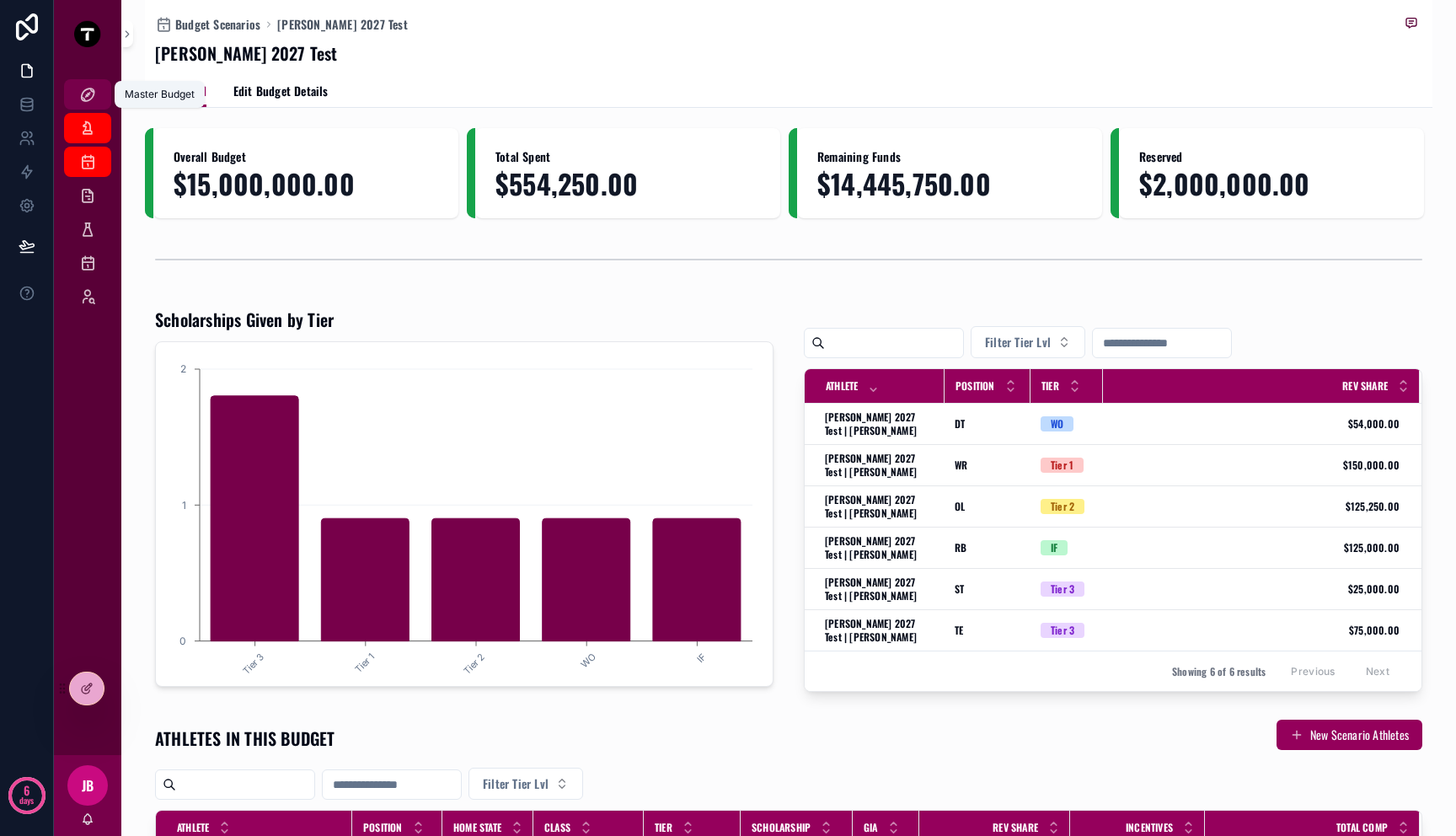
click at [81, 102] on icon "scrollable content" at bounding box center [87, 94] width 17 height 17
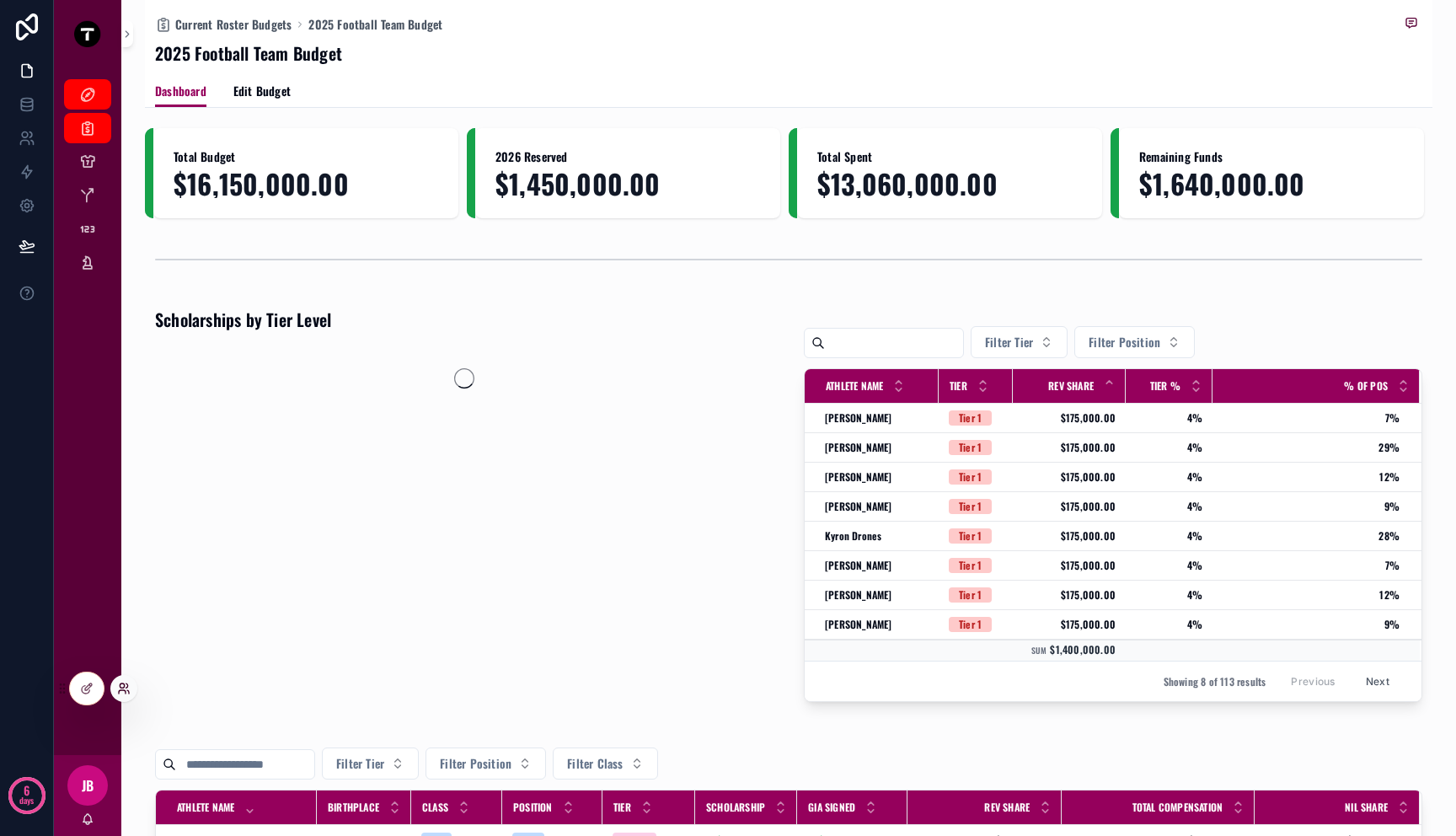
click at [119, 689] on icon at bounding box center [123, 688] width 13 height 13
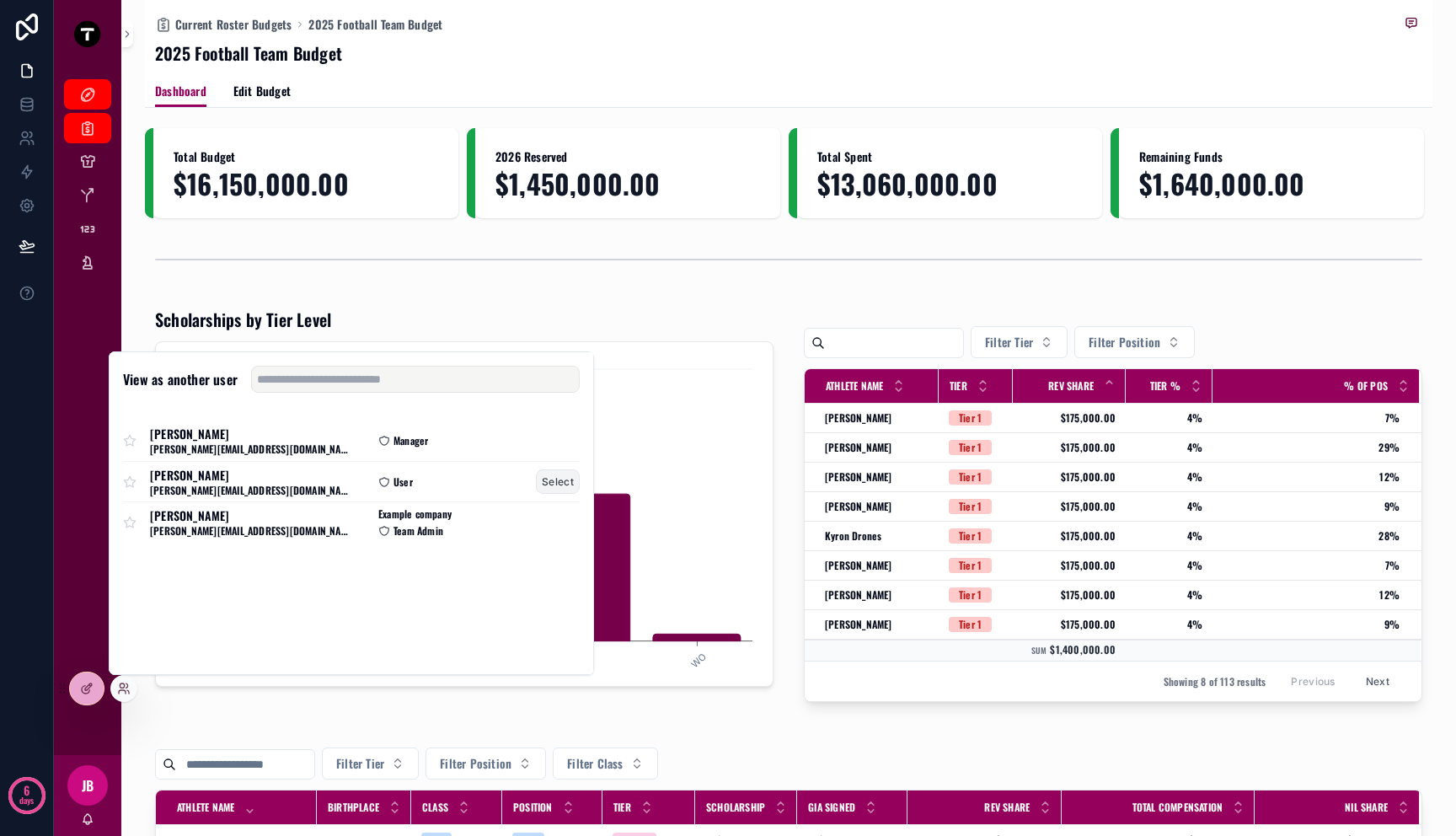
click at [551, 484] on button "Select" at bounding box center [558, 481] width 44 height 24
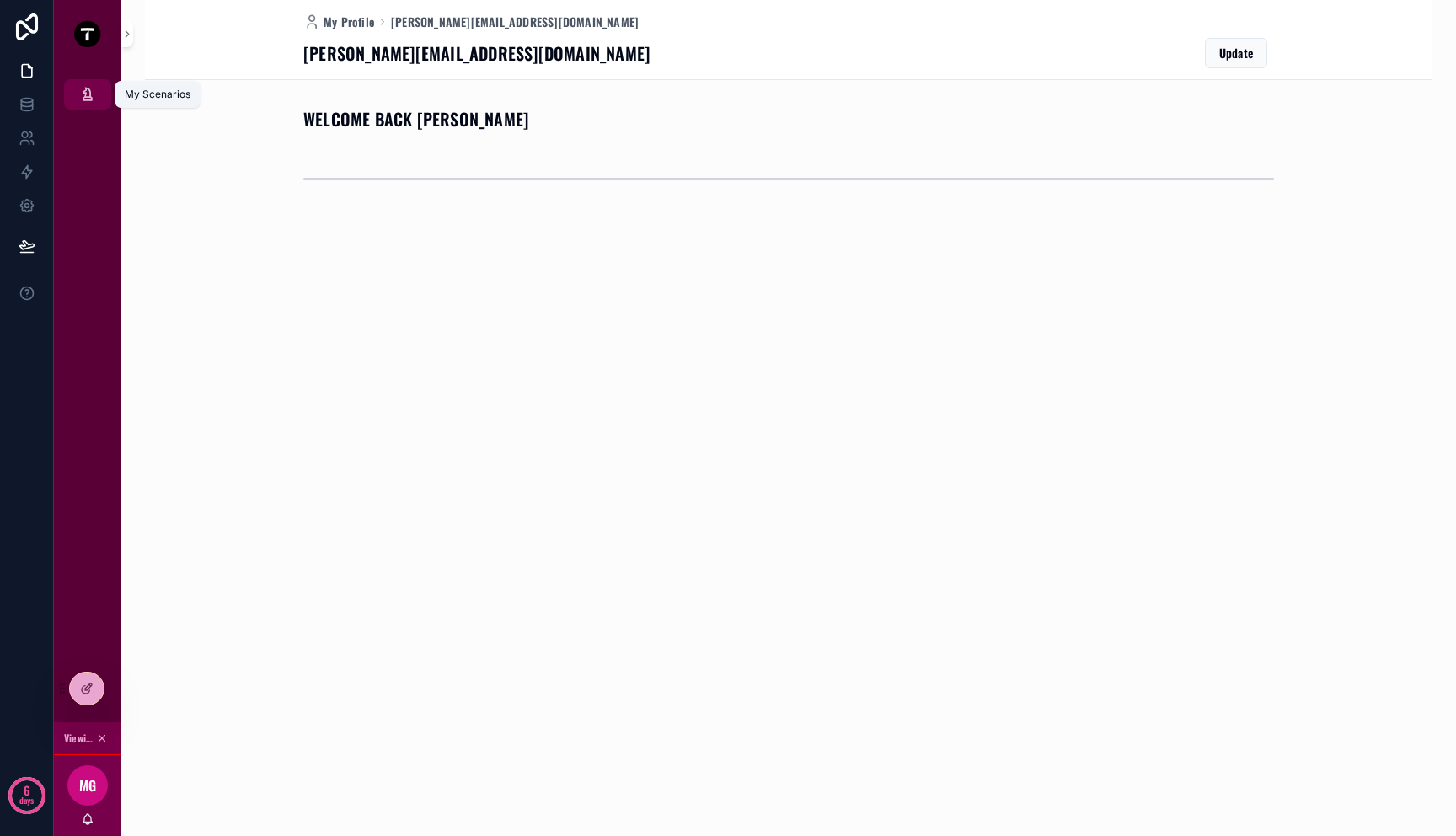
click at [75, 99] on div "My Scenarios" at bounding box center [87, 94] width 27 height 27
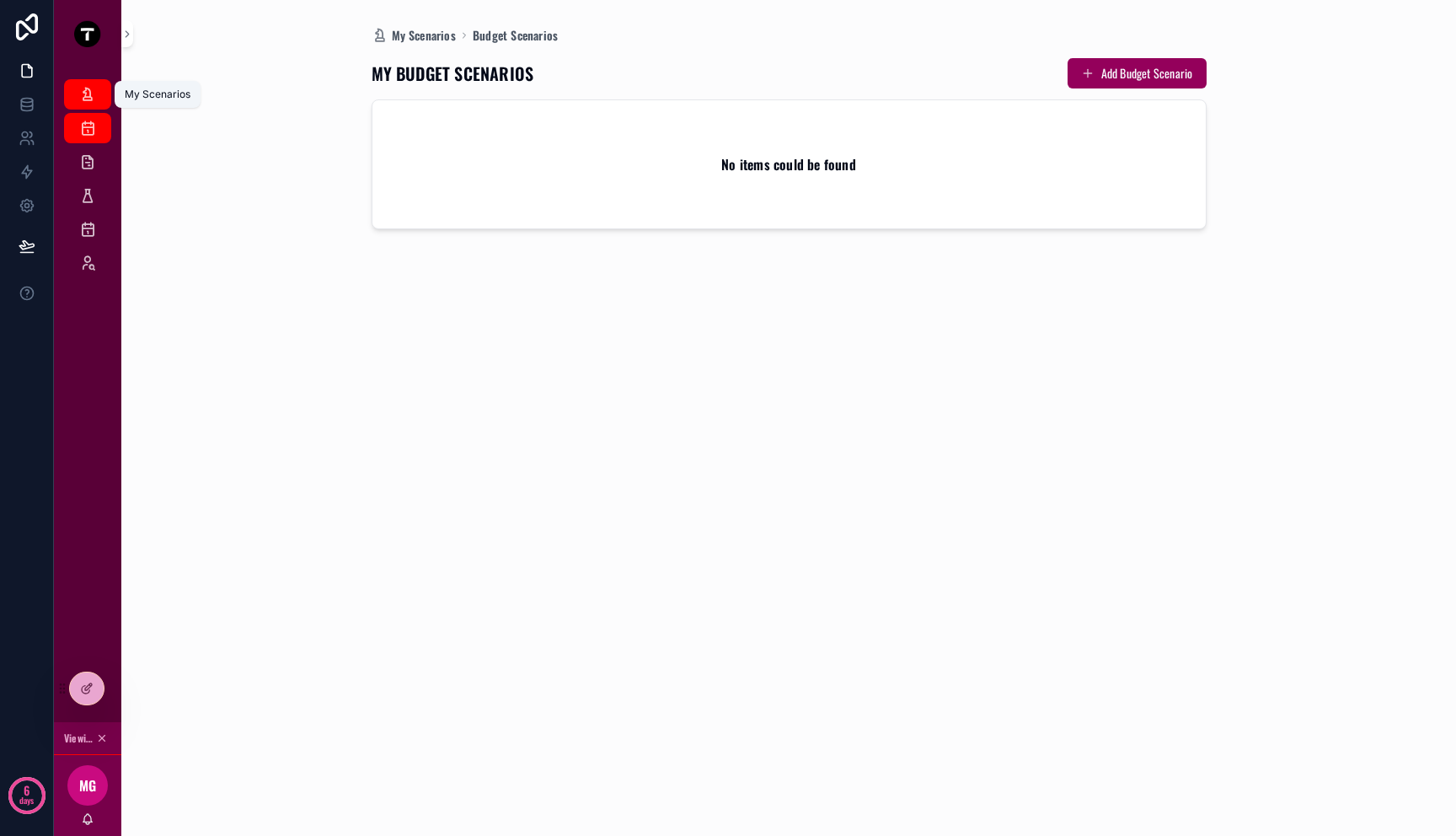
click at [78, 106] on div "My Scenarios" at bounding box center [87, 94] width 27 height 27
click at [79, 141] on div "Budget Scenarios" at bounding box center [87, 128] width 27 height 27
click at [83, 172] on div "Scenario Athletes" at bounding box center [87, 161] width 27 height 27
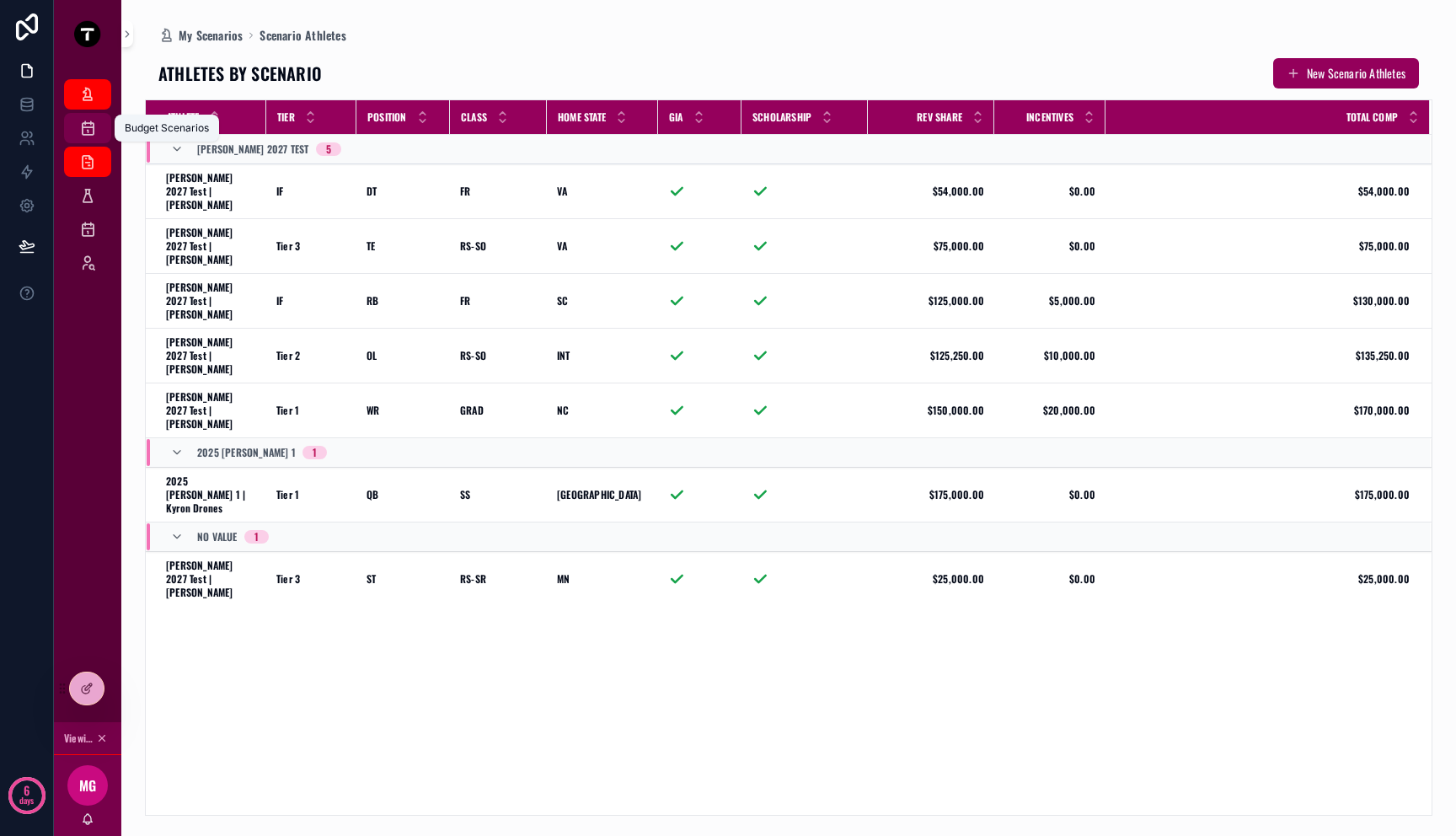
click at [83, 139] on div "Budget Scenarios" at bounding box center [87, 128] width 27 height 27
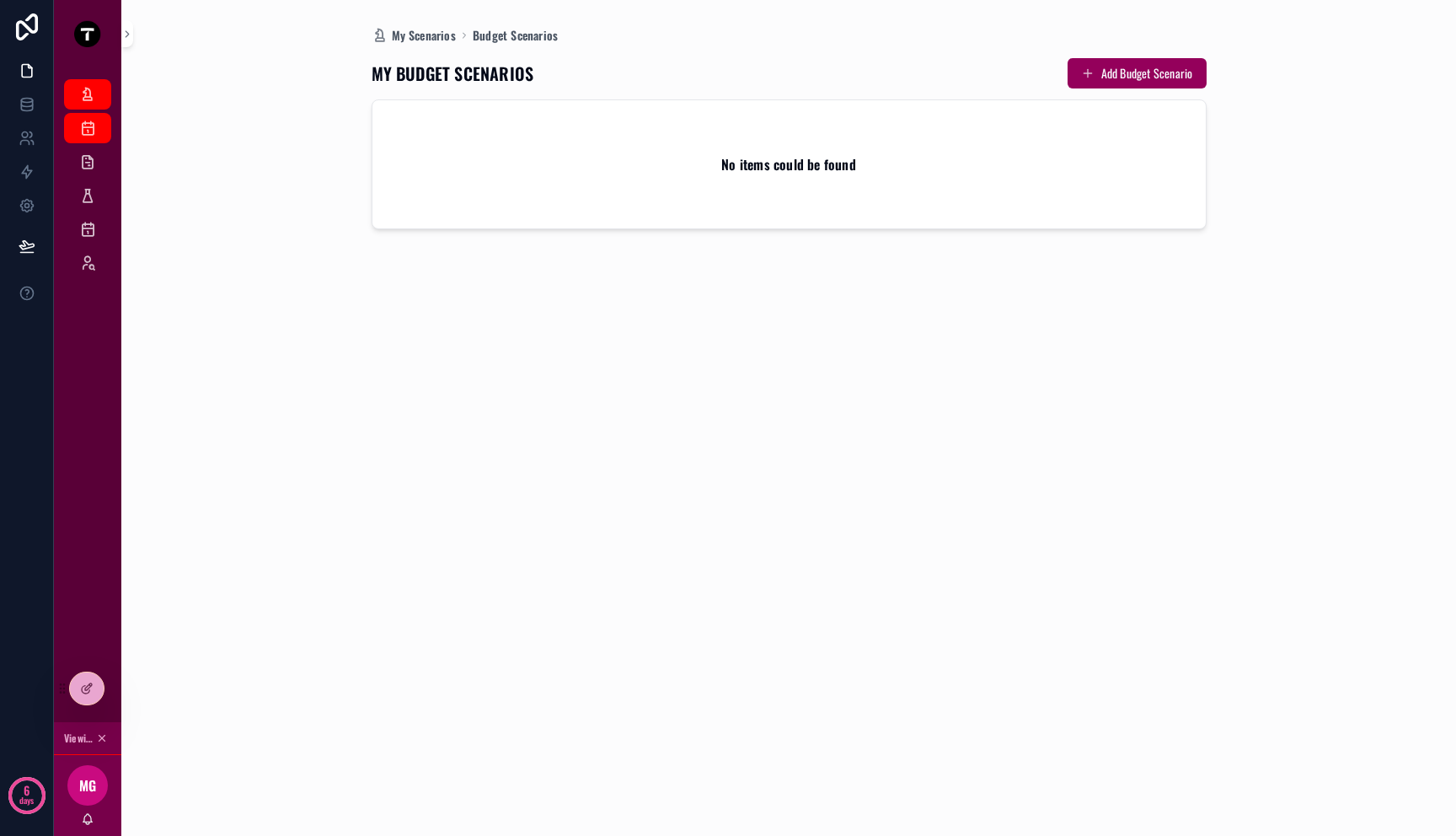
click at [645, 152] on div "No items could be found" at bounding box center [788, 164] width 833 height 128
